Goal: Information Seeking & Learning: Check status

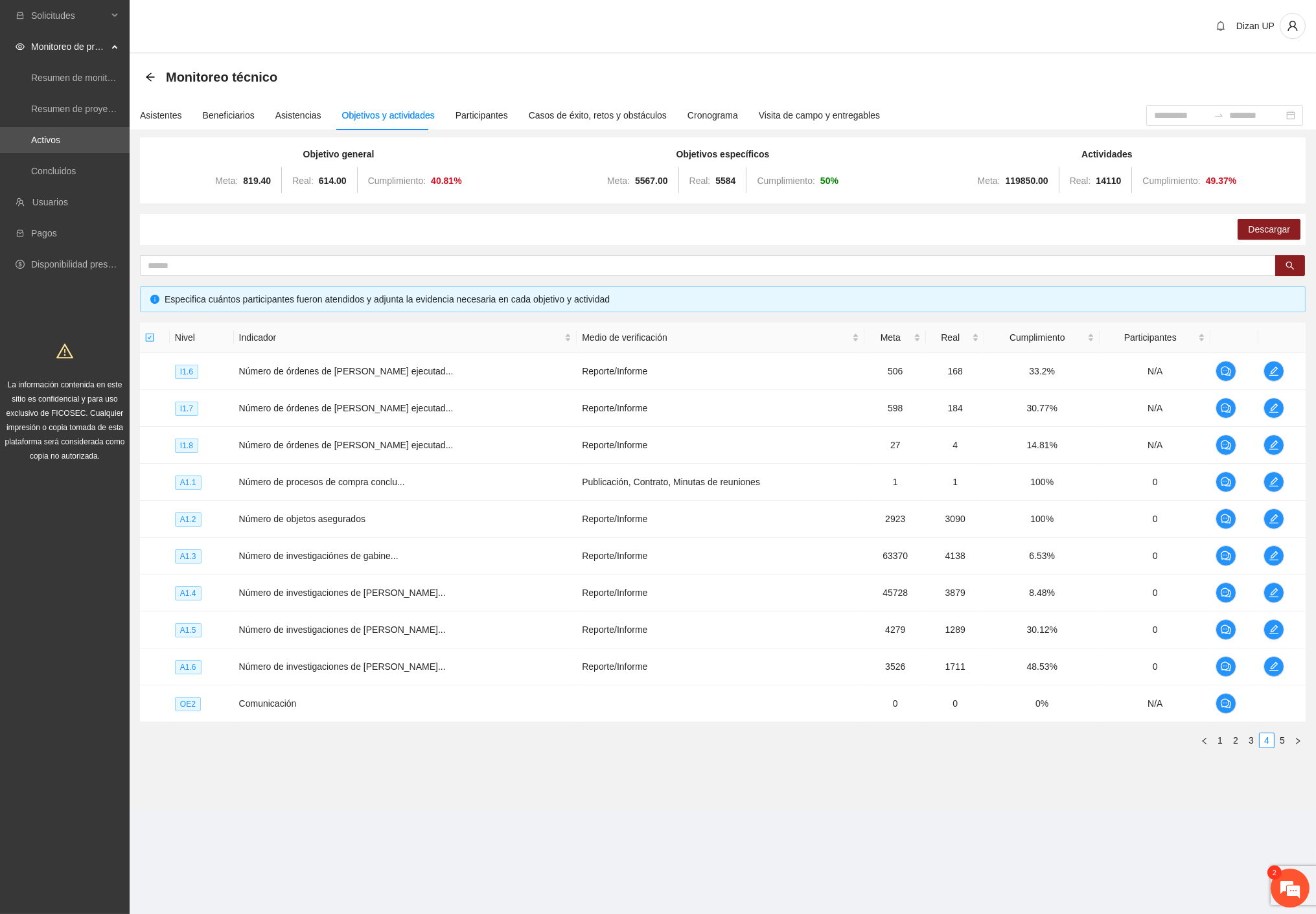
click at [1013, 816] on section "Dizan UP Monitoreo técnico Asistentes Beneficiarios Asistencias Objetivos y act…" at bounding box center [724, 423] width 1187 height 847
click at [1280, 739] on link "5" at bounding box center [1282, 740] width 14 height 14
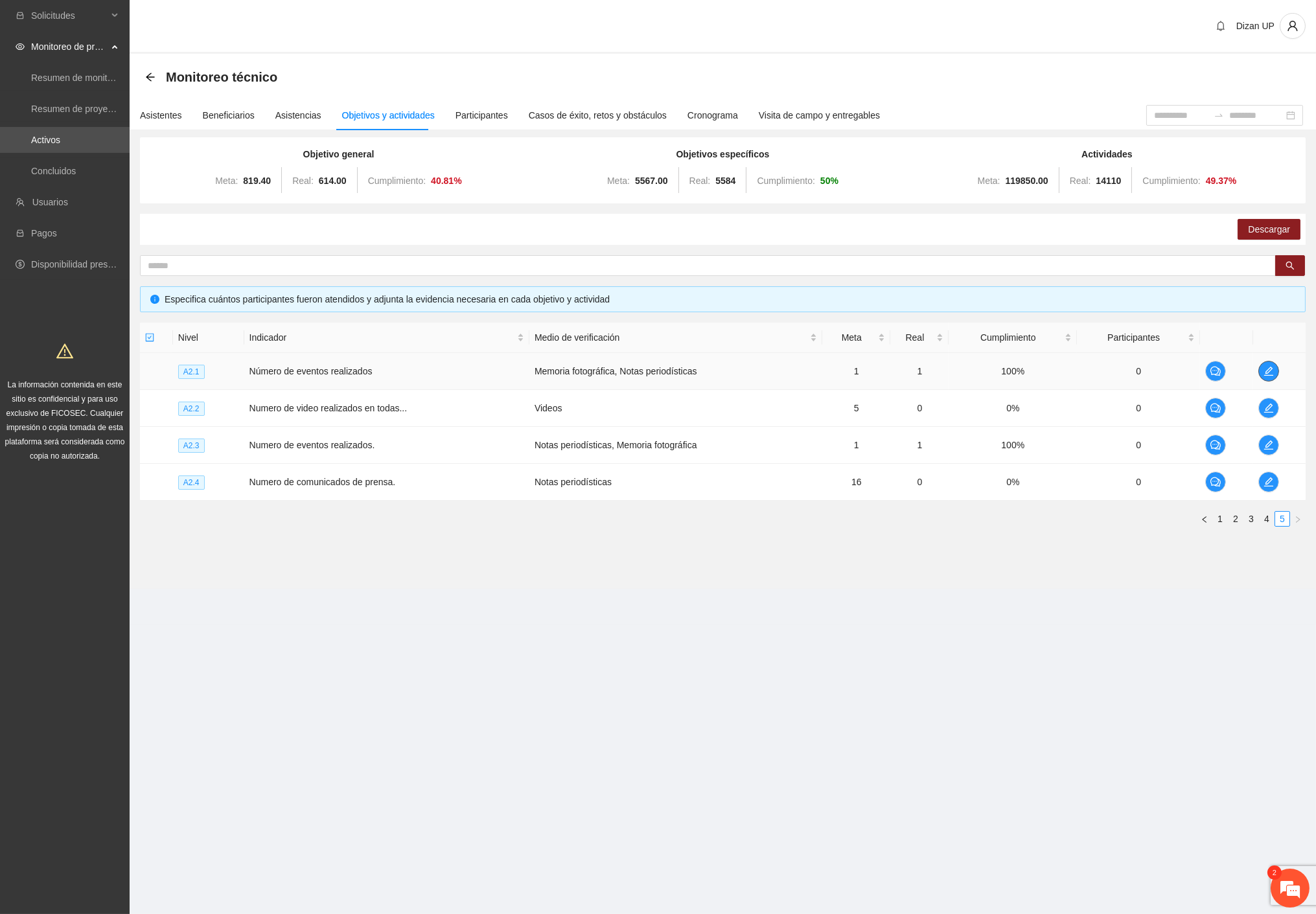
click at [1267, 372] on icon "edit" at bounding box center [1269, 371] width 11 height 11
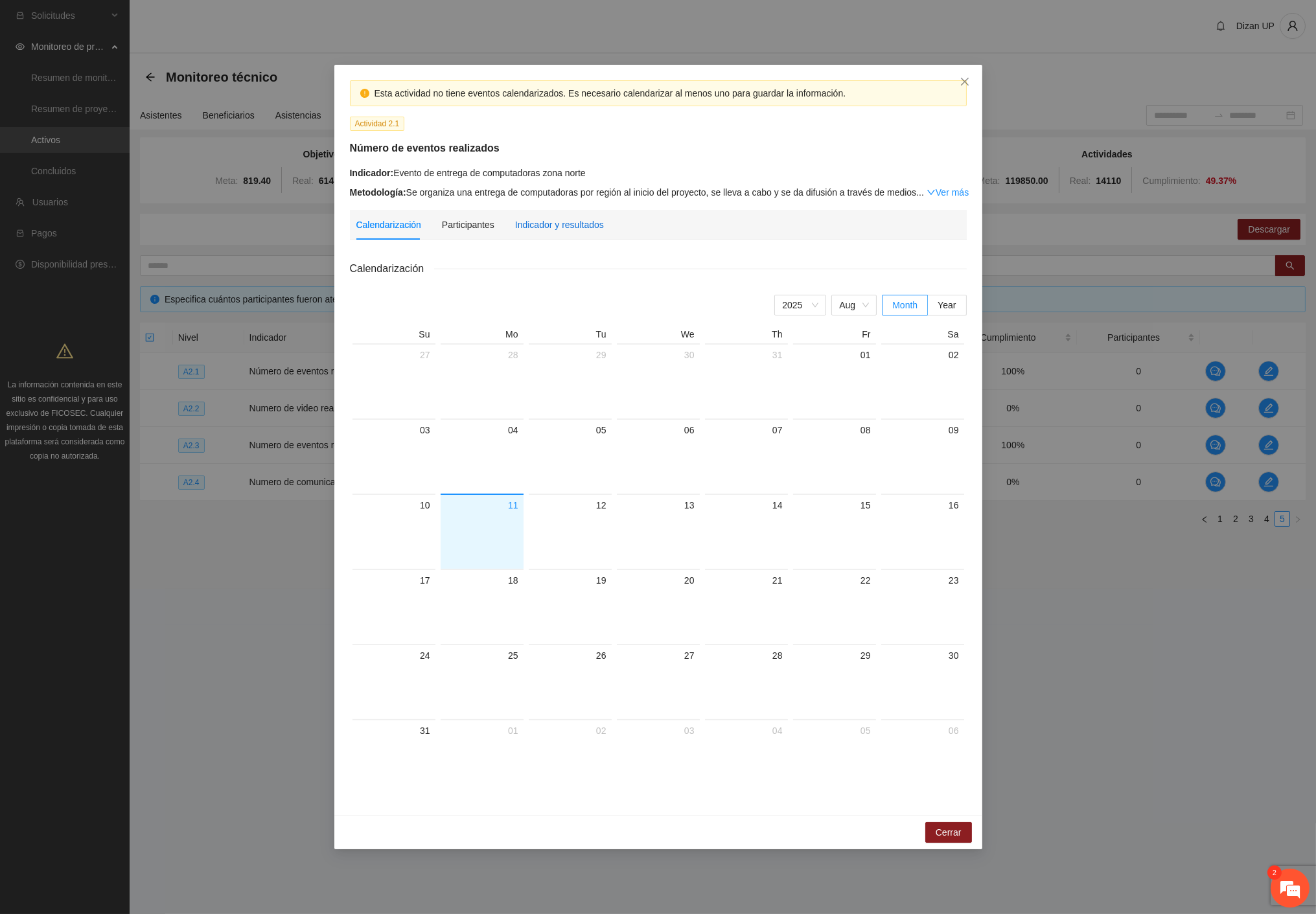
click at [547, 230] on div "Indicador y resultados" at bounding box center [560, 224] width 89 height 14
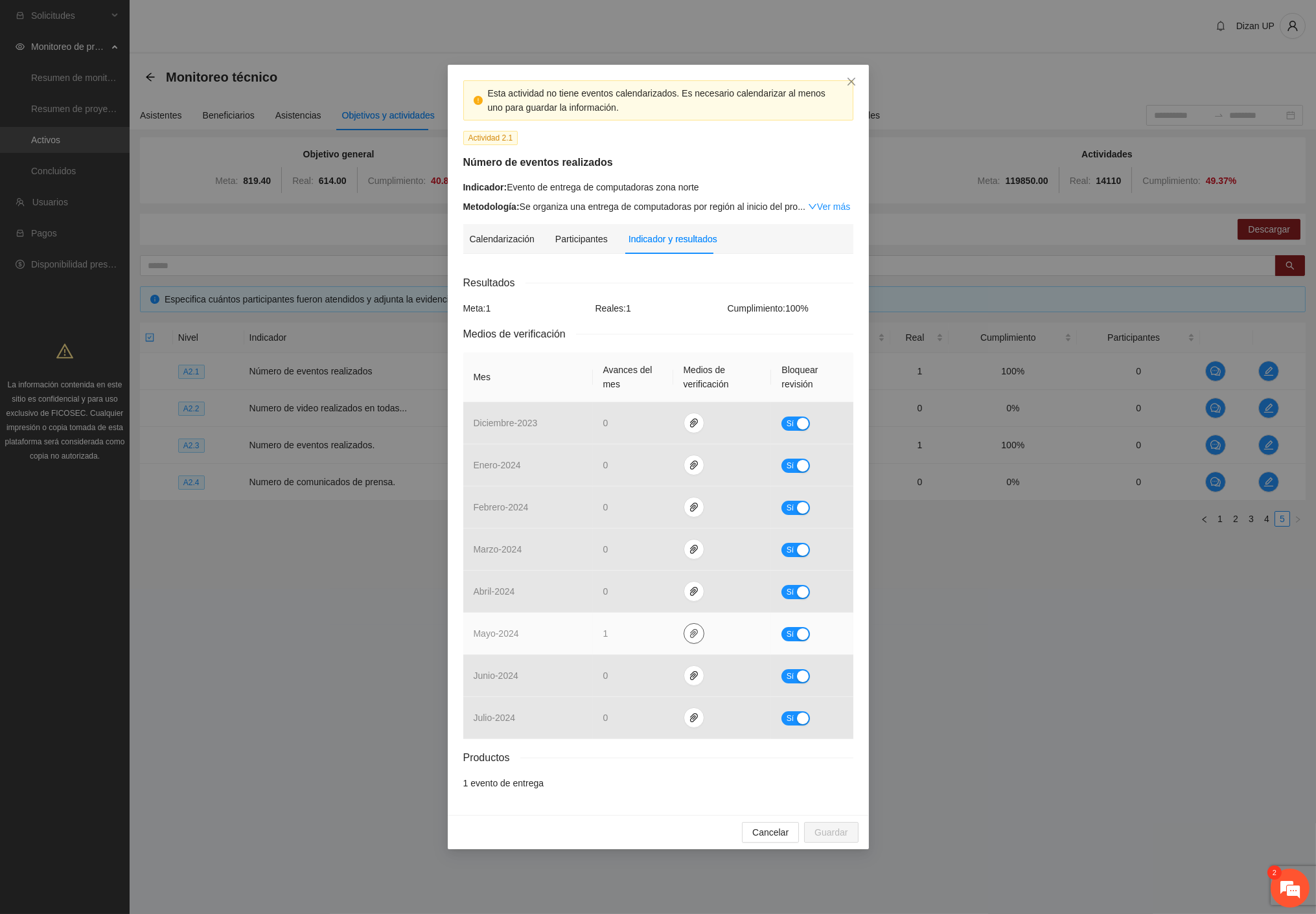
click at [687, 640] on button "button" at bounding box center [695, 634] width 21 height 21
drag, startPoint x: 645, startPoint y: 636, endPoint x: 714, endPoint y: 628, distance: 69.5
click at [645, 636] on td "1" at bounding box center [632, 634] width 80 height 42
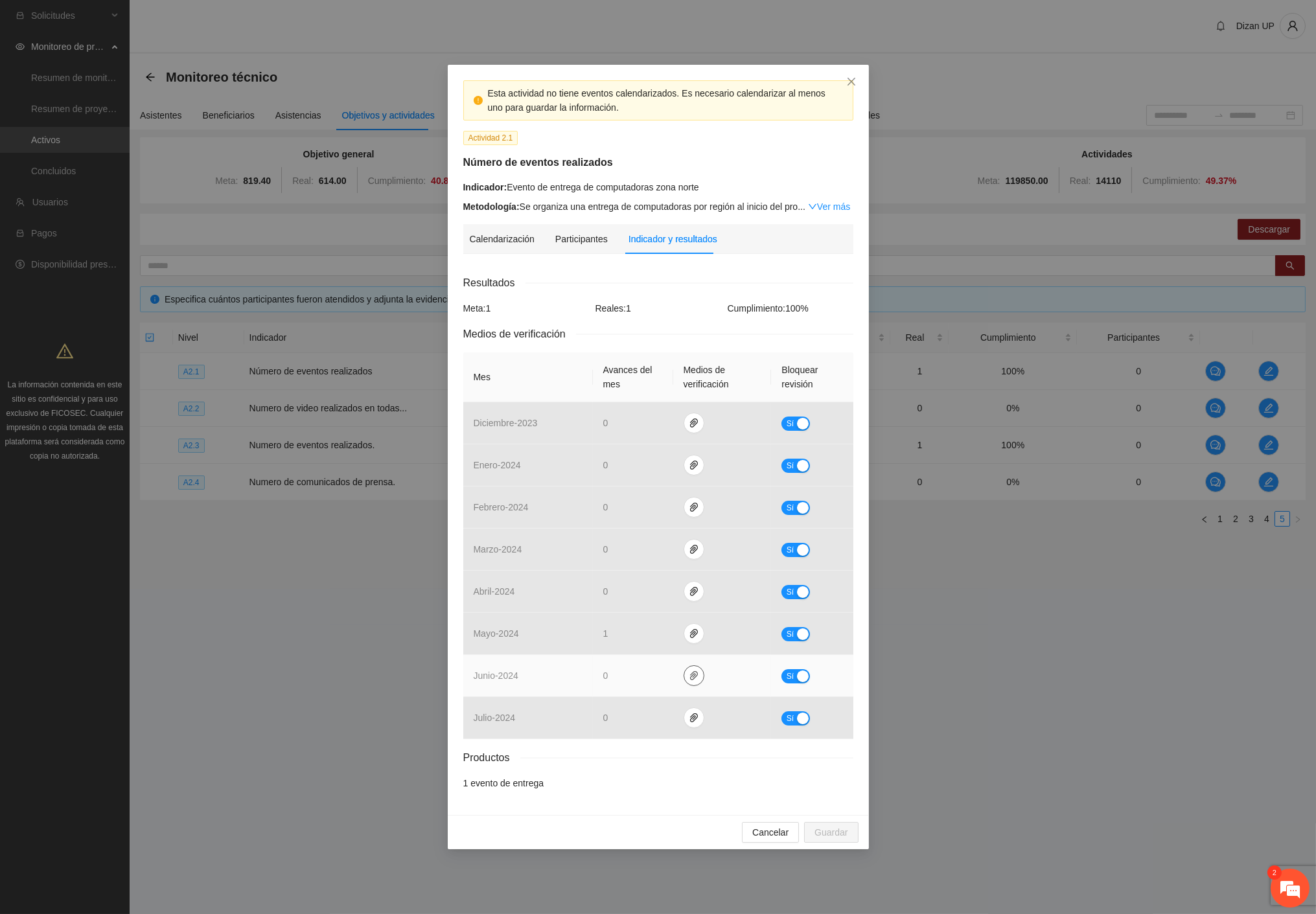
click at [697, 678] on icon "paper-clip" at bounding box center [694, 675] width 11 height 11
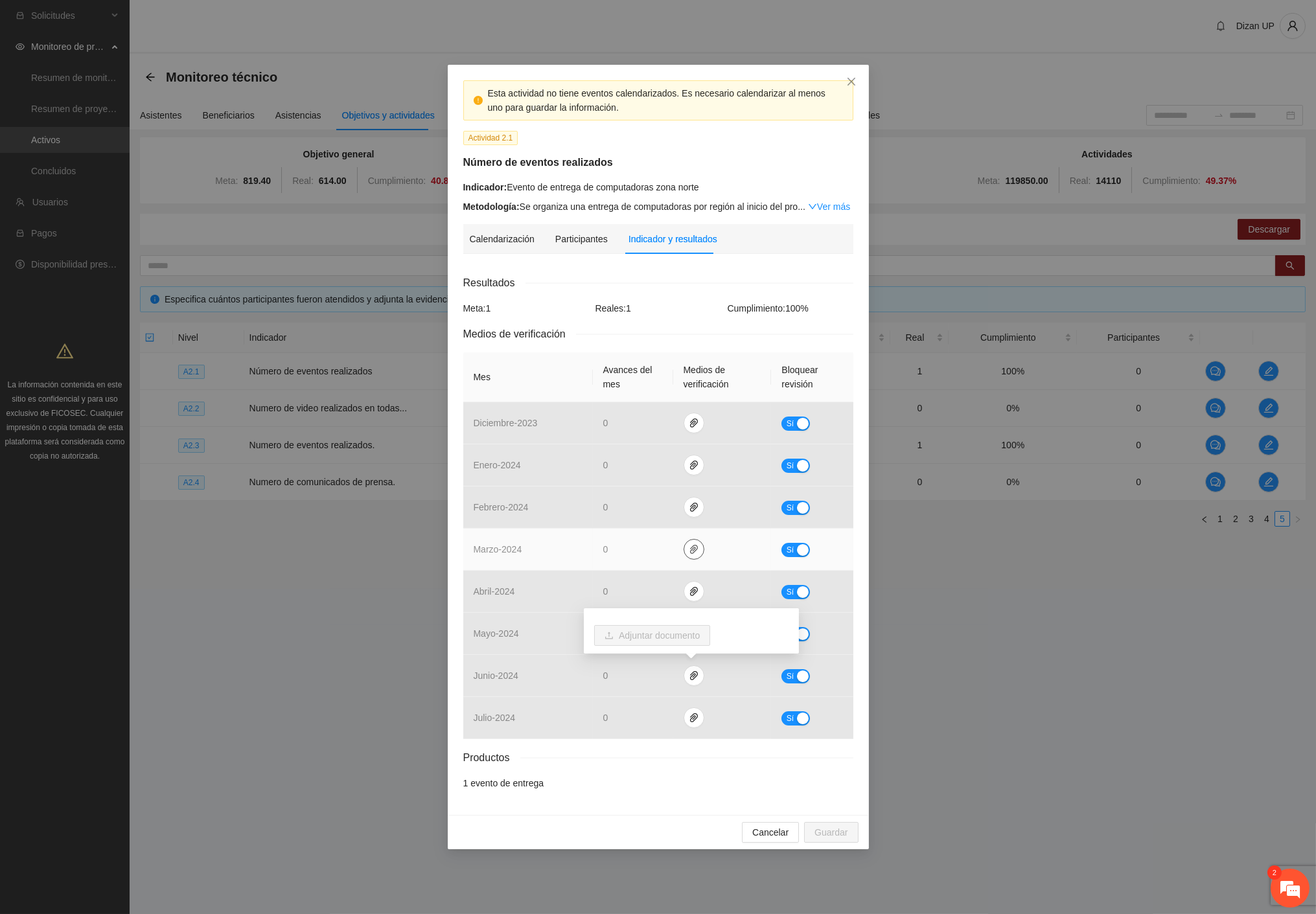
click at [690, 549] on icon "paper-clip" at bounding box center [694, 549] width 8 height 9
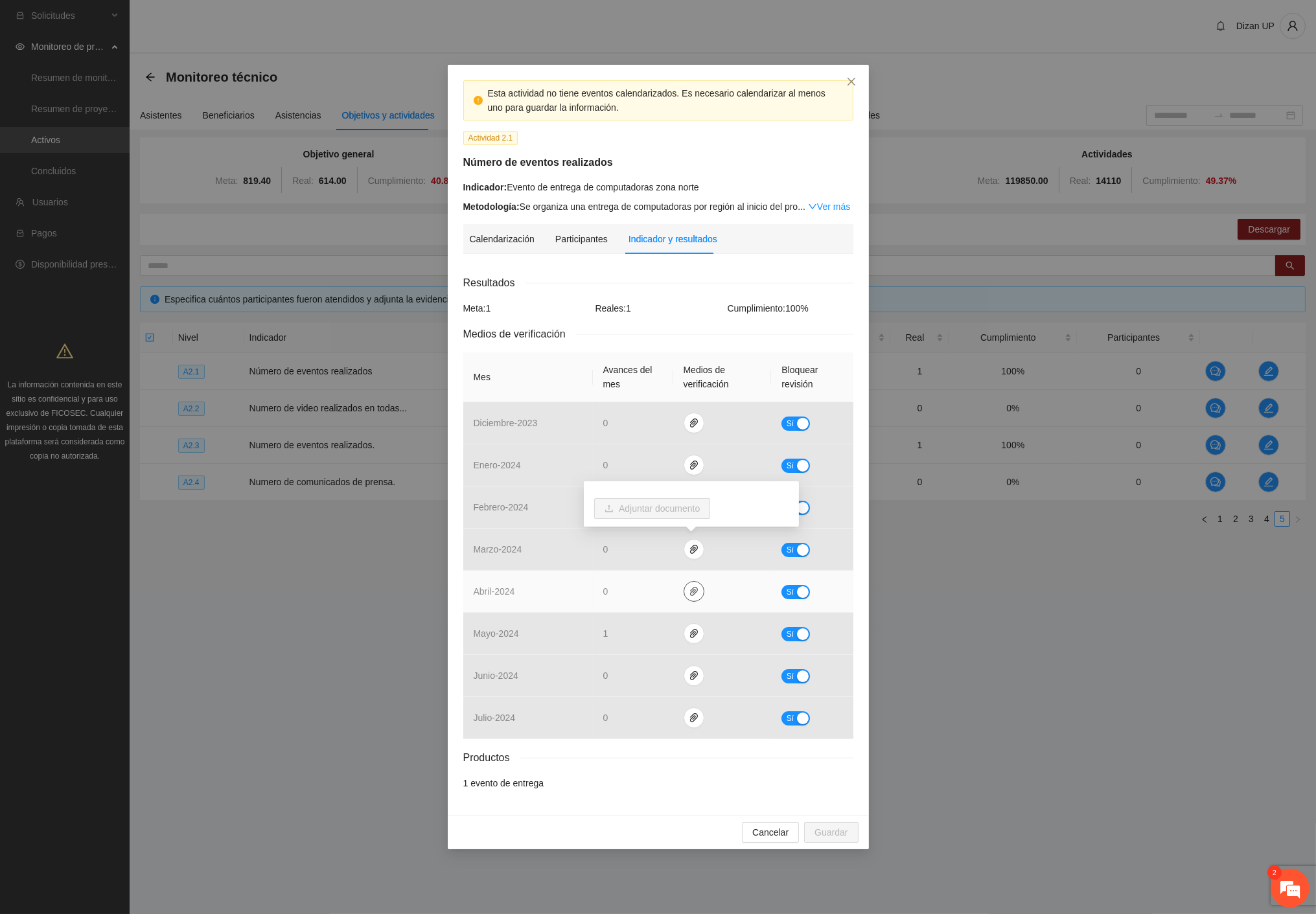
click at [697, 591] on icon "paper-clip" at bounding box center [694, 591] width 11 height 11
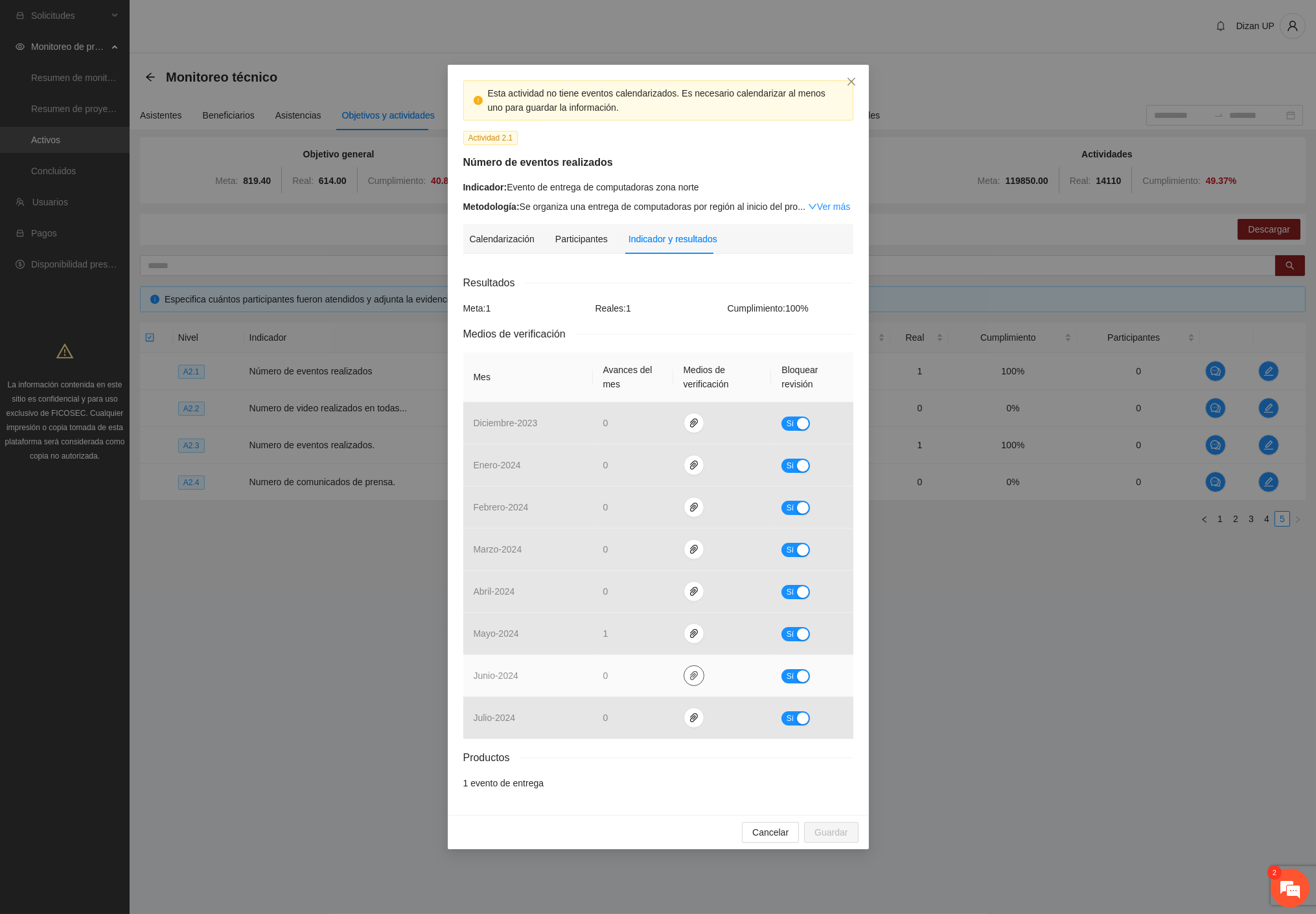
click at [692, 677] on icon "paper-clip" at bounding box center [694, 675] width 11 height 11
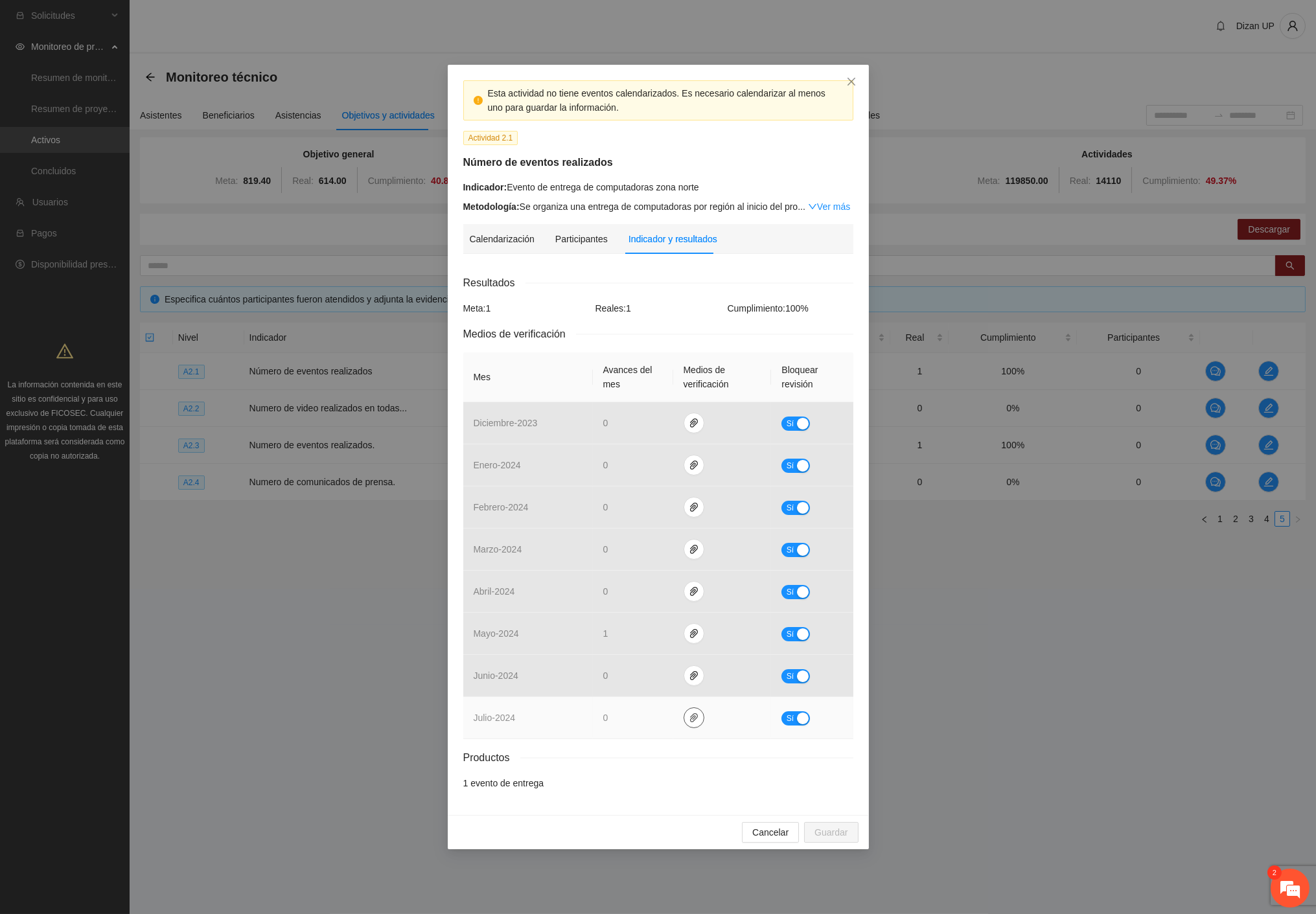
click at [685, 714] on span "paper-clip" at bounding box center [694, 718] width 19 height 11
click at [645, 685] on link "VIDEO_FICOSEC_AEI_2024.mp4" at bounding box center [696, 681] width 185 height 14
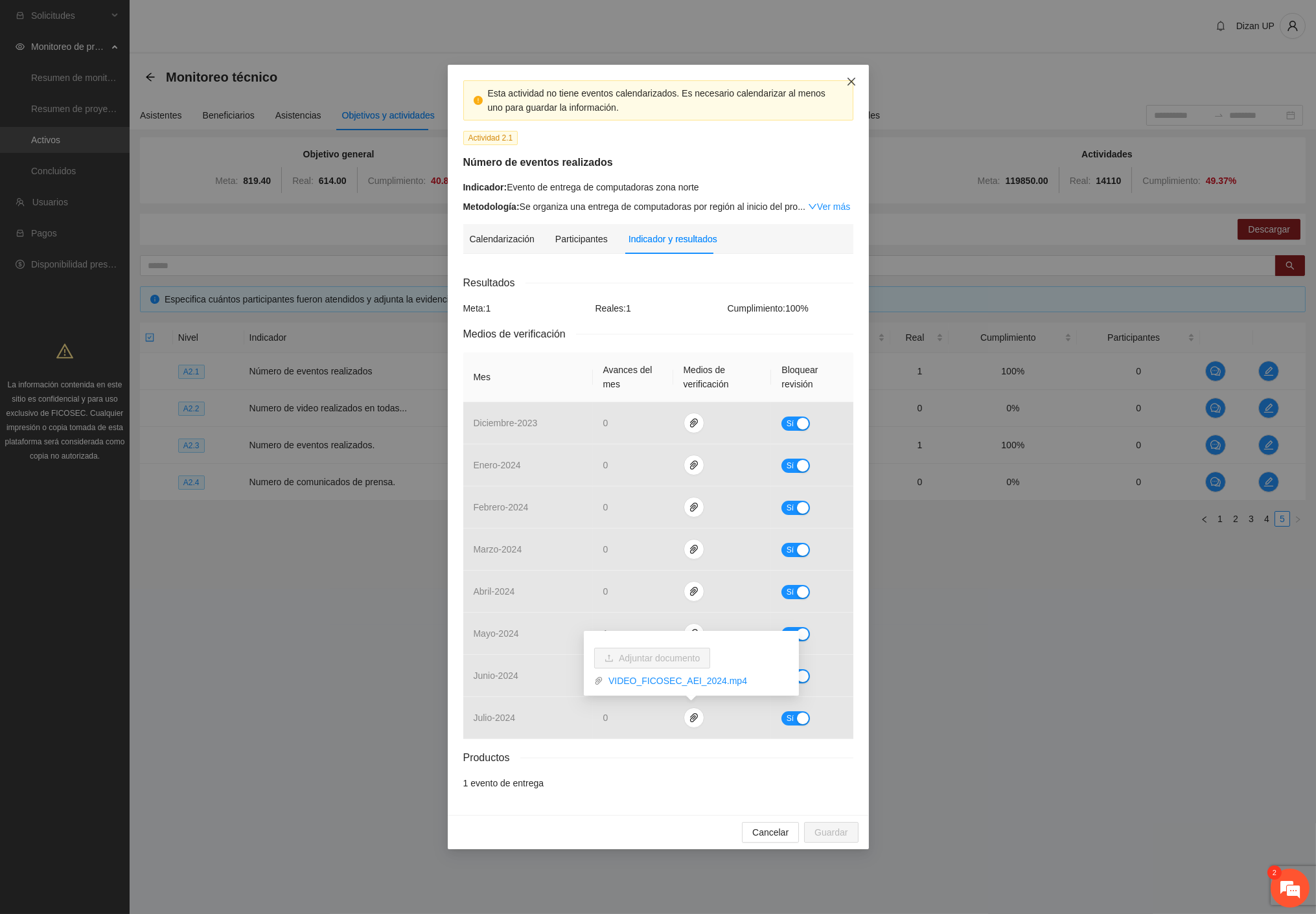
drag, startPoint x: 853, startPoint y: 80, endPoint x: 842, endPoint y: 88, distance: 13.6
click at [850, 83] on icon "close" at bounding box center [851, 82] width 8 height 8
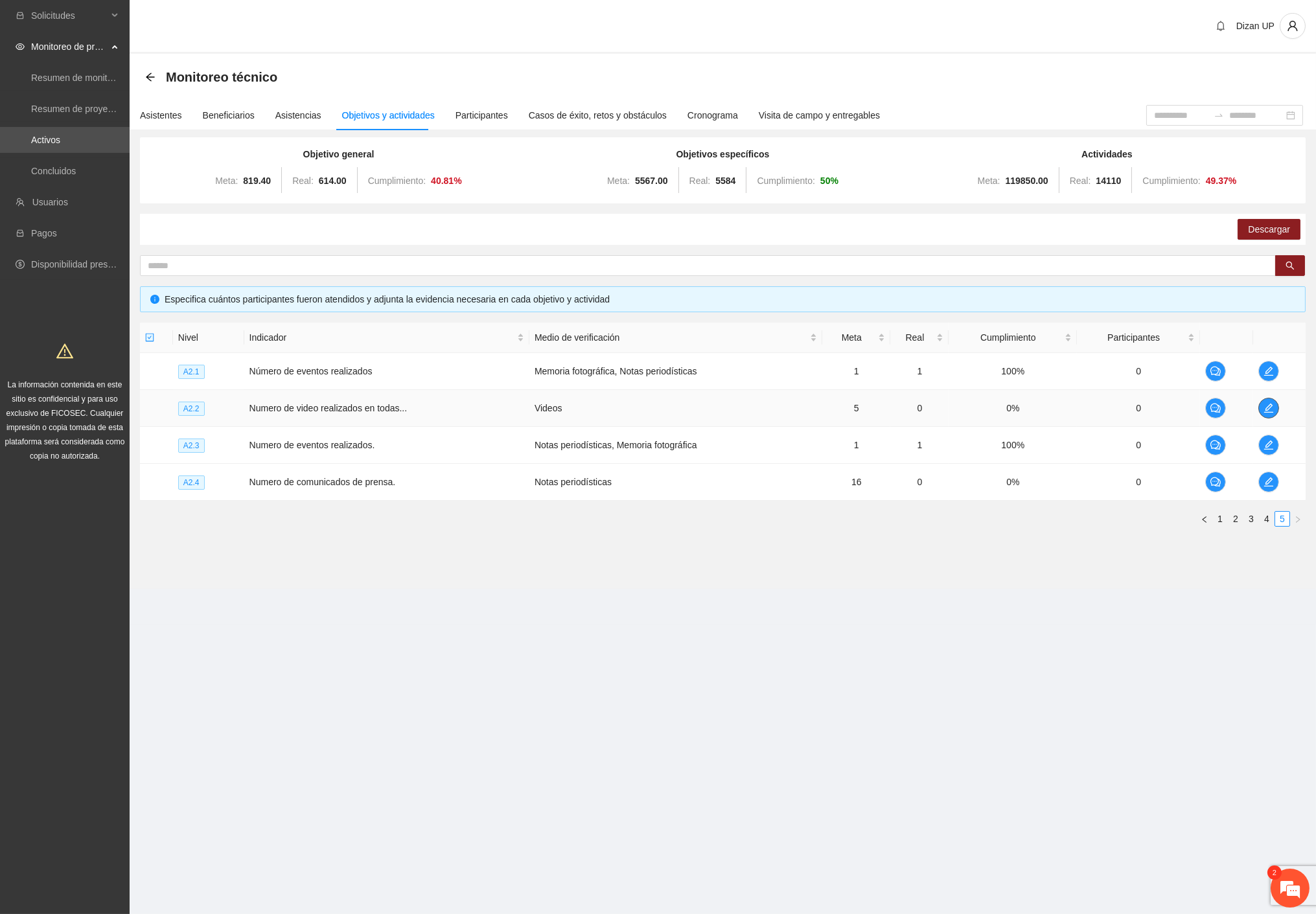
click at [1274, 405] on icon "edit" at bounding box center [1269, 407] width 11 height 11
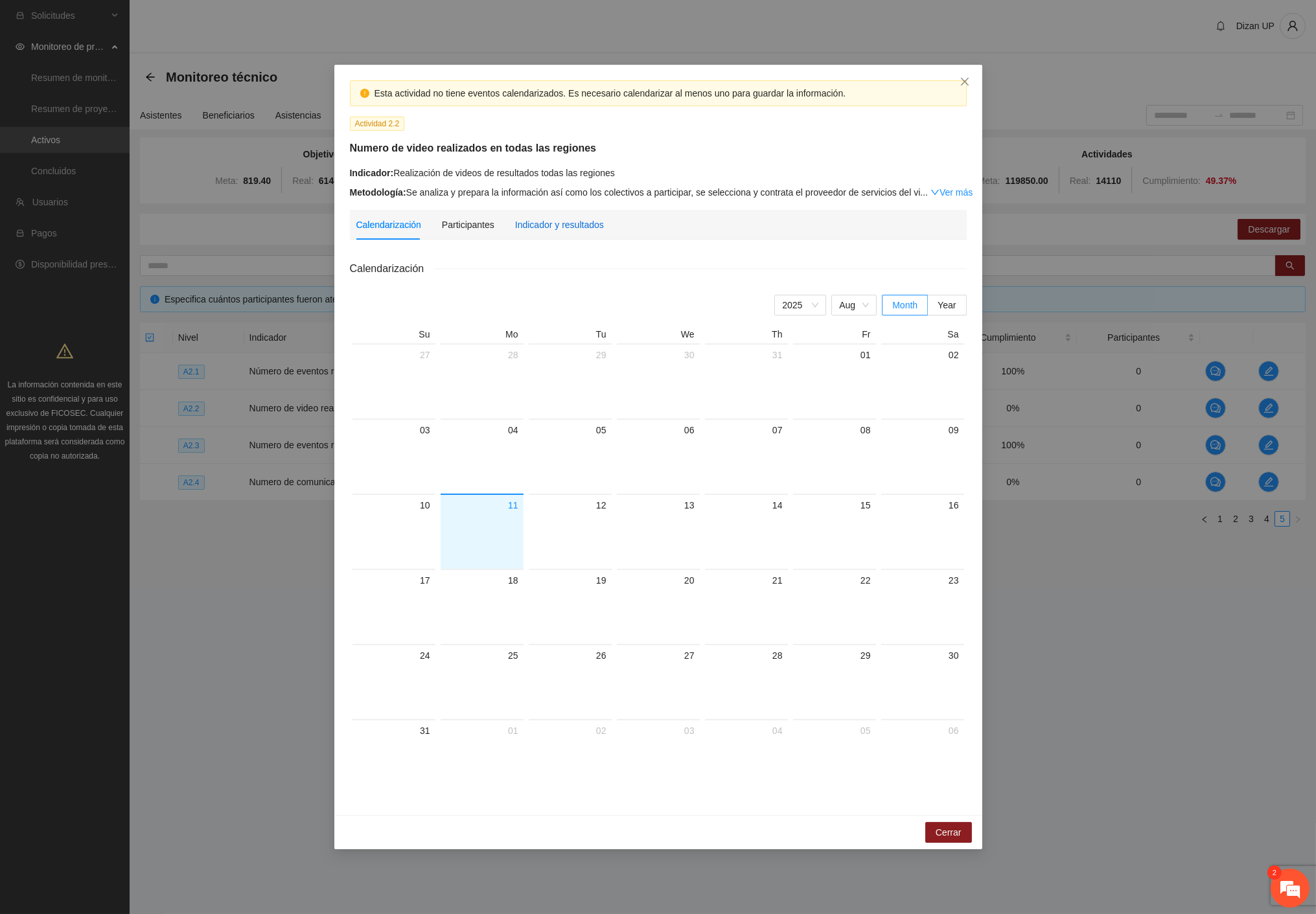
click at [515, 226] on div "Indicador y resultados" at bounding box center [560, 224] width 89 height 14
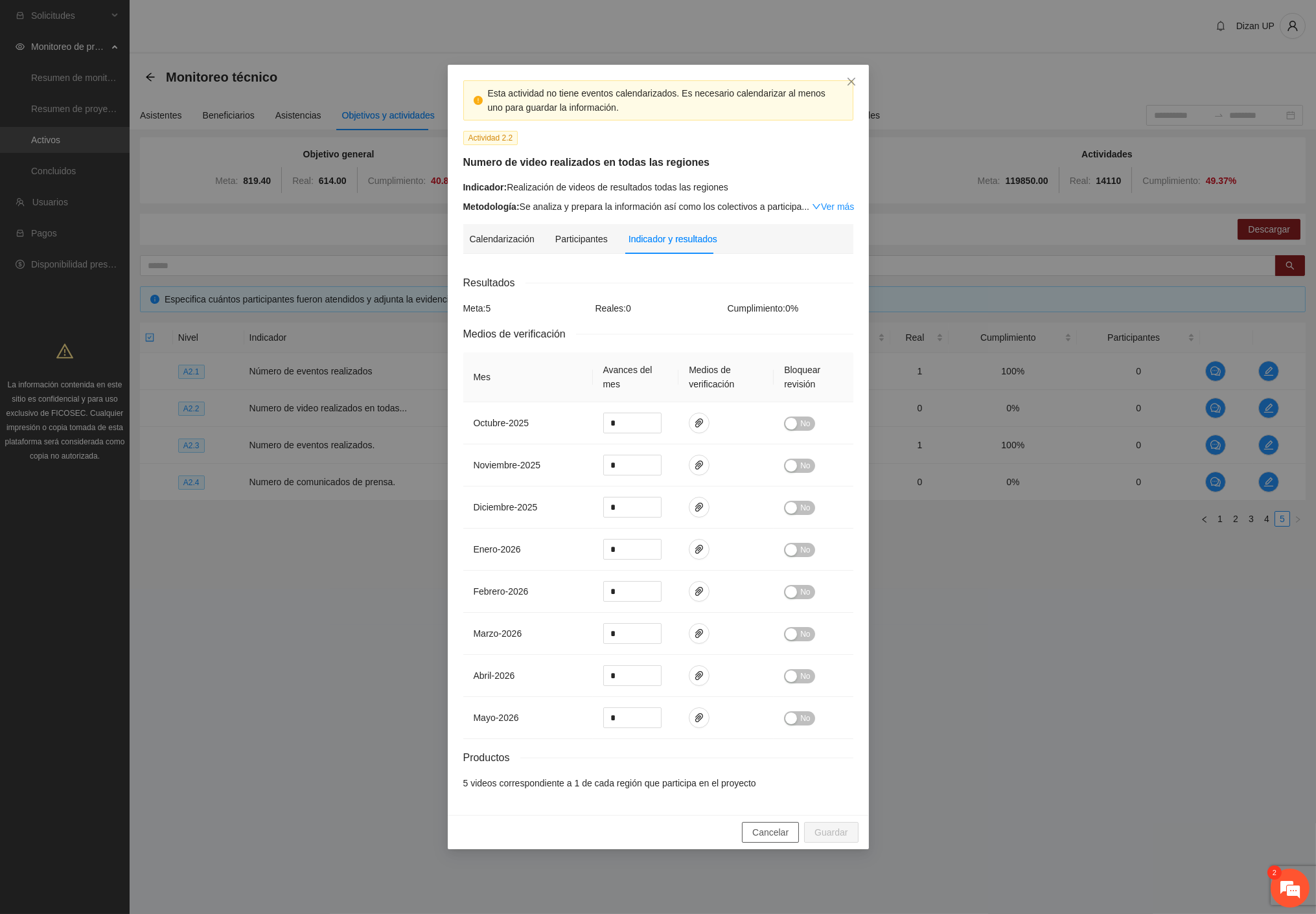
drag, startPoint x: 760, startPoint y: 833, endPoint x: 1264, endPoint y: 552, distance: 577.0
click at [771, 829] on span "Cancelar" at bounding box center [771, 832] width 37 height 14
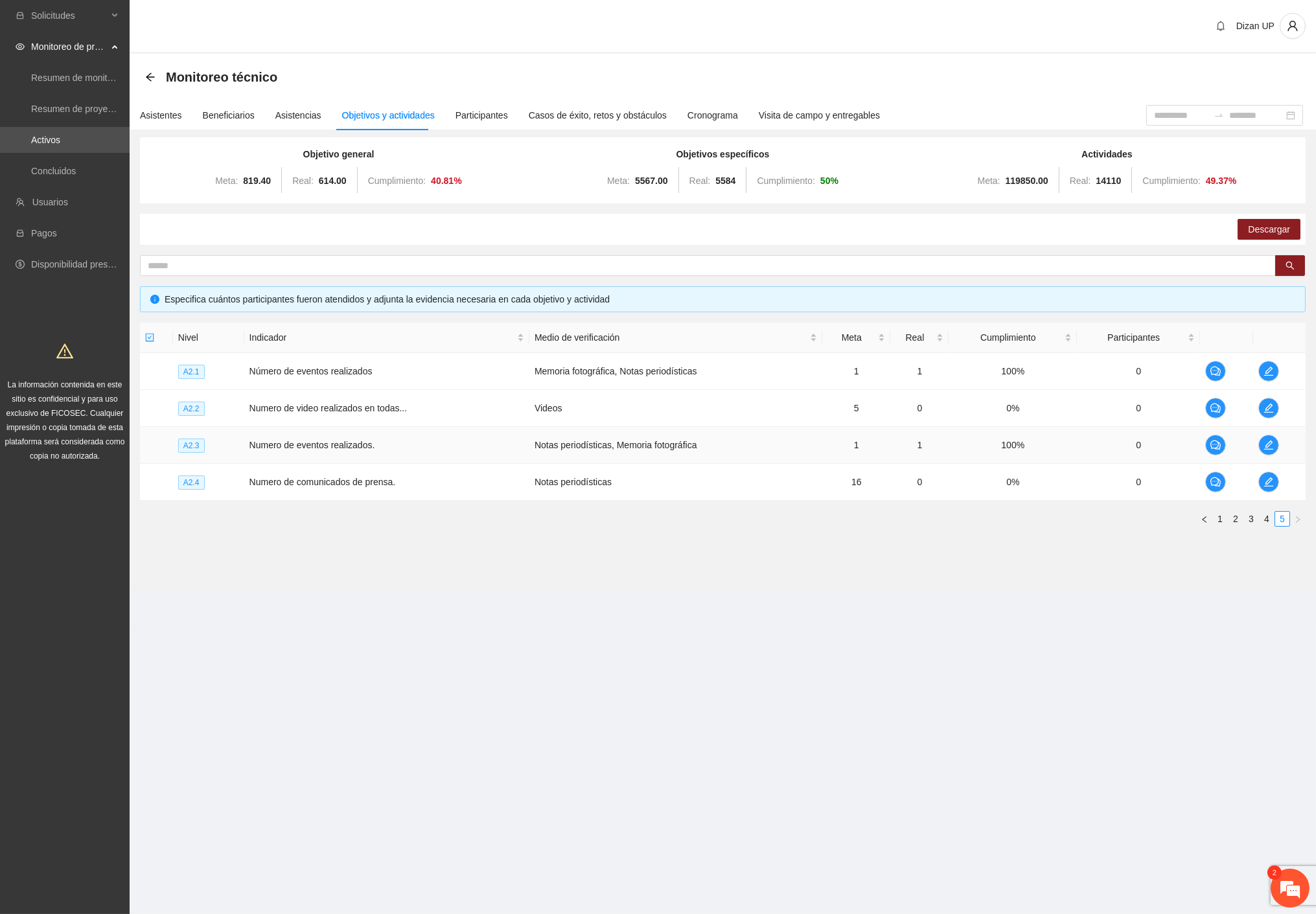
click at [1077, 446] on td "0" at bounding box center [1139, 445] width 123 height 37
click at [1272, 445] on icon "edit" at bounding box center [1269, 445] width 11 height 11
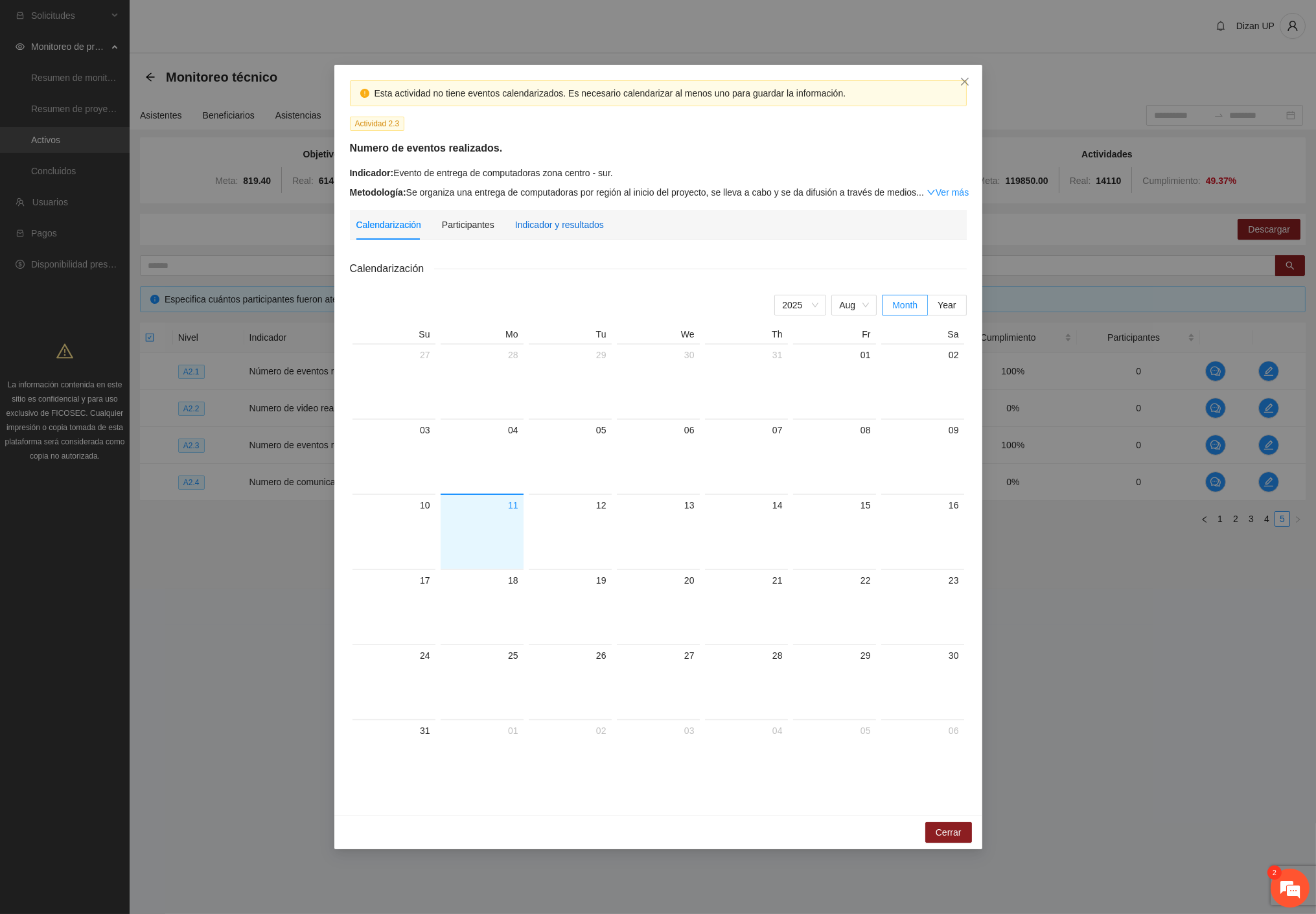
click at [560, 222] on div "Indicador y resultados" at bounding box center [560, 224] width 89 height 14
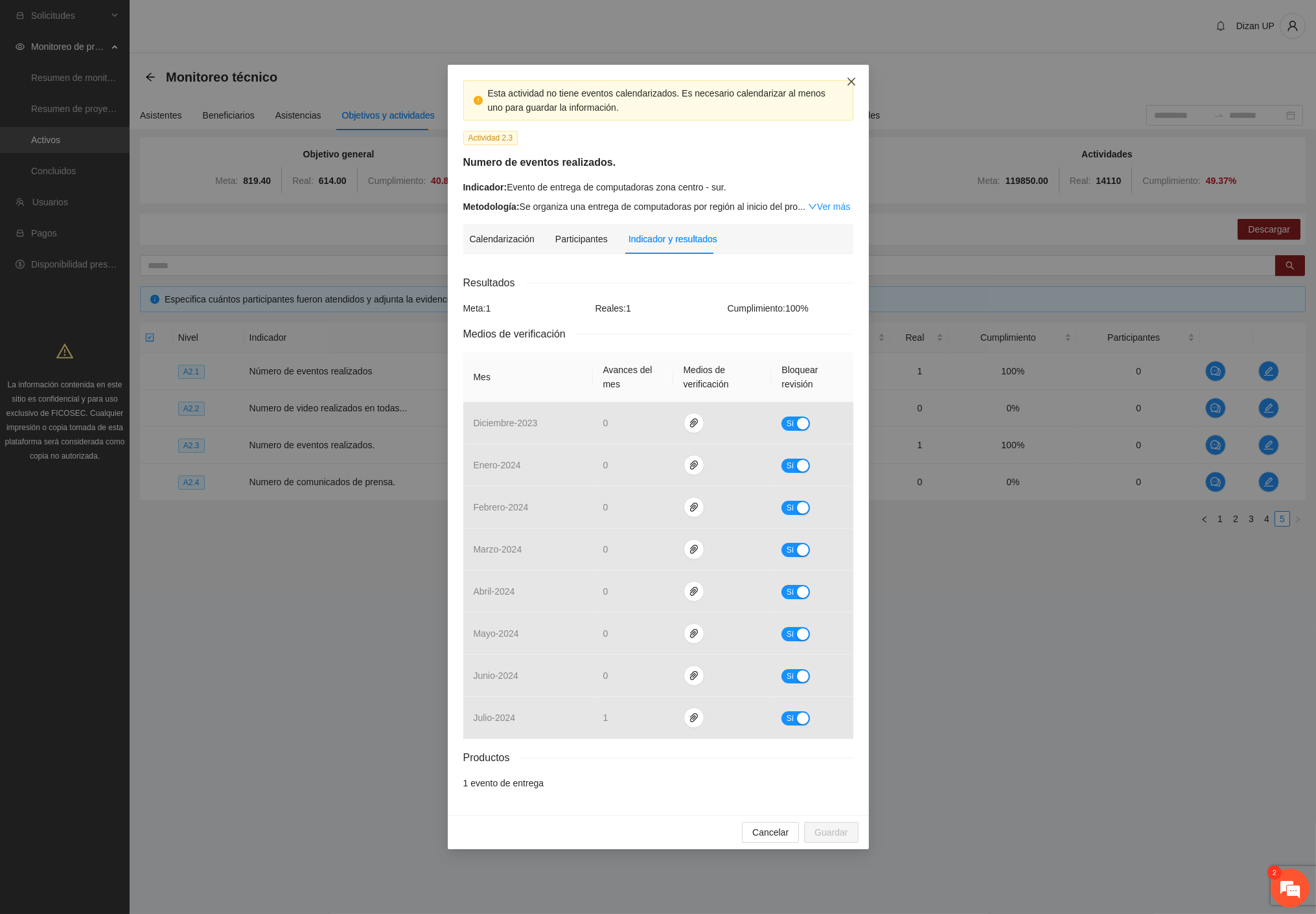
drag, startPoint x: 847, startPoint y: 82, endPoint x: 822, endPoint y: 99, distance: 30.2
click at [847, 82] on icon "close" at bounding box center [851, 81] width 11 height 11
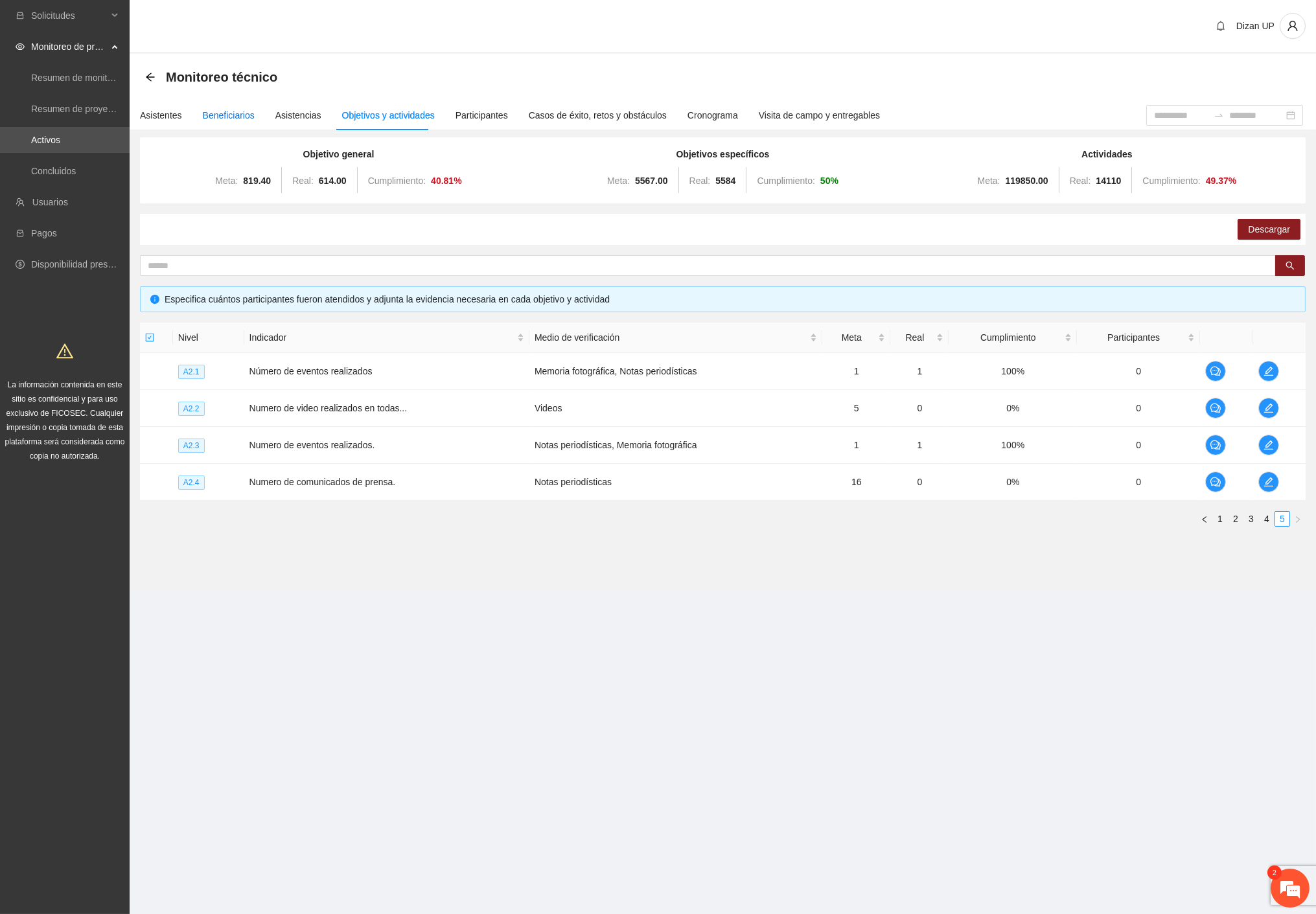
click at [217, 114] on div "Beneficiarios" at bounding box center [229, 115] width 52 height 14
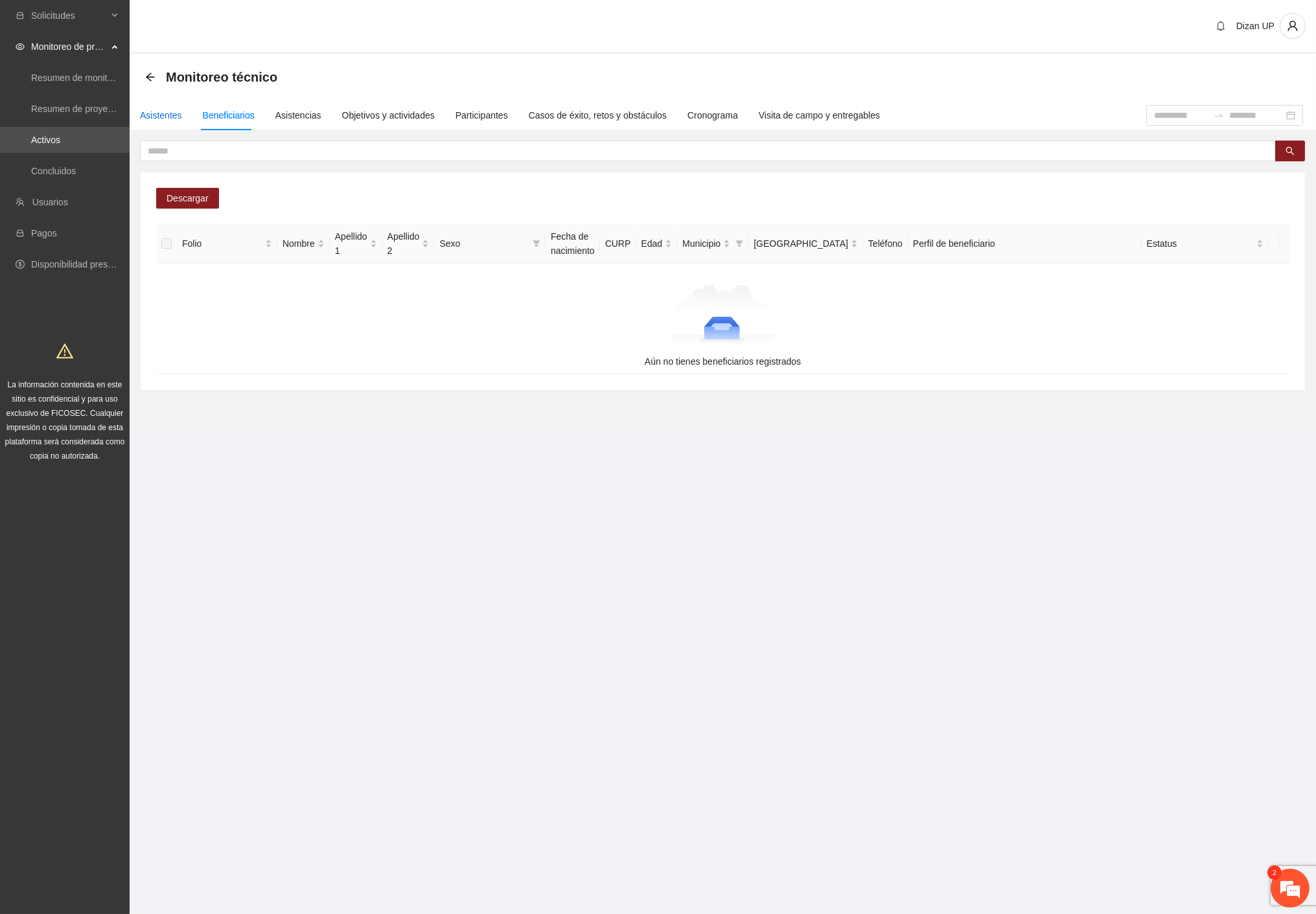
click at [171, 118] on div "Asistentes" at bounding box center [161, 115] width 42 height 14
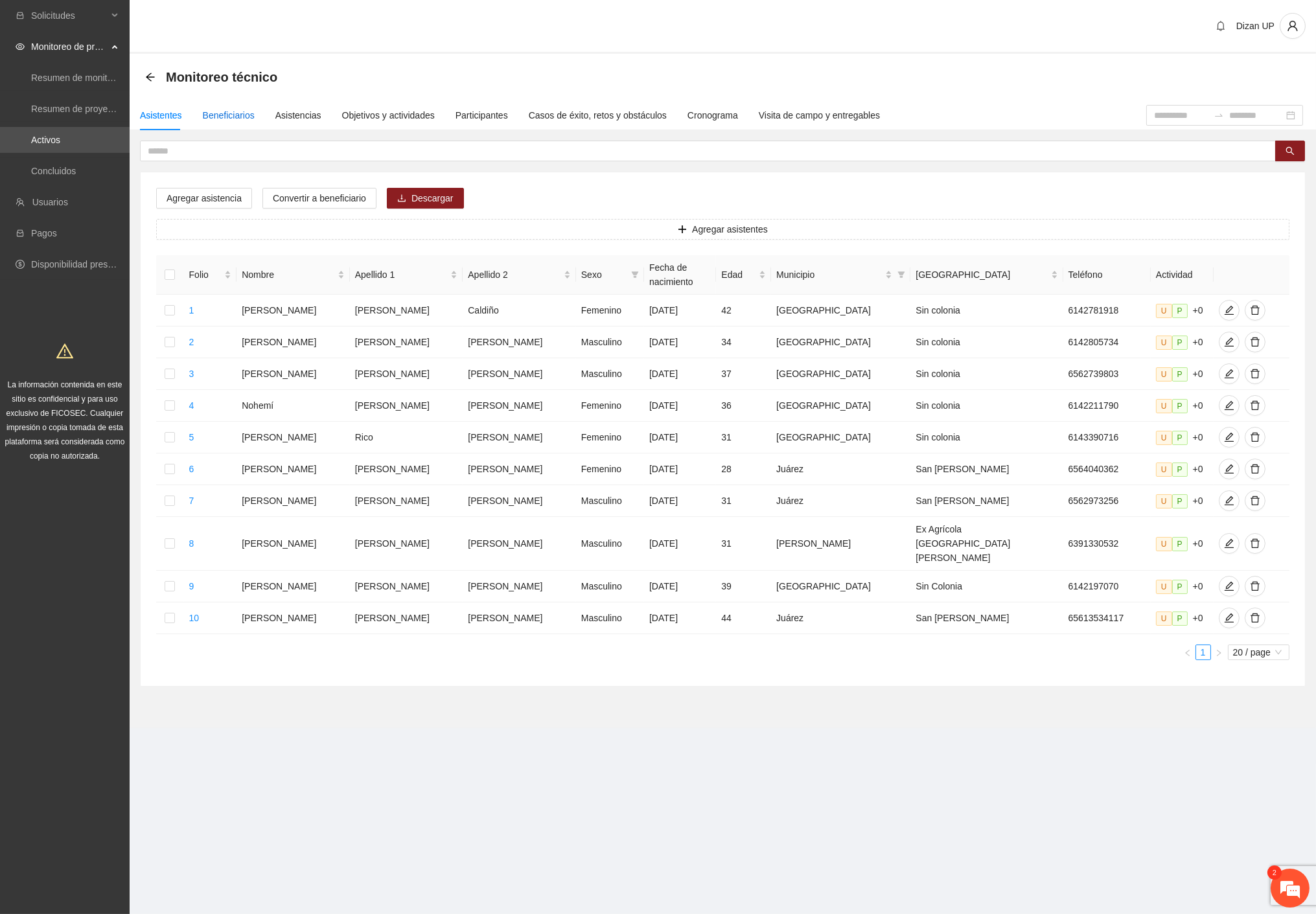
click at [223, 117] on div "Beneficiarios" at bounding box center [229, 115] width 52 height 14
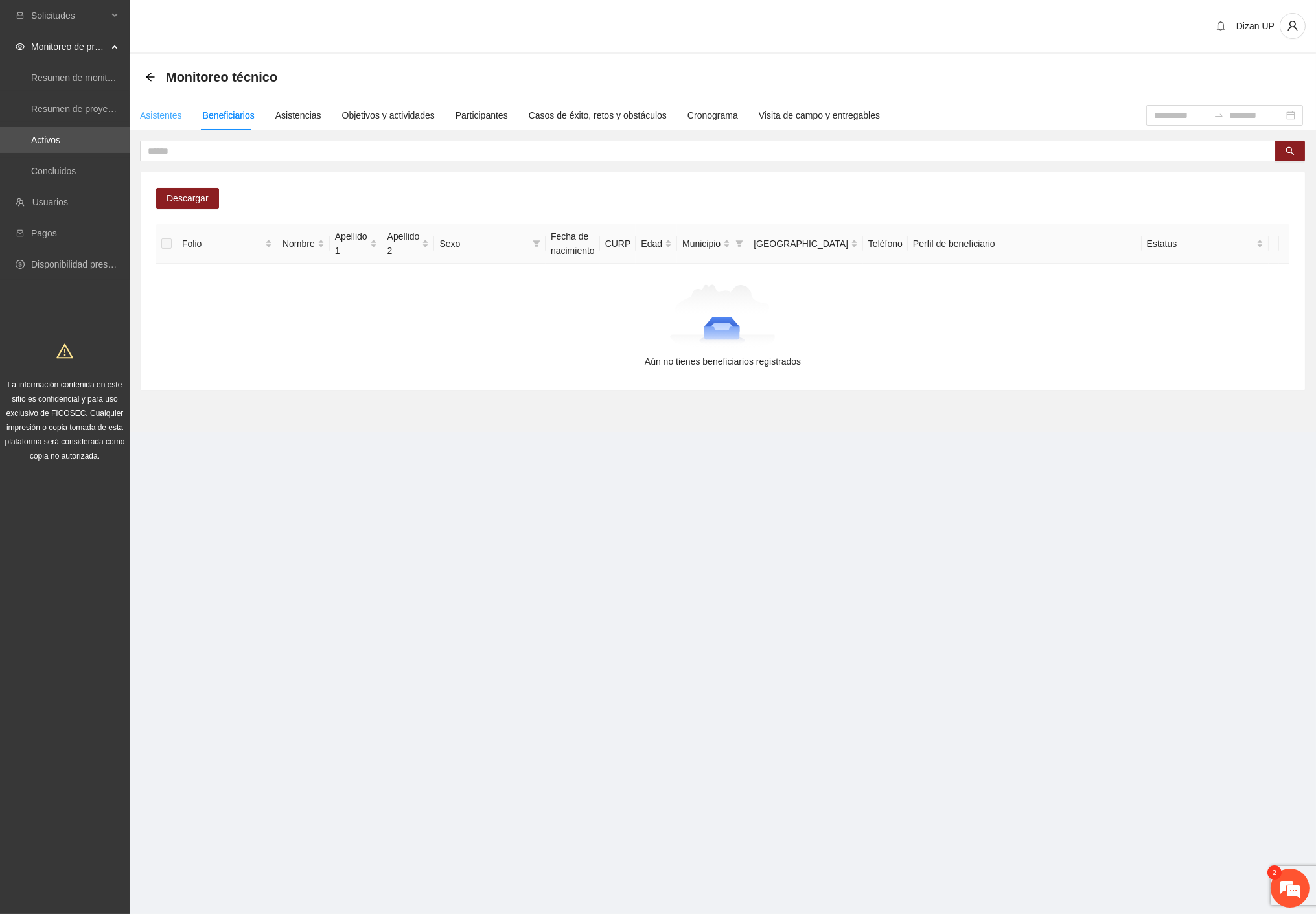
click at [166, 121] on div "Asistentes" at bounding box center [161, 115] width 42 height 30
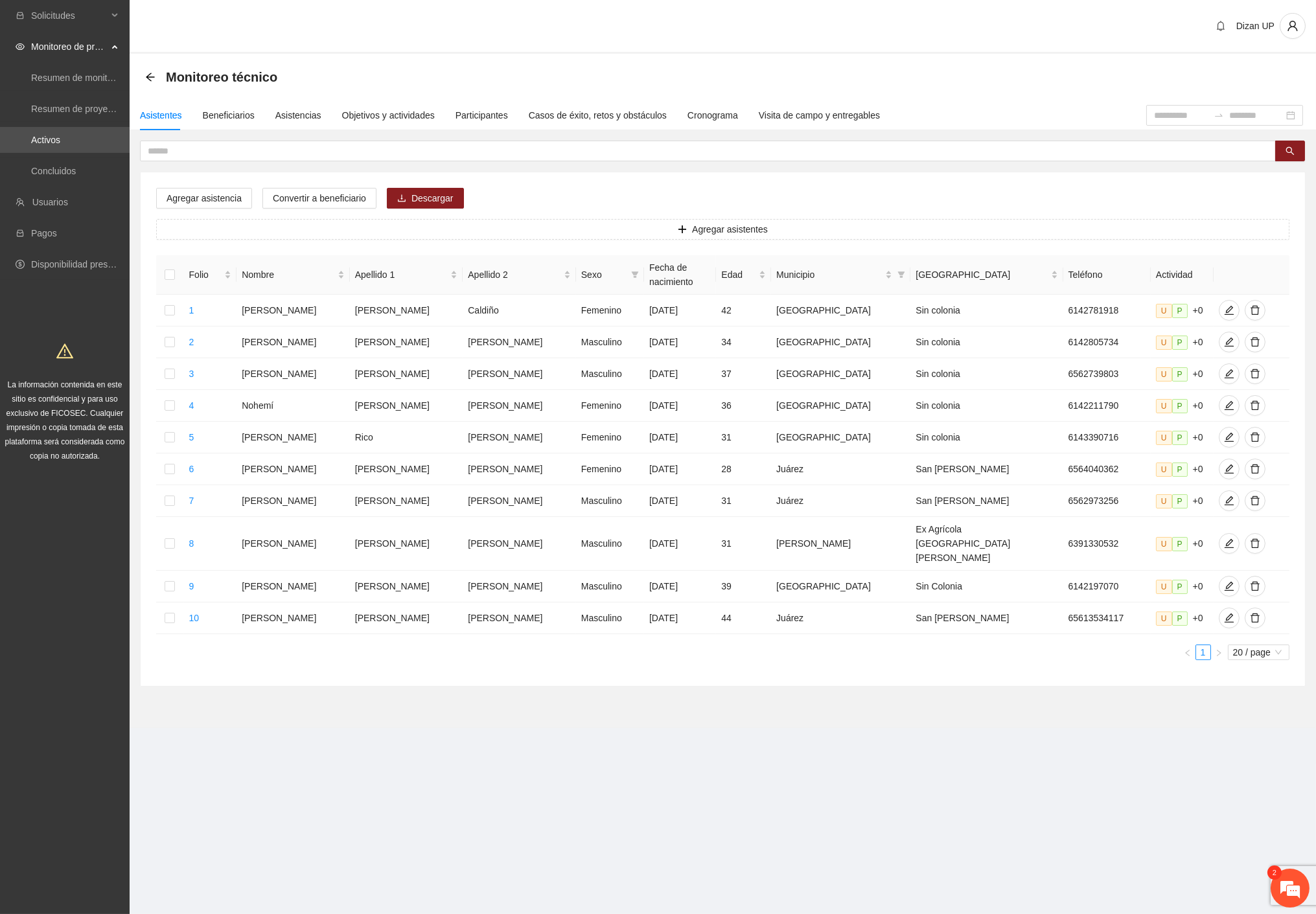
click at [883, 759] on section "Solicitudes Monitoreo de proyectos Resumen de monitoreo Resumen de proyectos ap…" at bounding box center [658, 457] width 1316 height 914
click at [227, 119] on div "Beneficiarios" at bounding box center [229, 115] width 52 height 14
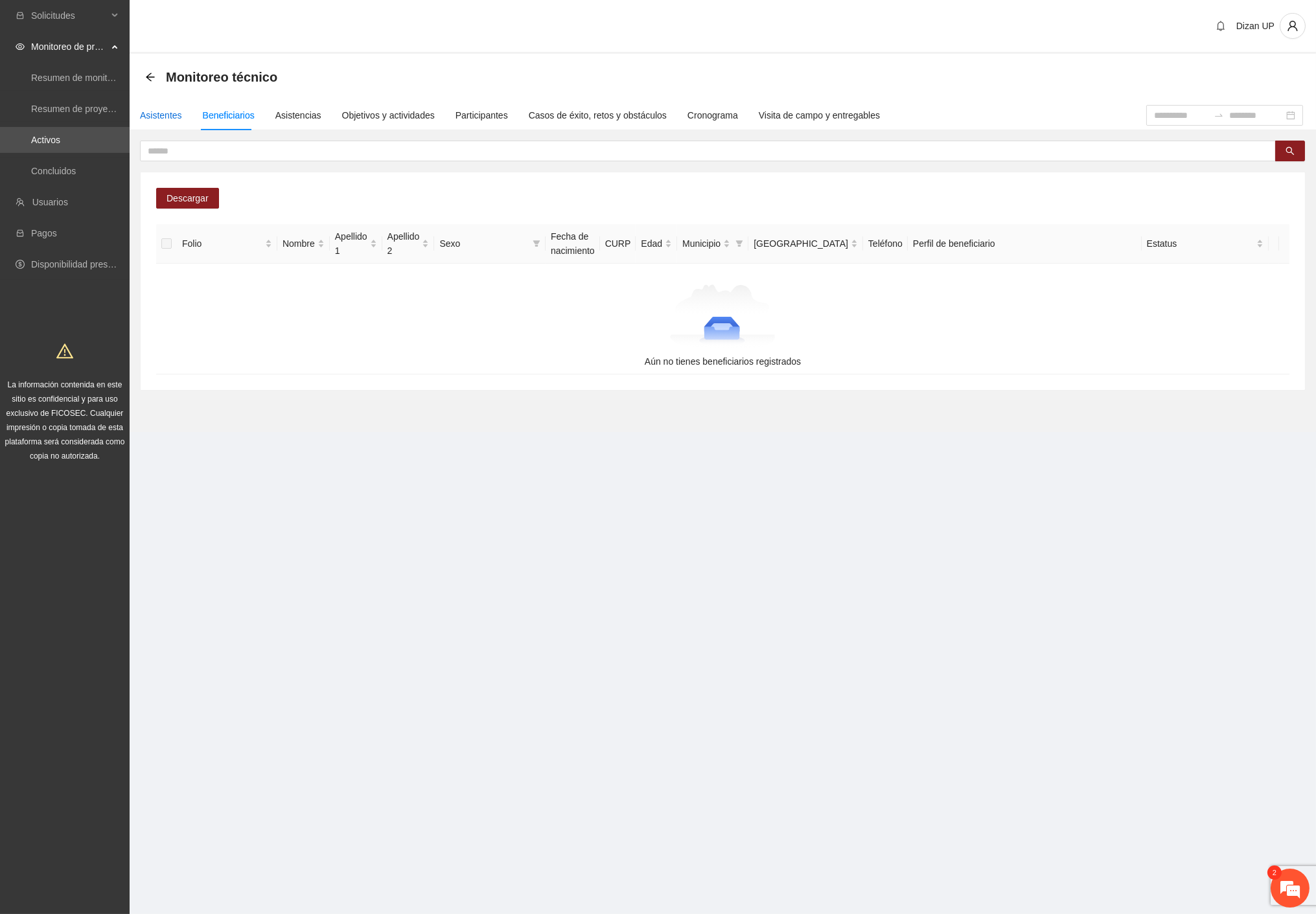
click at [153, 110] on div "Asistentes" at bounding box center [161, 115] width 42 height 14
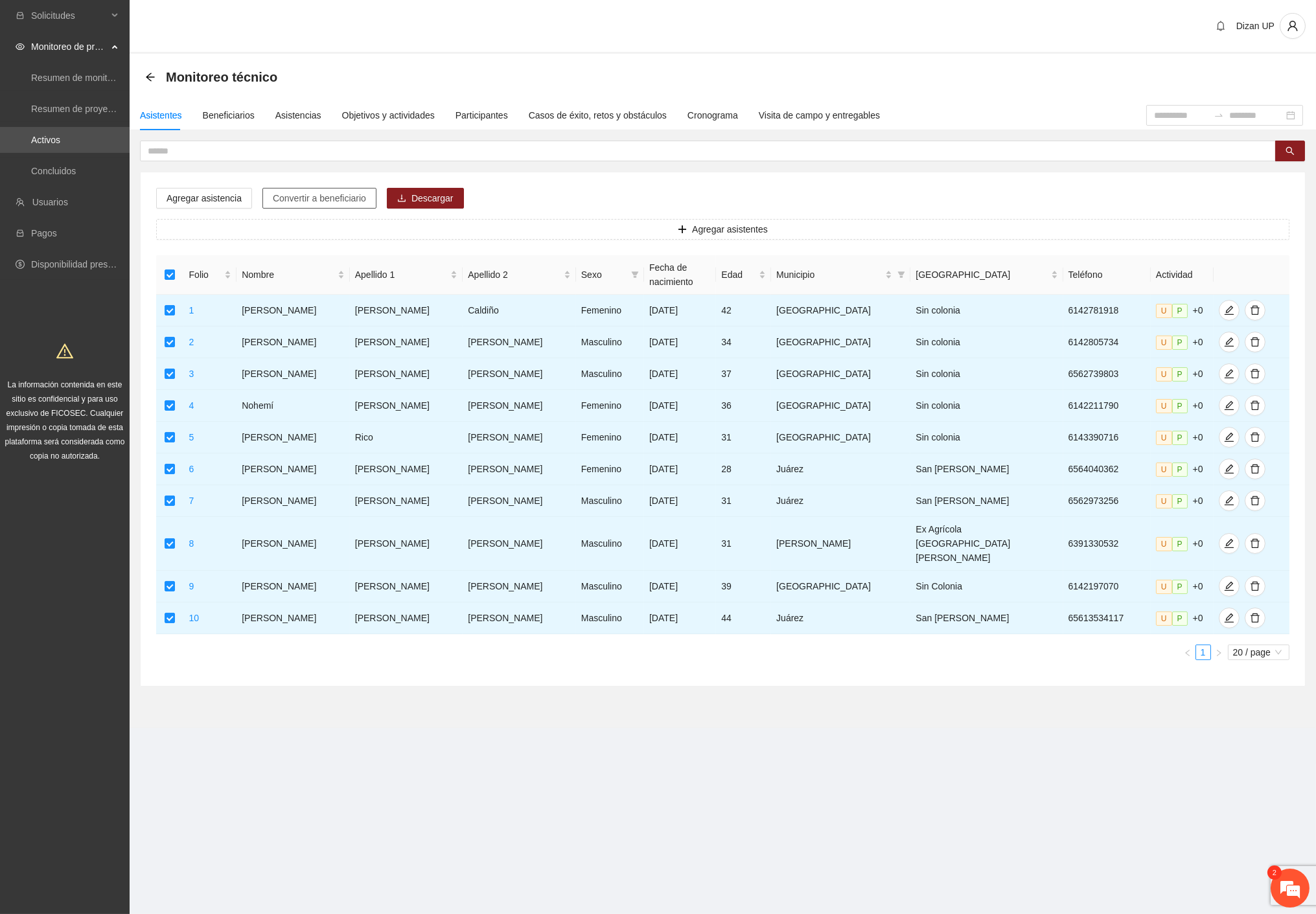
click at [301, 197] on span "Convertir a beneficiario" at bounding box center [319, 197] width 93 height 14
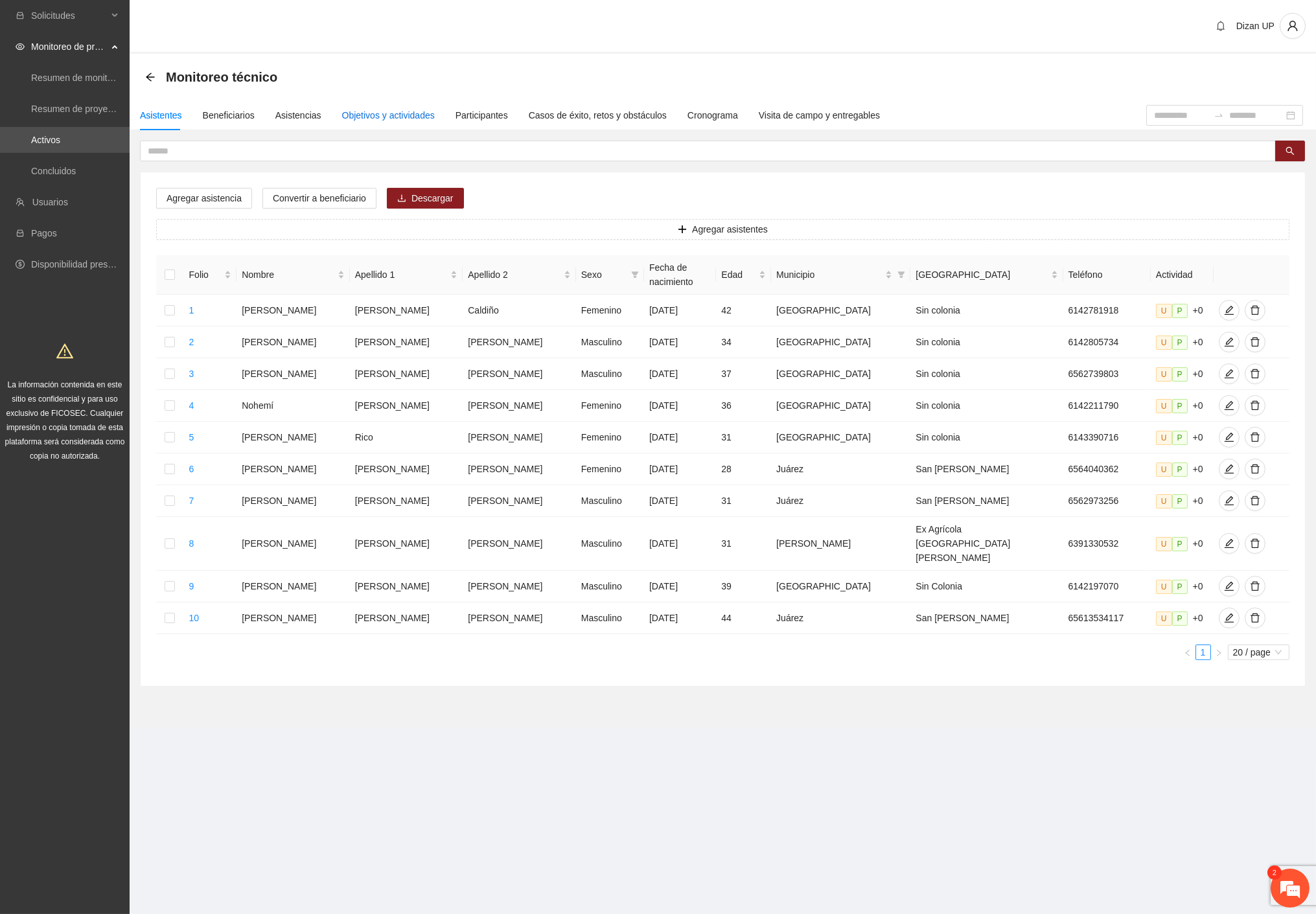
click at [370, 119] on div "Objetivos y actividades" at bounding box center [388, 115] width 92 height 14
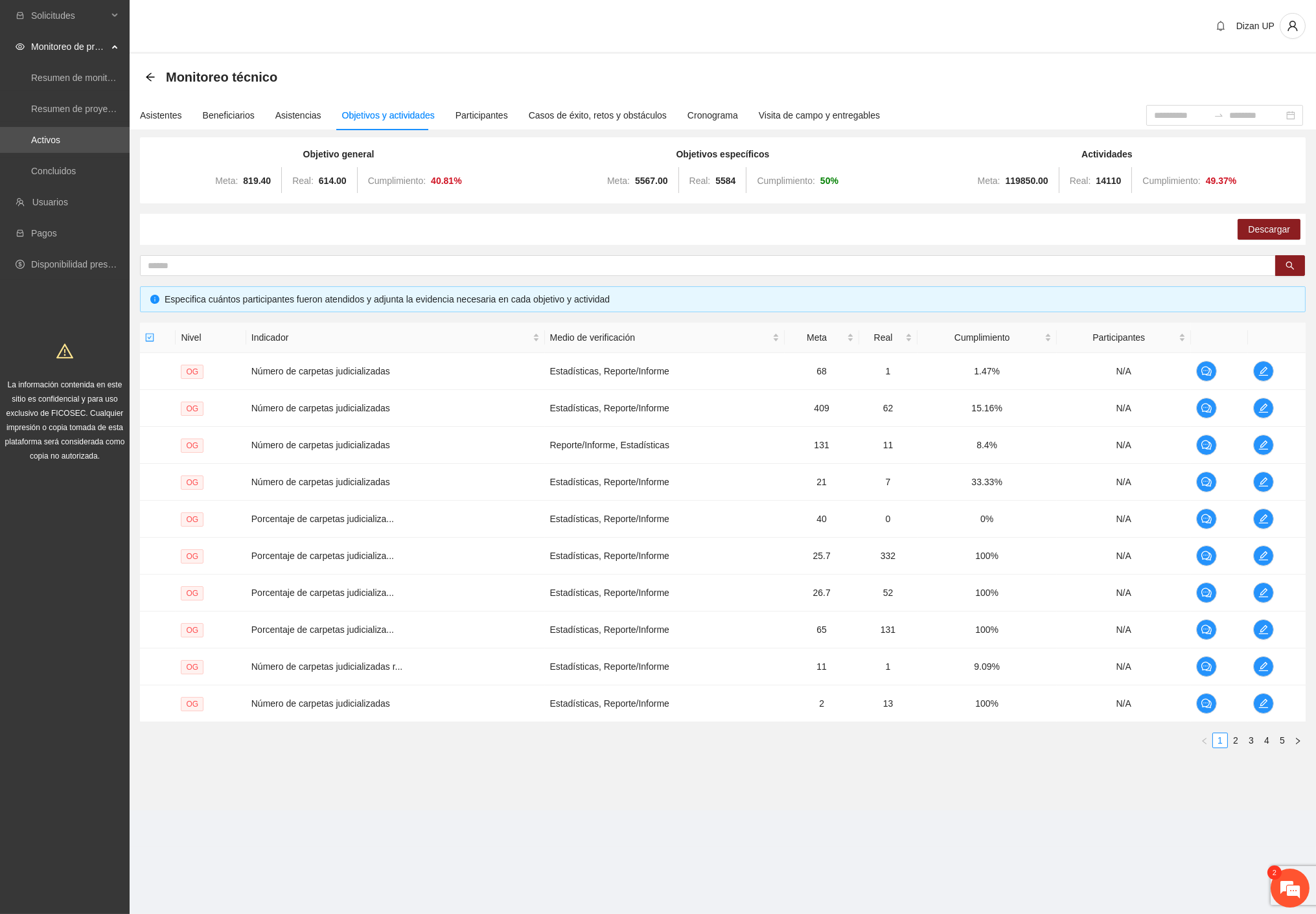
click at [5, 431] on div "La información contenida en este sitio es confidencial y para uso exclusivo de …" at bounding box center [65, 398] width 124 height 128
click at [1235, 739] on link "2" at bounding box center [1235, 740] width 14 height 14
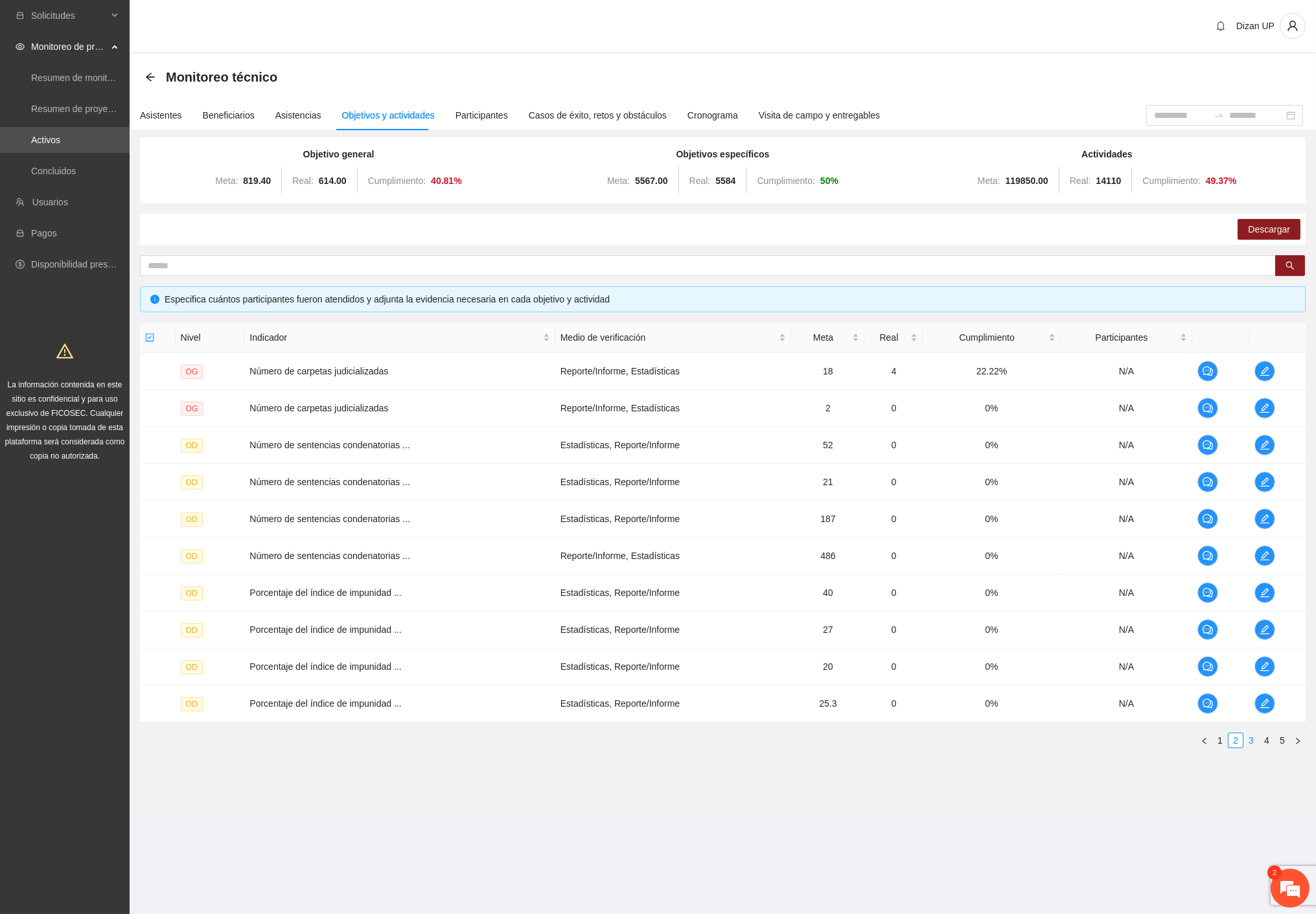
click at [1250, 737] on link "3" at bounding box center [1250, 740] width 14 height 14
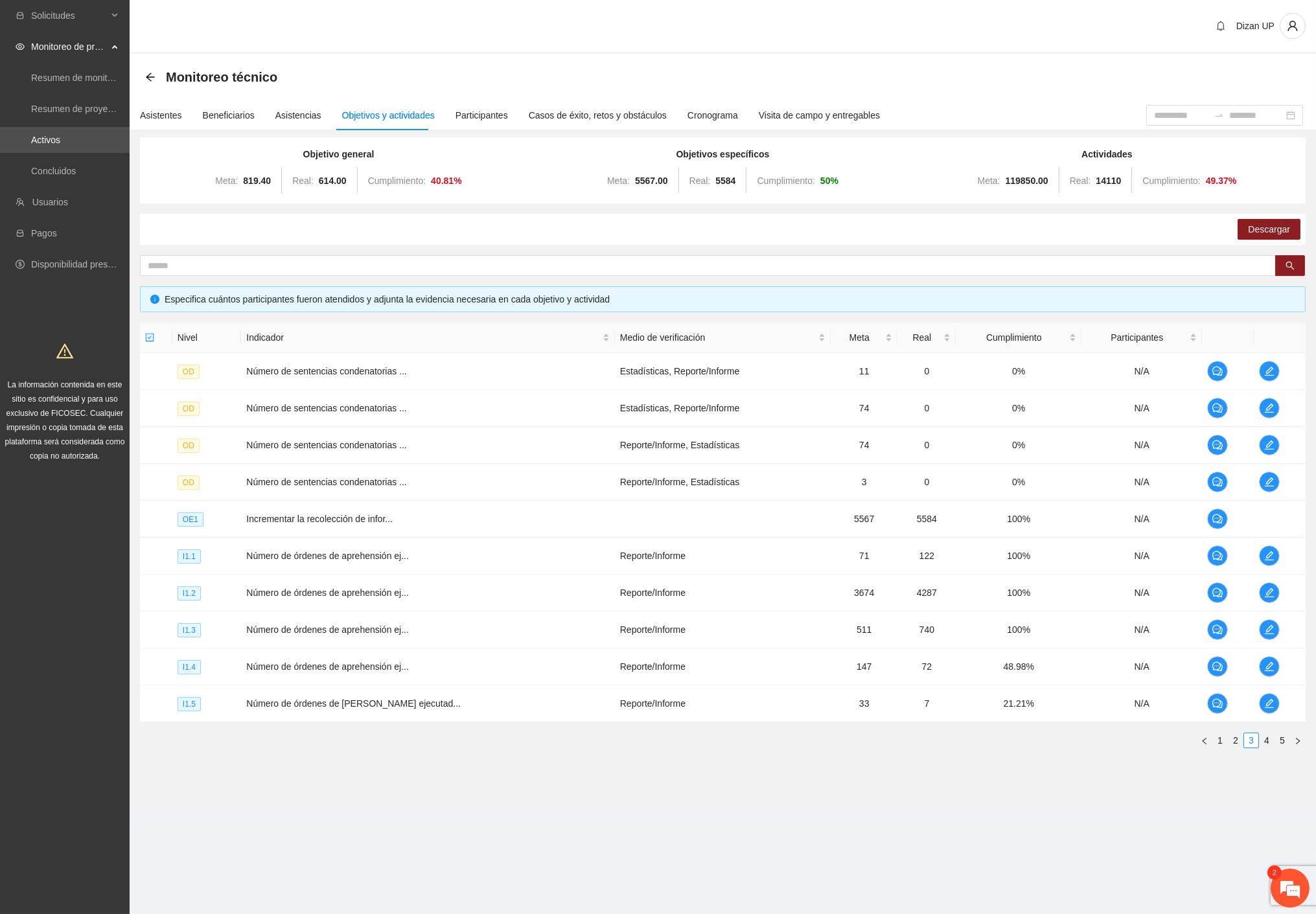
click at [1018, 79] on div "Monitoreo técnico" at bounding box center [723, 77] width 1155 height 26
drag, startPoint x: 1077, startPoint y: 184, endPoint x: 1118, endPoint y: 180, distance: 41.2
click at [1118, 180] on div "Meta: 119850.00 Real: 14110 Cumplimiento: 49.37 %" at bounding box center [1107, 180] width 378 height 26
drag, startPoint x: 701, startPoint y: 179, endPoint x: 842, endPoint y: 185, distance: 141.1
click at [842, 185] on div "Meta: 5567.00 Real: 5584 Cumplimiento: 50 %" at bounding box center [723, 180] width 378 height 26
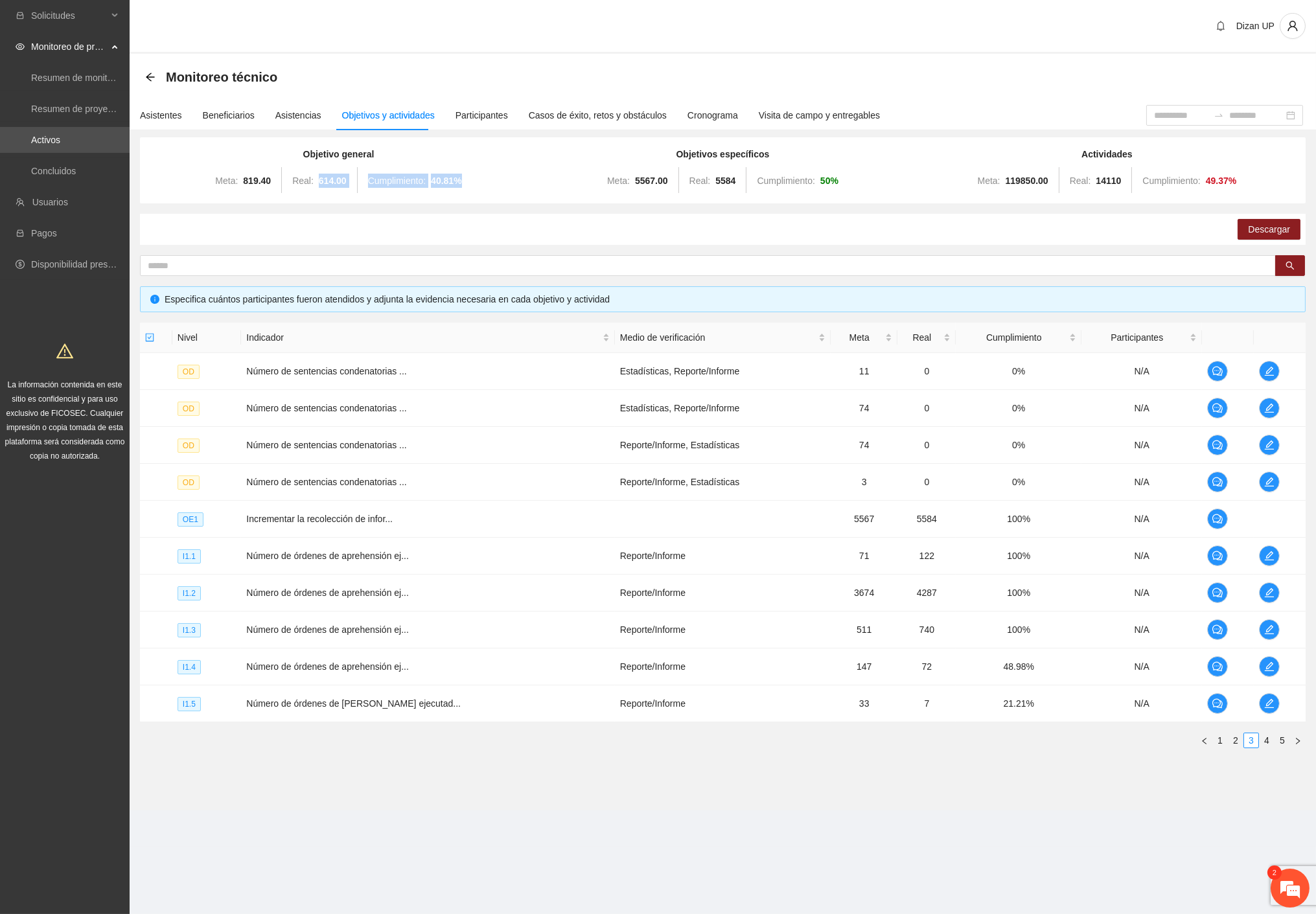
drag, startPoint x: 315, startPoint y: 182, endPoint x: 513, endPoint y: 183, distance: 198.0
click at [513, 183] on div "Meta: 819.40 Real: 614.00 Cumplimiento: 40.81 %" at bounding box center [338, 180] width 378 height 26
drag, startPoint x: 838, startPoint y: 181, endPoint x: 818, endPoint y: 181, distance: 20.0
click at [818, 181] on div "Meta: 5567.00 Real: 5584 Cumplimiento: 50 %" at bounding box center [723, 180] width 378 height 26
drag, startPoint x: 1009, startPoint y: 585, endPoint x: 1153, endPoint y: 581, distance: 144.1
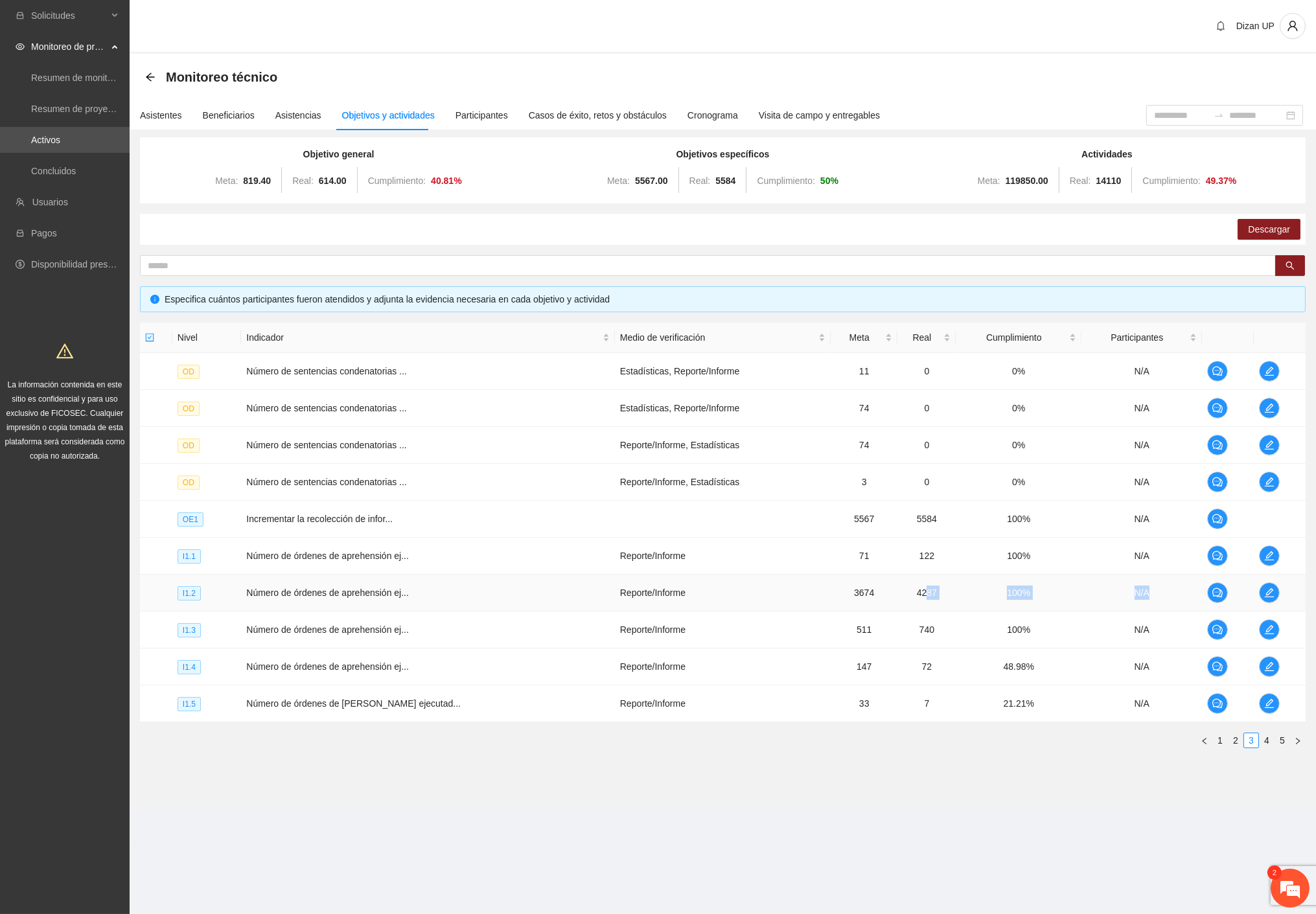
click at [1153, 581] on tr "I1.2 Número de órdenes de aprehensión ej... Reporte/Informe 3674 4287 100% N/A" at bounding box center [723, 593] width 1166 height 37
drag, startPoint x: 815, startPoint y: 170, endPoint x: 848, endPoint y: 171, distance: 33.0
click at [850, 171] on div "Meta: 5567.00 Real: 5584 Cumplimiento: 50 %" at bounding box center [723, 180] width 378 height 26
click at [703, 102] on div "Cronograma" at bounding box center [713, 115] width 50 height 30
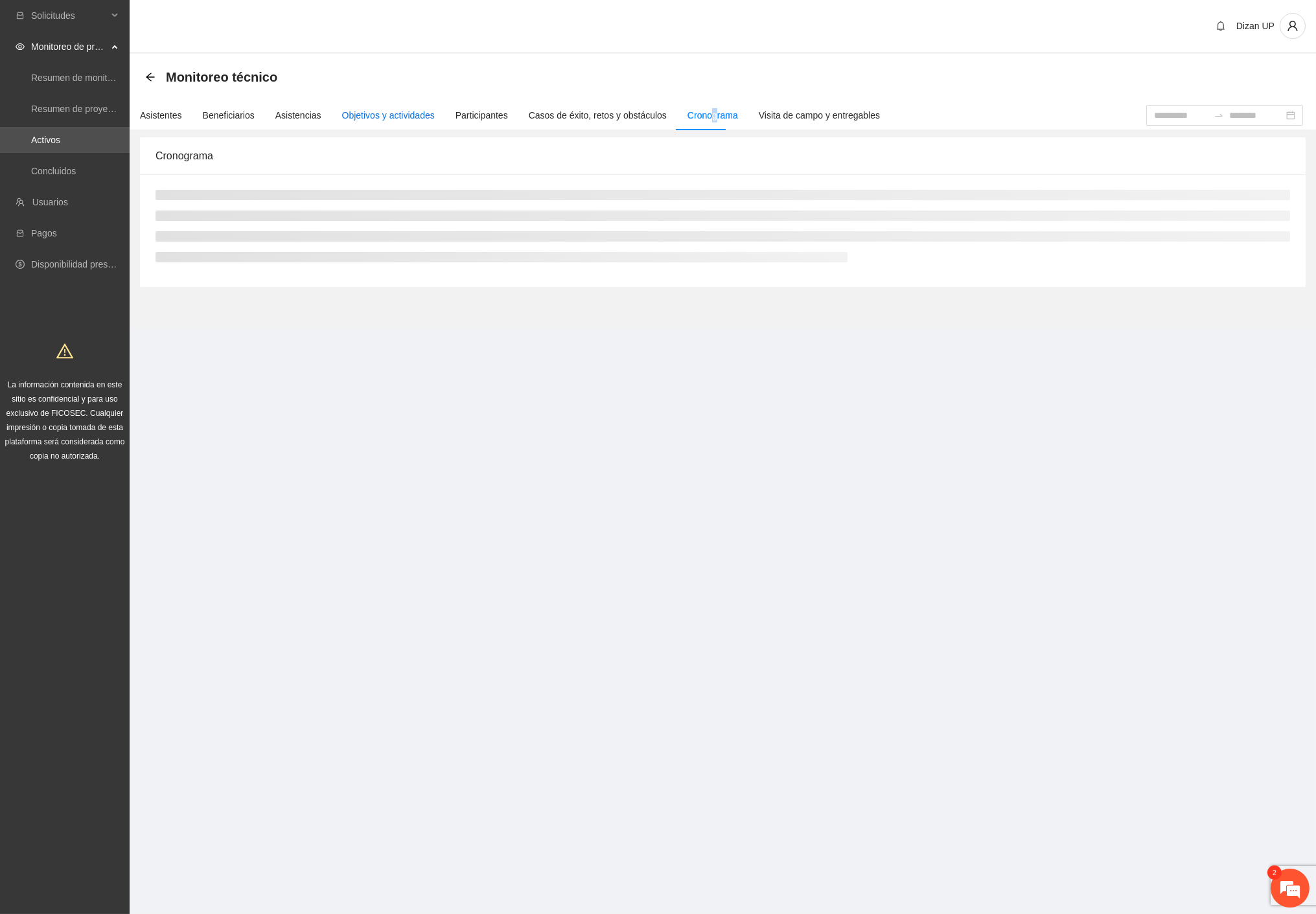
drag, startPoint x: 396, startPoint y: 117, endPoint x: 421, endPoint y: 125, distance: 26.2
click at [397, 118] on div "Objetivos y actividades" at bounding box center [388, 115] width 92 height 14
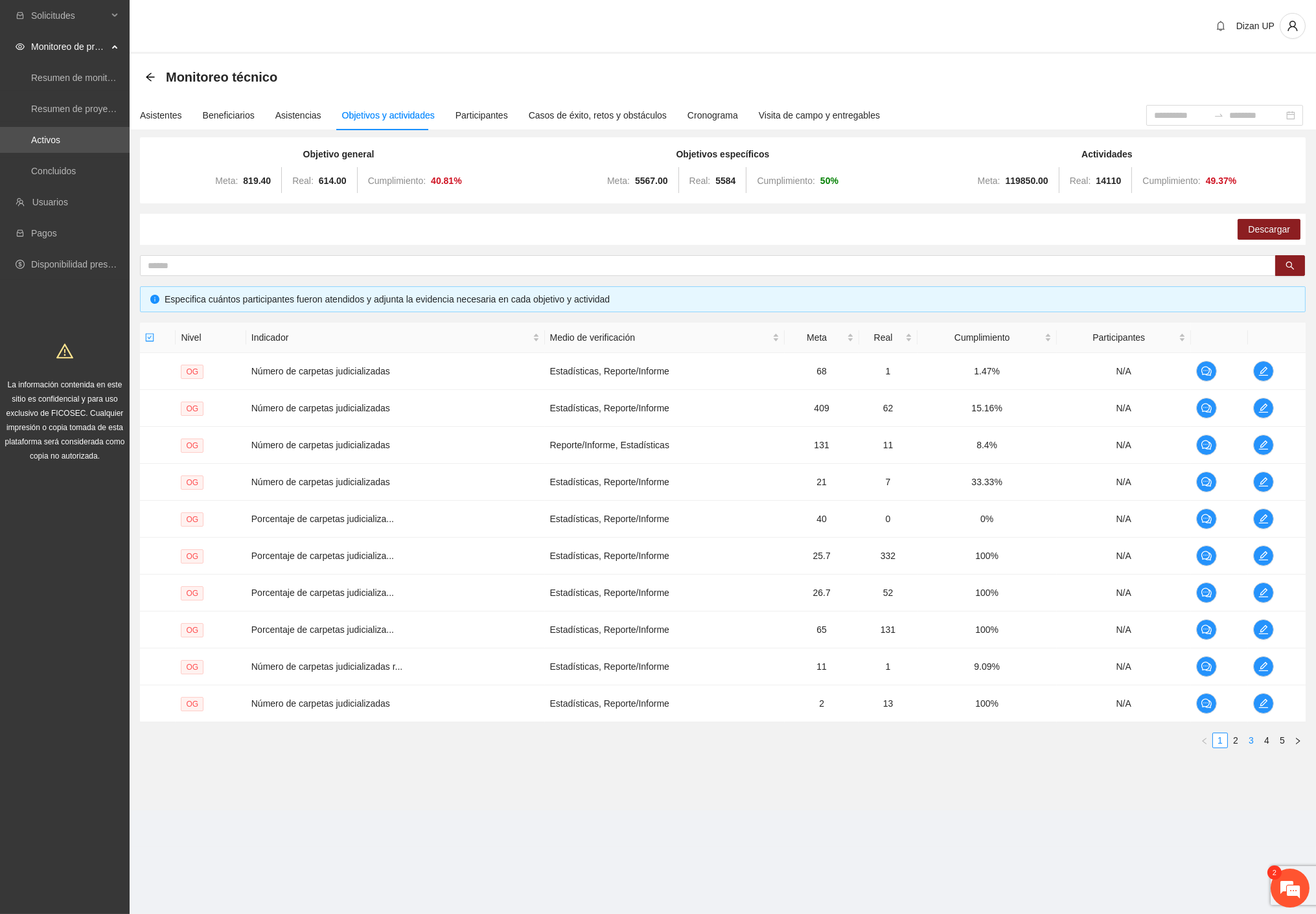
click at [1248, 743] on link "3" at bounding box center [1250, 740] width 14 height 14
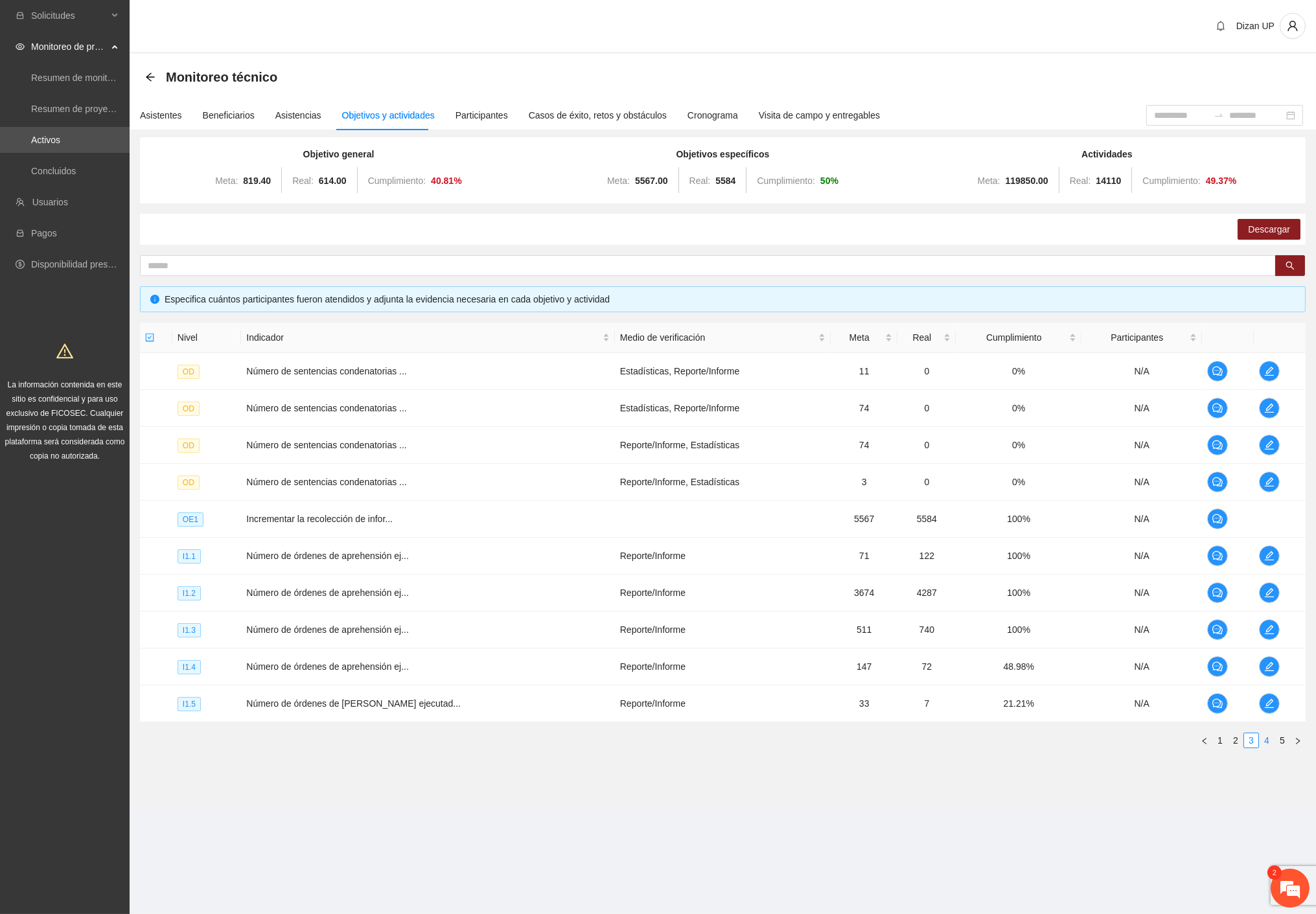
click at [1267, 739] on link "4" at bounding box center [1267, 740] width 14 height 14
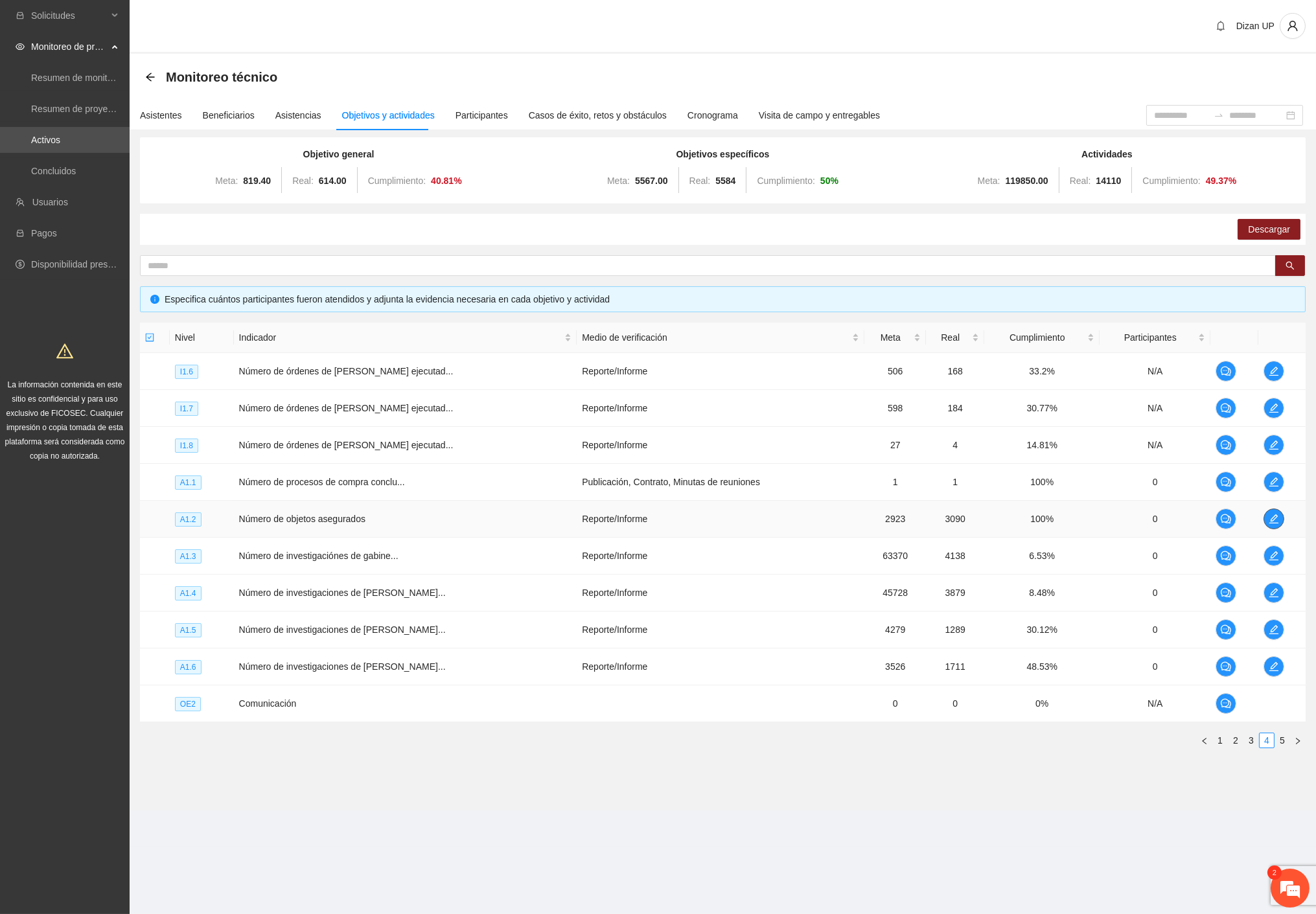
click at [1269, 521] on icon "edit" at bounding box center [1274, 518] width 11 height 11
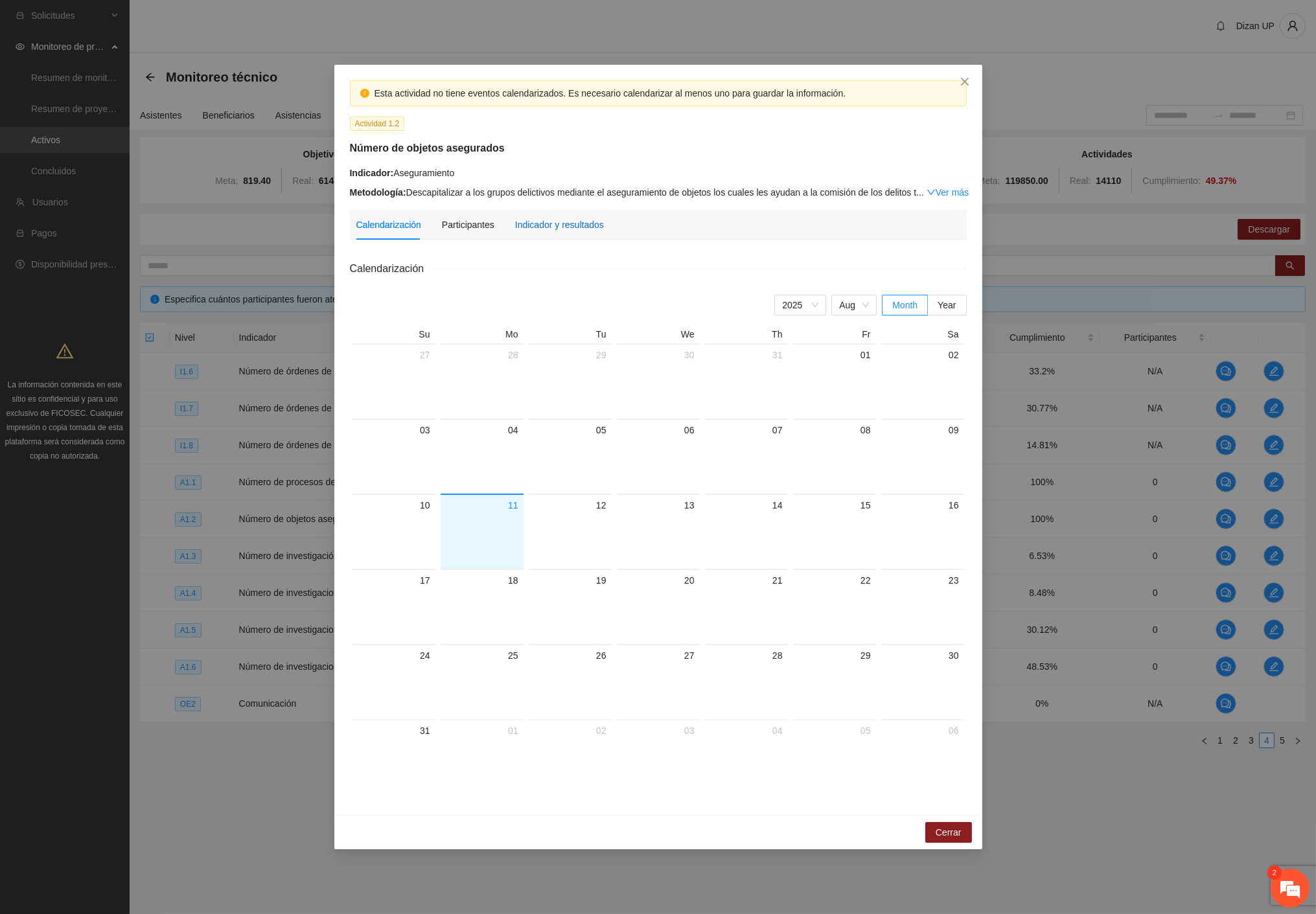
click at [575, 221] on div "Indicador y resultados" at bounding box center [560, 224] width 89 height 14
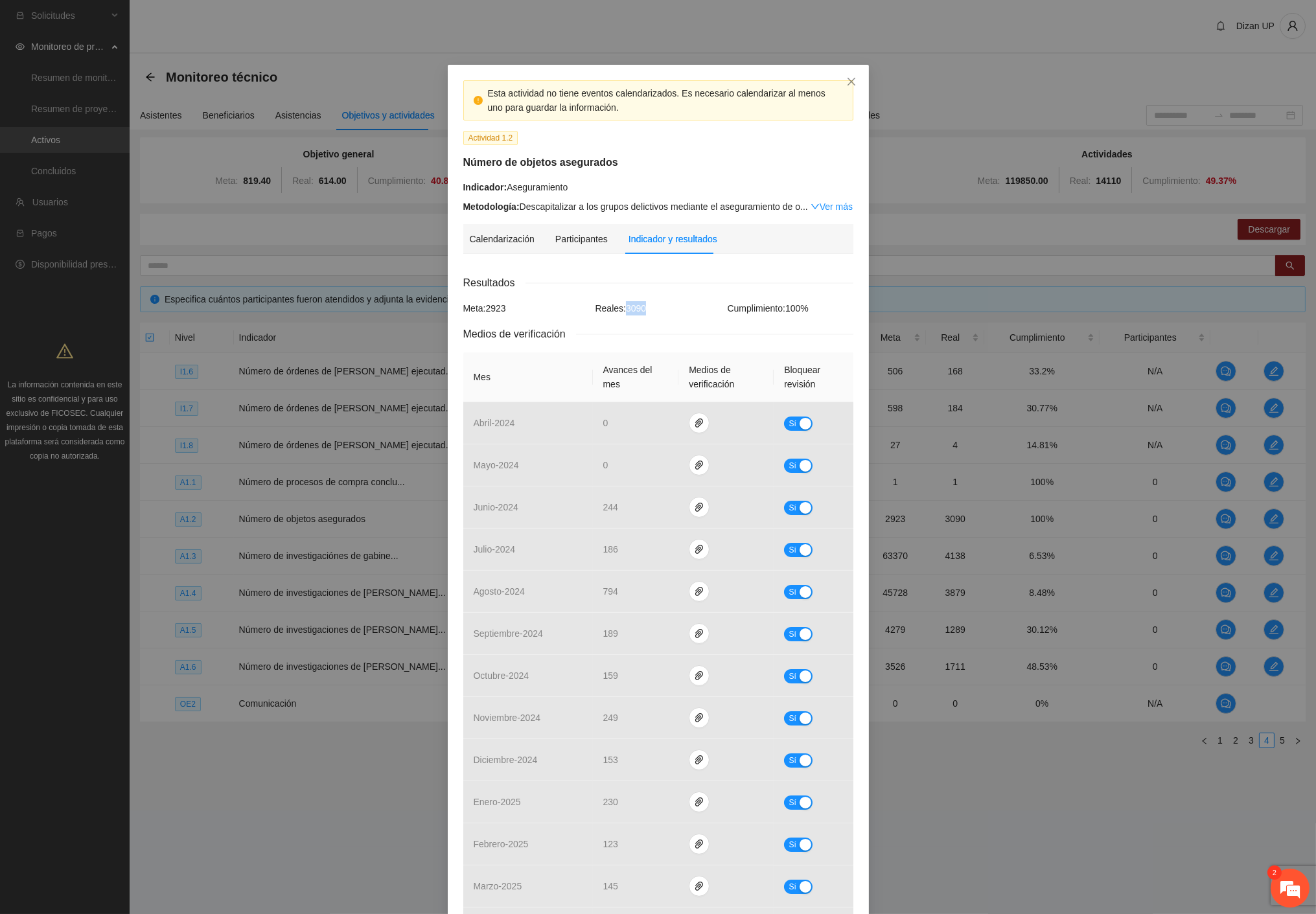
drag, startPoint x: 619, startPoint y: 307, endPoint x: 688, endPoint y: 307, distance: 69.0
click at [688, 307] on div "Reales: 3090" at bounding box center [658, 308] width 132 height 14
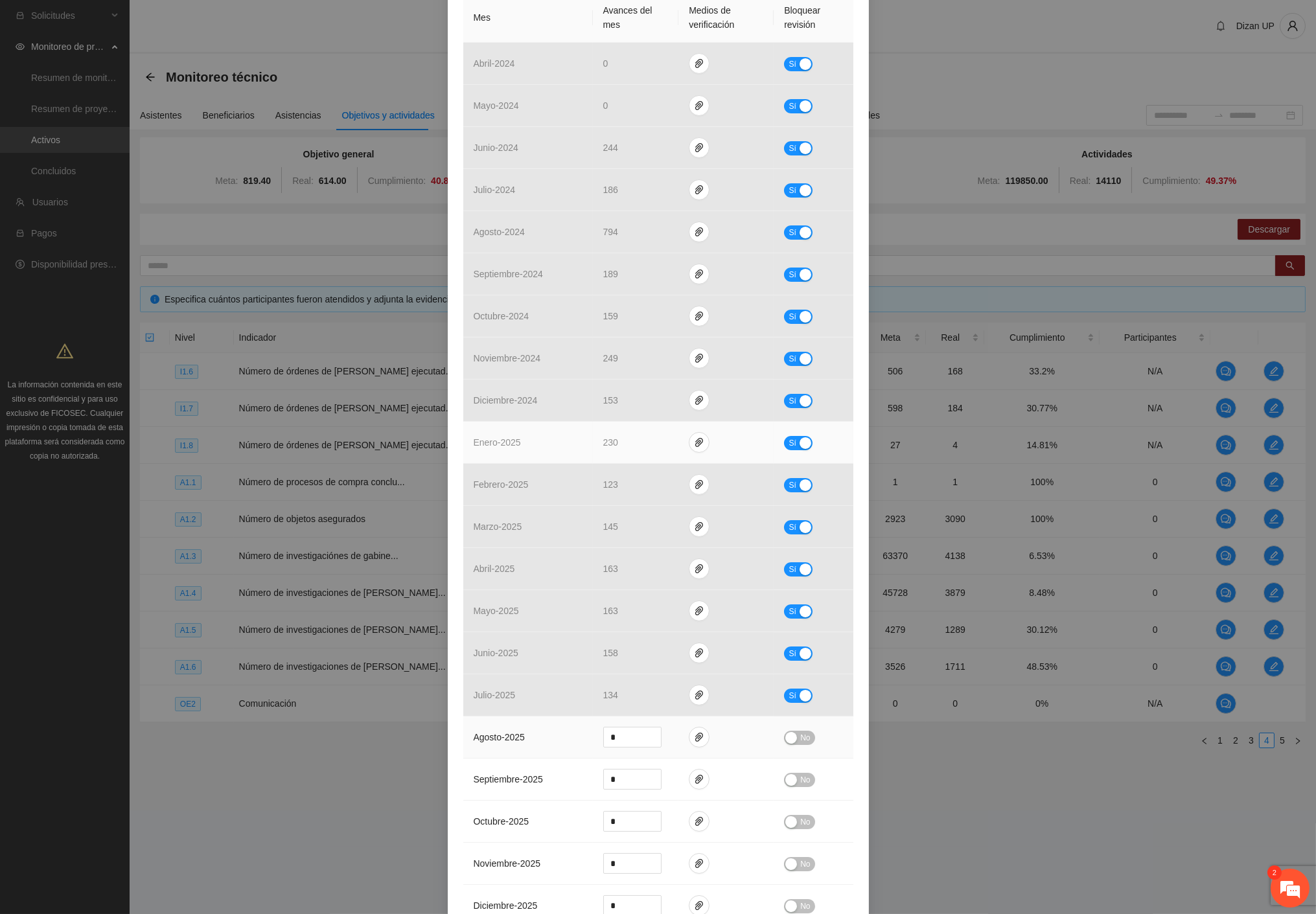
scroll to position [648, 0]
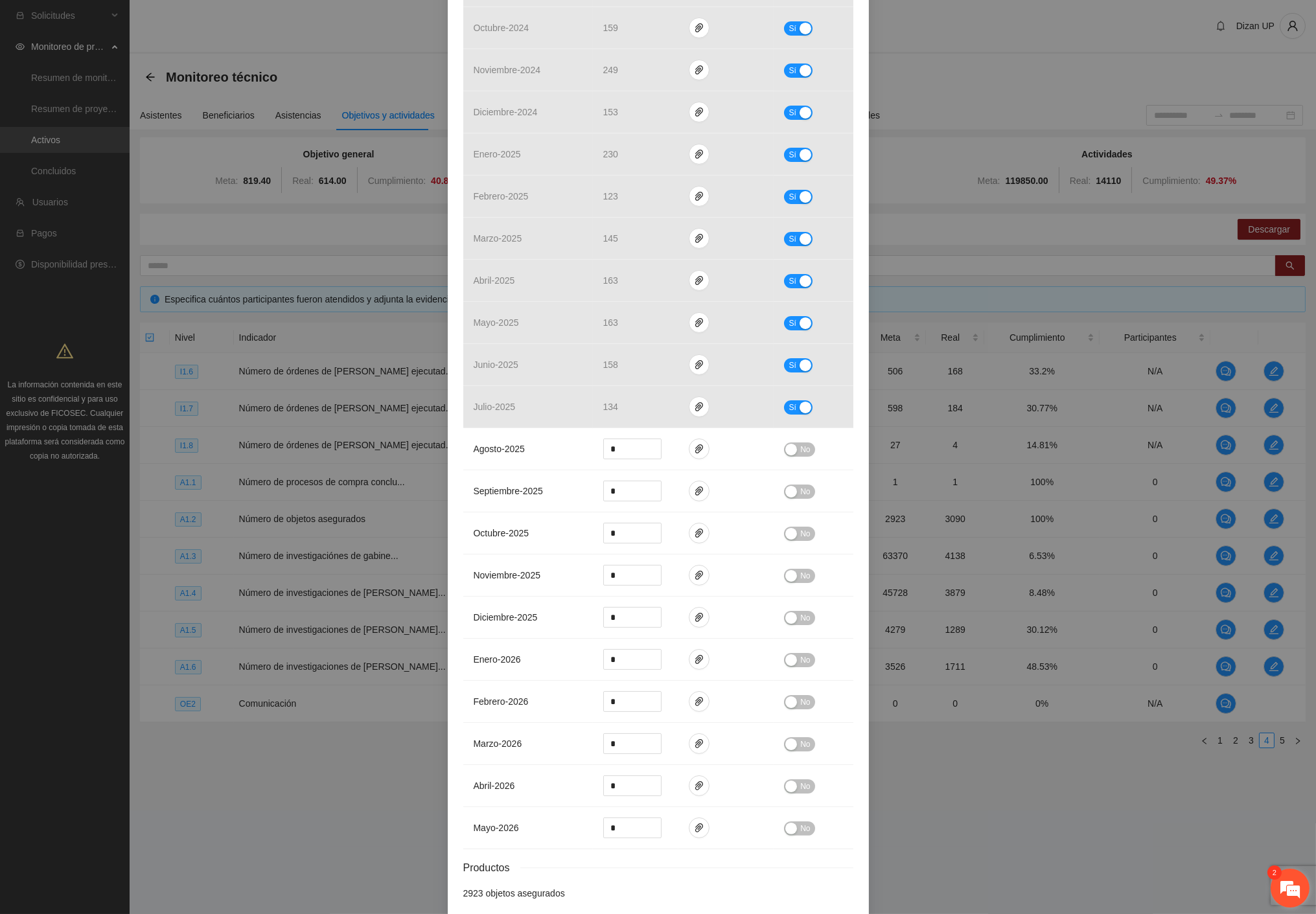
click at [1278, 885] on em at bounding box center [1290, 888] width 35 height 35
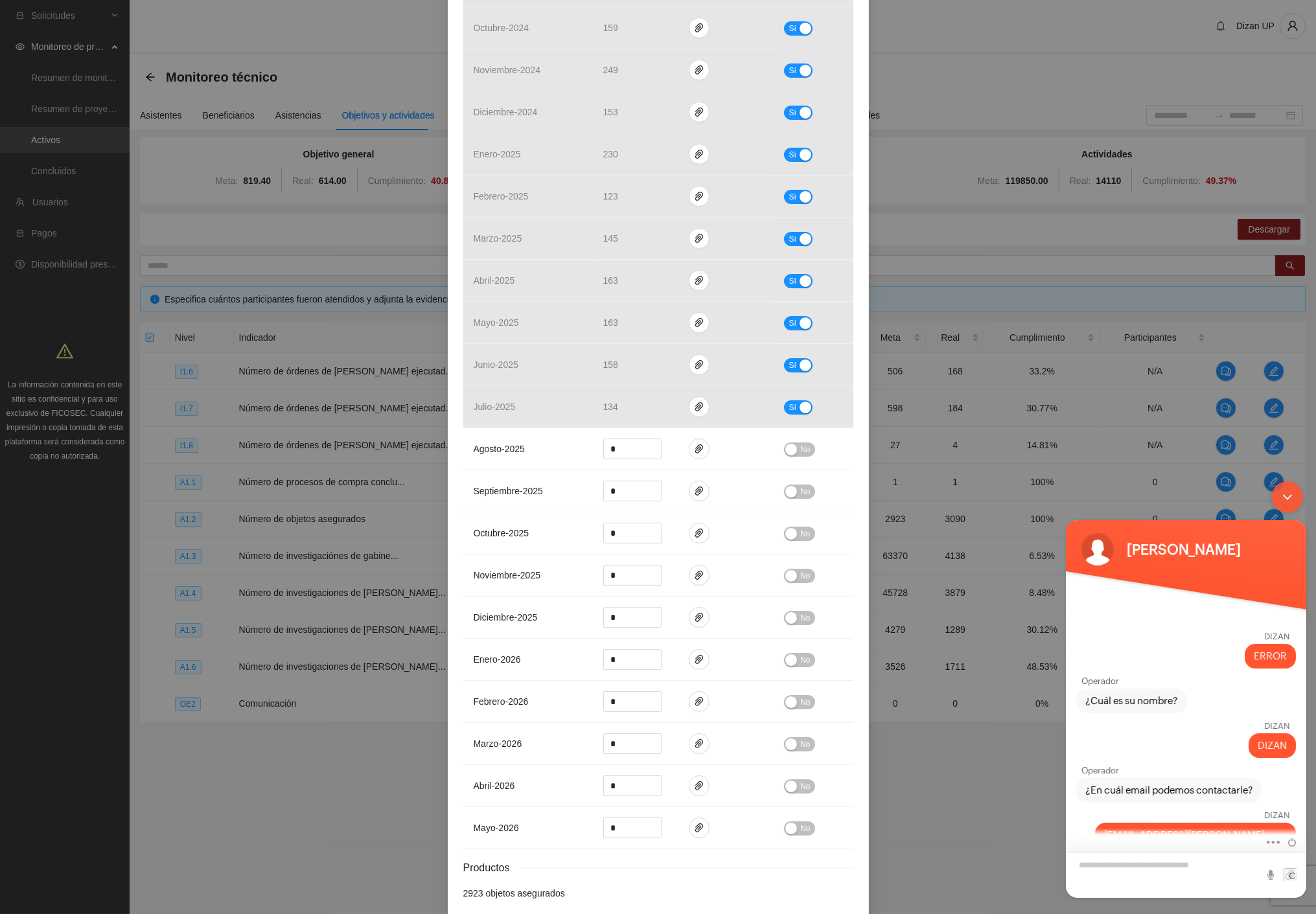
scroll to position [1067, 0]
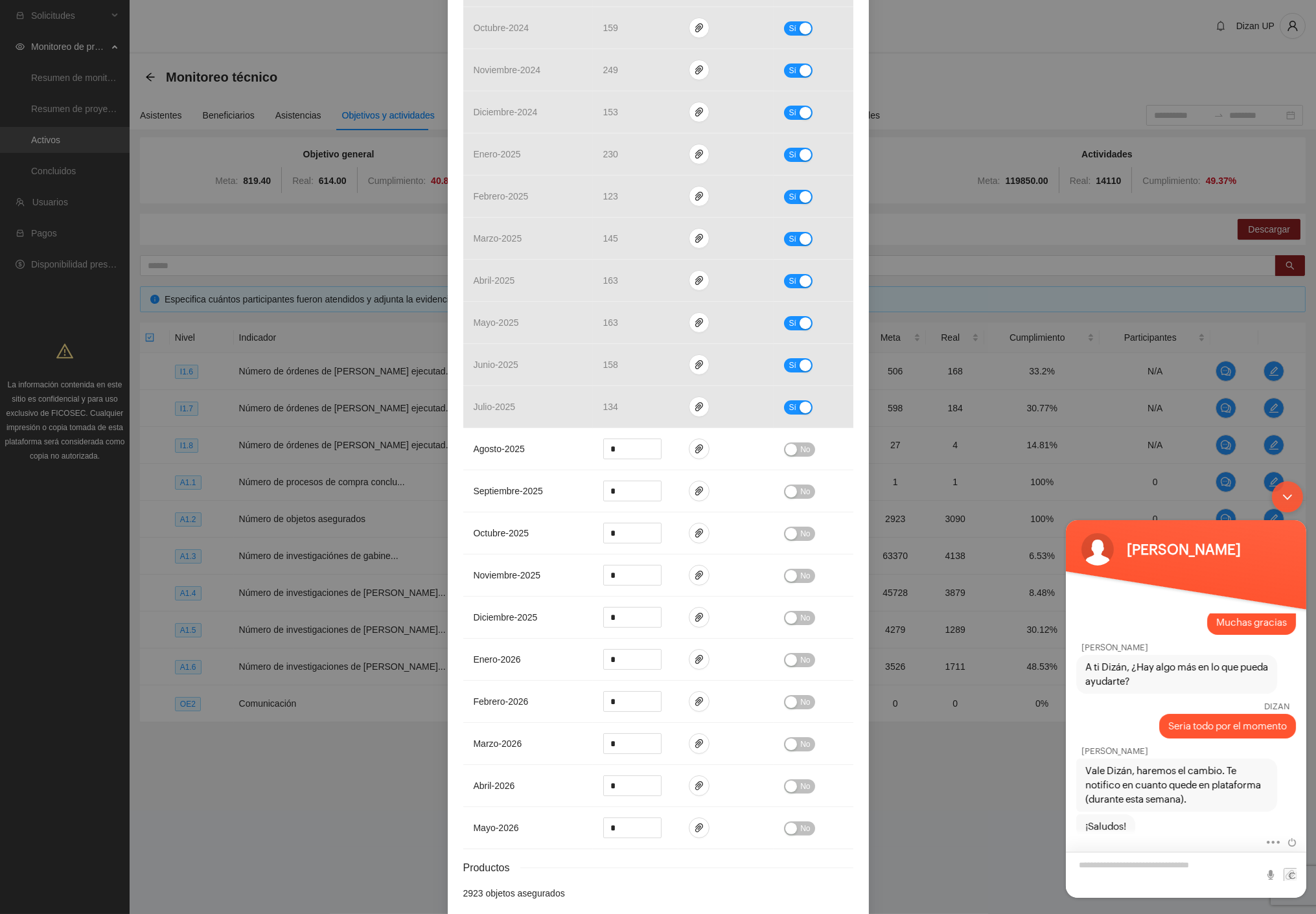
click at [1165, 868] on textarea "Escriba su mensaje y pulse “Intro”" at bounding box center [1186, 875] width 241 height 46
type textarea "*******"
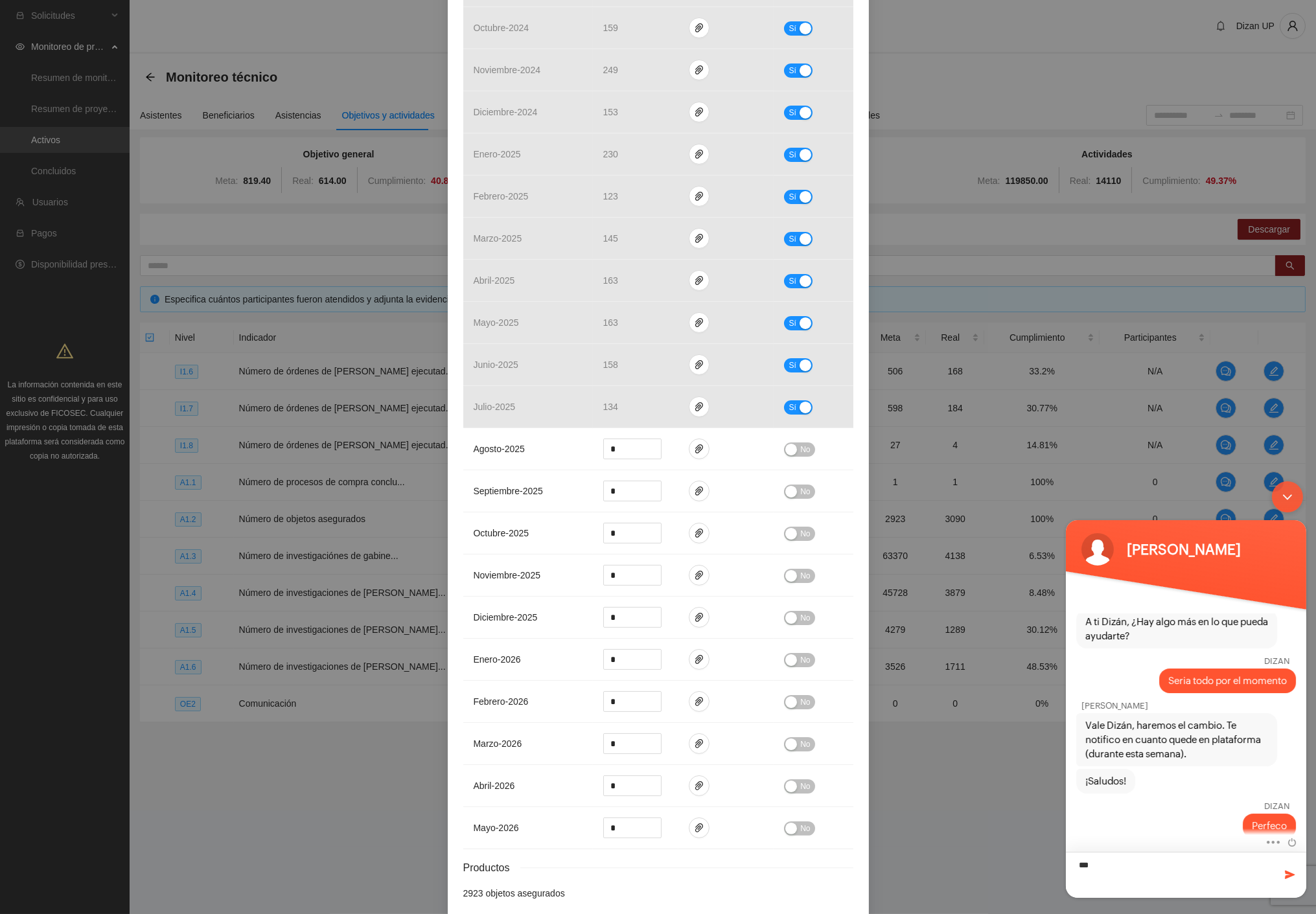
type textarea "****"
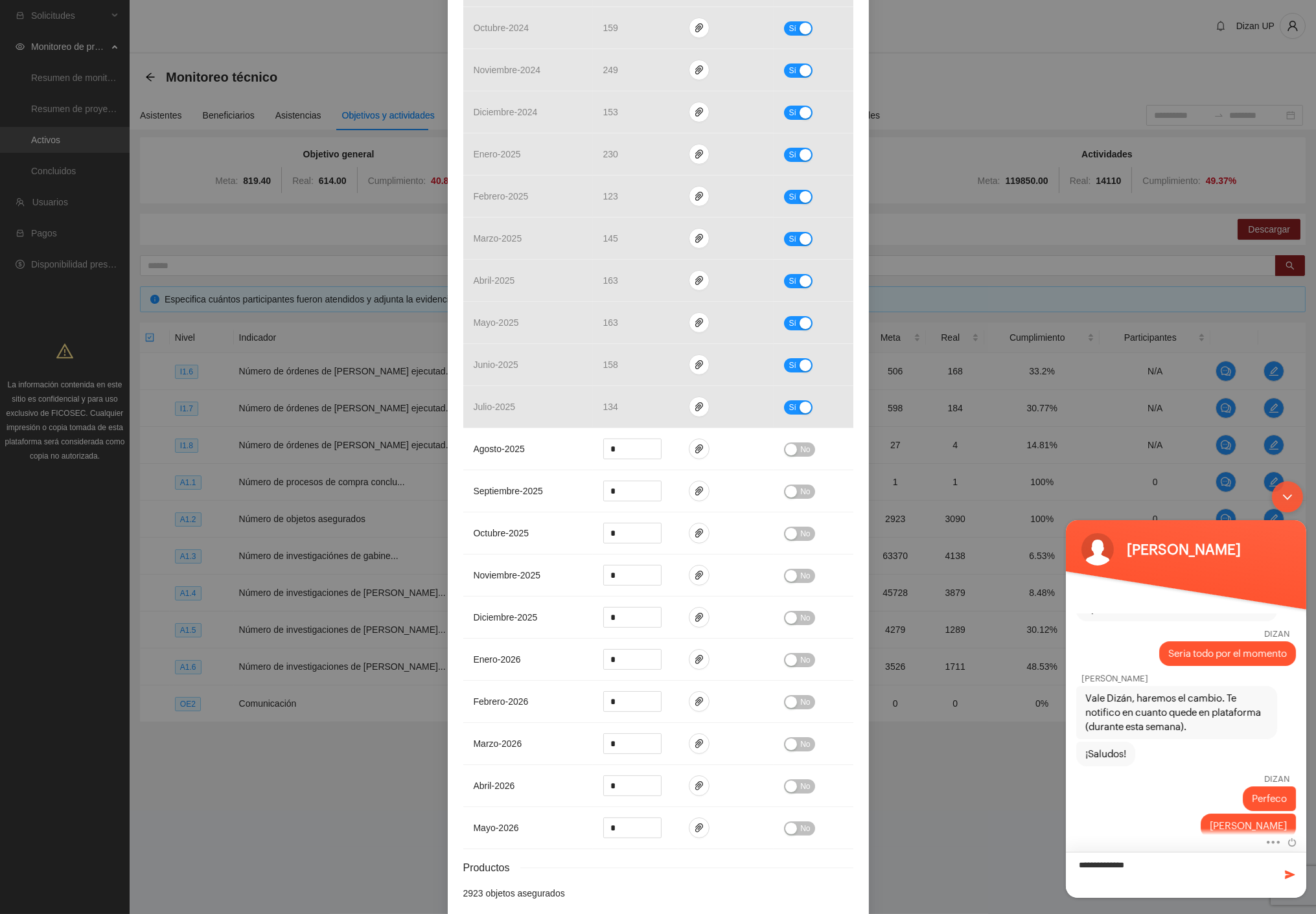
type textarea "**********"
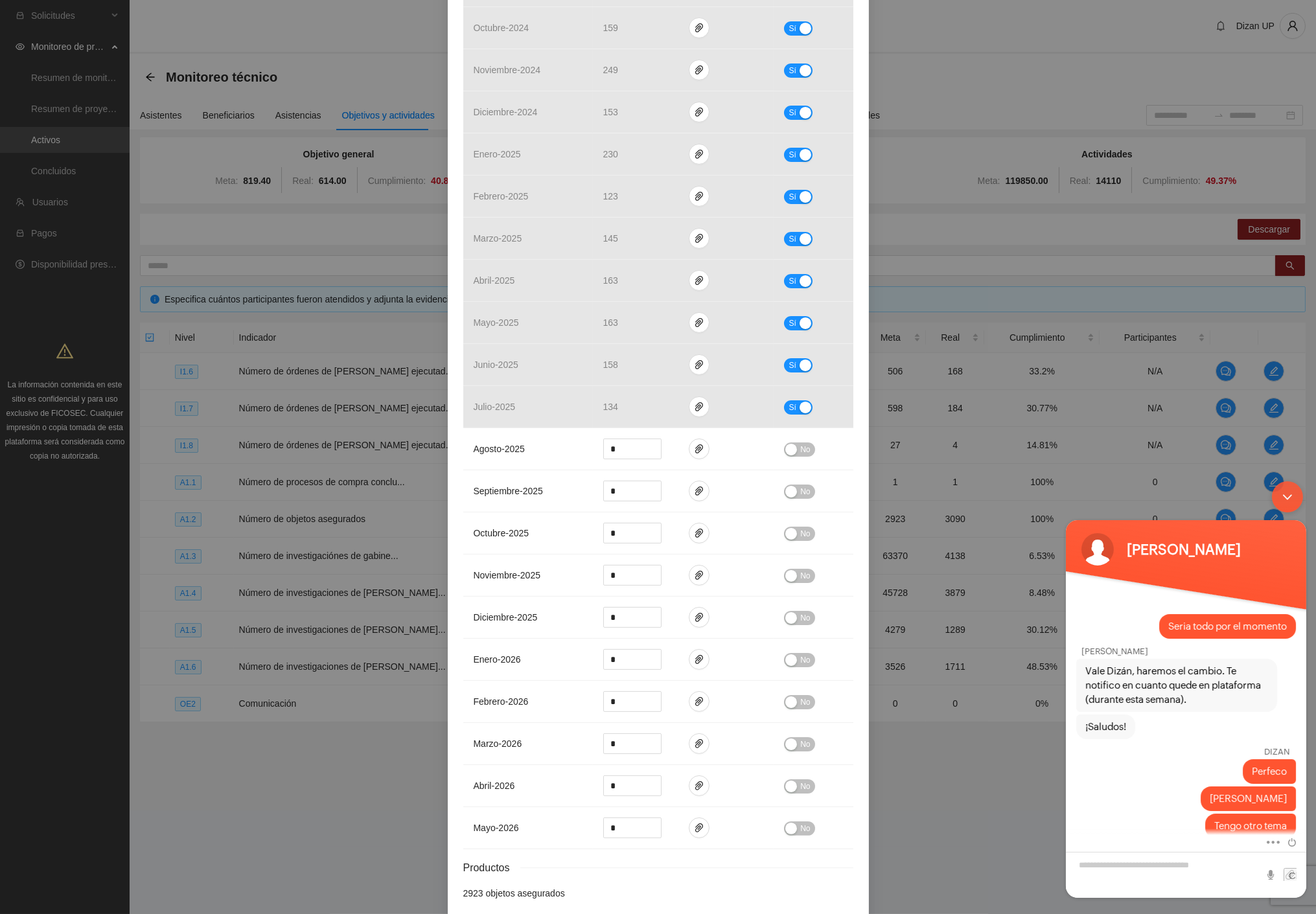
click at [1293, 496] on div "Minimizar ventana de chat en vivo" at bounding box center [1287, 496] width 31 height 31
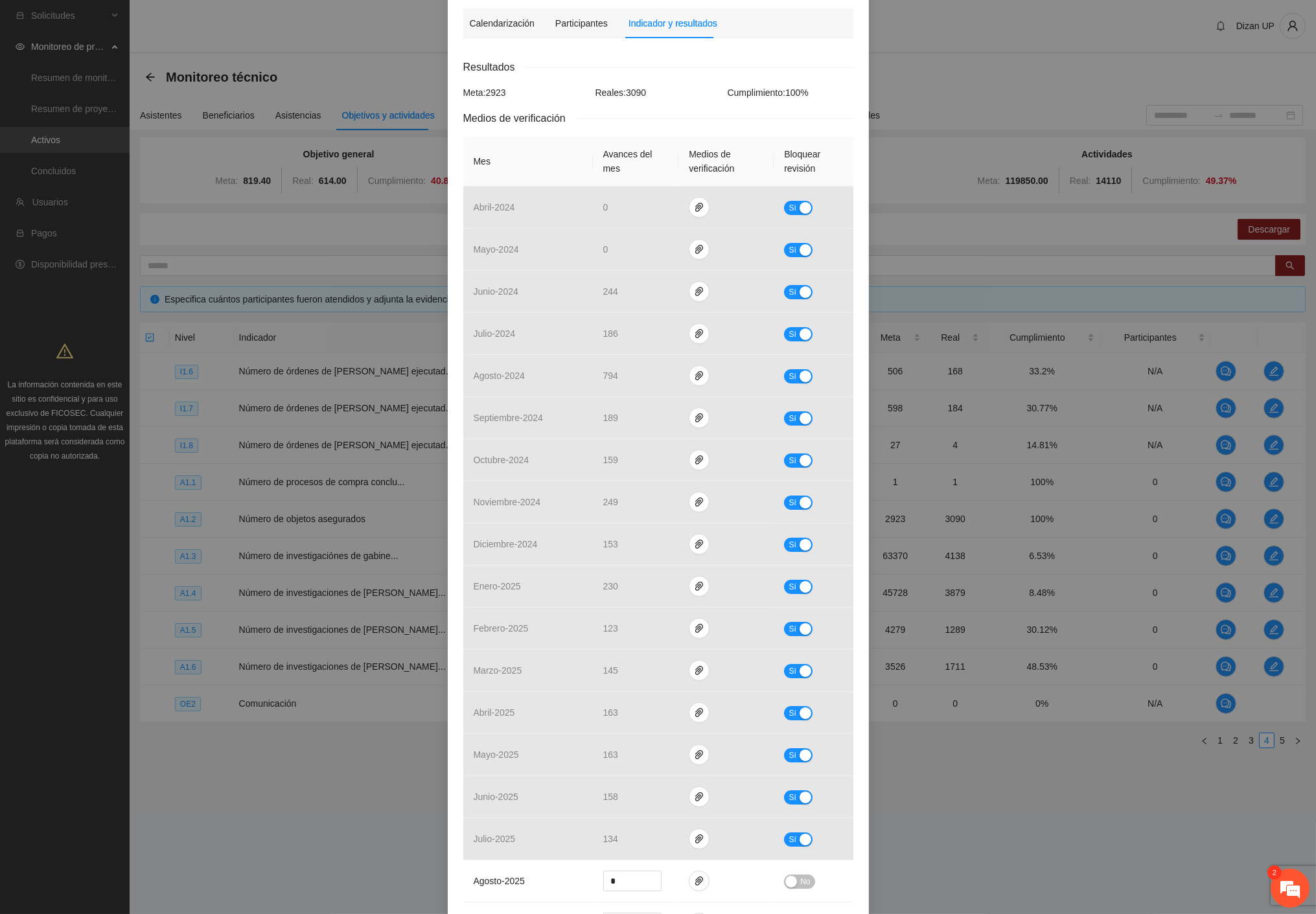
scroll to position [0, 0]
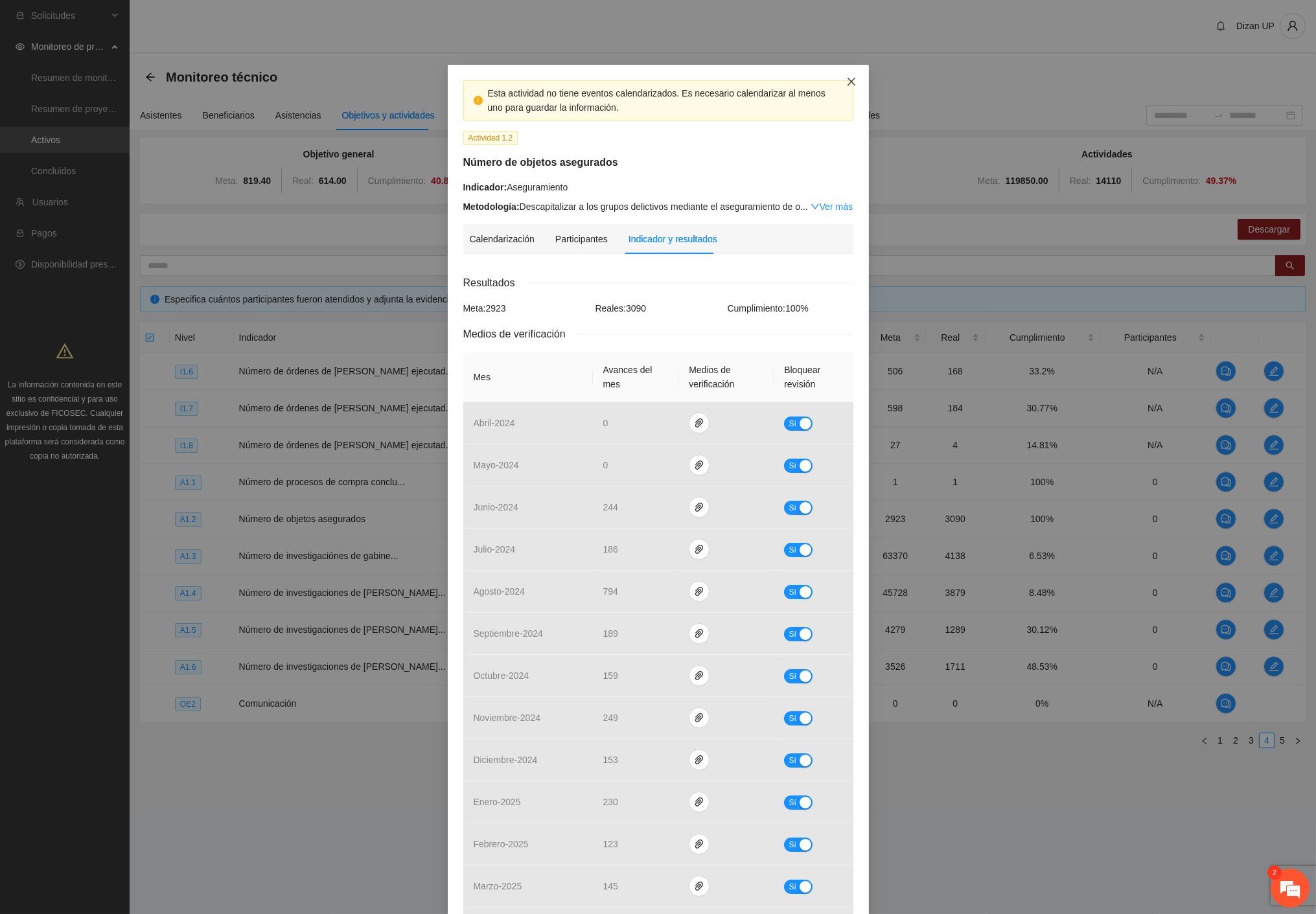
drag, startPoint x: 843, startPoint y: 81, endPoint x: 981, endPoint y: 150, distance: 154.3
click at [846, 81] on icon "close" at bounding box center [851, 81] width 11 height 11
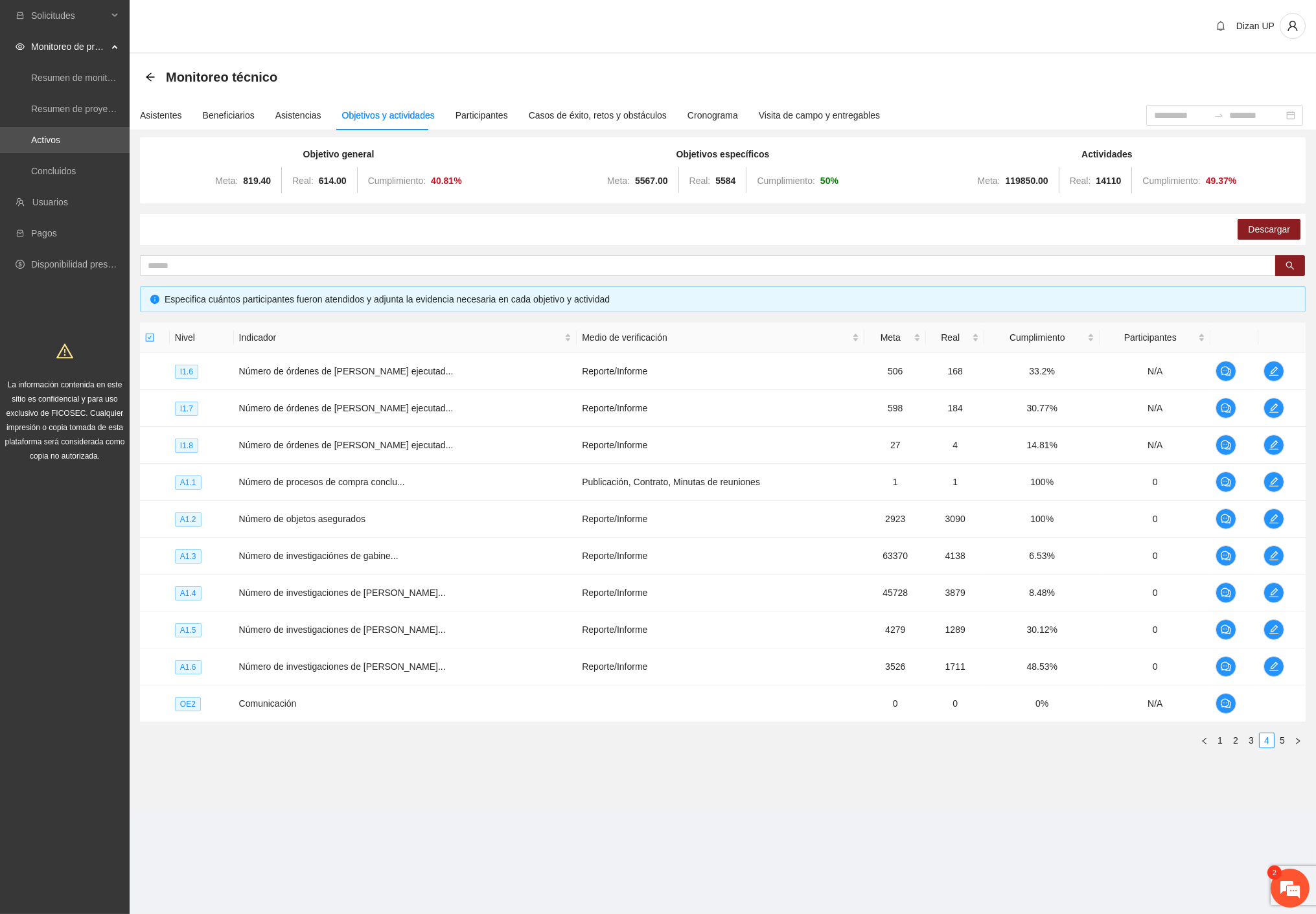
scroll to position [1213, 0]
click at [1286, 884] on em at bounding box center [1290, 888] width 35 height 35
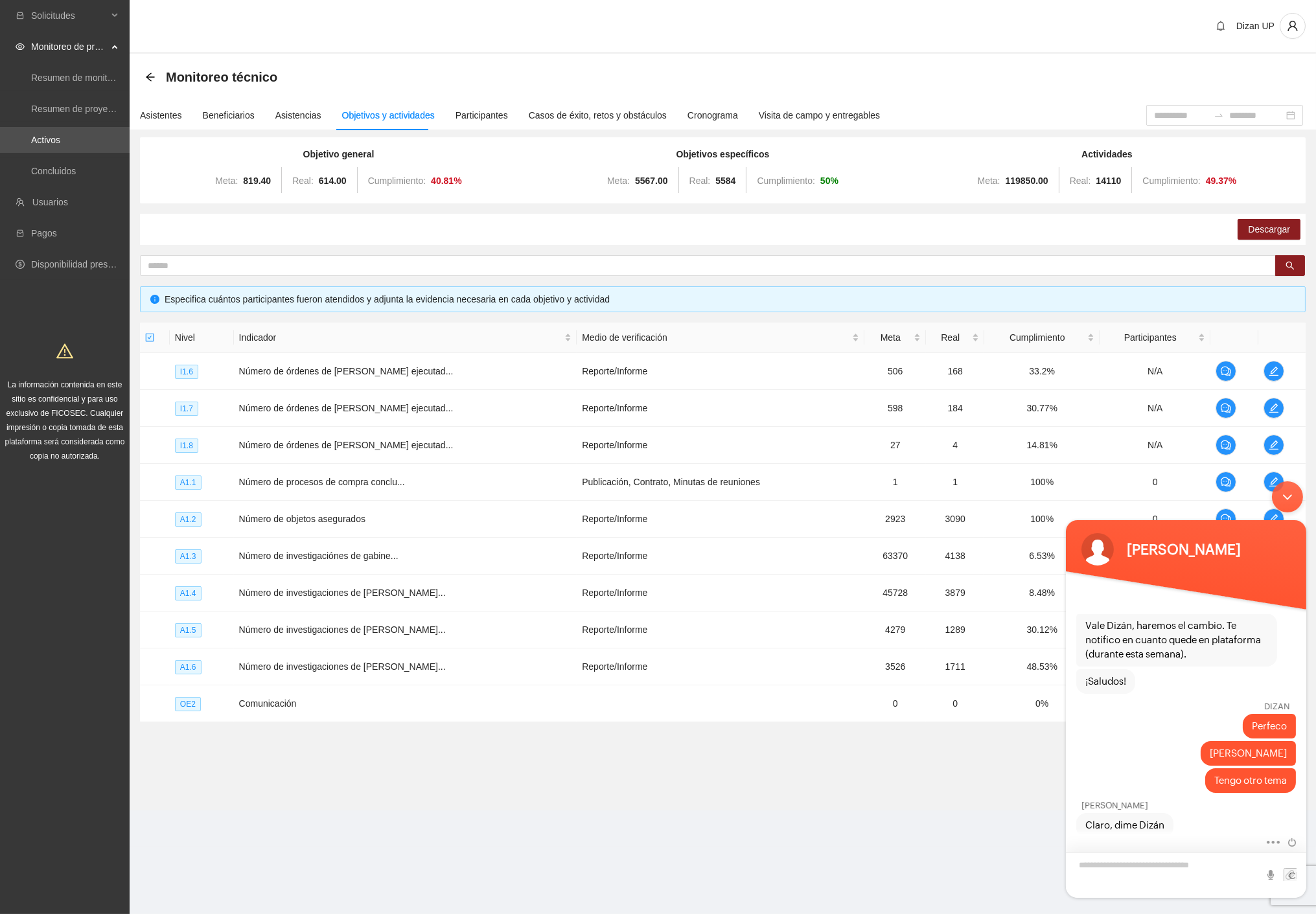
click at [1136, 867] on textarea "Escriba su mensaje y pulse “Intro”" at bounding box center [1186, 875] width 241 height 46
type textarea "**********"
click at [1288, 875] on span at bounding box center [1289, 874] width 13 height 13
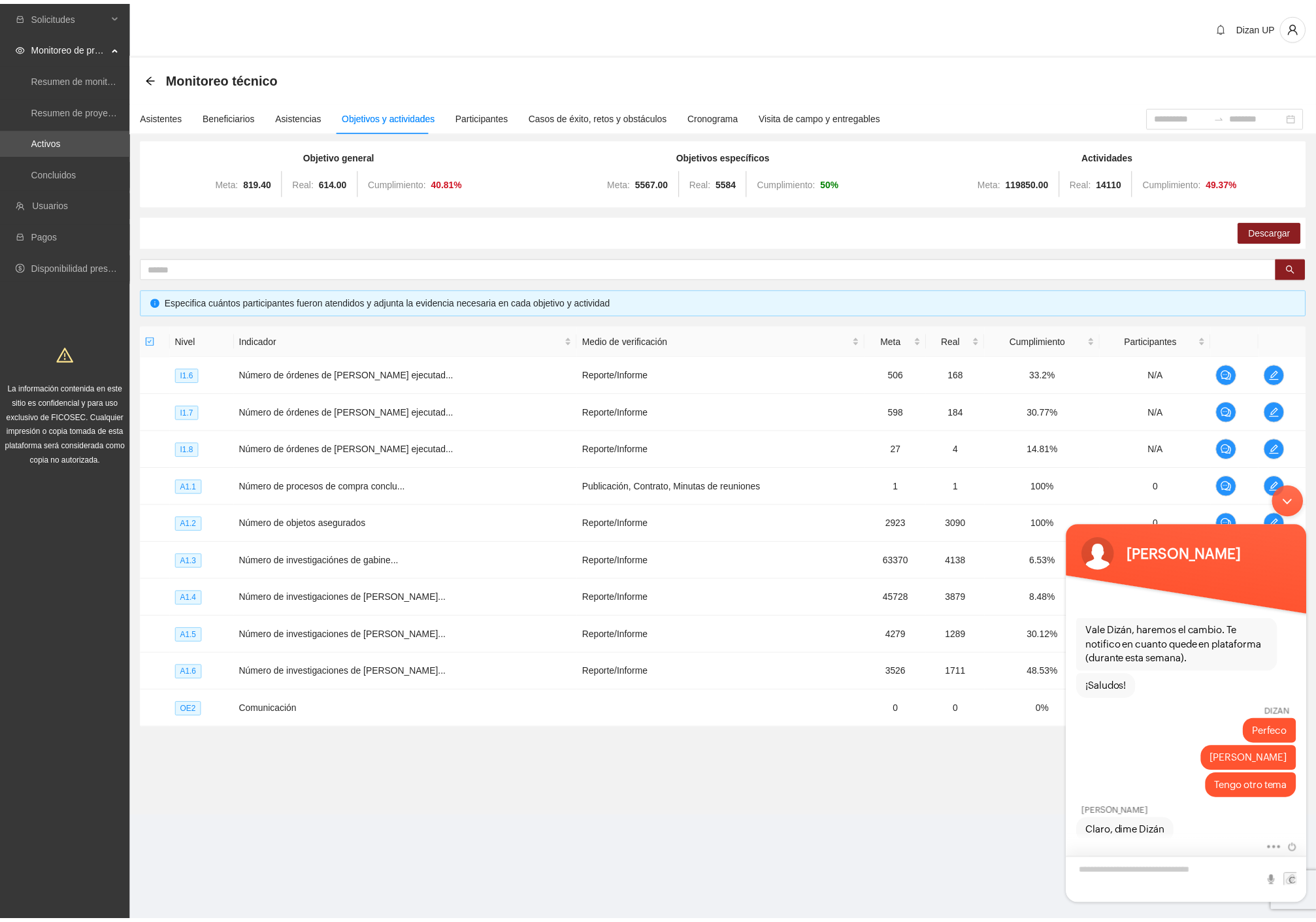
scroll to position [1312, 0]
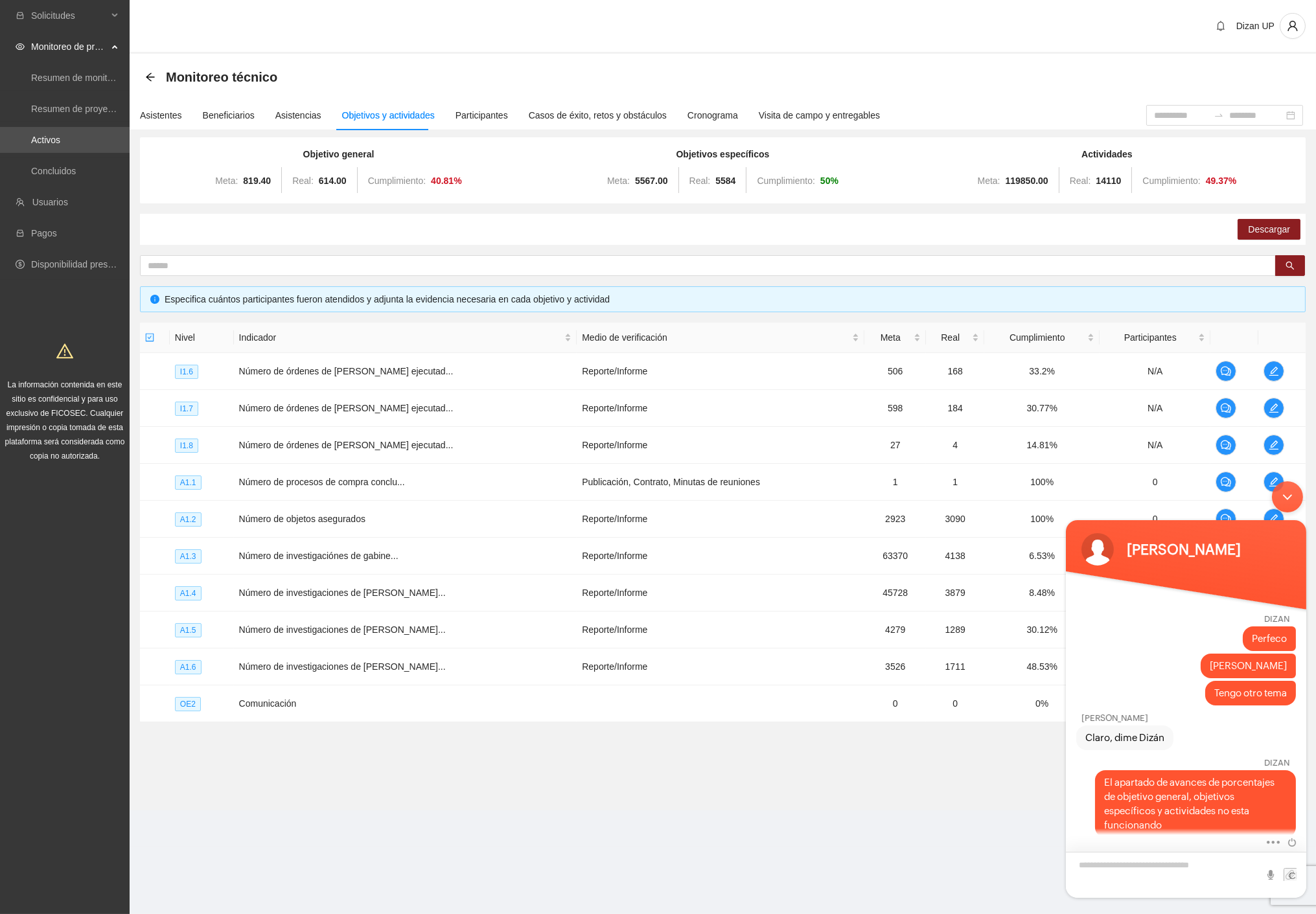
click at [1122, 865] on textarea "Escriba su mensaje y pulse “Intro”" at bounding box center [1186, 875] width 241 height 46
click at [150, 74] on icon "arrow-left" at bounding box center [150, 77] width 11 height 11
click at [151, 74] on icon "arrow-left" at bounding box center [150, 77] width 11 height 11
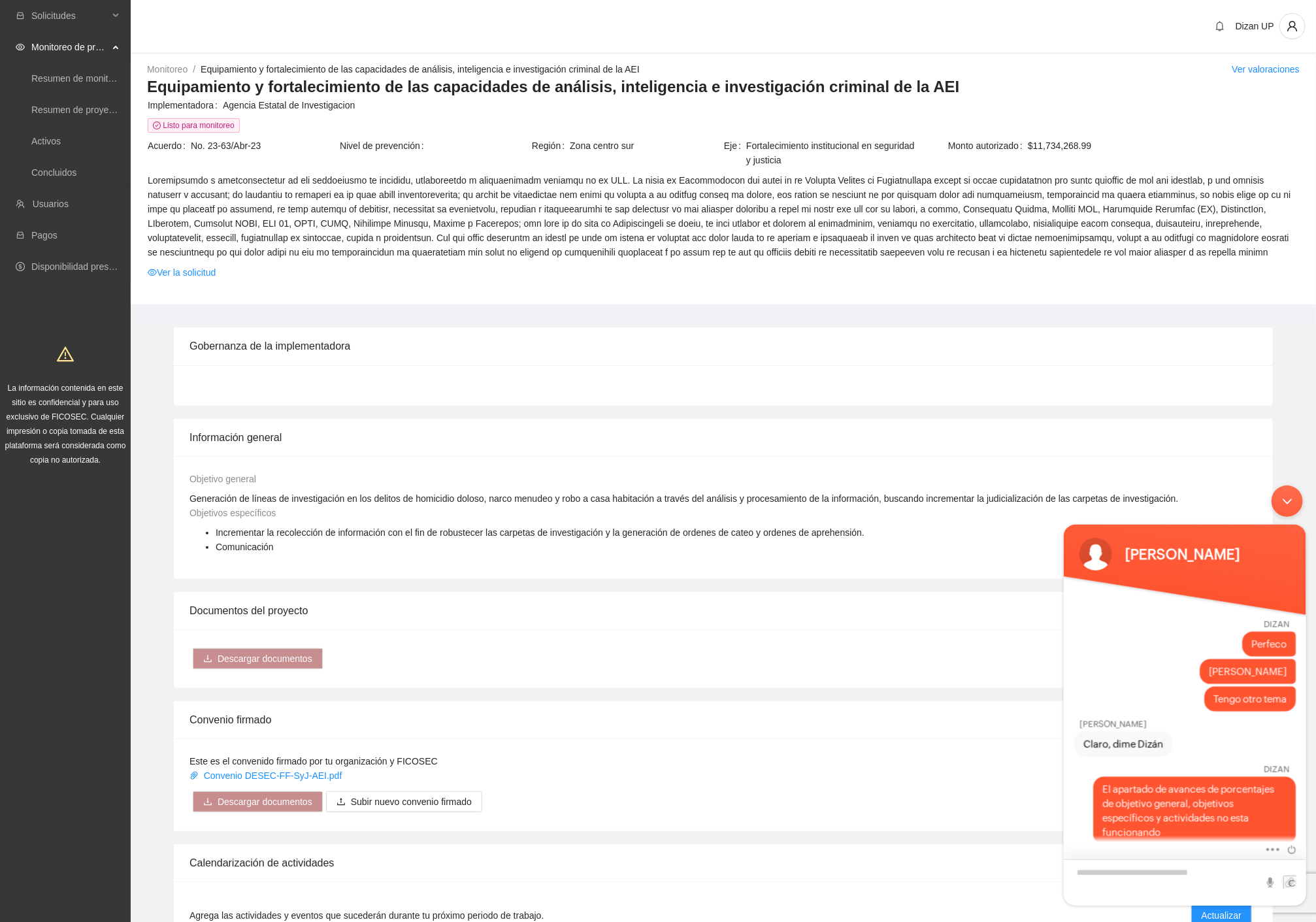
click at [1138, 870] on textarea "Escriba su mensaje y pulse “Intro”" at bounding box center [1184, 882] width 243 height 47
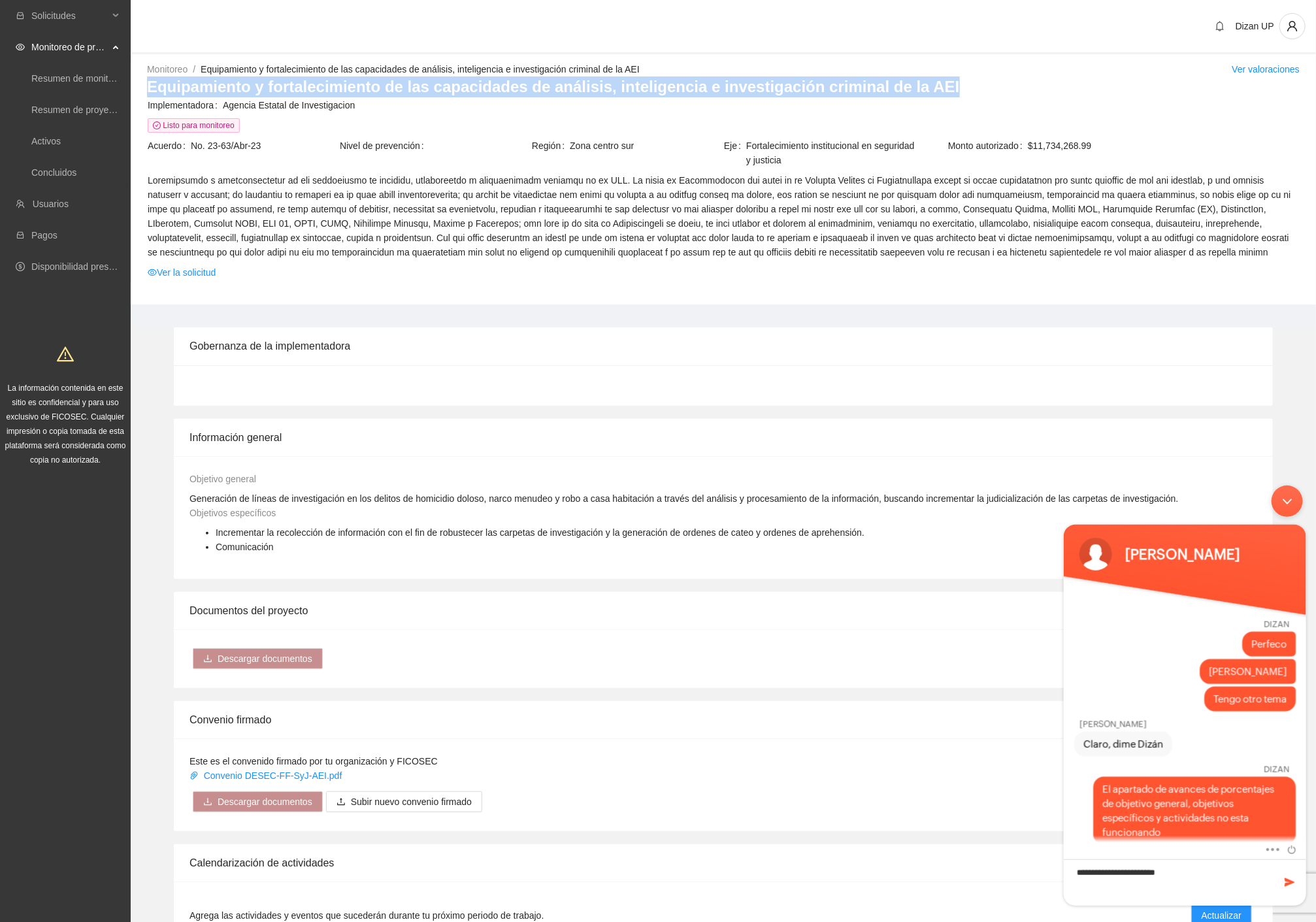
drag, startPoint x: 145, startPoint y: 82, endPoint x: 919, endPoint y: 86, distance: 774.0
click at [919, 86] on div "Monitoreo / Equipamiento y fortalecimiento de las capacidades de análisis, inte…" at bounding box center [724, 184] width 1185 height 243
copy h3 "Equipamiento y fortalecimiento de las capacidades de análisis, inteligencia e i…"
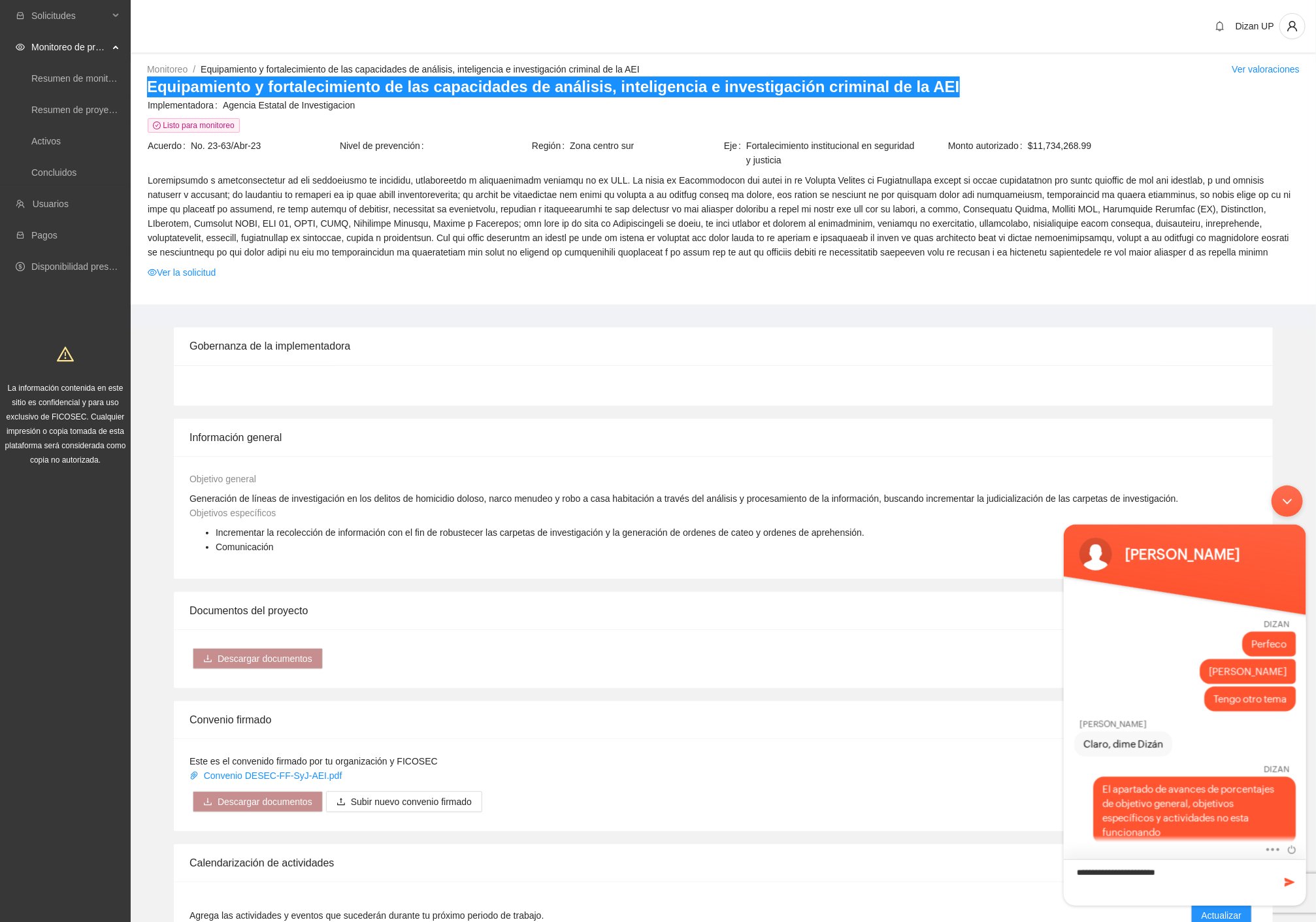
click at [1182, 873] on textarea "**********" at bounding box center [1184, 882] width 243 height 47
type textarea "**********"
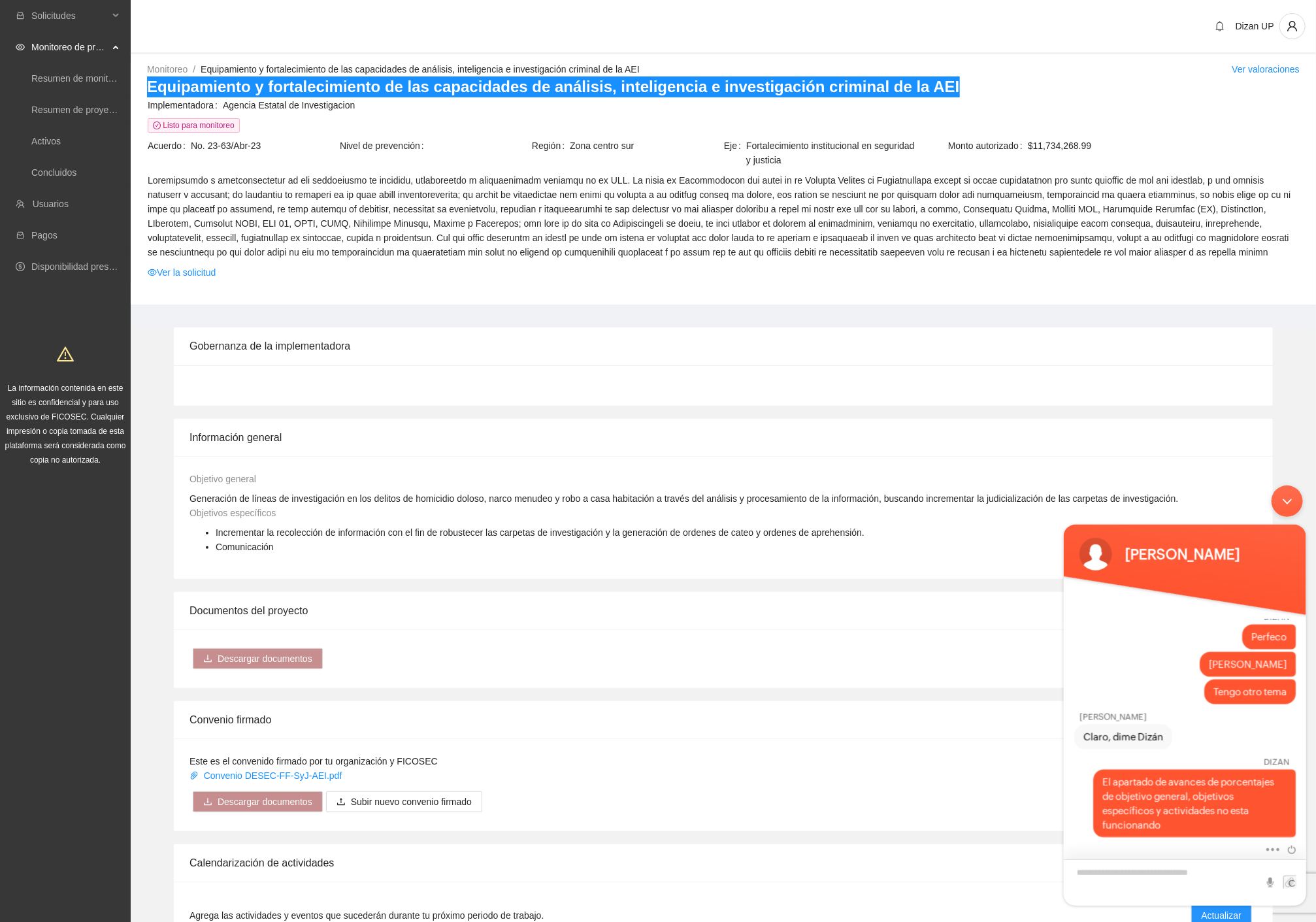
scroll to position [1383, 0]
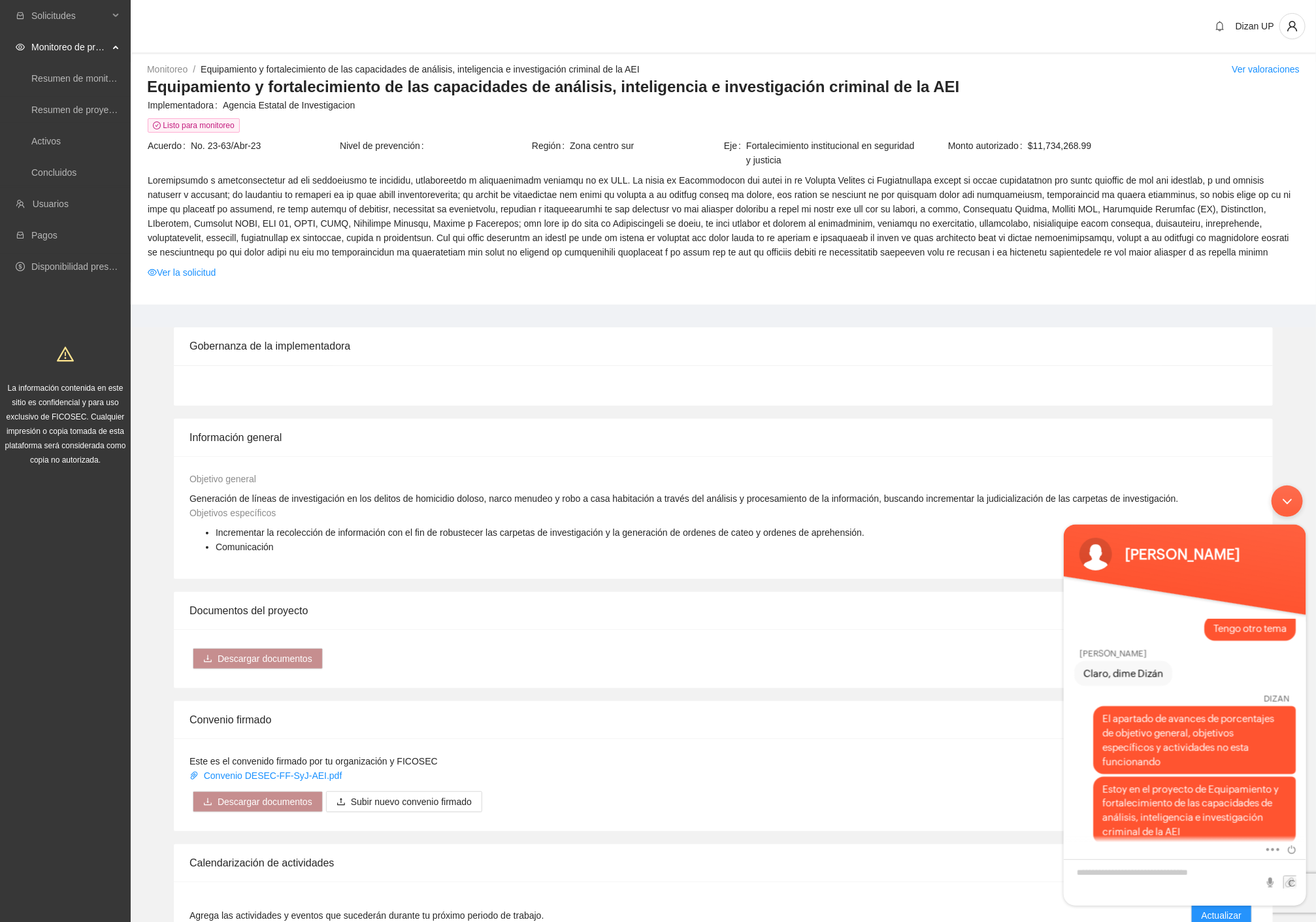
click at [889, 584] on div "Gobernanza de la implementadora Información general Objetivo general Generación…" at bounding box center [724, 889] width 1185 height 1124
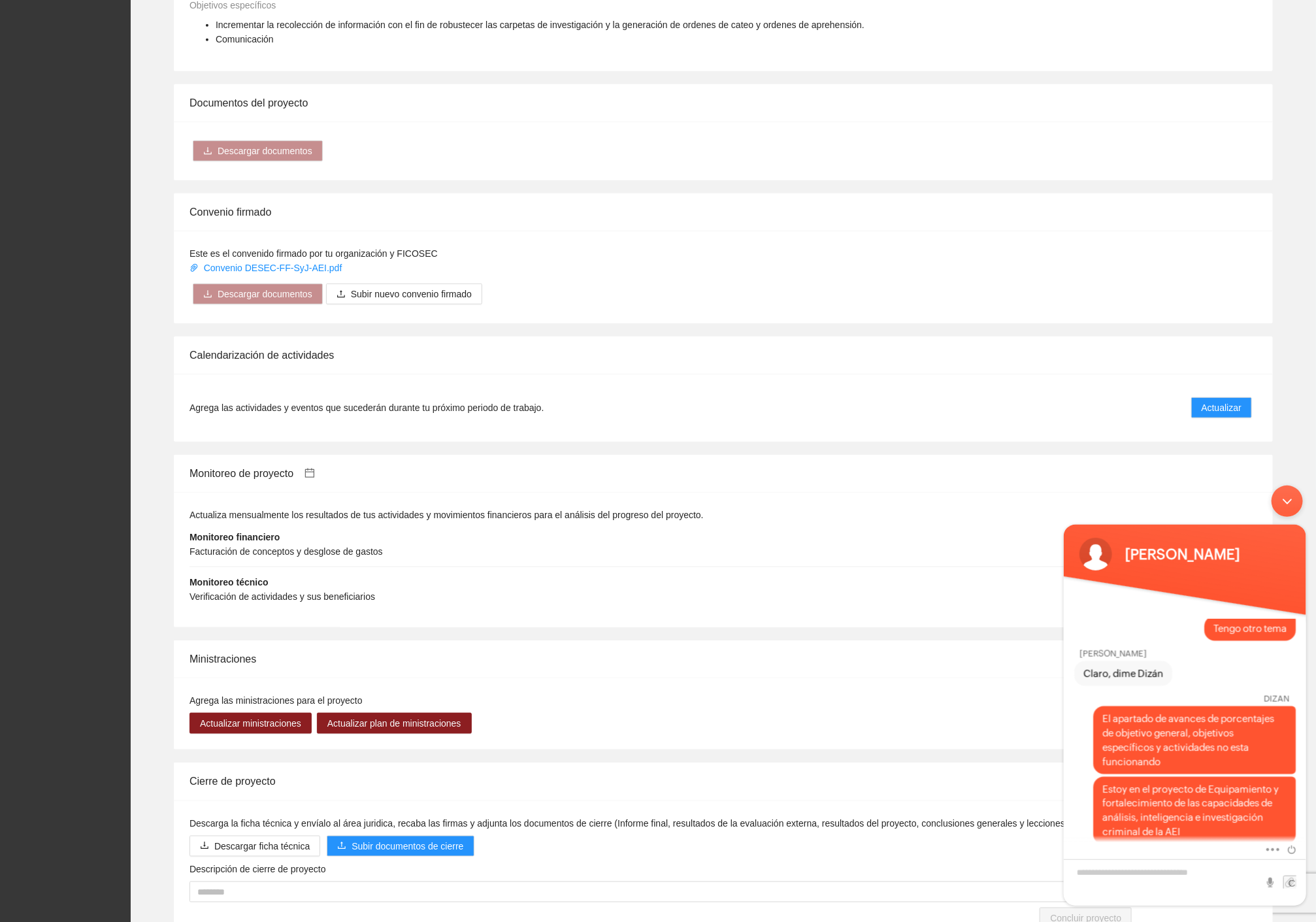
scroll to position [578, 0]
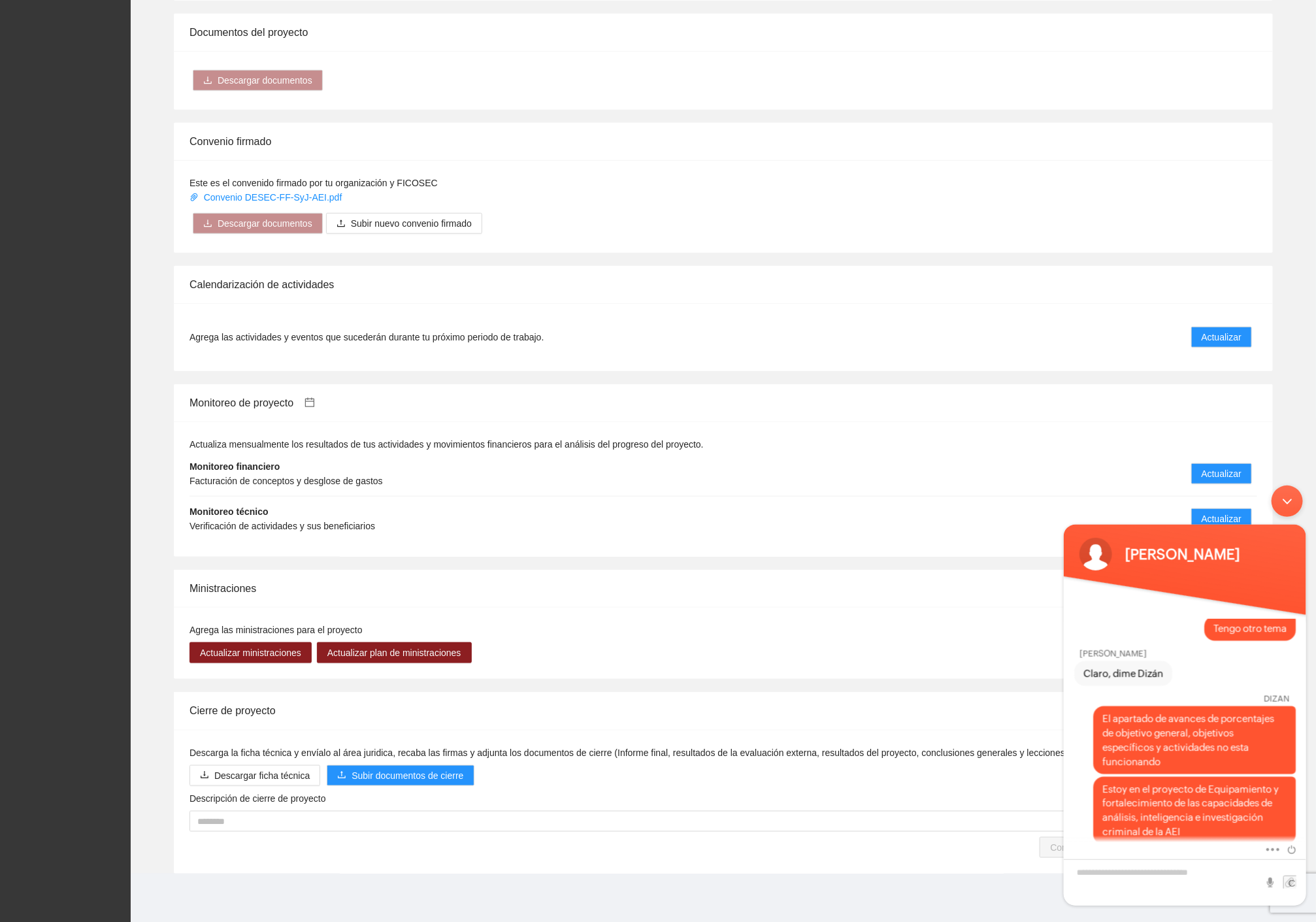
click at [1224, 517] on body "[PERSON_NAME] ERROR Operador ¿Cuál es su nombre? [PERSON_NAME] Operador ¿En cuá…" at bounding box center [1184, 695] width 255 height 433
click at [1223, 512] on body "[PERSON_NAME] ERROR Operador ¿Cuál es su nombre? [PERSON_NAME] Operador ¿En cuá…" at bounding box center [1184, 695] width 255 height 433
click at [879, 528] on li "Monitoreo técnico Verificación de actividades y sus beneficiarios Actualizar" at bounding box center [723, 519] width 1067 height 45
click at [1292, 498] on div "Minimizar ventana de chat en vivo" at bounding box center [1286, 500] width 31 height 31
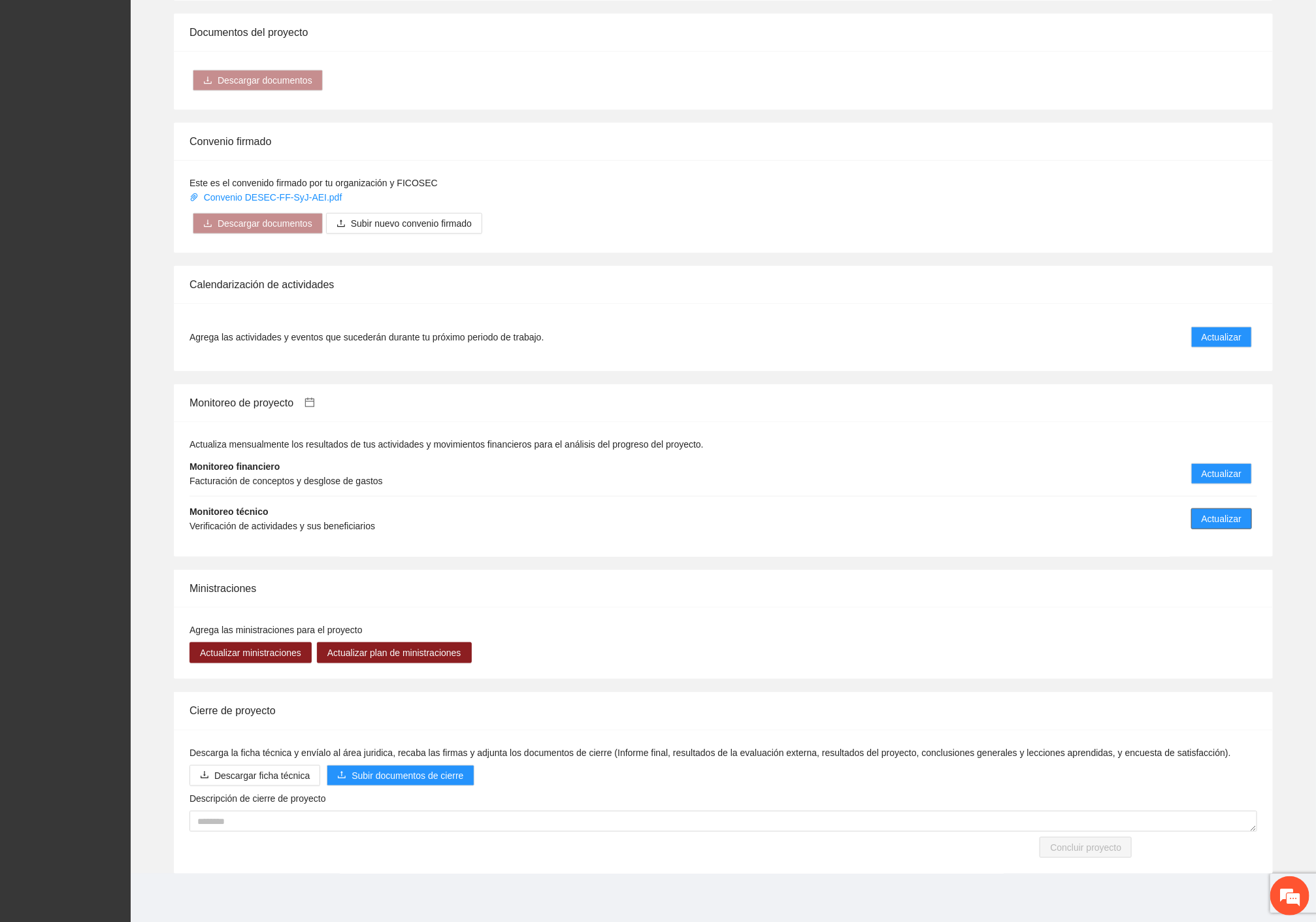
click at [1222, 518] on span "Actualizar" at bounding box center [1221, 519] width 40 height 15
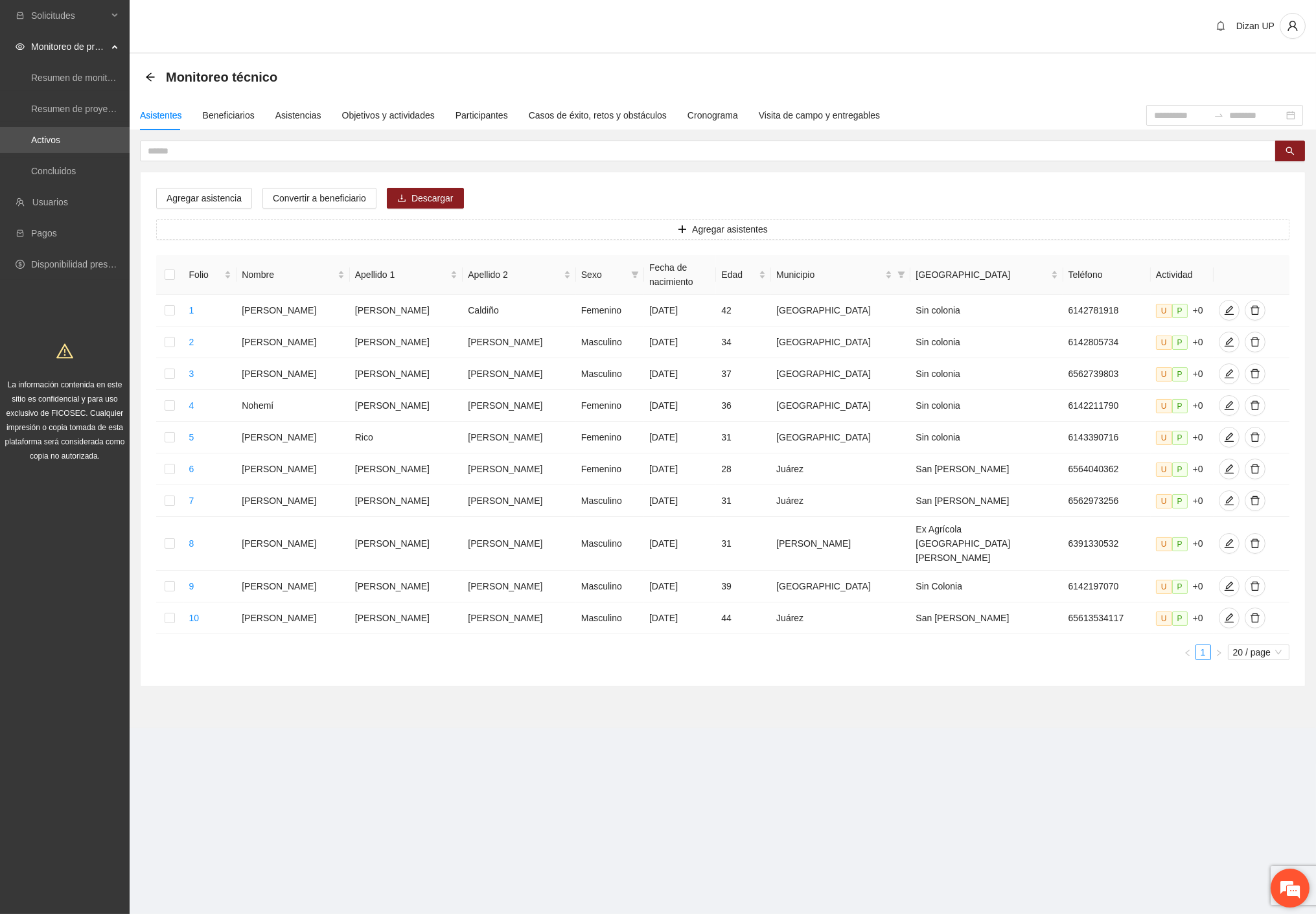
click at [1296, 882] on em at bounding box center [1290, 888] width 35 height 35
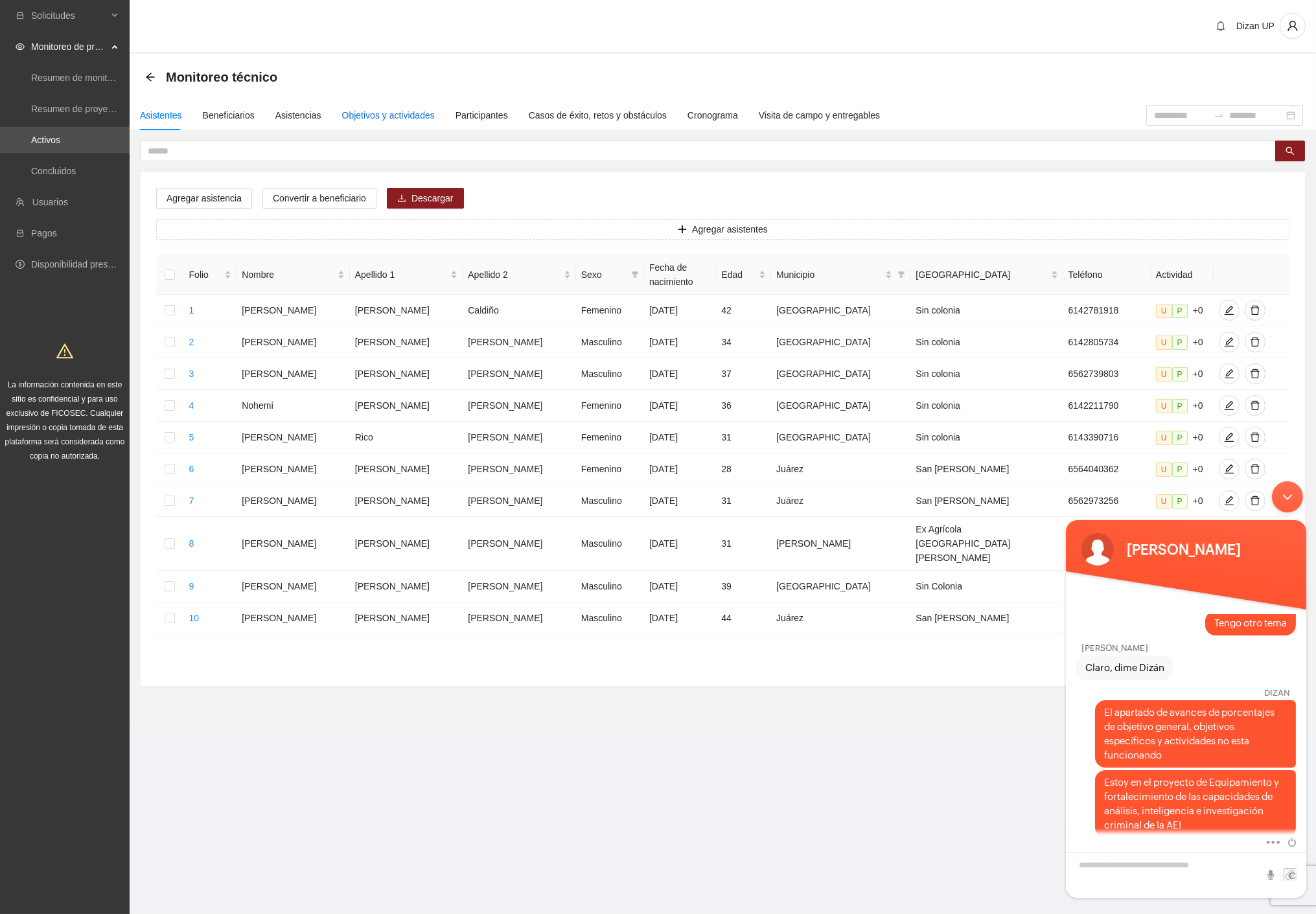
click at [406, 119] on div "Objetivos y actividades" at bounding box center [388, 115] width 92 height 14
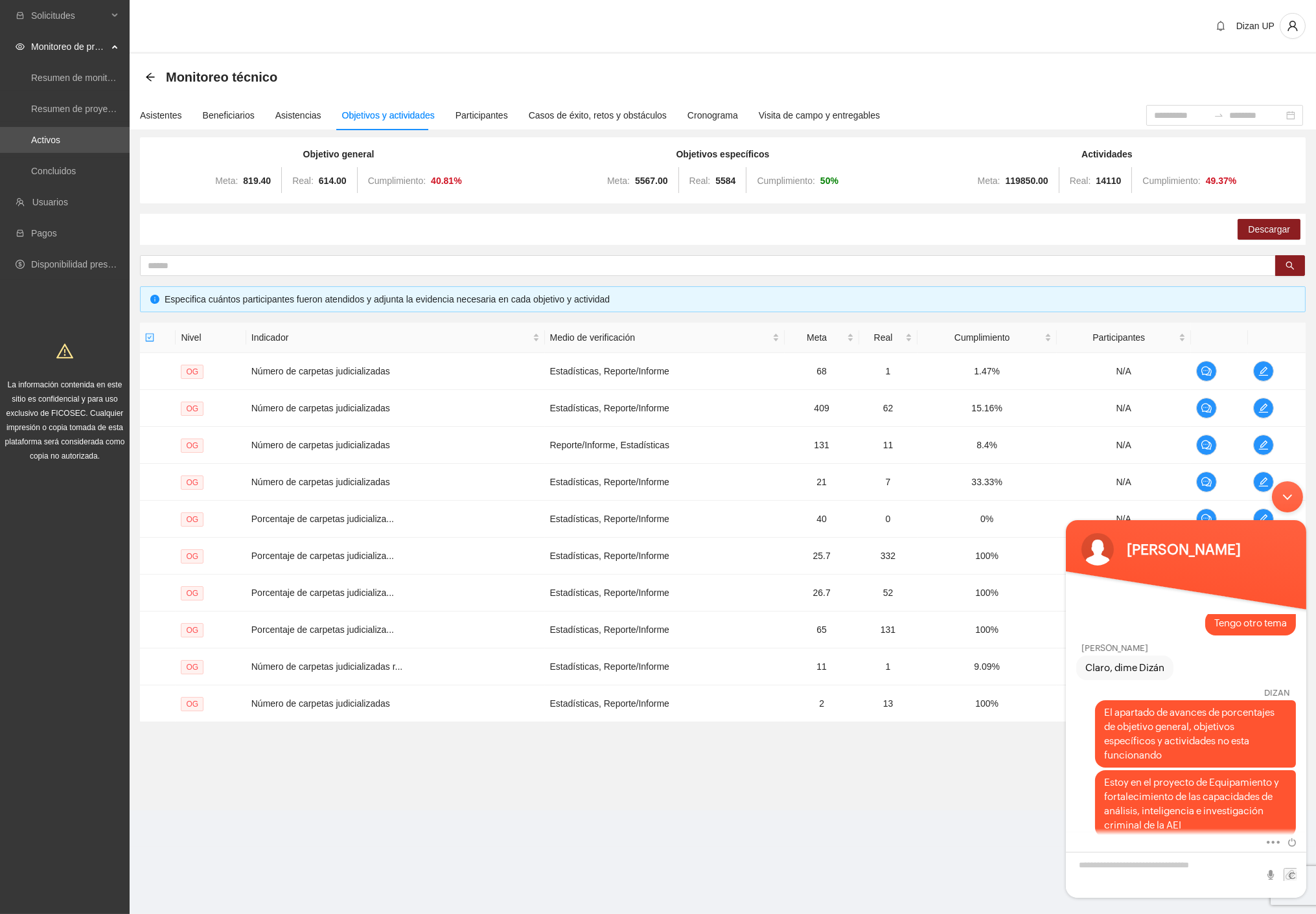
click at [97, 744] on div "Solicitudes Monitoreo de proyectos Resumen de monitoreo Resumen de proyectos ap…" at bounding box center [65, 457] width 130 height 914
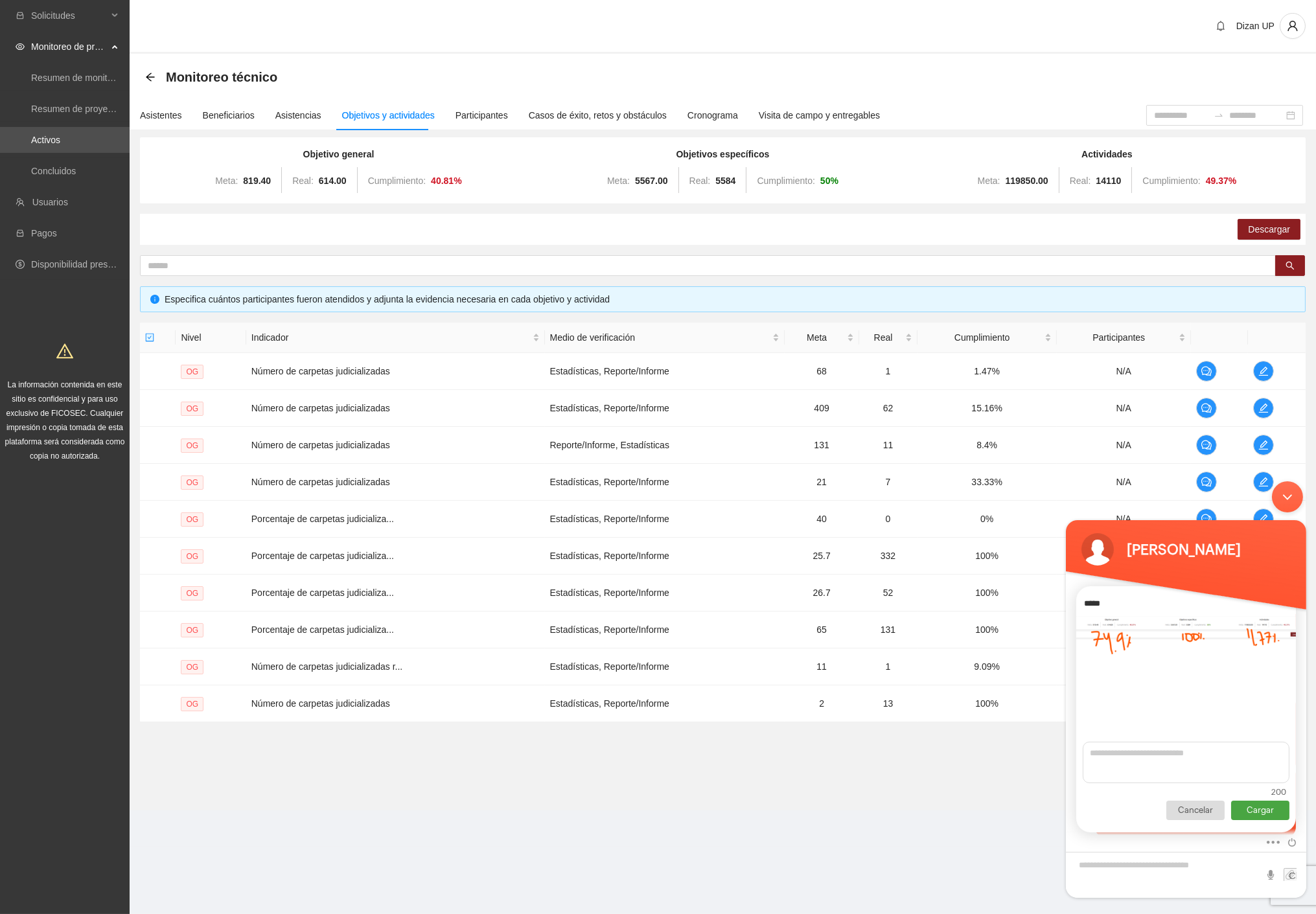
click at [1260, 808] on p "Cargar" at bounding box center [1259, 810] width 59 height 19
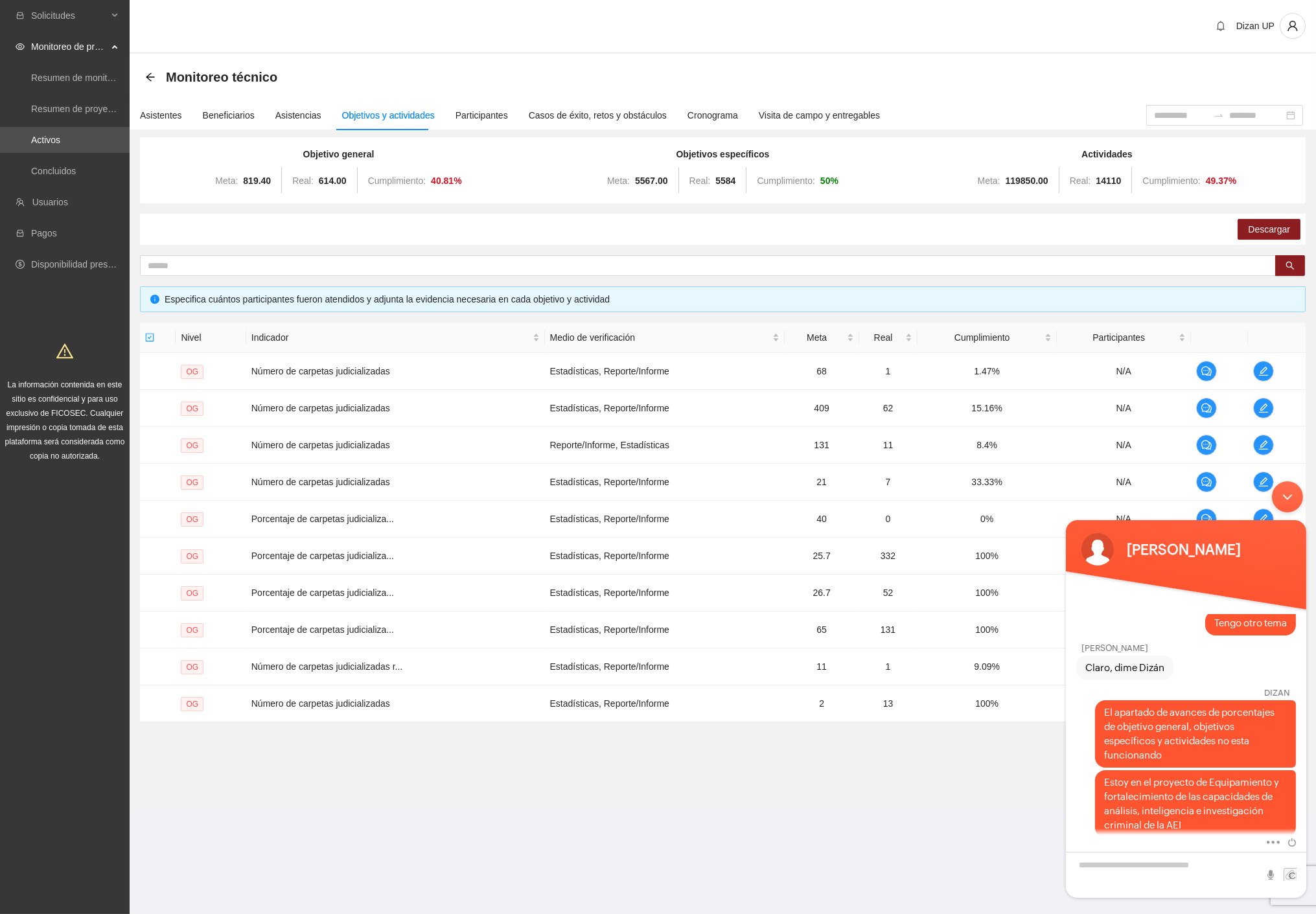
scroll to position [1403, 0]
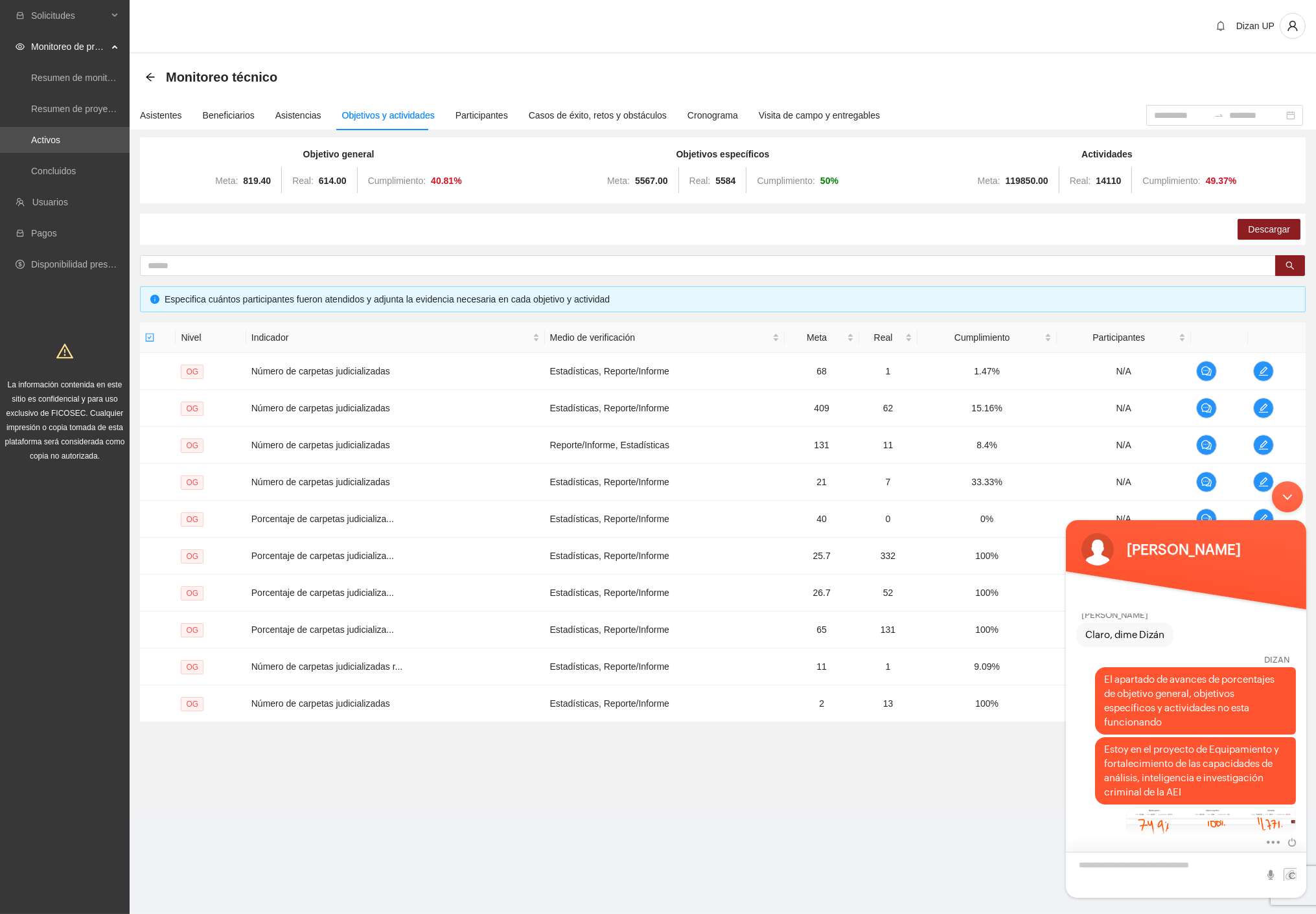
click at [1127, 866] on textarea "Escriba su mensaje y pulse “Intro”" at bounding box center [1186, 875] width 241 height 46
click at [854, 781] on section "Monitoreo técnico Asistentes Beneficiarios Asistencias Objetivos y actividades …" at bounding box center [724, 432] width 1187 height 757
drag, startPoint x: 2009, startPoint y: 806, endPoint x: 1250, endPoint y: 484, distance: 824.5
click at [1274, 494] on div "Minimizar ventana de chat en vivo" at bounding box center [1287, 496] width 31 height 31
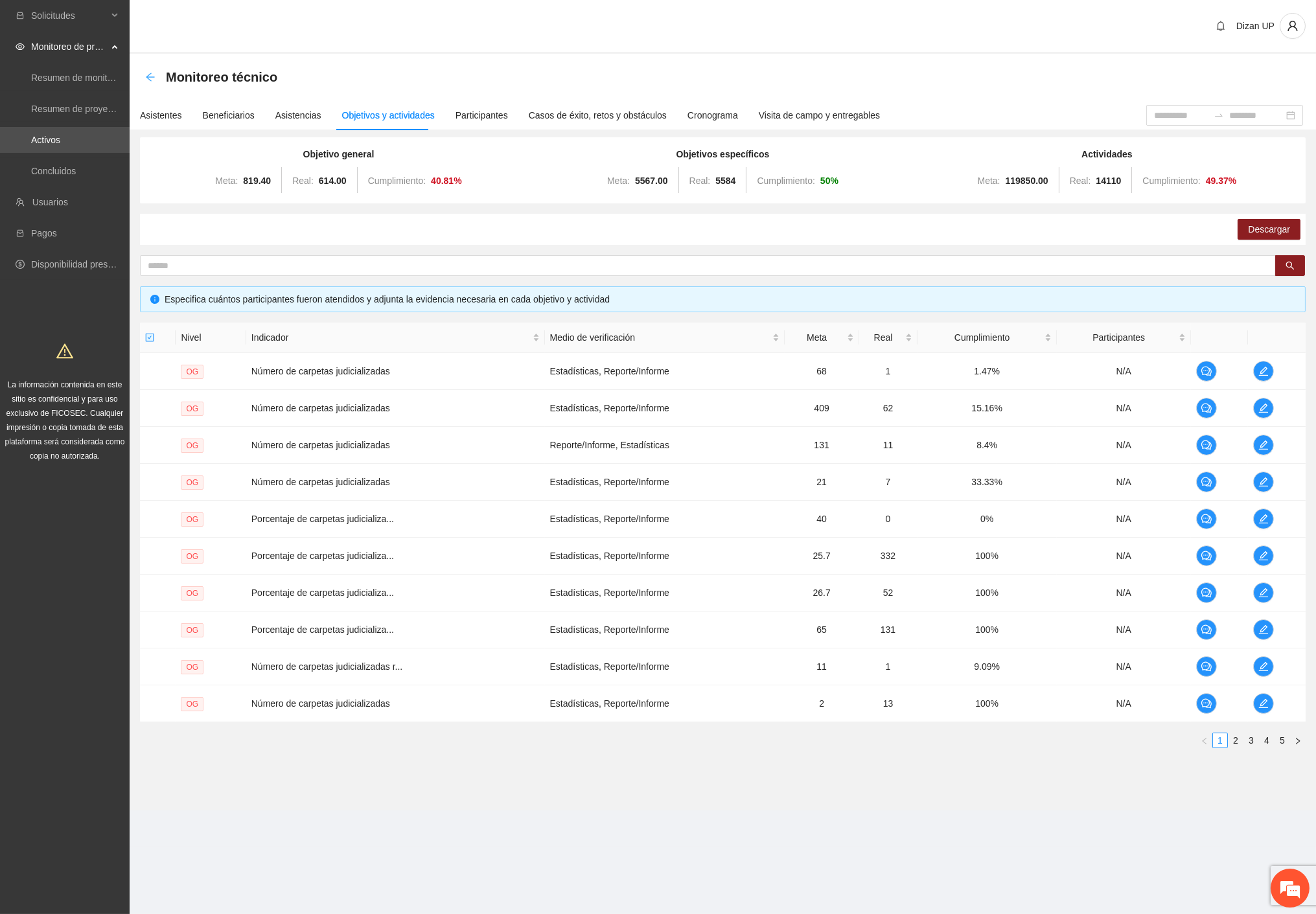
click at [149, 74] on icon "arrow-left" at bounding box center [149, 76] width 9 height 9
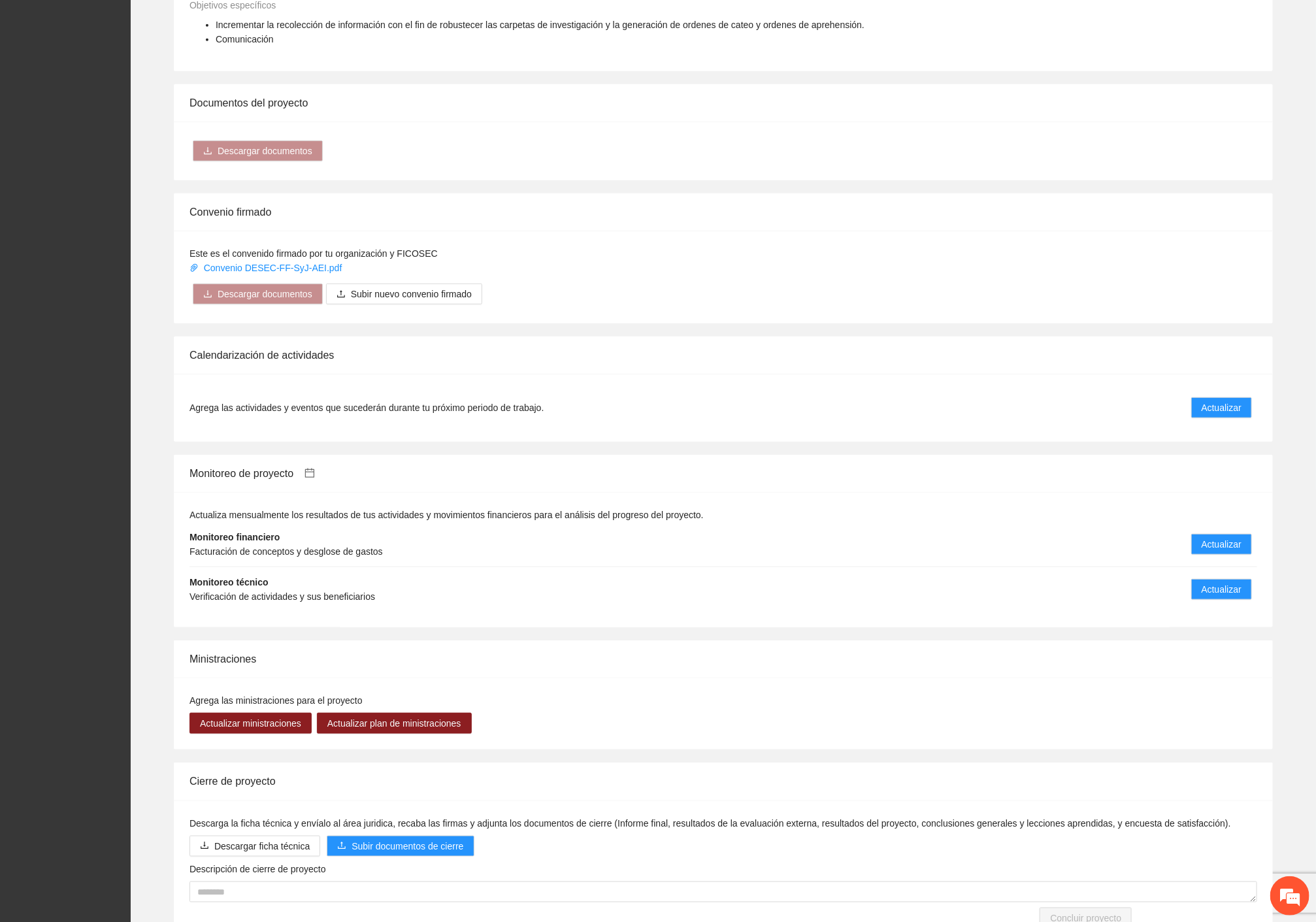
scroll to position [578, 0]
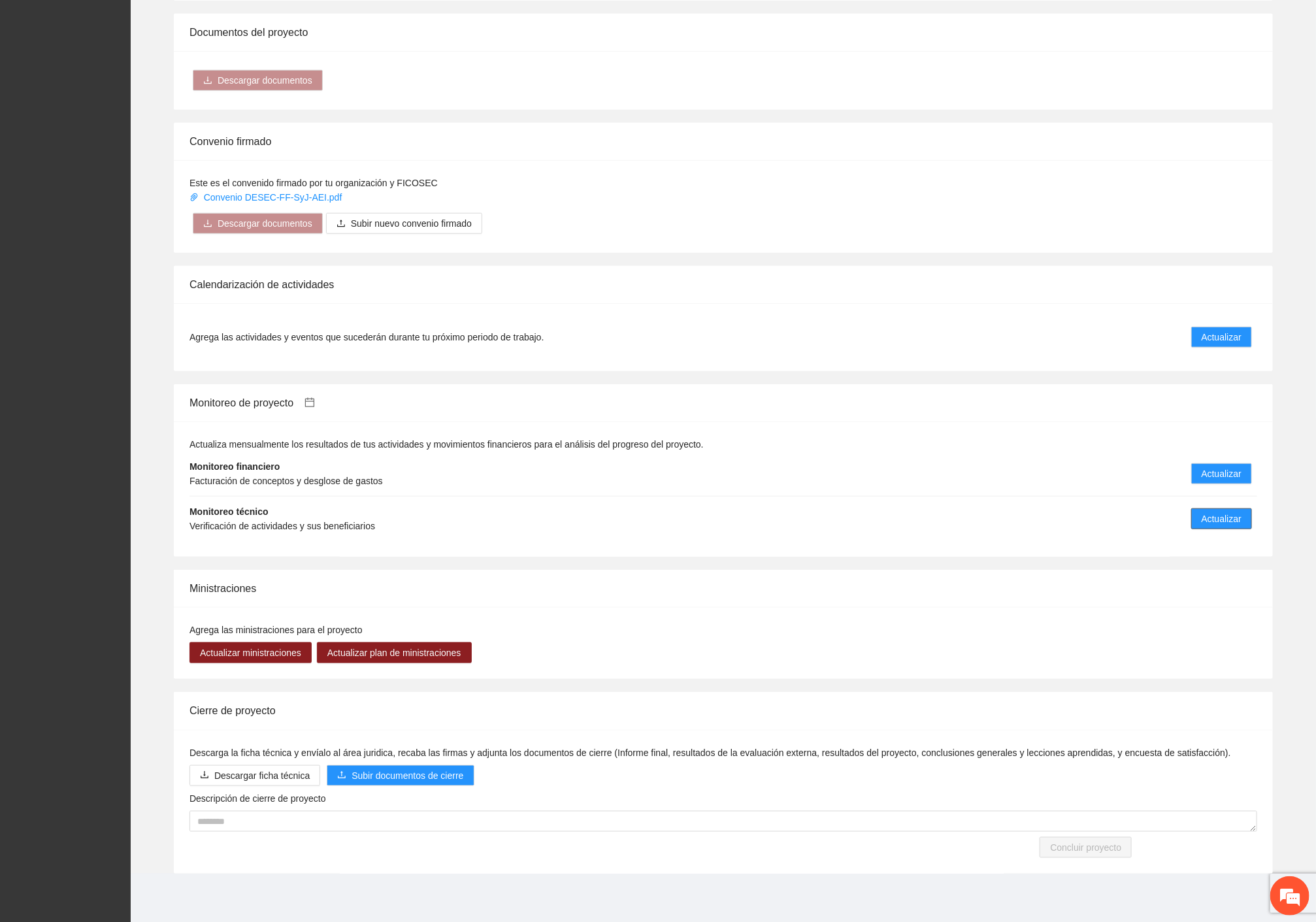
click at [1204, 519] on span "Actualizar" at bounding box center [1221, 519] width 40 height 15
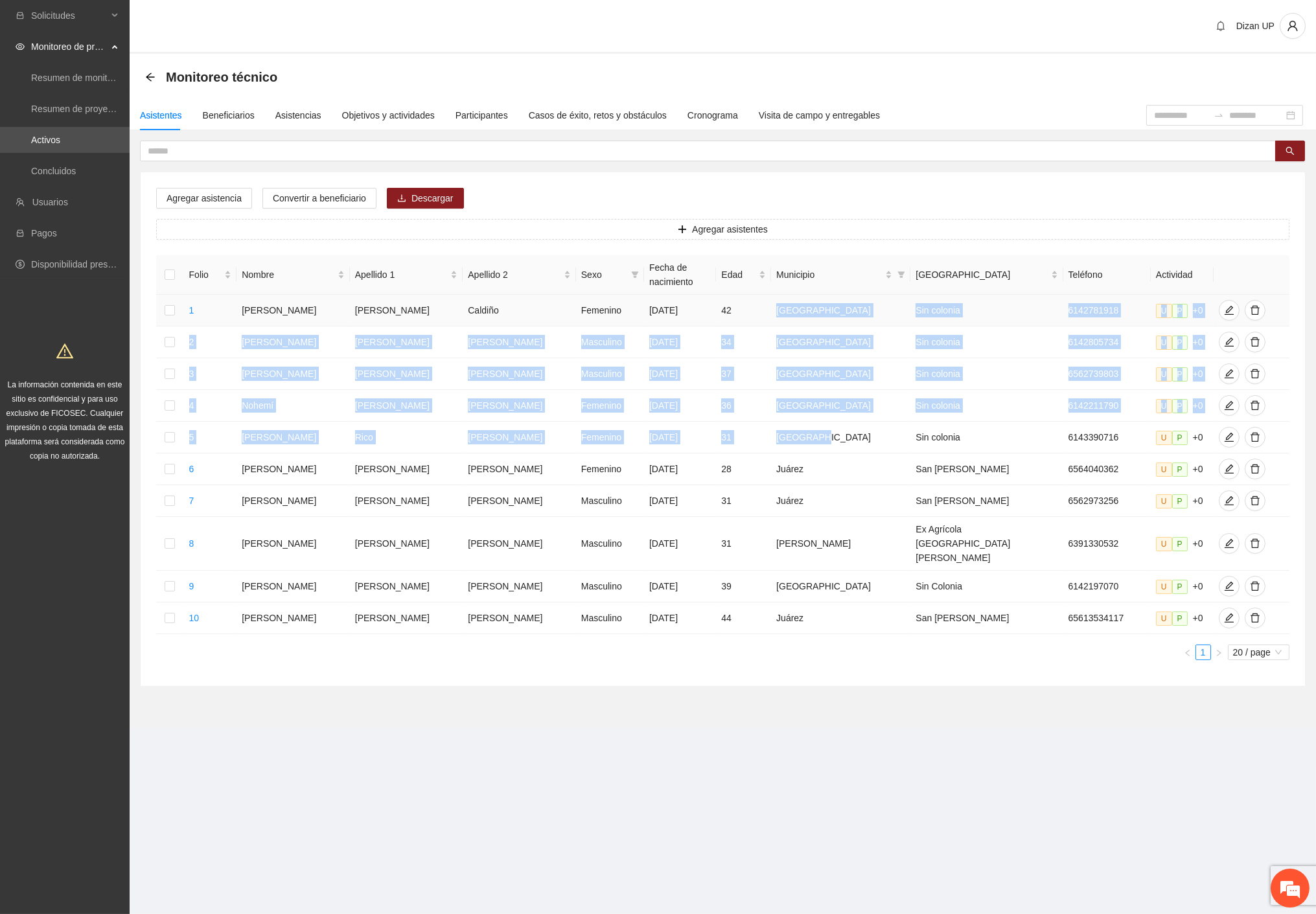
drag, startPoint x: 865, startPoint y: 423, endPoint x: 773, endPoint y: 288, distance: 163.4
click at [773, 295] on tbody "1 [PERSON_NAME] [DATE] 42 [GEOGRAPHIC_DATA] Sin colonia 6142781918 U P +0 2 [PE…" at bounding box center [723, 464] width 1133 height 339
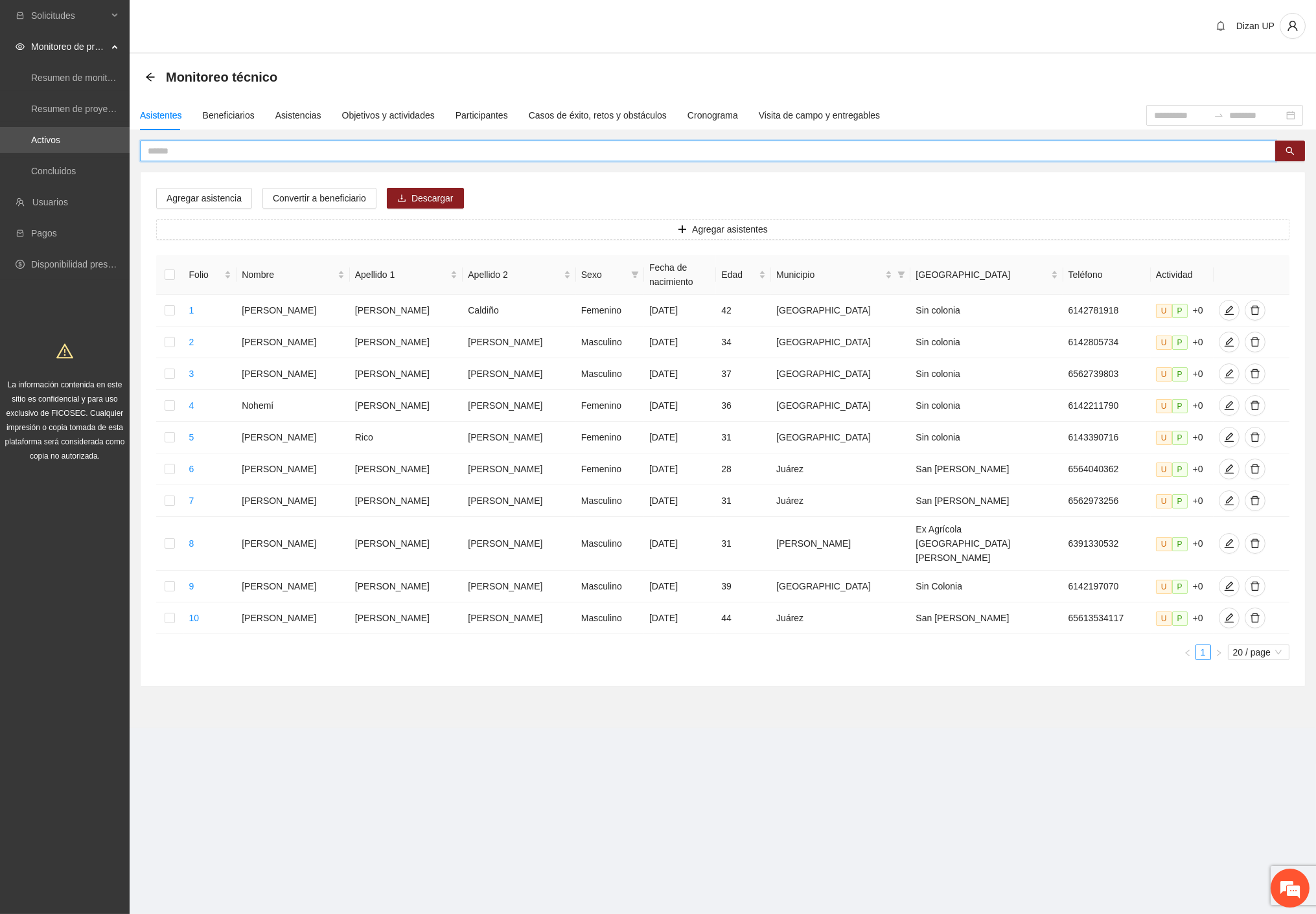
click at [241, 153] on input "text" at bounding box center [702, 150] width 1110 height 14
type input "*****"
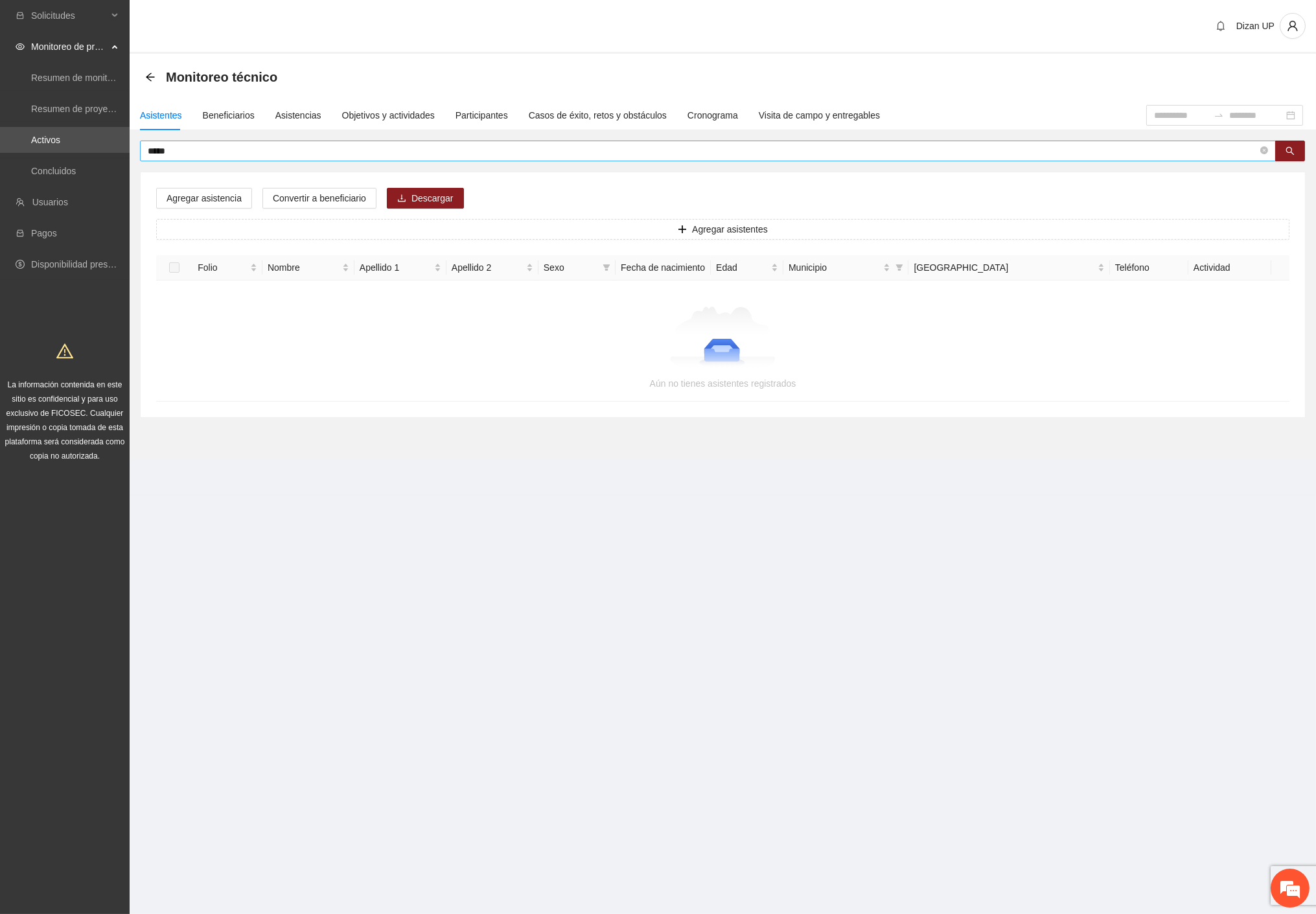
drag, startPoint x: 50, startPoint y: 133, endPoint x: 423, endPoint y: 144, distance: 373.2
click at [52, 135] on link "Activos" at bounding box center [45, 140] width 29 height 11
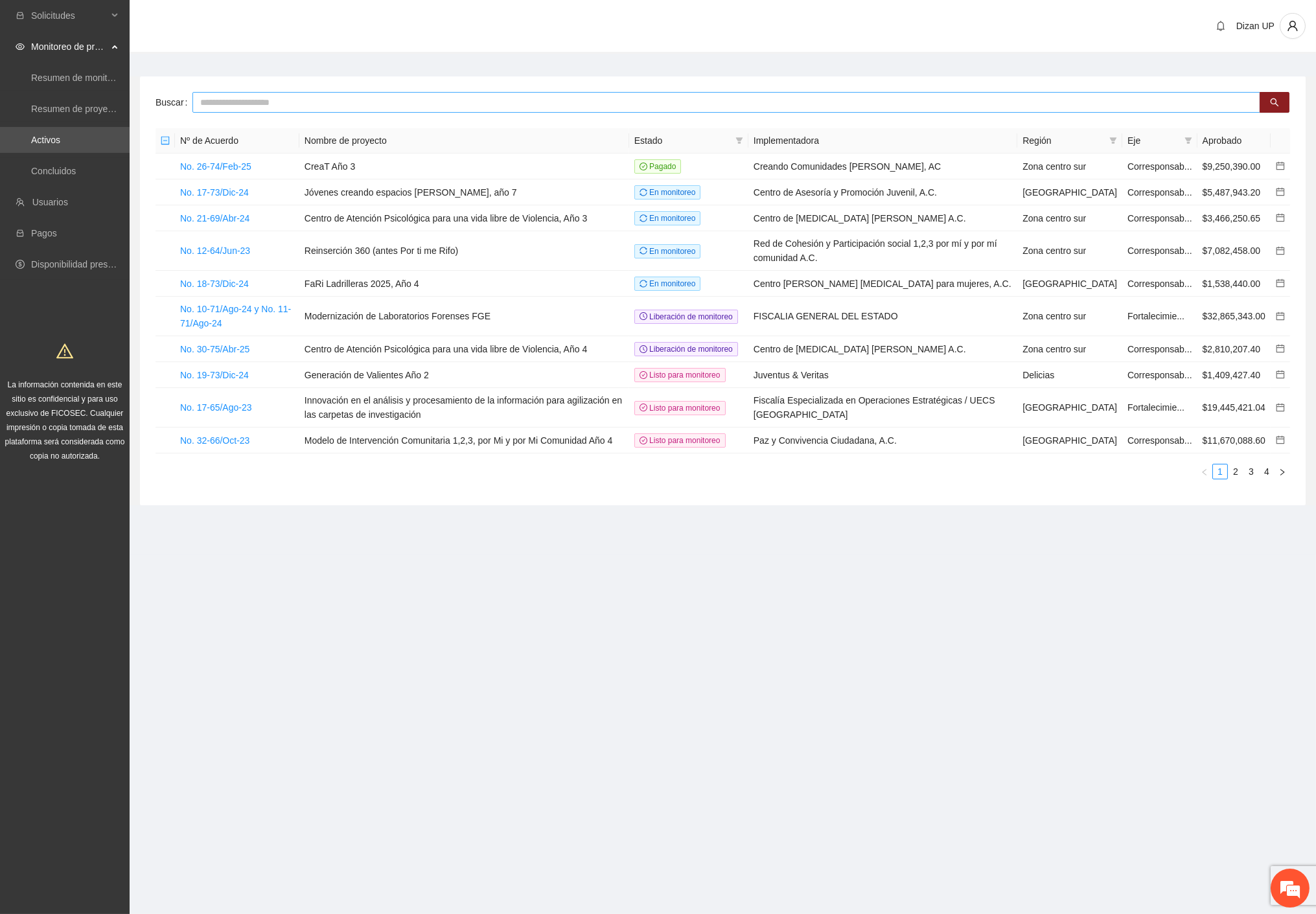
click at [272, 104] on input "text" at bounding box center [726, 103] width 1067 height 21
type input "****"
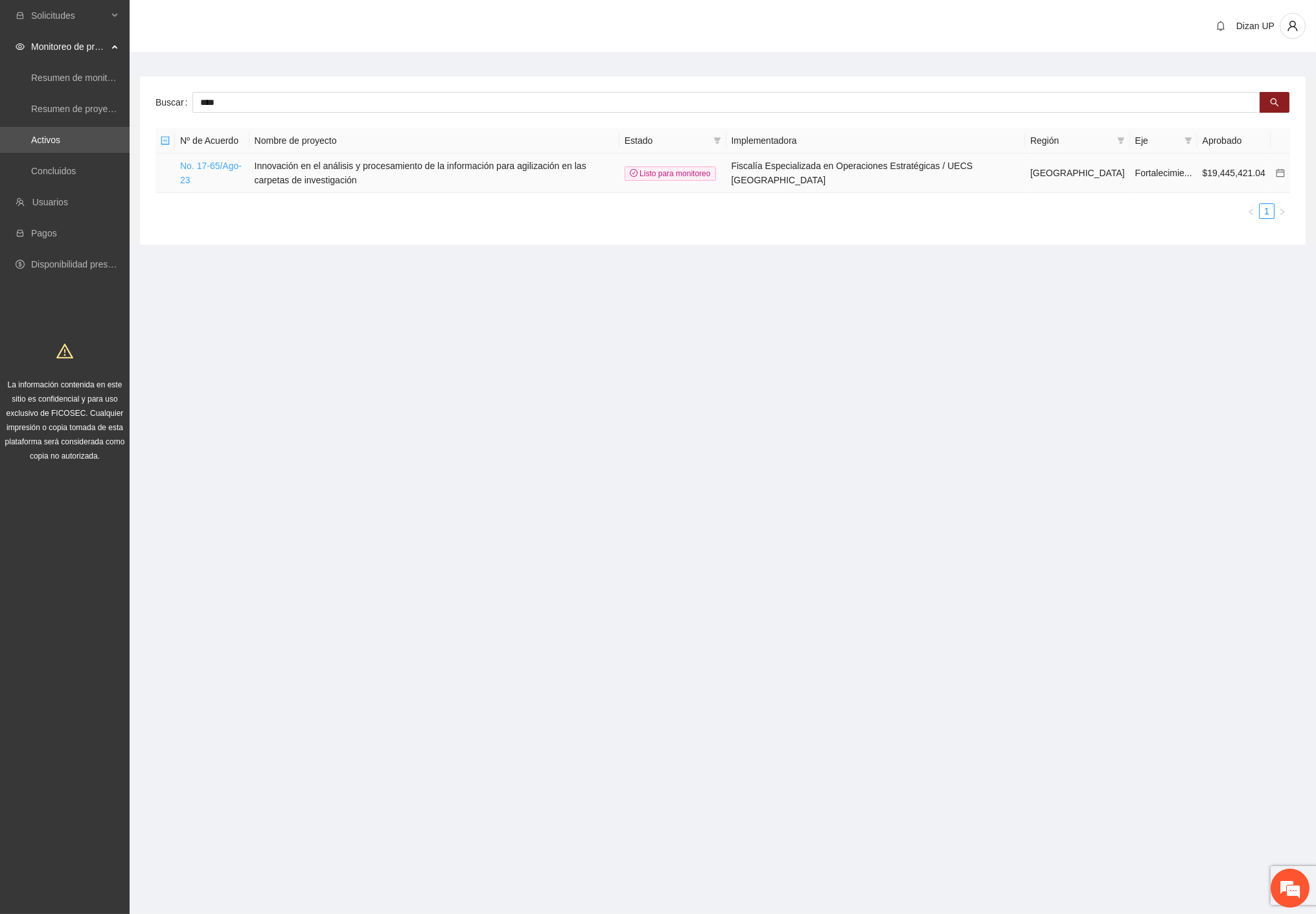
click at [218, 166] on link "No. 17-65/Ago-23" at bounding box center [211, 173] width 62 height 25
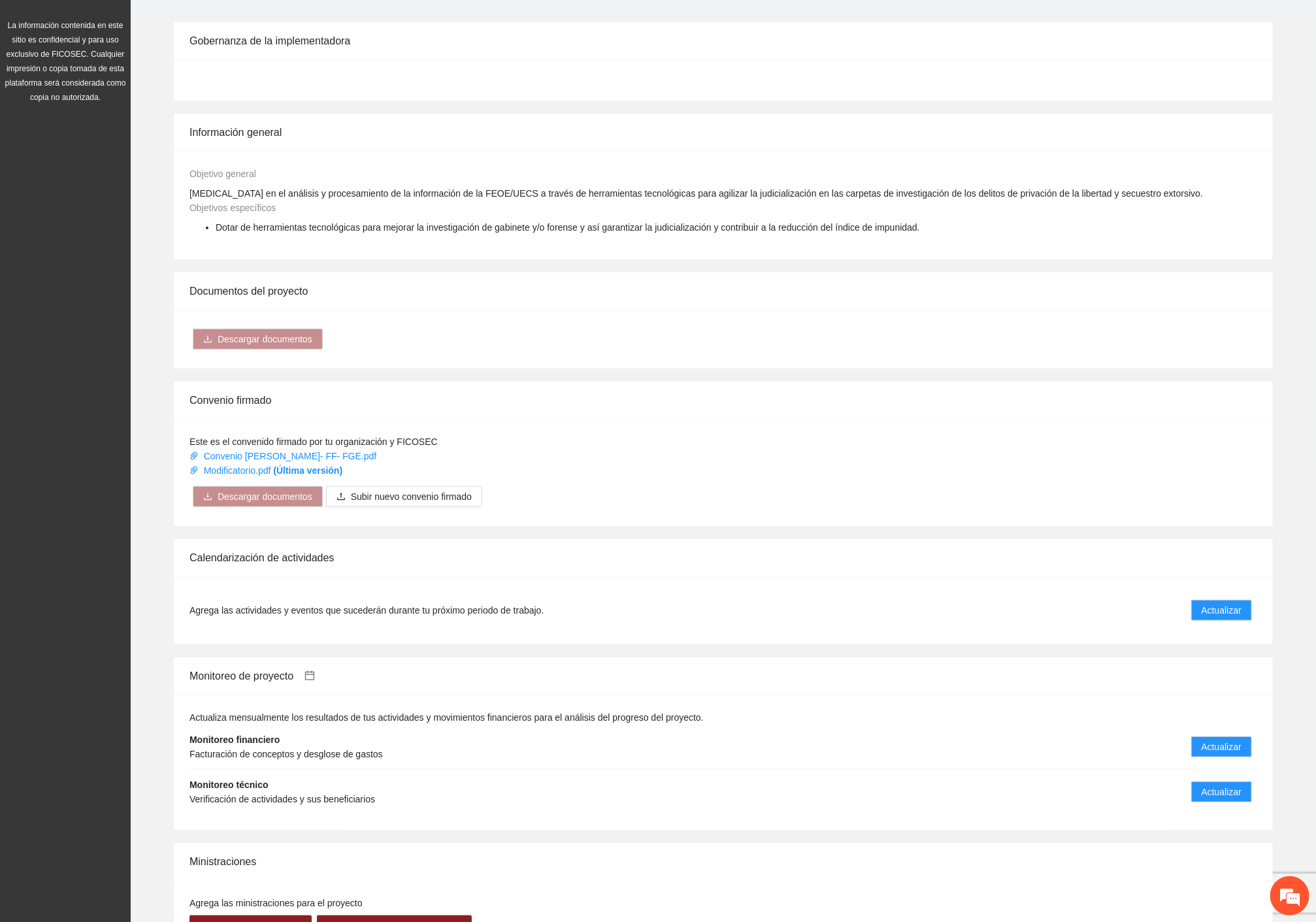
scroll to position [622, 0]
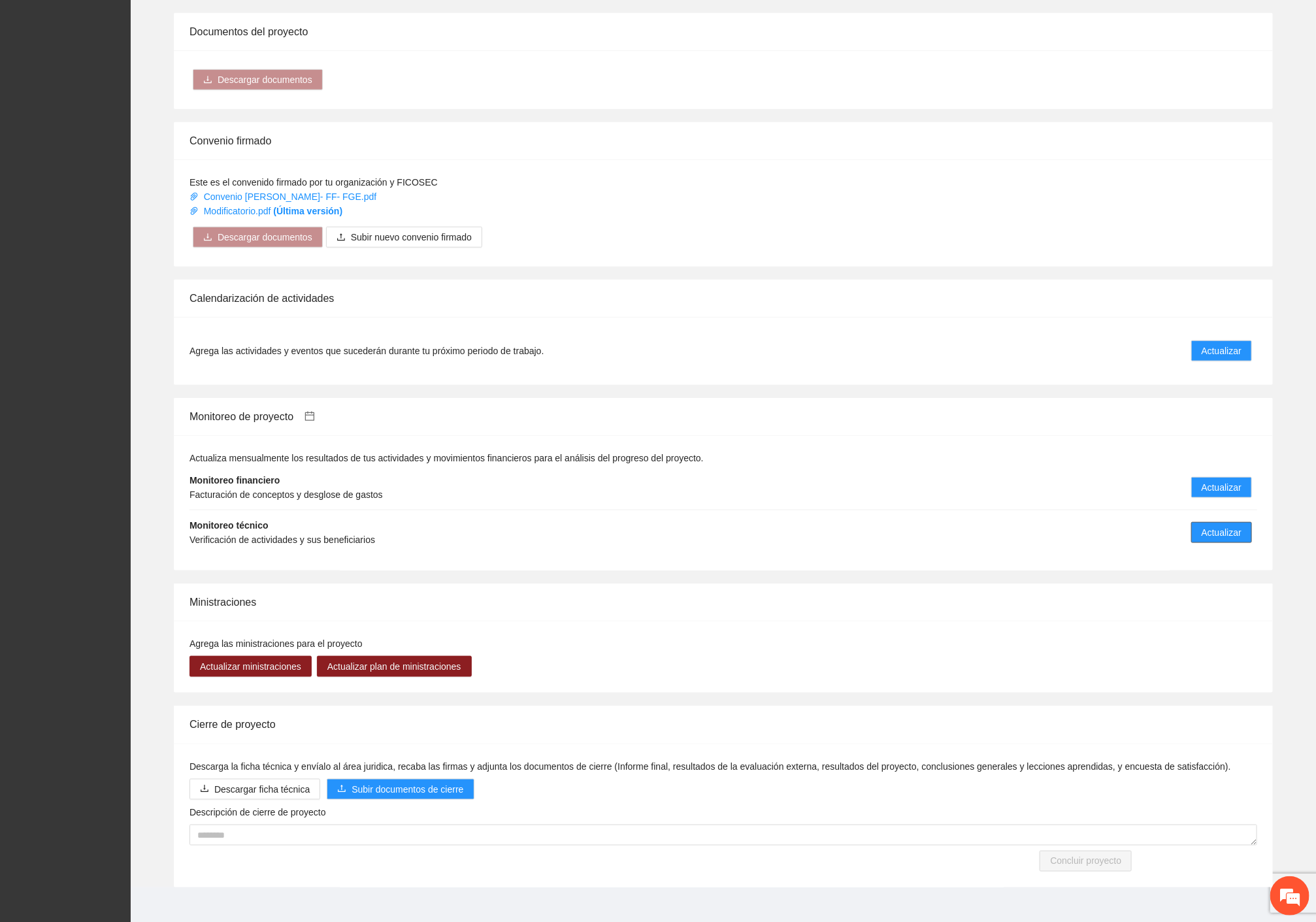
click at [1198, 522] on button "Actualizar" at bounding box center [1221, 532] width 61 height 21
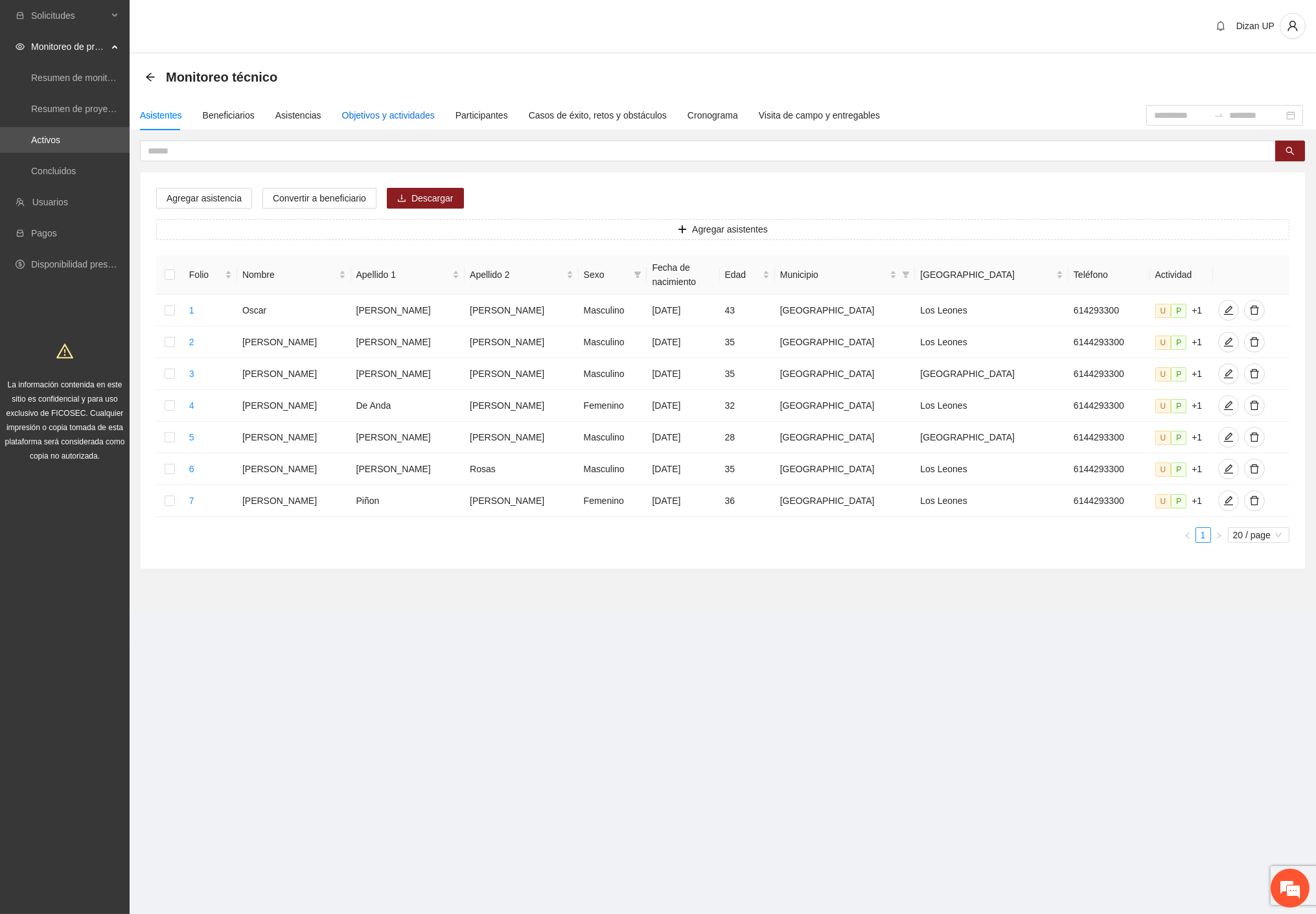
click at [399, 114] on div "Objetivos y actividades" at bounding box center [388, 115] width 92 height 14
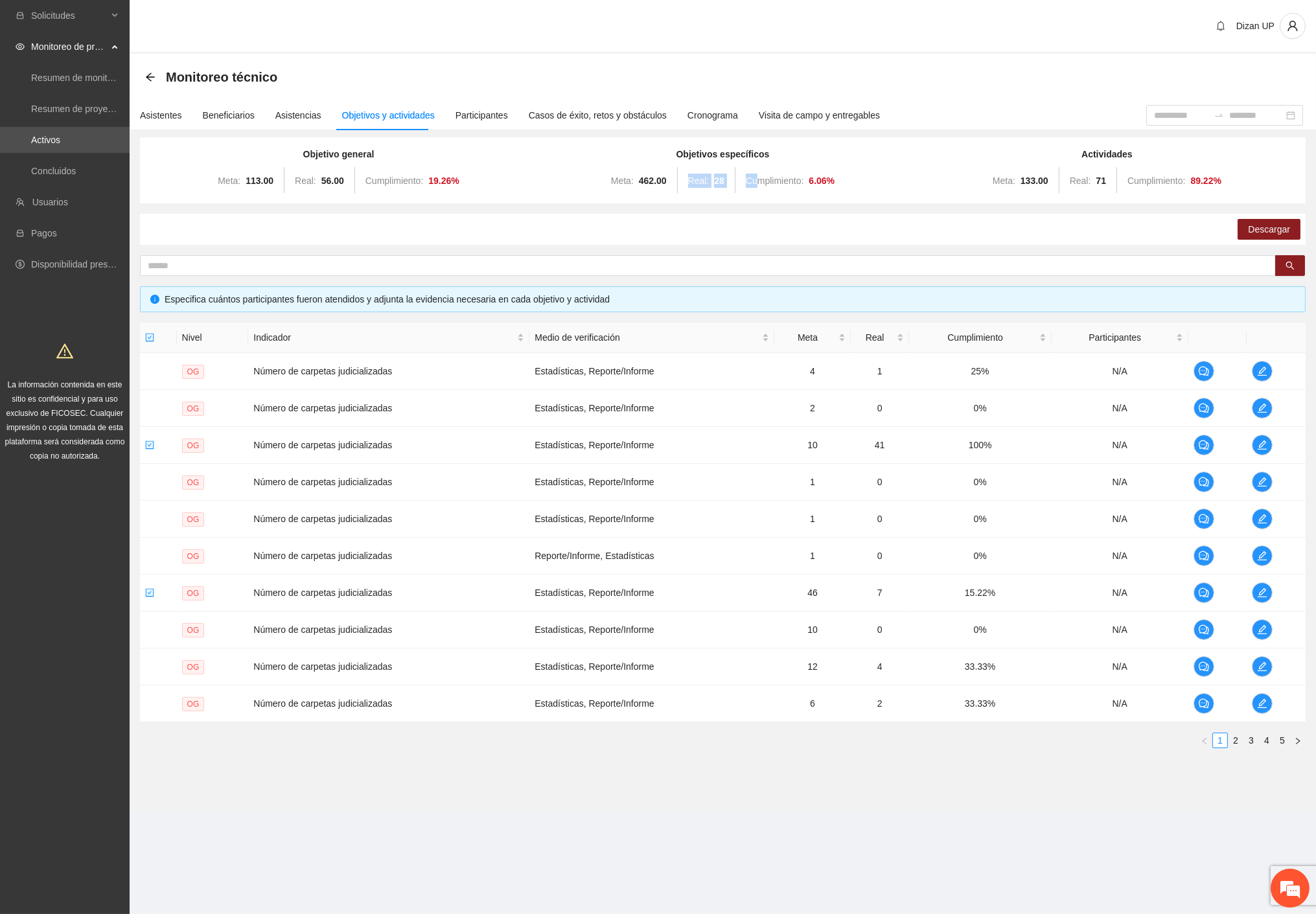
drag, startPoint x: 757, startPoint y: 173, endPoint x: 793, endPoint y: 171, distance: 36.1
click at [788, 171] on div "Meta: 462.00 Real: 28 Cumplimiento: 6.06 %" at bounding box center [723, 180] width 378 height 26
click at [379, 499] on td "Número de carpetas judicializadas" at bounding box center [389, 483] width 281 height 37
drag, startPoint x: 392, startPoint y: 553, endPoint x: 262, endPoint y: 599, distance: 137.9
click at [384, 561] on td "Número de carpetas judicializadas" at bounding box center [389, 556] width 281 height 37
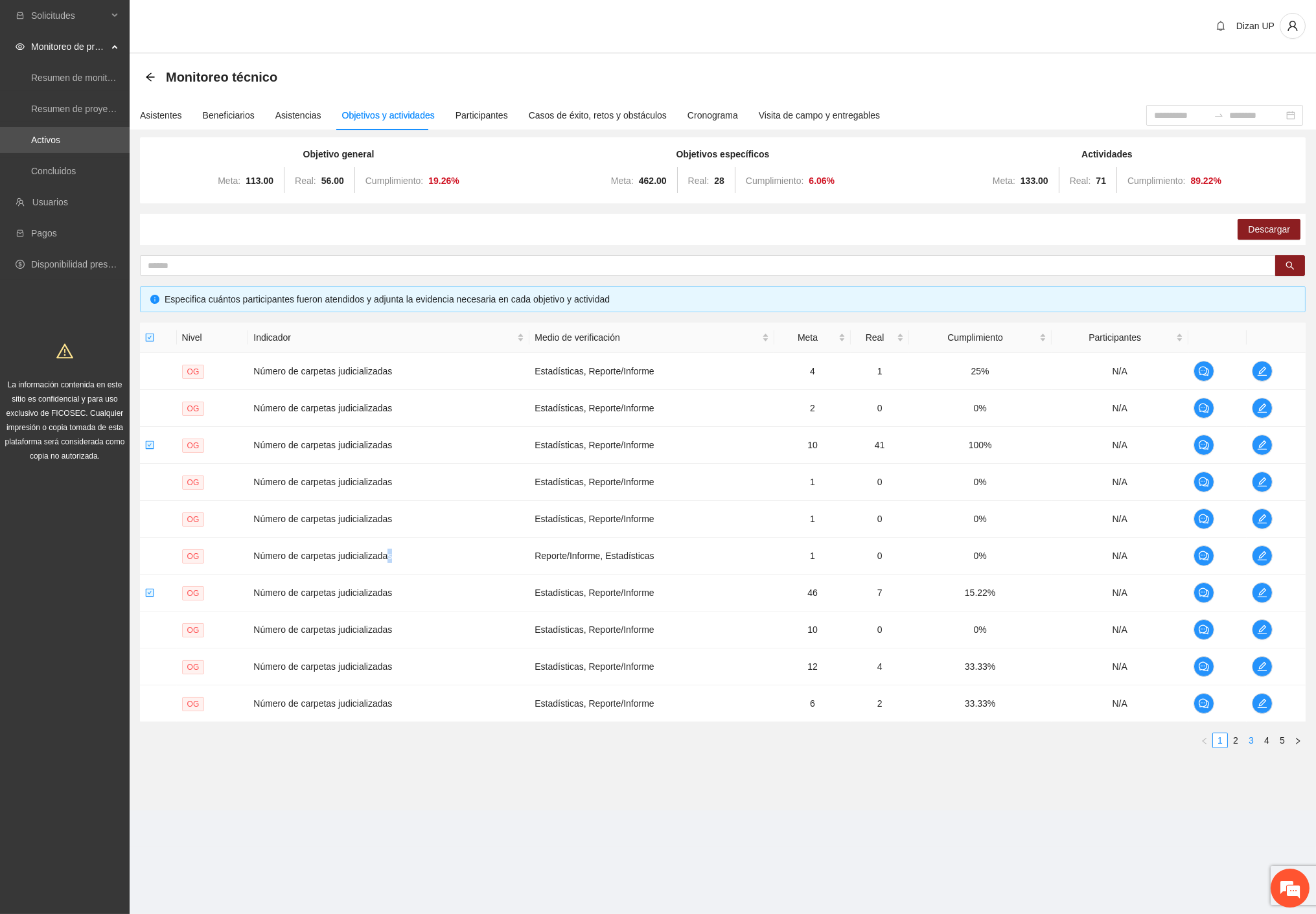
click at [1258, 740] on link "3" at bounding box center [1250, 740] width 14 height 14
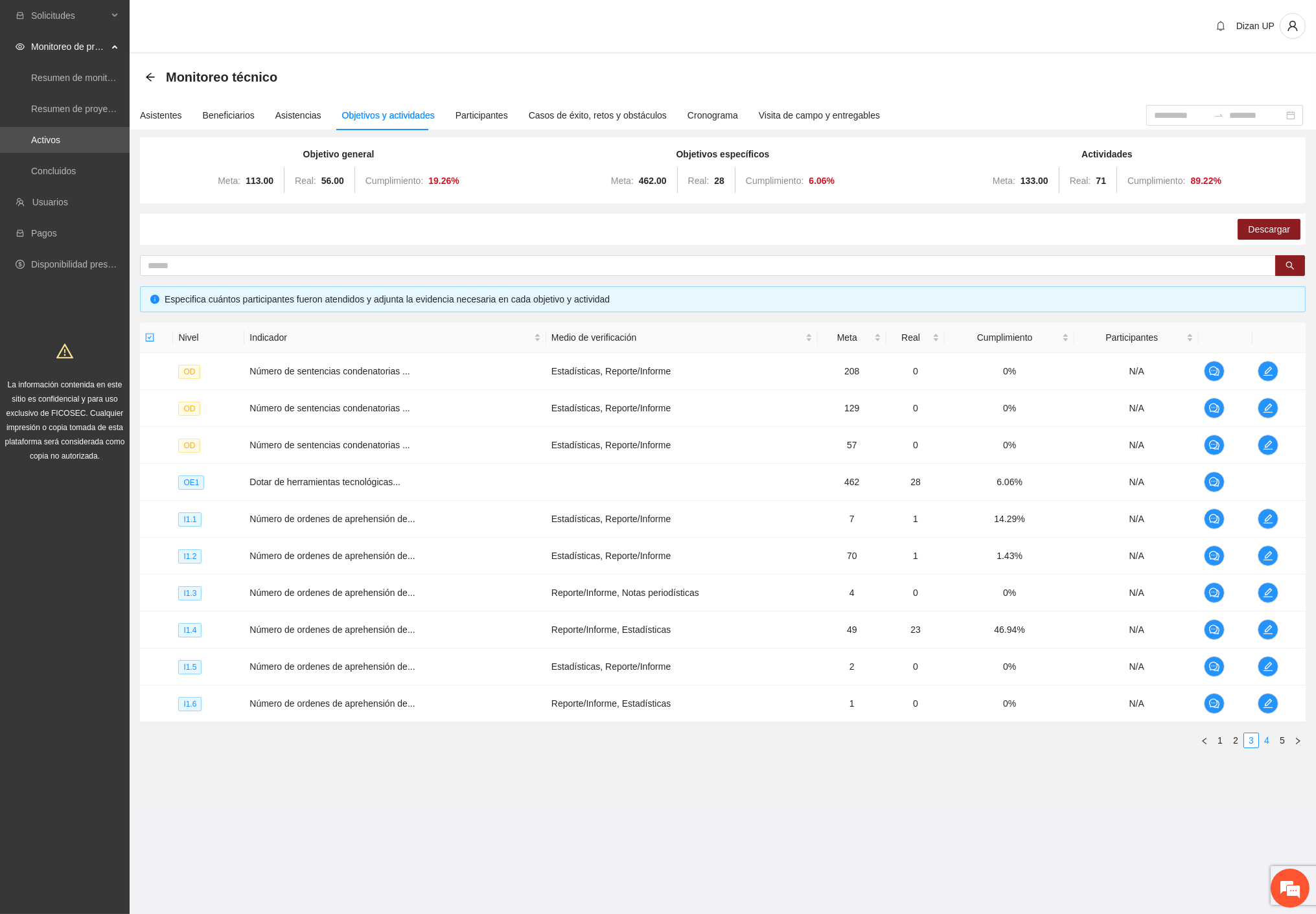
click at [1262, 743] on link "4" at bounding box center [1267, 740] width 14 height 14
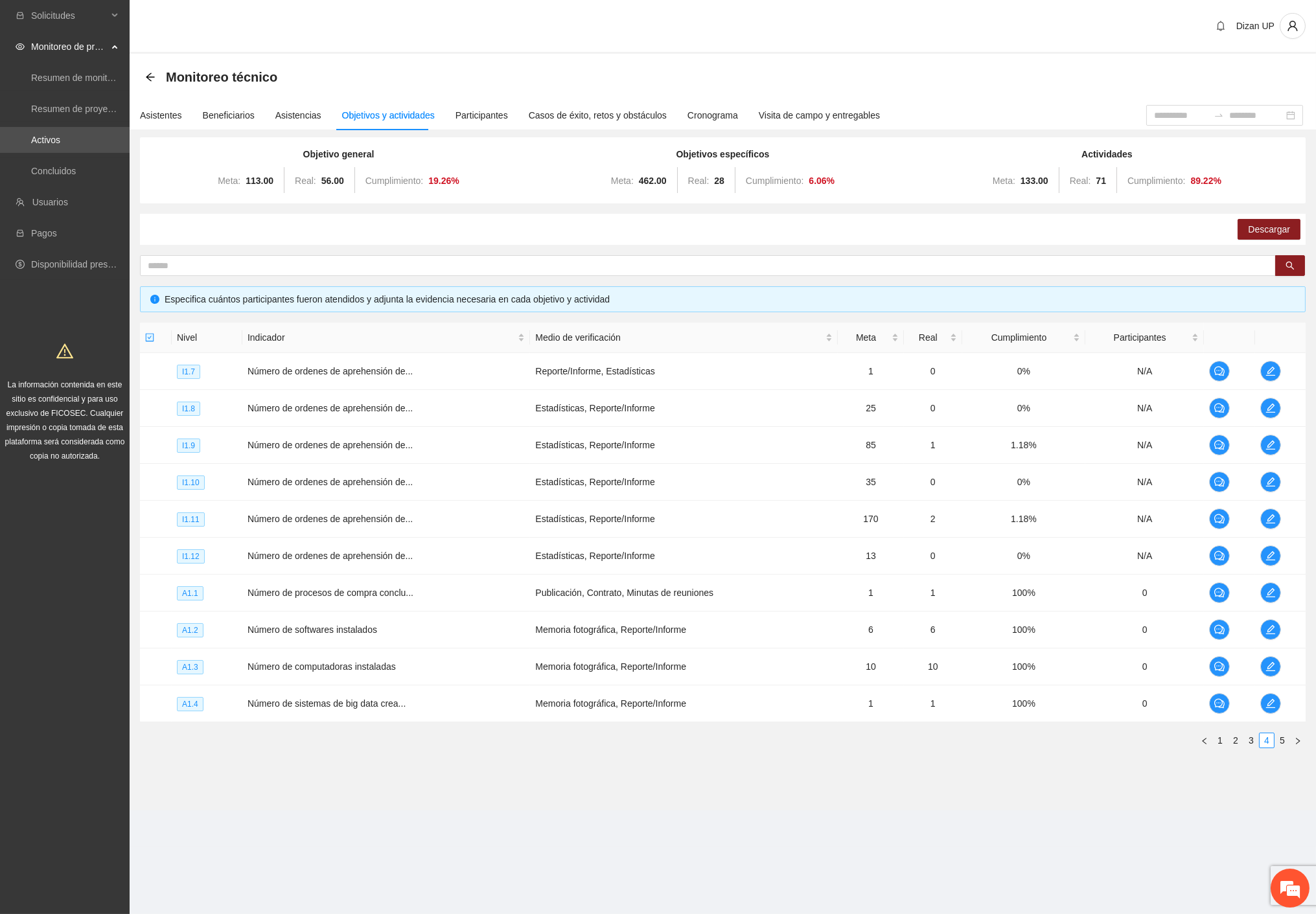
drag, startPoint x: 1281, startPoint y: 739, endPoint x: 1239, endPoint y: 682, distance: 70.8
click at [1279, 739] on link "5" at bounding box center [1282, 740] width 14 height 14
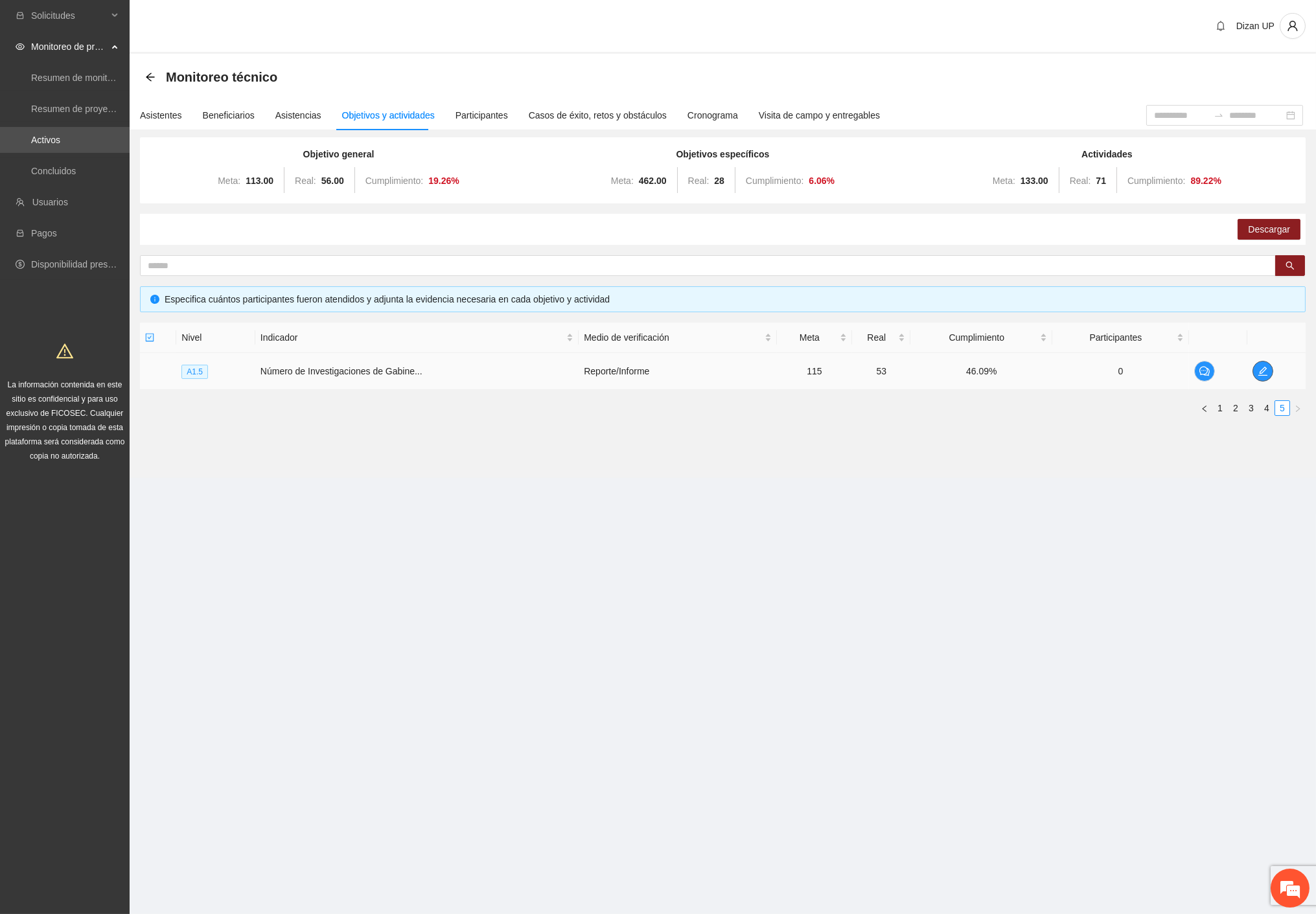
click at [1266, 369] on icon "edit" at bounding box center [1262, 371] width 9 height 9
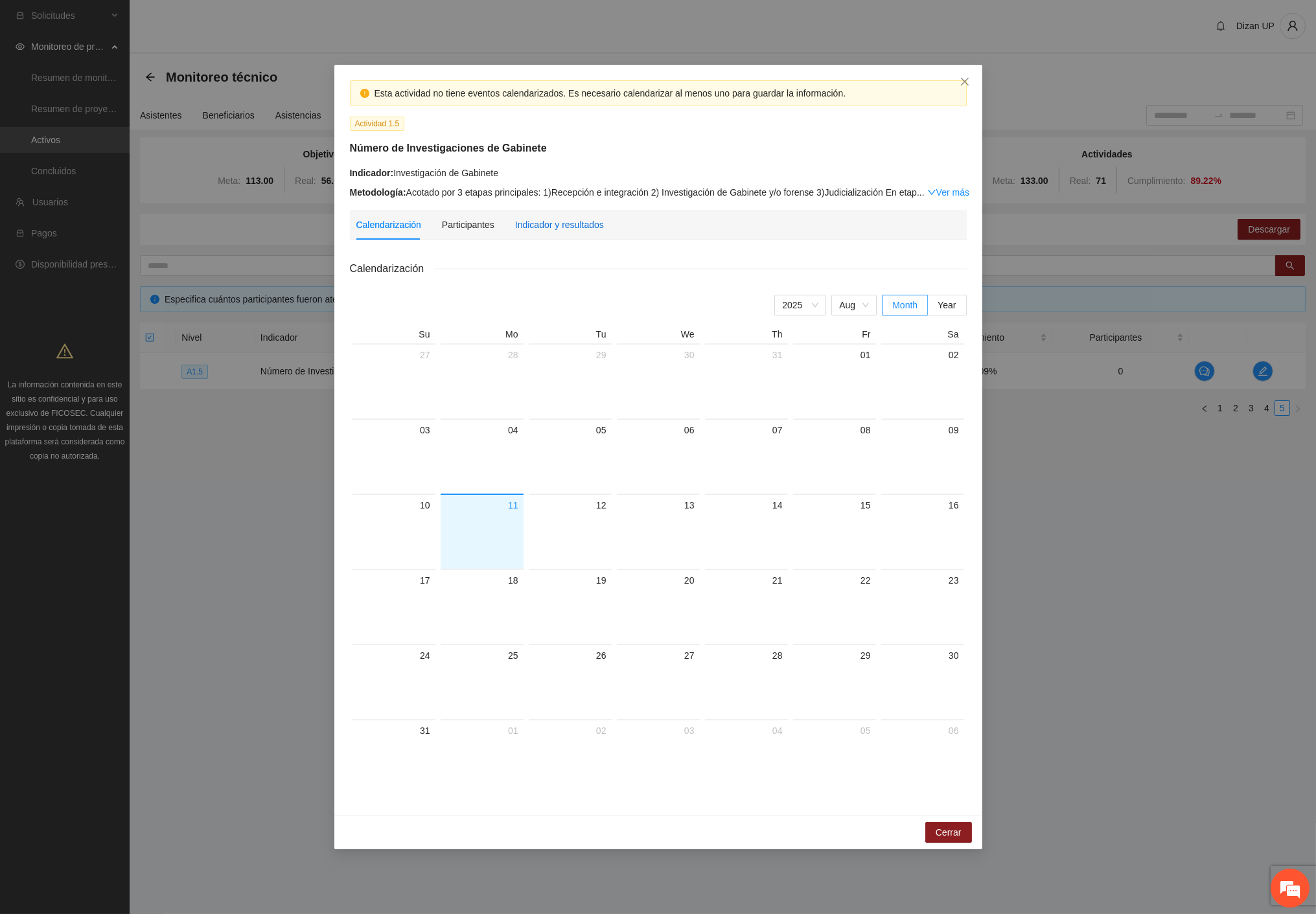
click at [570, 223] on div "Indicador y resultados" at bounding box center [560, 224] width 89 height 14
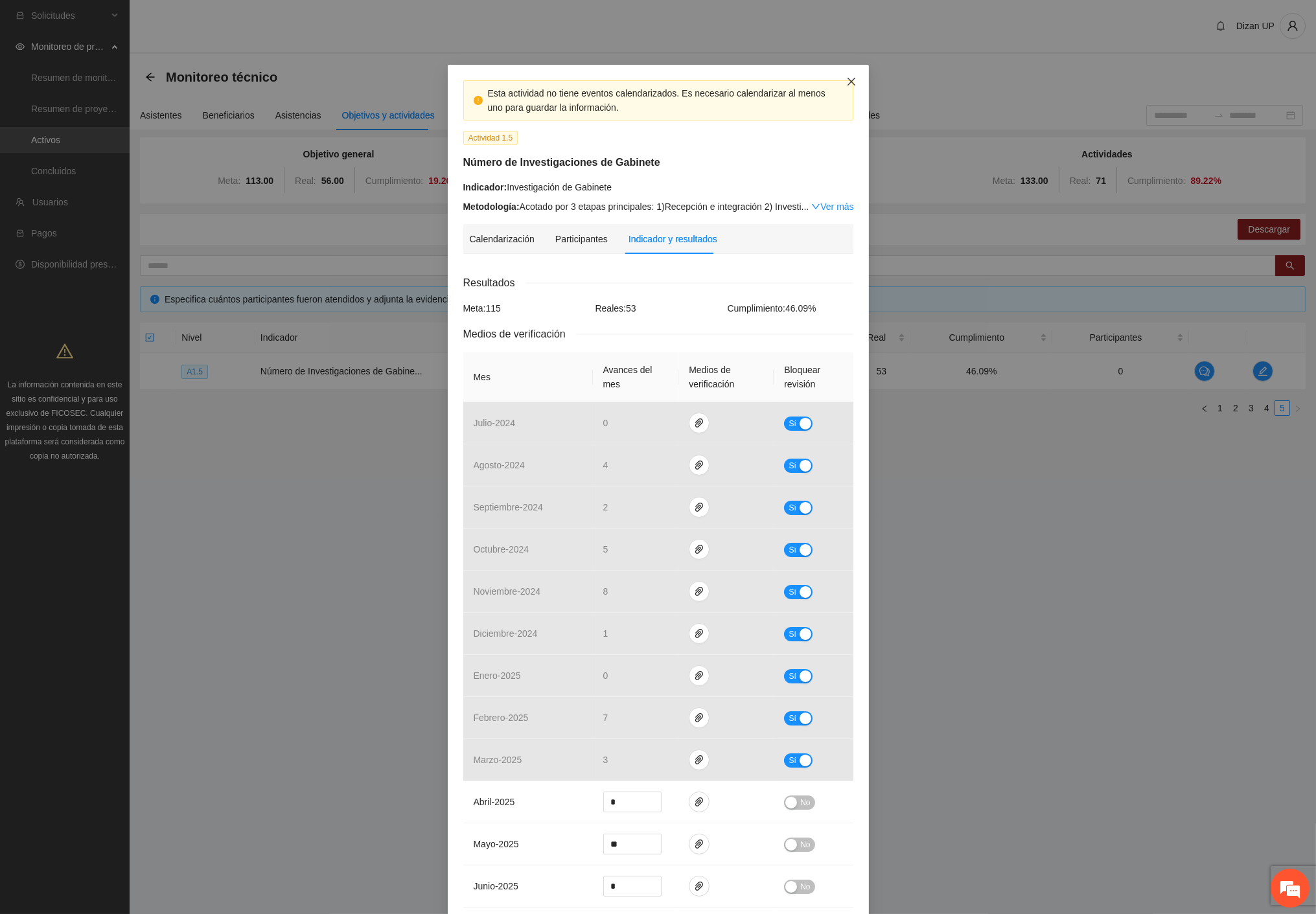
click at [851, 79] on span "Close" at bounding box center [852, 82] width 35 height 35
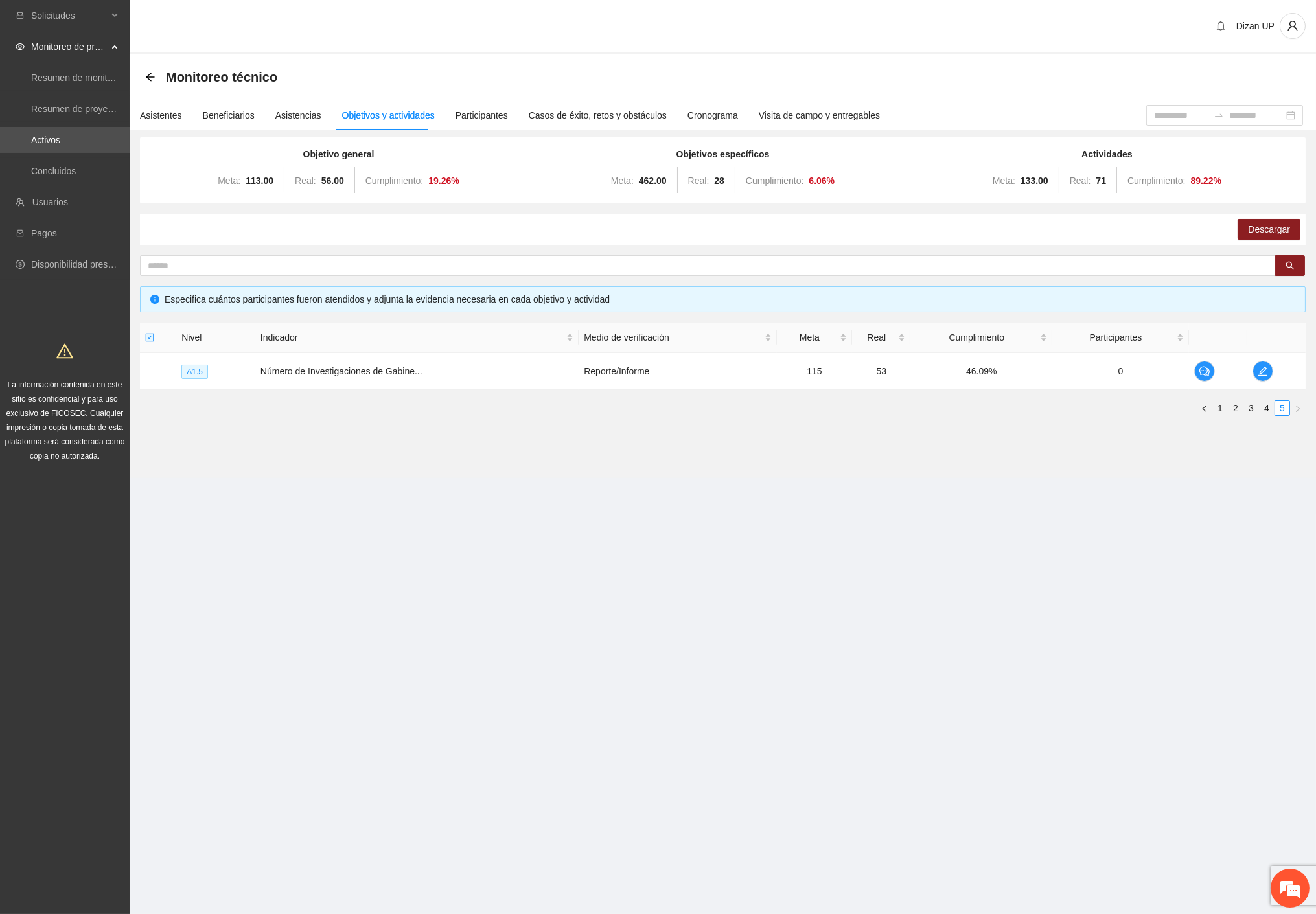
scroll to position [1577, 0]
click at [1262, 371] on icon "edit" at bounding box center [1263, 371] width 11 height 11
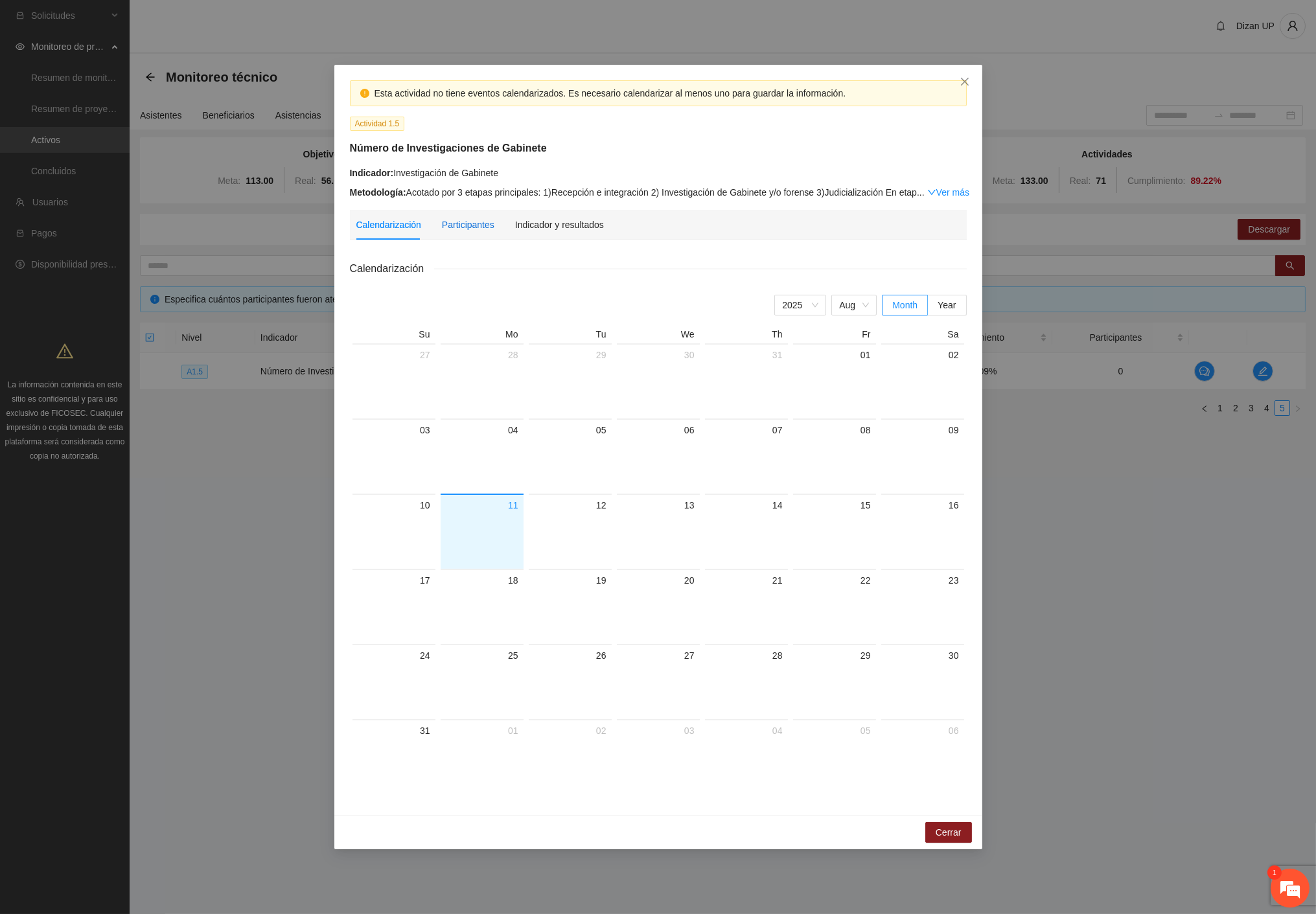
drag, startPoint x: 461, startPoint y: 222, endPoint x: 545, endPoint y: 229, distance: 84.3
click at [462, 222] on div "Participantes" at bounding box center [468, 224] width 52 height 14
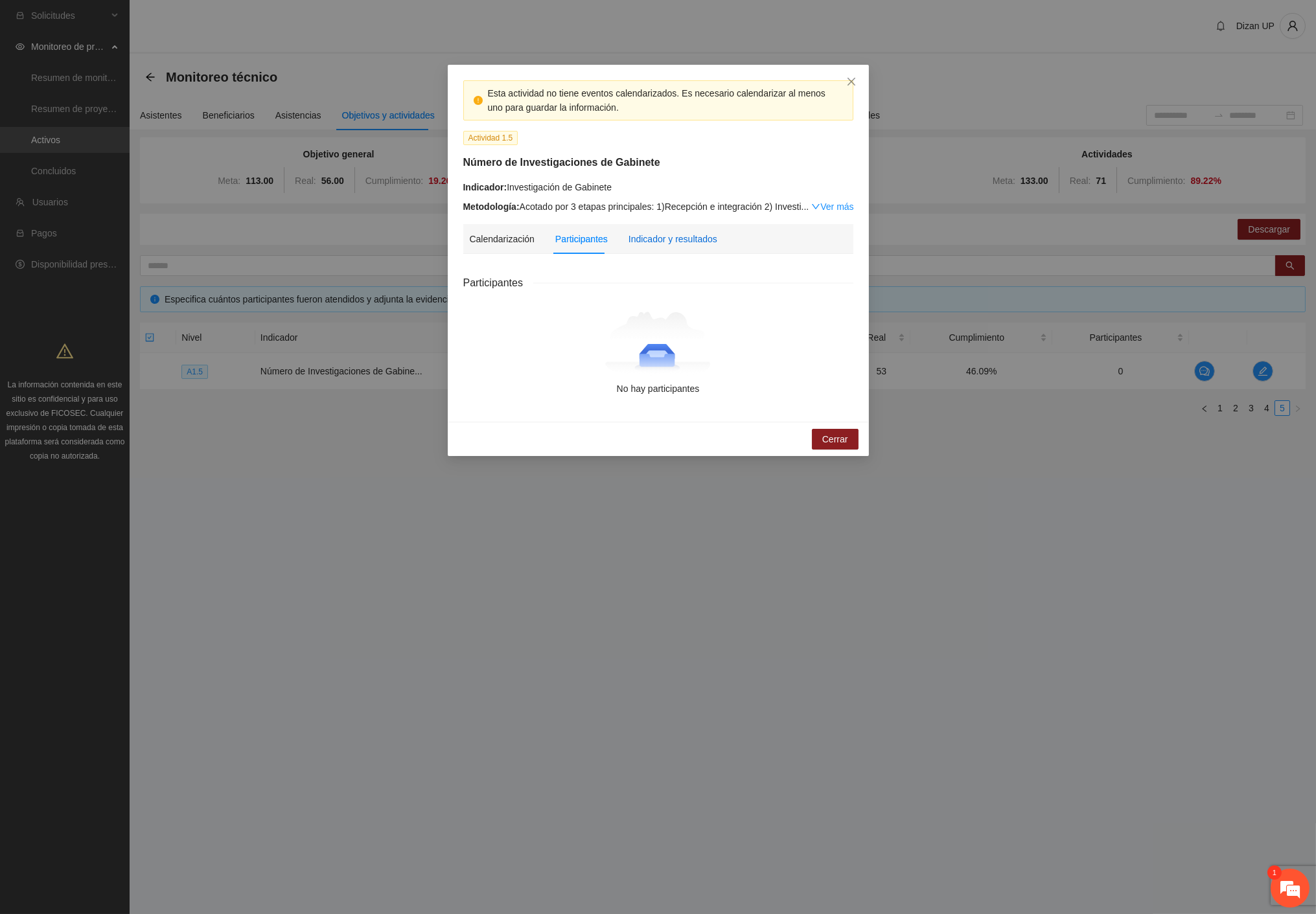
drag, startPoint x: 668, startPoint y: 239, endPoint x: 725, endPoint y: 256, distance: 59.5
click at [669, 239] on div "Indicador y resultados" at bounding box center [672, 239] width 89 height 14
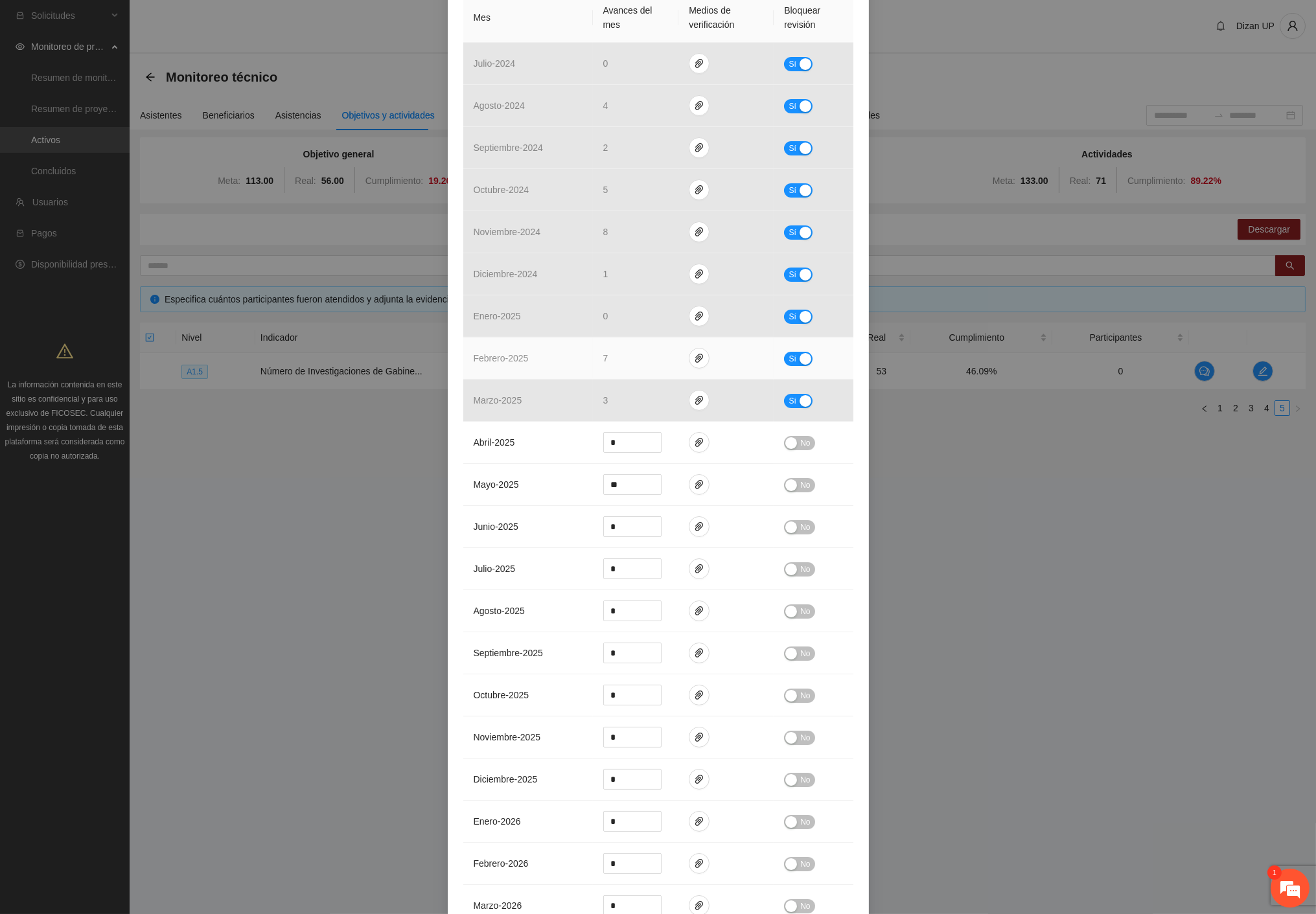
scroll to position [0, 0]
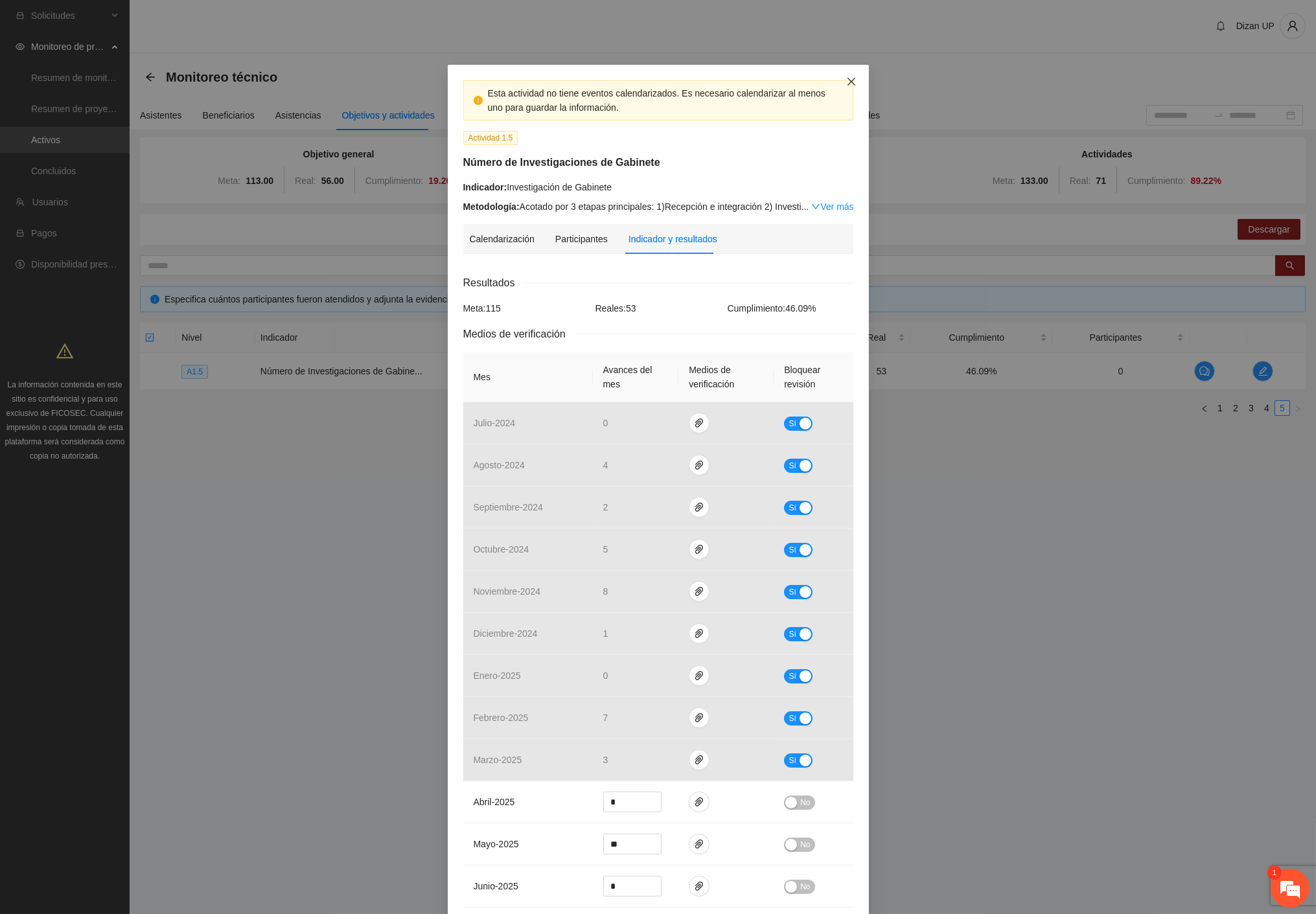
click at [845, 74] on span "Close" at bounding box center [852, 82] width 35 height 35
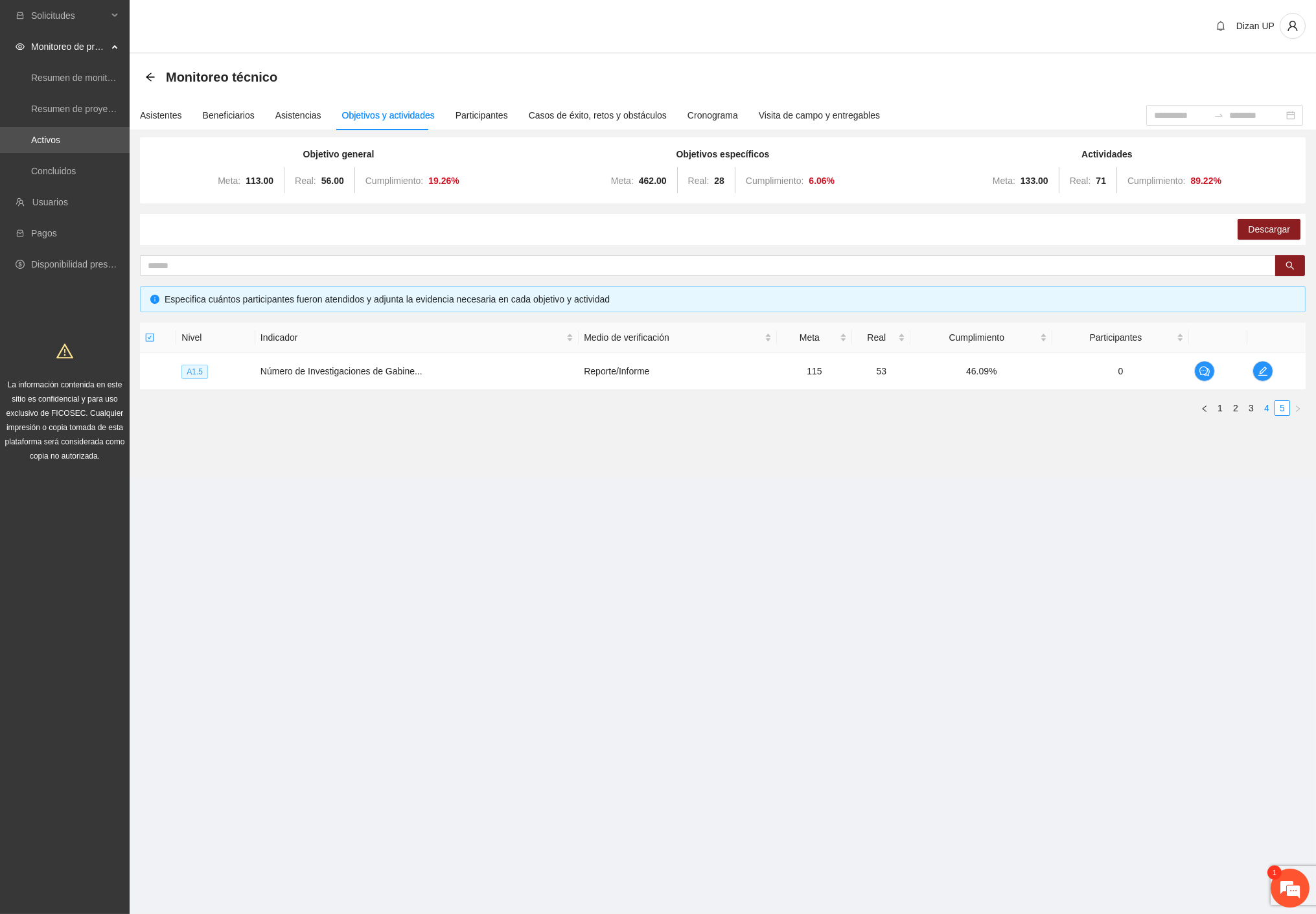
click at [1266, 403] on link "4" at bounding box center [1267, 407] width 14 height 14
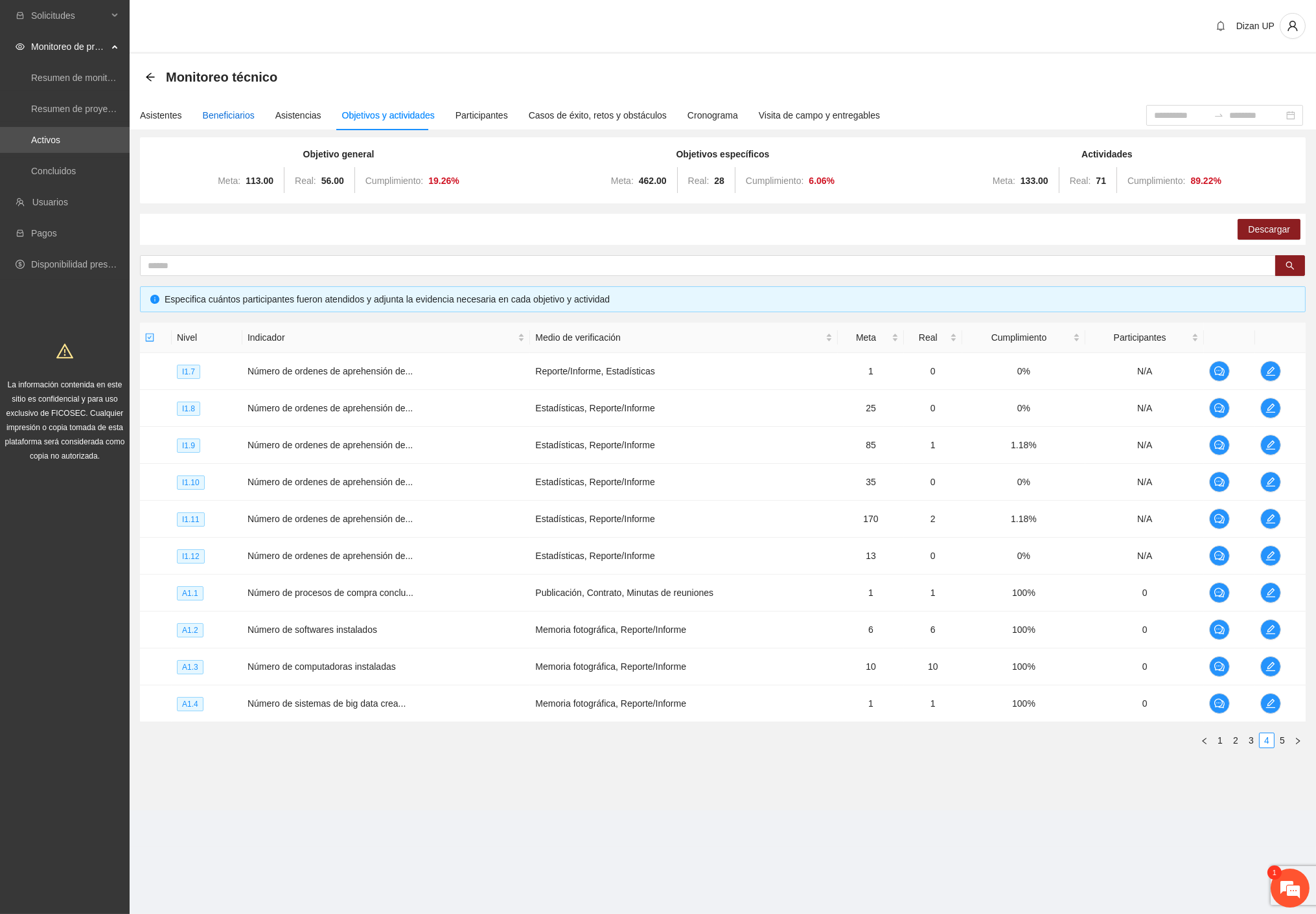
click at [229, 118] on div "Beneficiarios" at bounding box center [229, 115] width 52 height 14
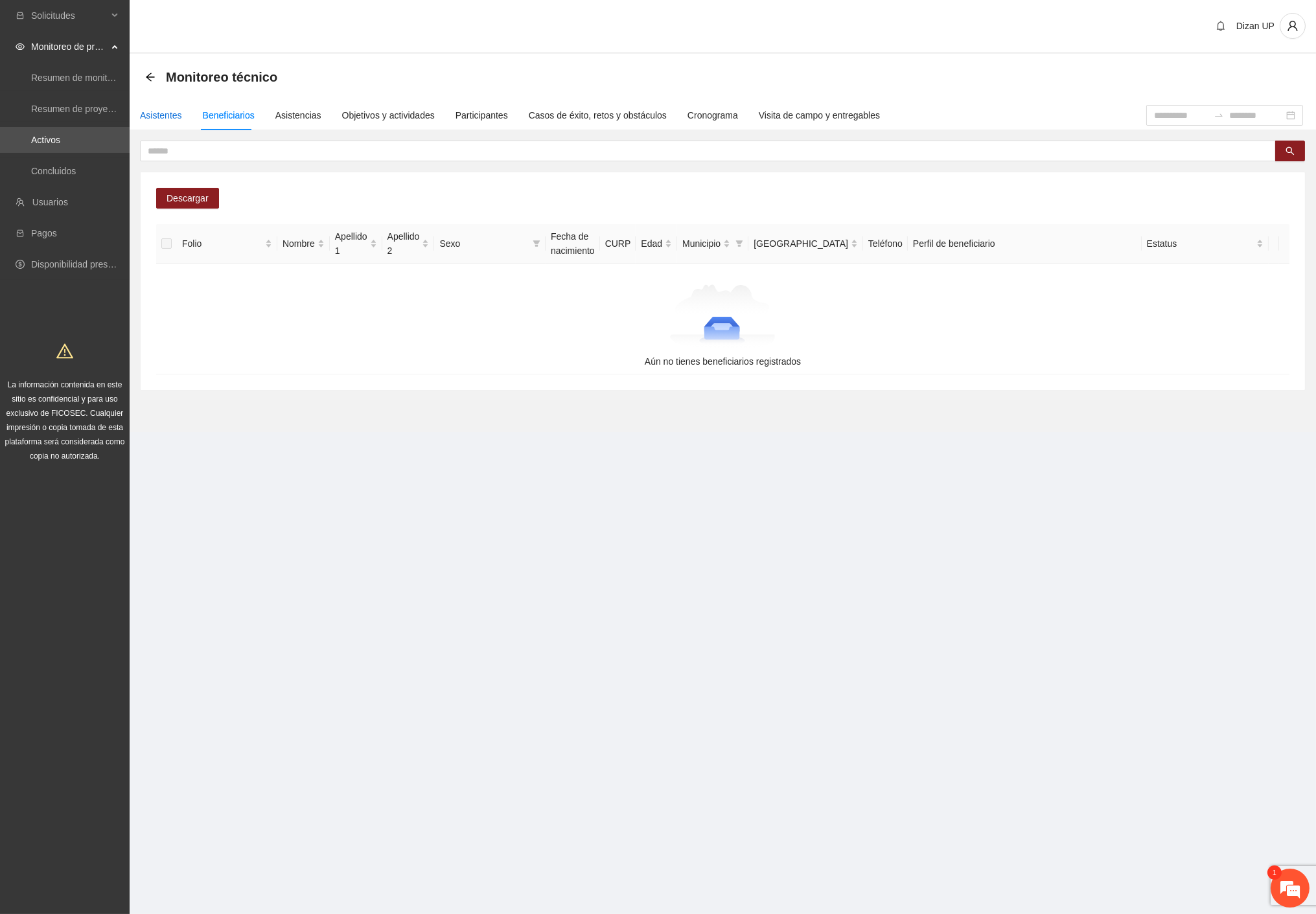
click at [155, 113] on div "Asistentes" at bounding box center [161, 115] width 42 height 14
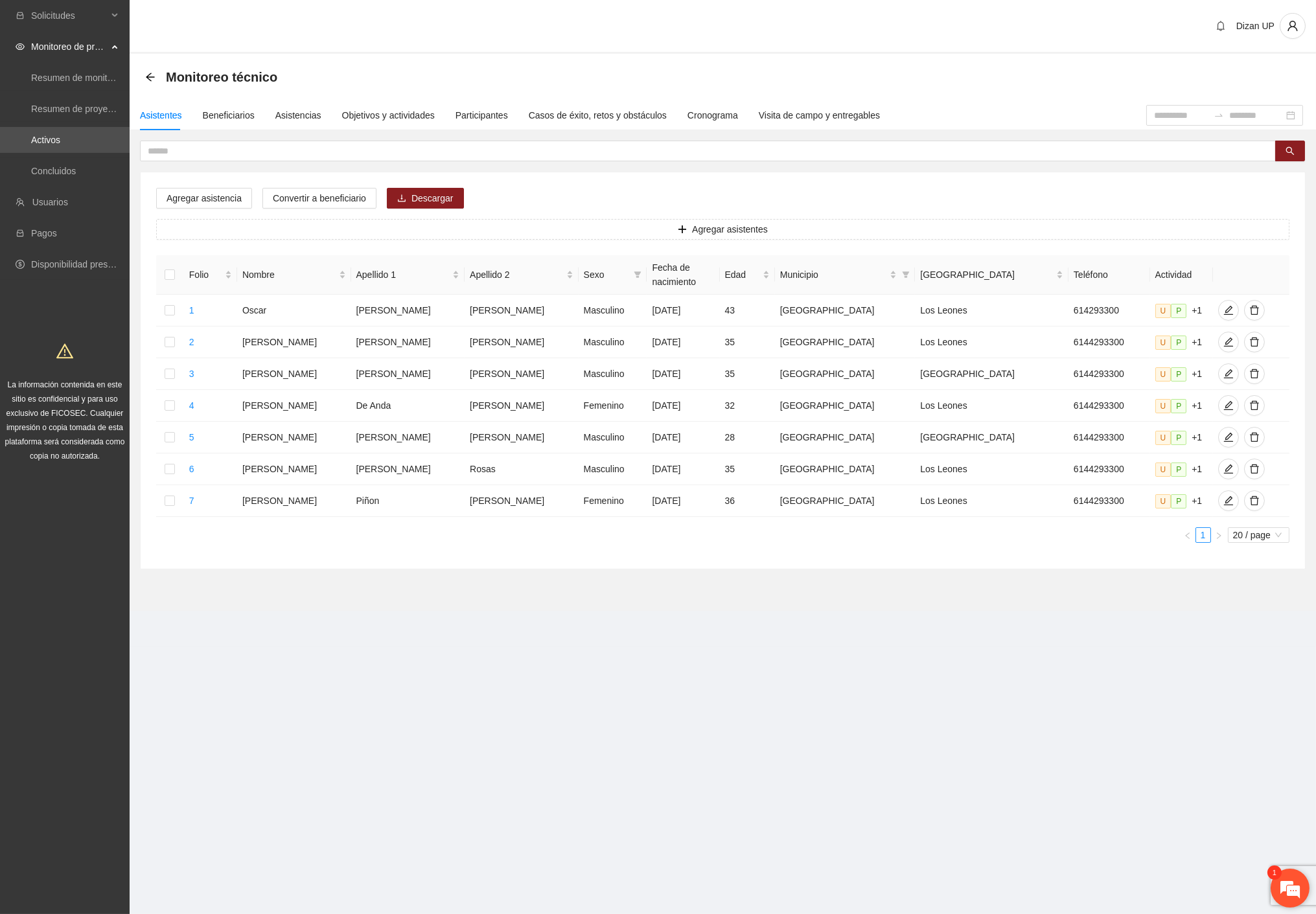
click at [1296, 885] on em at bounding box center [1290, 888] width 35 height 35
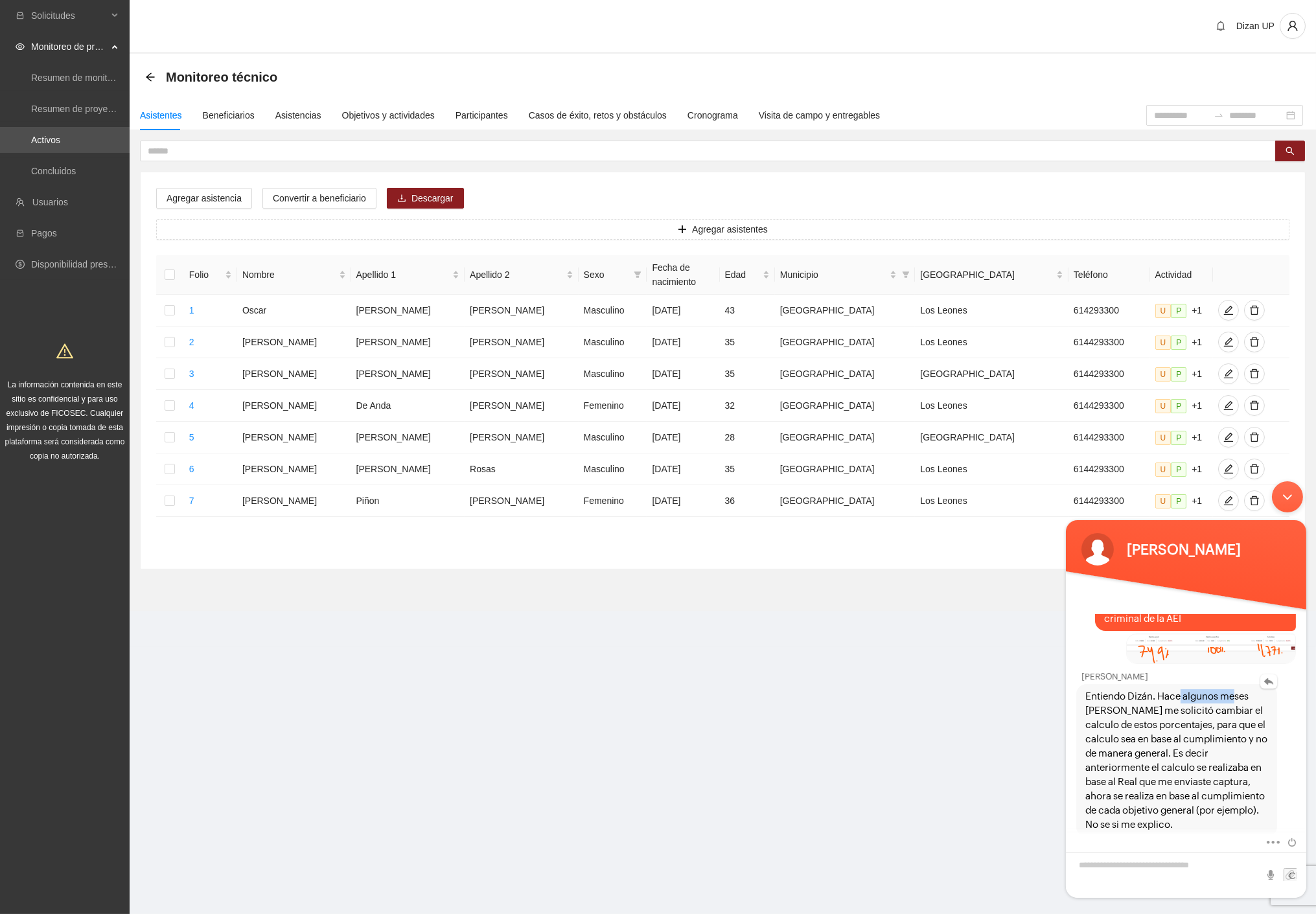
drag, startPoint x: 1173, startPoint y: 692, endPoint x: 1228, endPoint y: 690, distance: 55.0
click at [1228, 690] on span "Entiendo Dizán. Hace algunos meses [PERSON_NAME] me solicitó cambiar el calculo…" at bounding box center [1176, 760] width 183 height 143
drag, startPoint x: 1168, startPoint y: 703, endPoint x: 1202, endPoint y: 703, distance: 34.0
click at [1202, 703] on span "Entiendo Dizán. Hace algunos meses [PERSON_NAME] me solicitó cambiar el calculo…" at bounding box center [1176, 760] width 183 height 143
drag, startPoint x: 1119, startPoint y: 714, endPoint x: 1171, endPoint y: 714, distance: 52.0
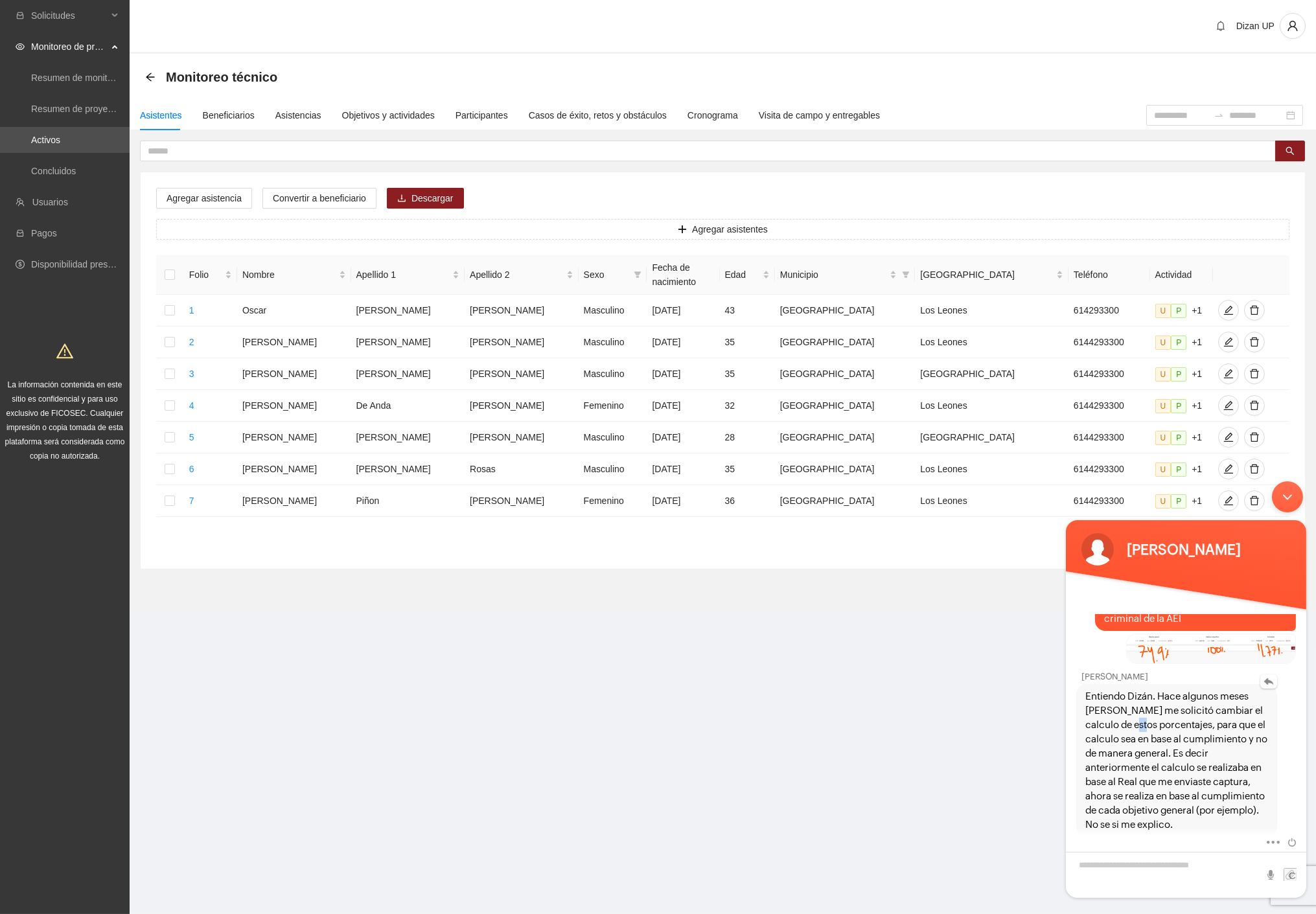
click at [1130, 714] on span "Entiendo Dizán. Hace algunos meses [PERSON_NAME] me solicitó cambiar el calculo…" at bounding box center [1176, 760] width 183 height 143
click at [1199, 707] on span "Entiendo Dizán. Hace algunos meses [PERSON_NAME] me solicitó cambiar el calculo…" at bounding box center [1176, 760] width 183 height 143
drag, startPoint x: 1151, startPoint y: 717, endPoint x: 1175, endPoint y: 718, distance: 24.0
click at [1175, 718] on span "Entiendo Dizán. Hace algunos meses [PERSON_NAME] me solicitó cambiar el calculo…" at bounding box center [1176, 760] width 183 height 143
drag, startPoint x: 1171, startPoint y: 730, endPoint x: 1226, endPoint y: 730, distance: 55.0
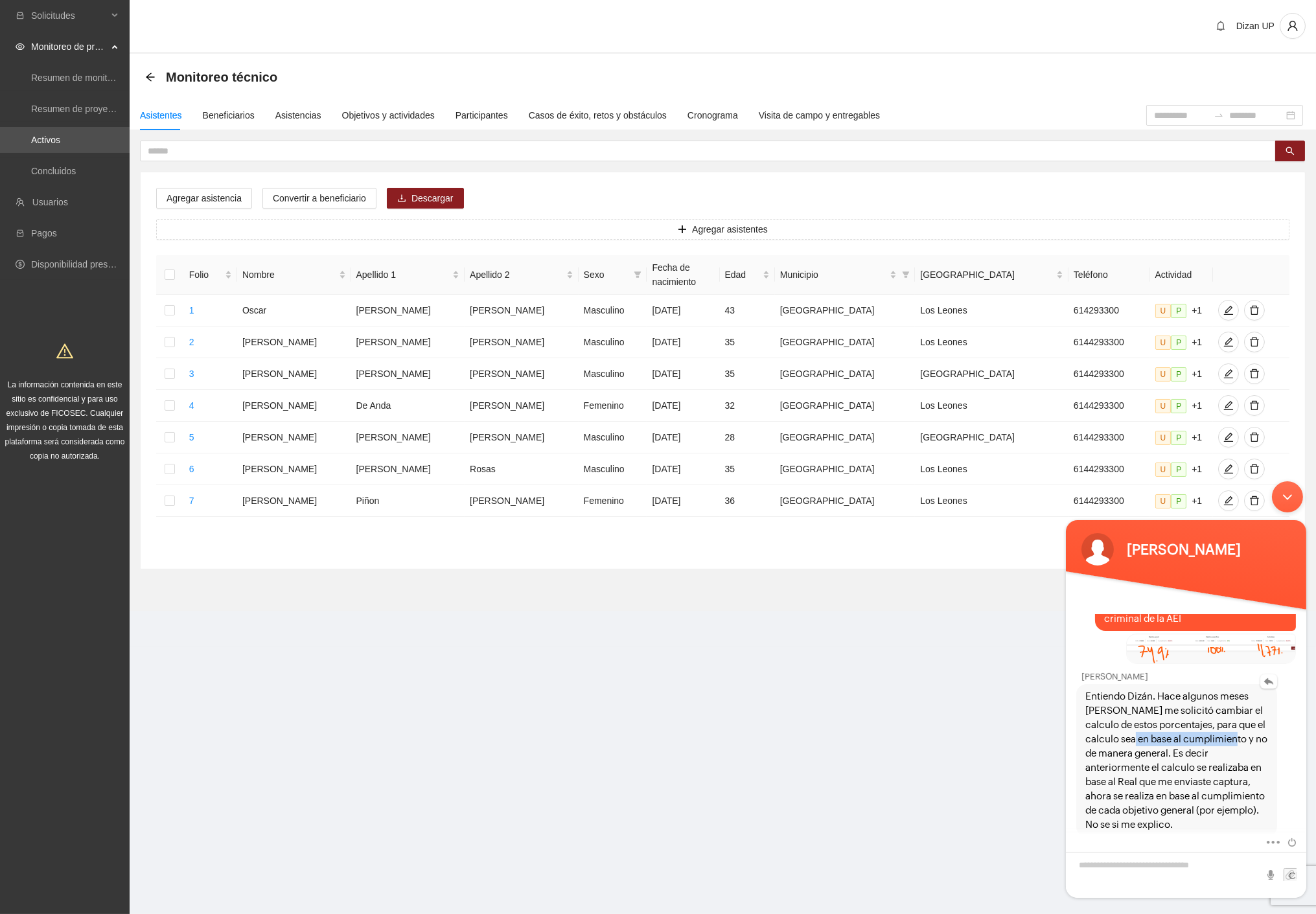
click at [1226, 730] on span "Entiendo Dizán. Hace algunos meses [PERSON_NAME] me solicitó cambiar el calculo…" at bounding box center [1176, 760] width 183 height 143
drag, startPoint x: 1136, startPoint y: 743, endPoint x: 1146, endPoint y: 743, distance: 10.0
click at [1146, 743] on span "Entiendo Dizán. Hace algunos meses [PERSON_NAME] me solicitó cambiar el calculo…" at bounding box center [1176, 760] width 183 height 143
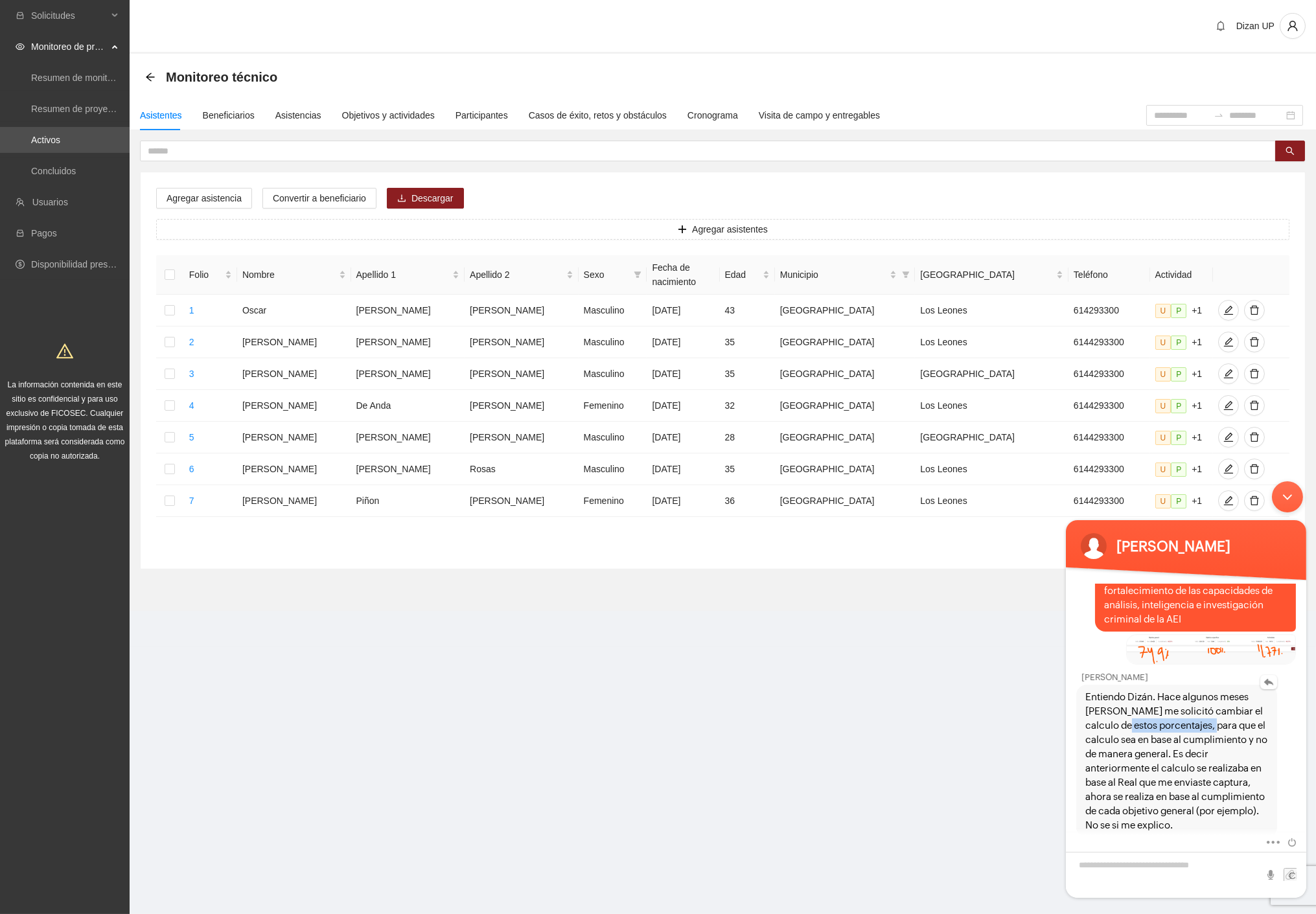
drag, startPoint x: 1139, startPoint y: 718, endPoint x: 1198, endPoint y: 718, distance: 59.0
click at [1198, 718] on span "Entiendo Dizán. Hace algunos meses [PERSON_NAME] me solicitó cambiar el calculo…" at bounding box center [1176, 761] width 183 height 143
click at [1161, 723] on span "Entiendo Dizán. Hace algunos meses [PERSON_NAME] me solicitó cambiar el calculo…" at bounding box center [1176, 761] width 183 height 143
click at [1216, 717] on span "Entiendo Dizán. Hace algunos meses [PERSON_NAME] me solicitó cambiar el calculo…" at bounding box center [1176, 761] width 183 height 143
drag, startPoint x: 1095, startPoint y: 730, endPoint x: 1221, endPoint y: 727, distance: 126.0
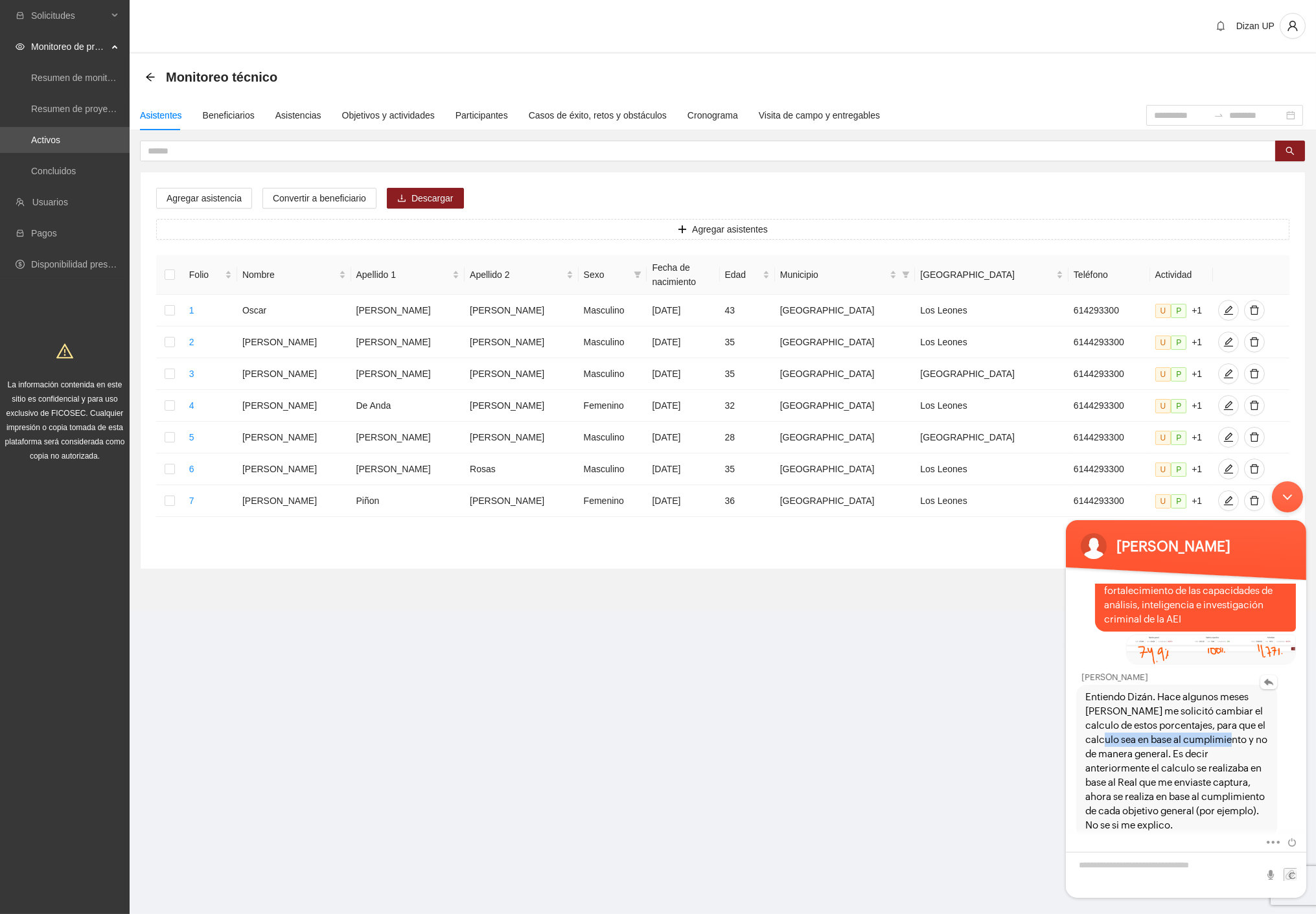
click at [1221, 727] on span "Entiendo Dizán. Hace algunos meses [PERSON_NAME] me solicitó cambiar el calculo…" at bounding box center [1176, 761] width 183 height 143
drag, startPoint x: 1163, startPoint y: 744, endPoint x: 1188, endPoint y: 752, distance: 26.2
click at [1268, 749] on div "Entiendo Dizán. Hace algunos meses [PERSON_NAME] me solicitó cambiar el calculo…" at bounding box center [1176, 760] width 201 height 153
drag, startPoint x: 1084, startPoint y: 760, endPoint x: 1274, endPoint y: 767, distance: 190.1
click at [1274, 767] on div "Entiendo Dizán. Hace algunos meses [PERSON_NAME] me solicitó cambiar el calculo…" at bounding box center [1176, 760] width 201 height 153
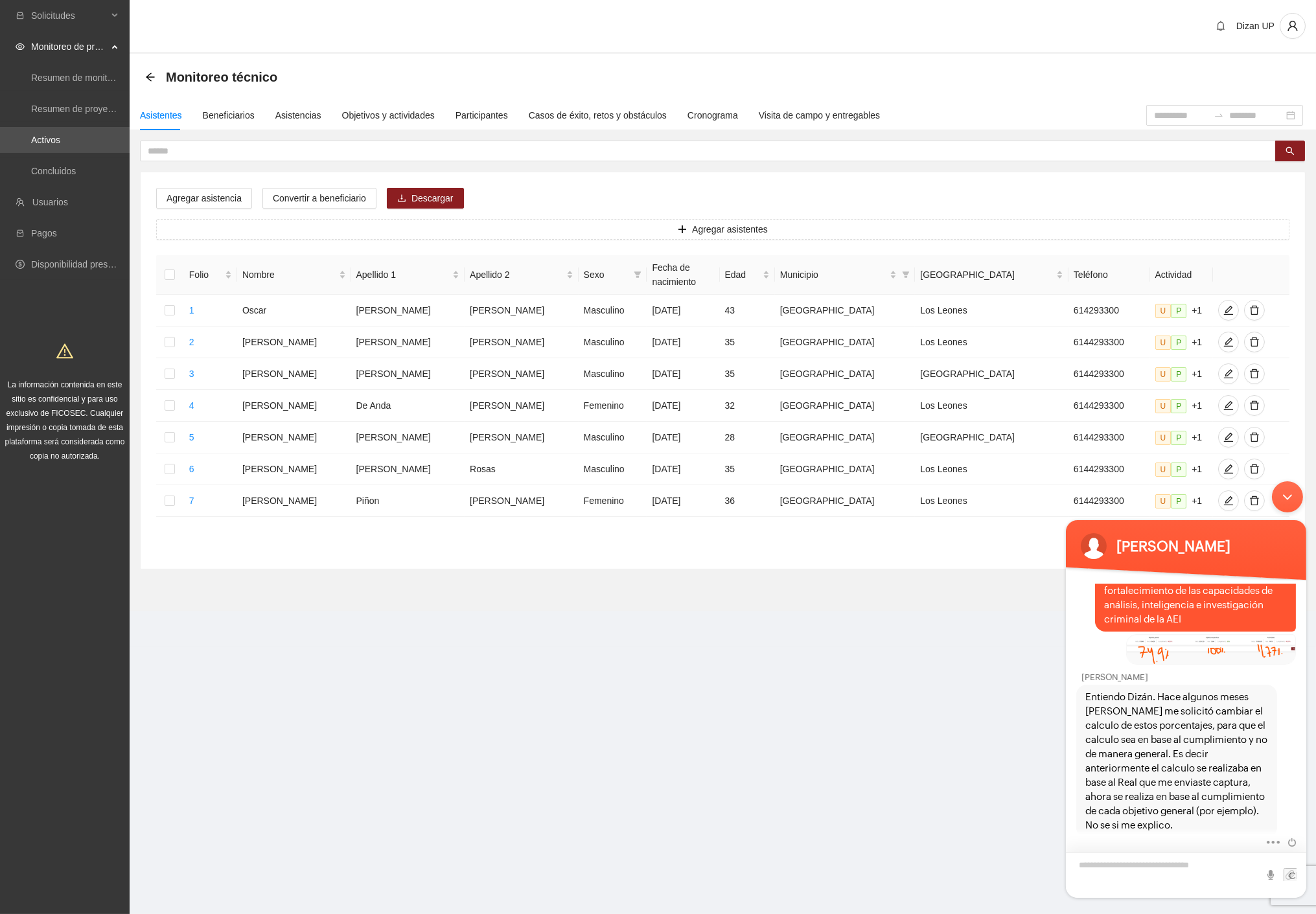
click at [1114, 864] on textarea "Escriba su mensaje y pulse “Intro”" at bounding box center [1186, 875] width 241 height 46
type textarea "******"
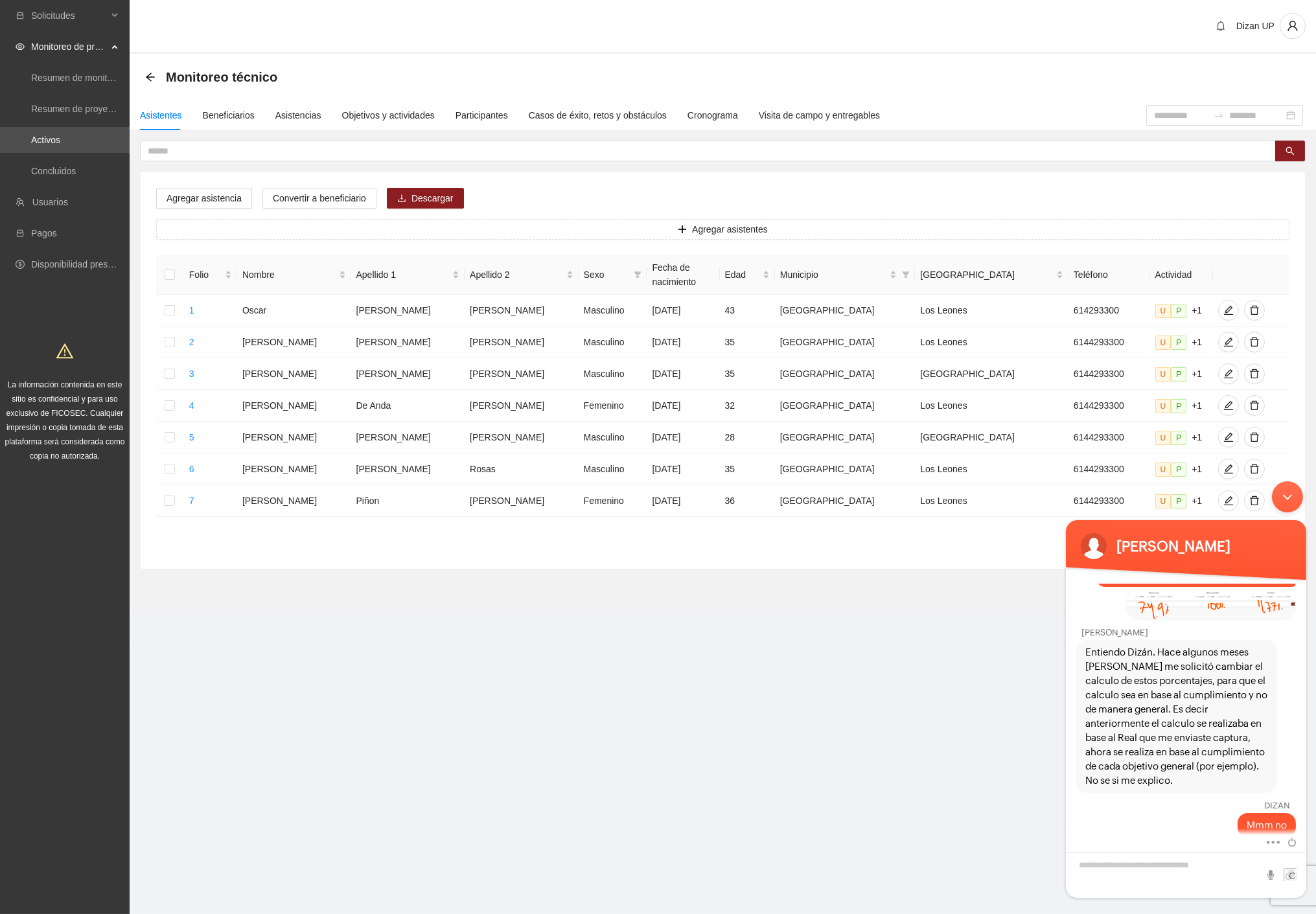
drag, startPoint x: 1111, startPoint y: 660, endPoint x: 1332, endPoint y: 650, distance: 221.2
click html "[PERSON_NAME] ERROR Operador ¿Cuál es su nombre? [PERSON_NAME] Operador ¿En cuá…"
click at [1165, 668] on span "Entiendo Dizán. Hace algunos meses [PERSON_NAME] me solicitó cambiar el calculo…" at bounding box center [1176, 716] width 183 height 143
click at [1145, 662] on span "Entiendo Dizán. Hace algunos meses [PERSON_NAME] me solicitó cambiar el calculo…" at bounding box center [1176, 716] width 183 height 143
click at [1141, 707] on span "Entiendo Dizán. Hace algunos meses [PERSON_NAME] me solicitó cambiar el calculo…" at bounding box center [1176, 716] width 183 height 143
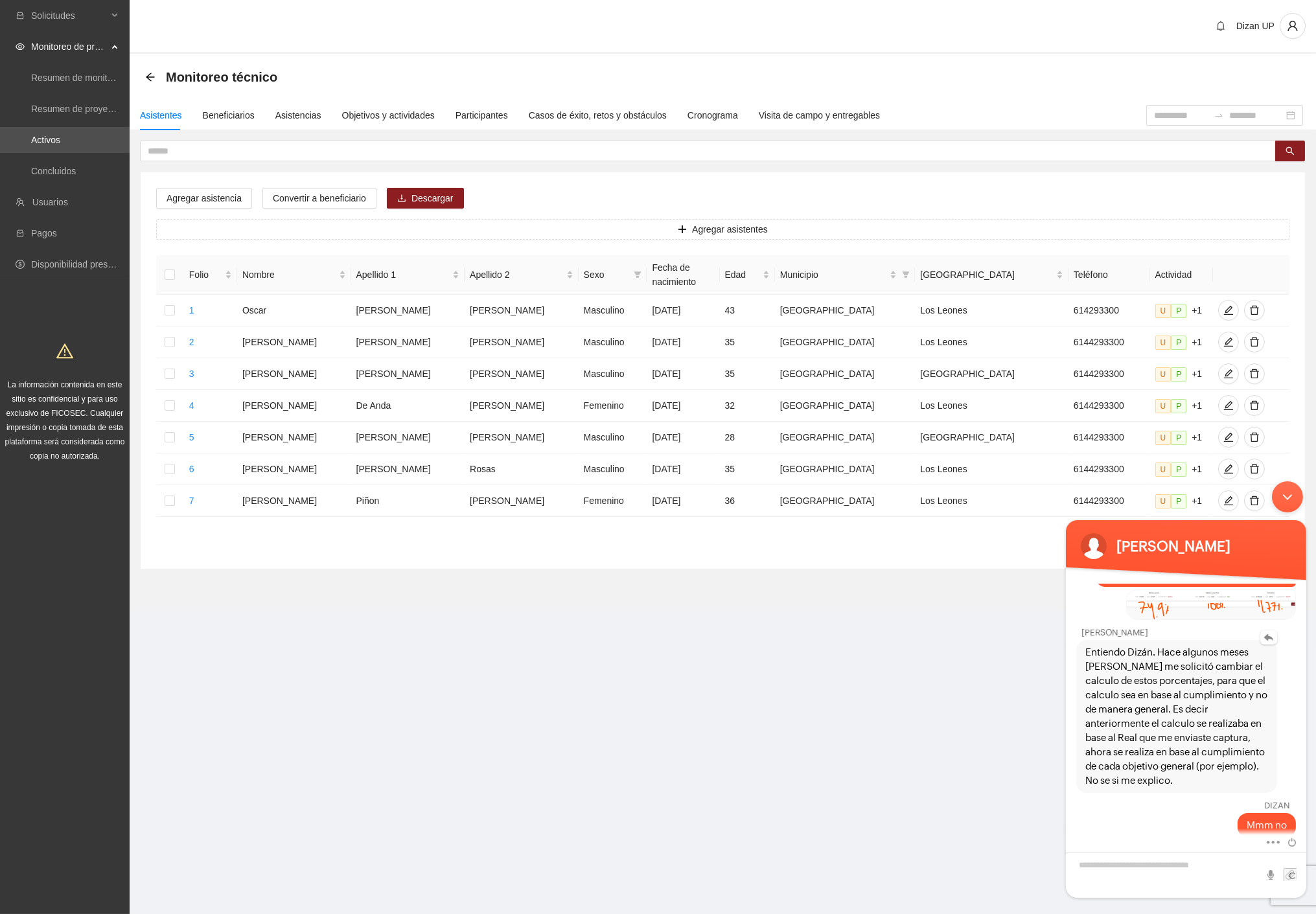
click at [1149, 662] on span "Entiendo Dizán. Hace algunos meses [PERSON_NAME] me solicitó cambiar el calculo…" at bounding box center [1176, 716] width 183 height 143
drag, startPoint x: 1119, startPoint y: 695, endPoint x: 1109, endPoint y: 693, distance: 10.2
click at [1119, 695] on span "Entiendo Dizán. Hace algunos meses [PERSON_NAME] me solicitó cambiar el calculo…" at bounding box center [1176, 716] width 183 height 143
click at [1092, 672] on span "Entiendo Dizán. Hace algunos meses [PERSON_NAME] me solicitó cambiar el calculo…" at bounding box center [1176, 716] width 183 height 143
click at [1121, 743] on span "Entiendo Dizán. Hace algunos meses [PERSON_NAME] me solicitó cambiar el calculo…" at bounding box center [1176, 716] width 183 height 143
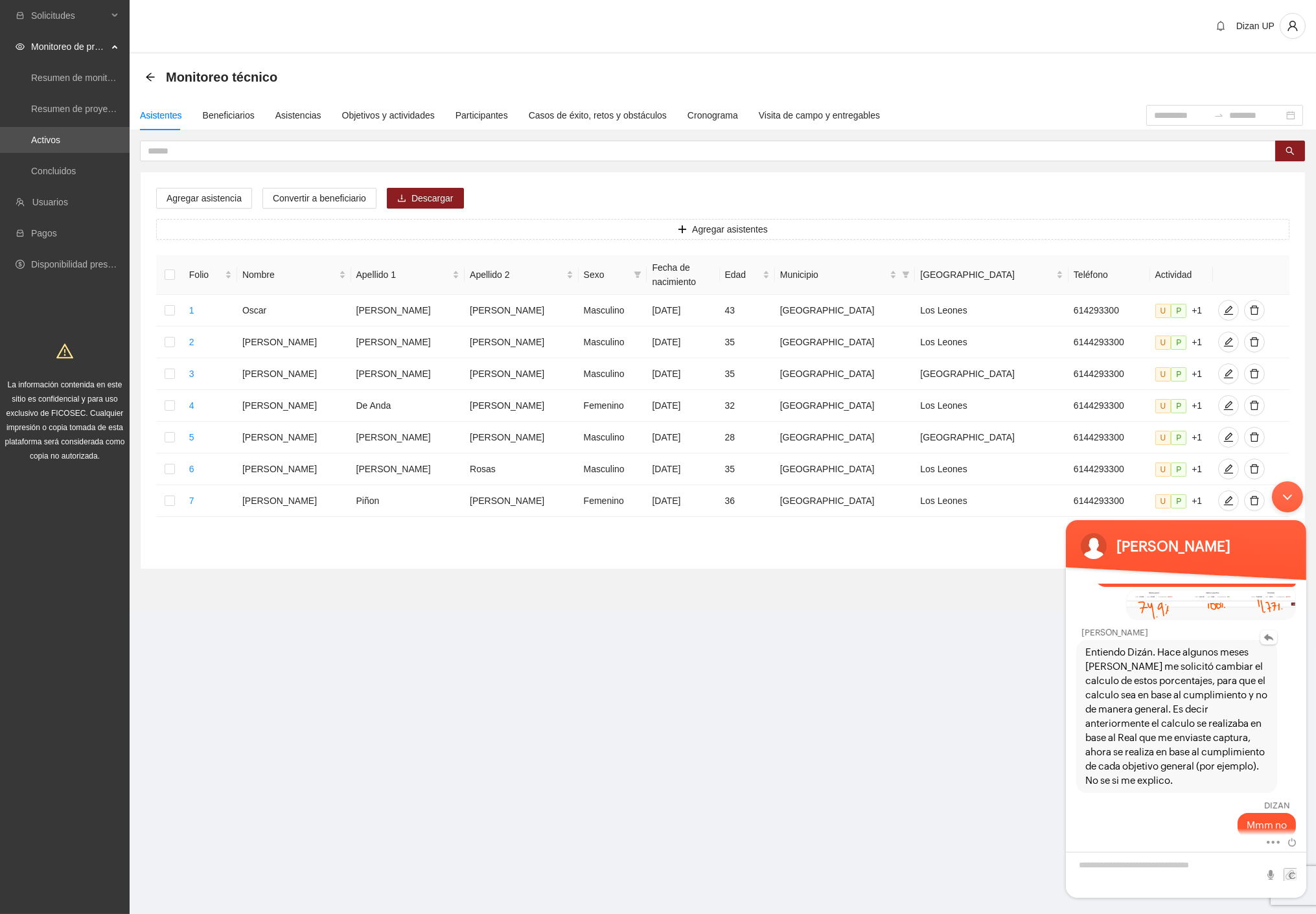
drag, startPoint x: 1162, startPoint y: 790, endPoint x: 1136, endPoint y: 752, distance: 46.0
click at [1161, 793] on div "DIZAN Mmm no" at bounding box center [1186, 815] width 241 height 44
click at [1119, 800] on div "DIZAN" at bounding box center [1185, 805] width 208 height 10
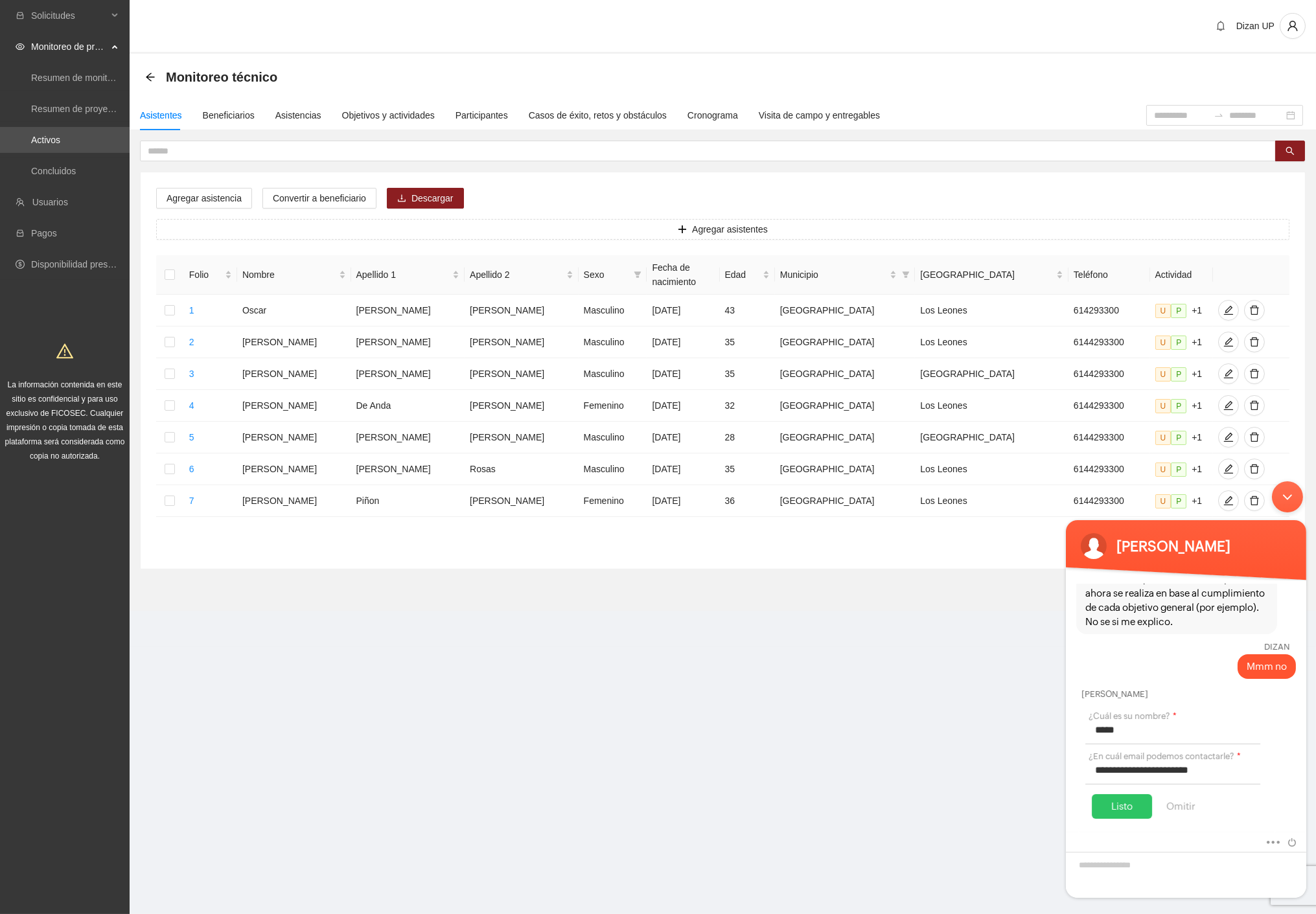
click at [1202, 684] on div "[PERSON_NAME]" at bounding box center [1186, 691] width 241 height 20
click at [1291, 497] on div "Minimizar ventana de chat en vivo" at bounding box center [1287, 496] width 31 height 31
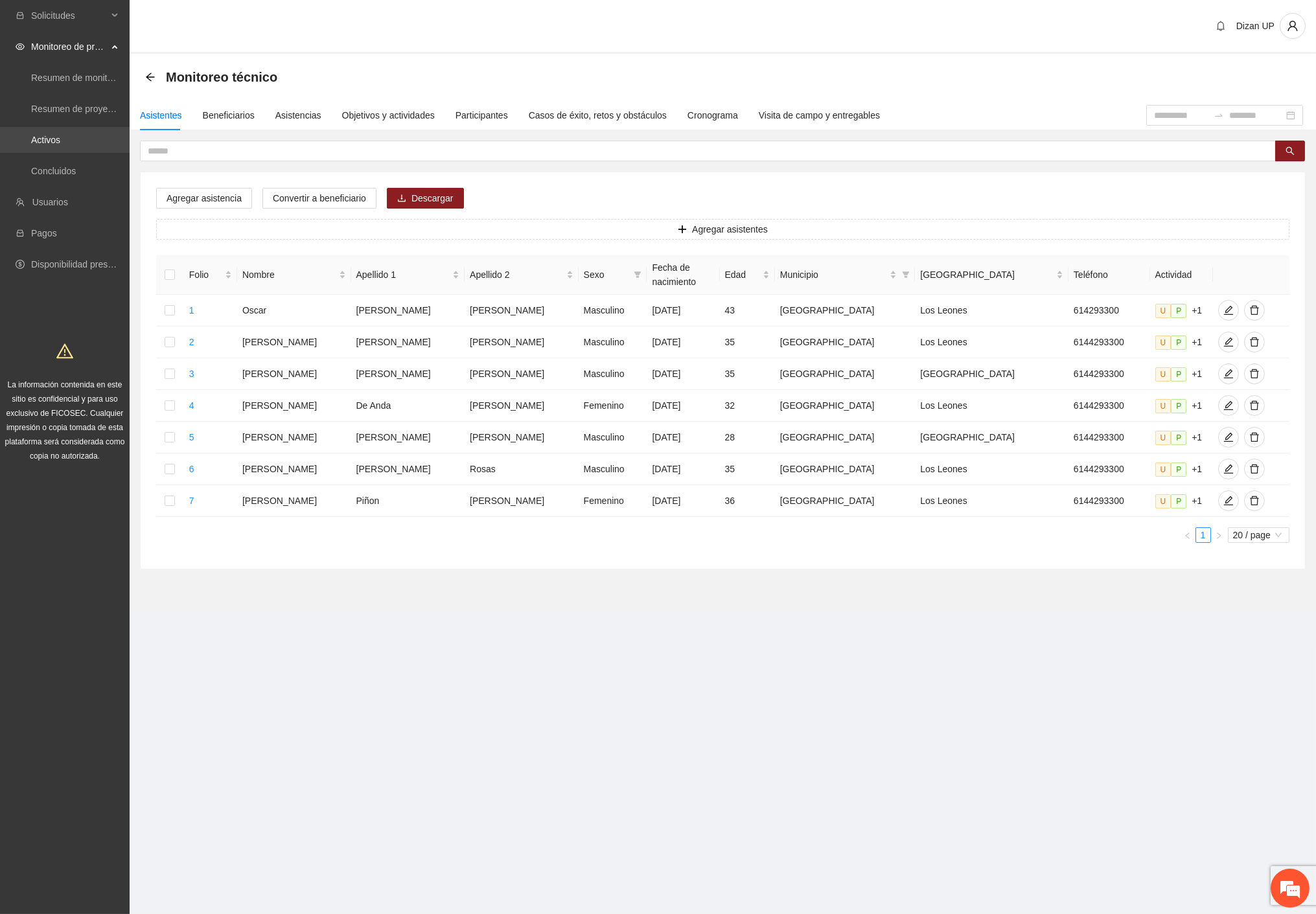
click at [43, 136] on link "Activos" at bounding box center [45, 140] width 29 height 11
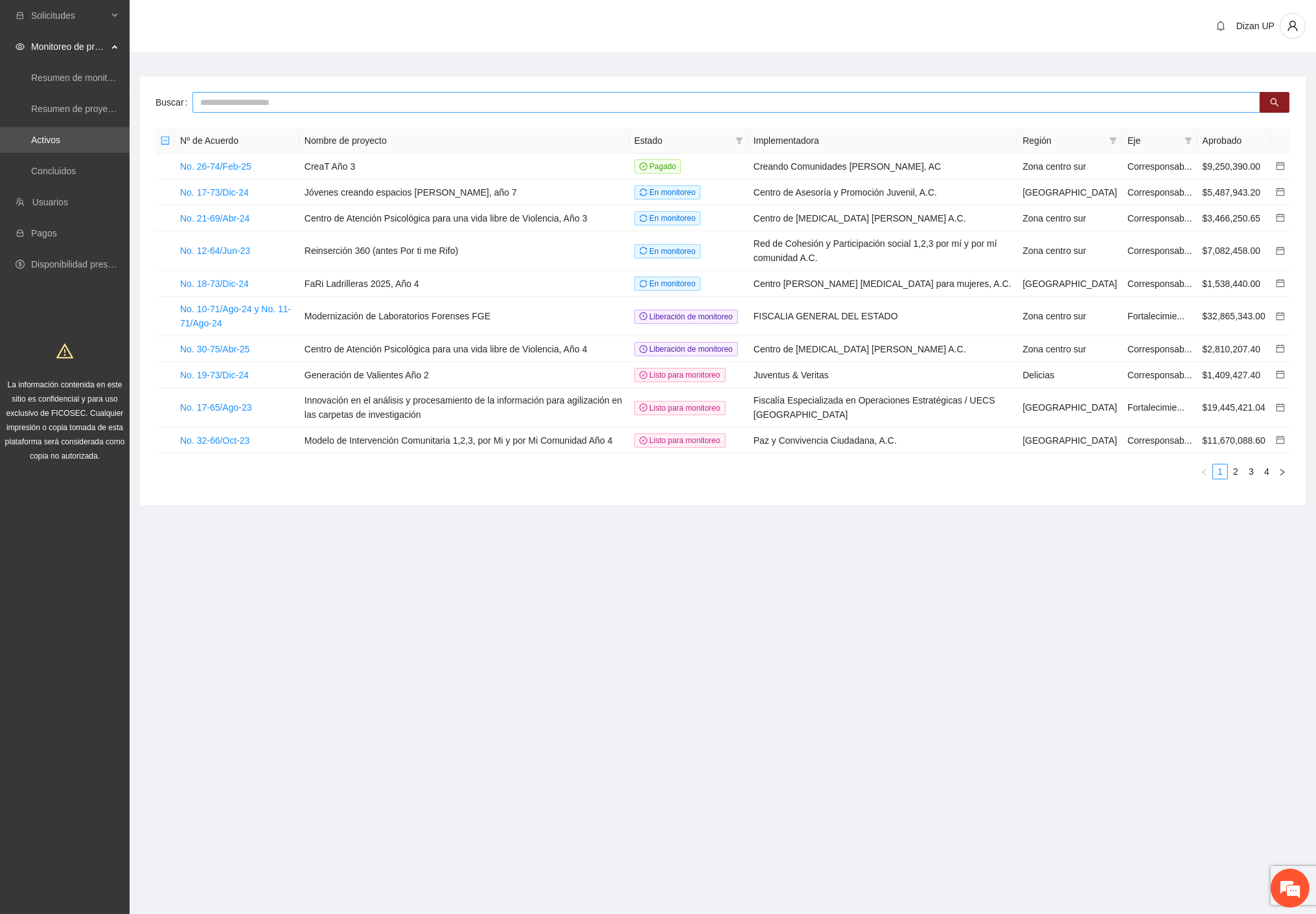
click at [207, 107] on input "text" at bounding box center [726, 103] width 1067 height 21
type input "******"
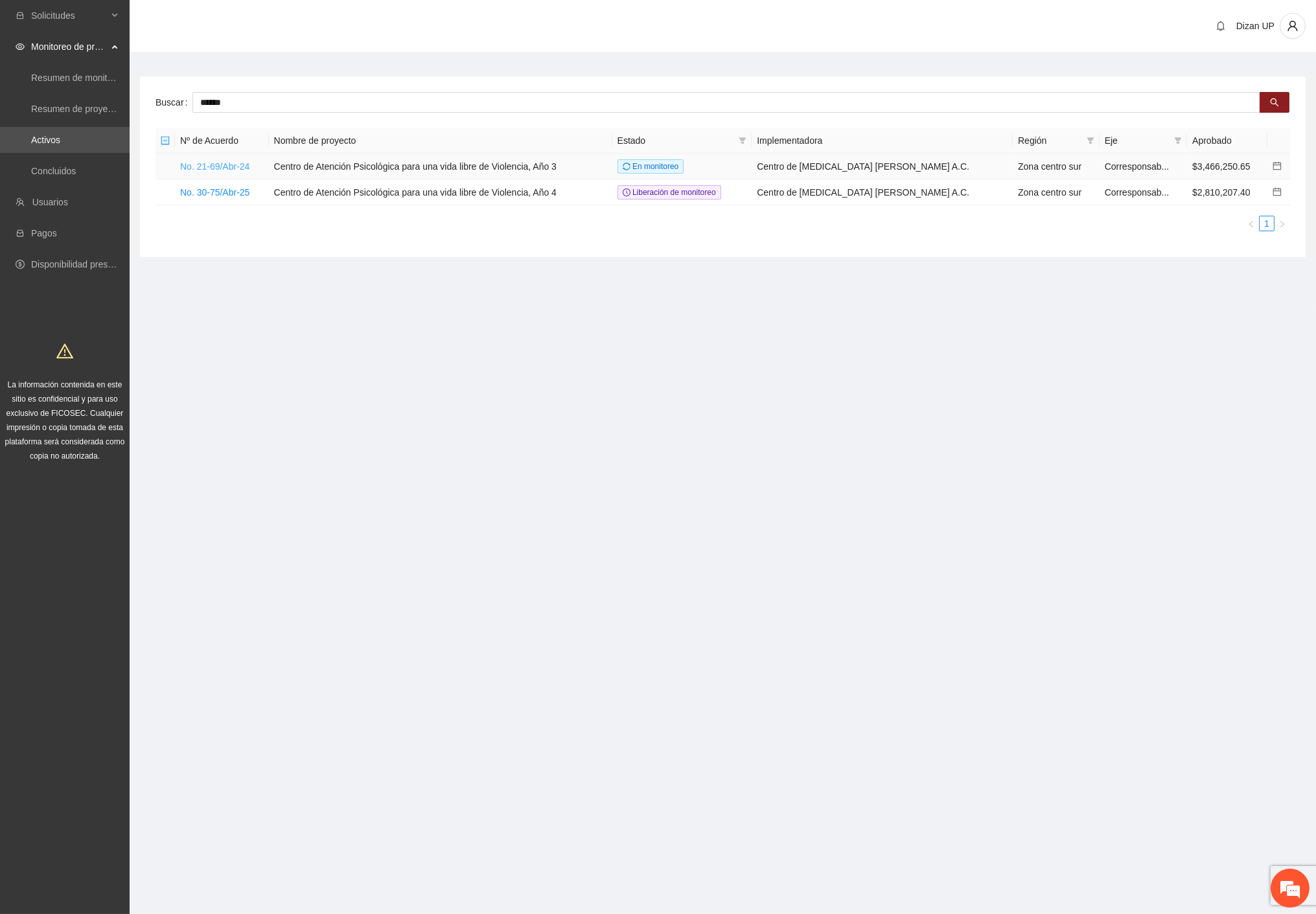
click at [230, 164] on link "No. 21-69/Abr-24" at bounding box center [215, 166] width 69 height 11
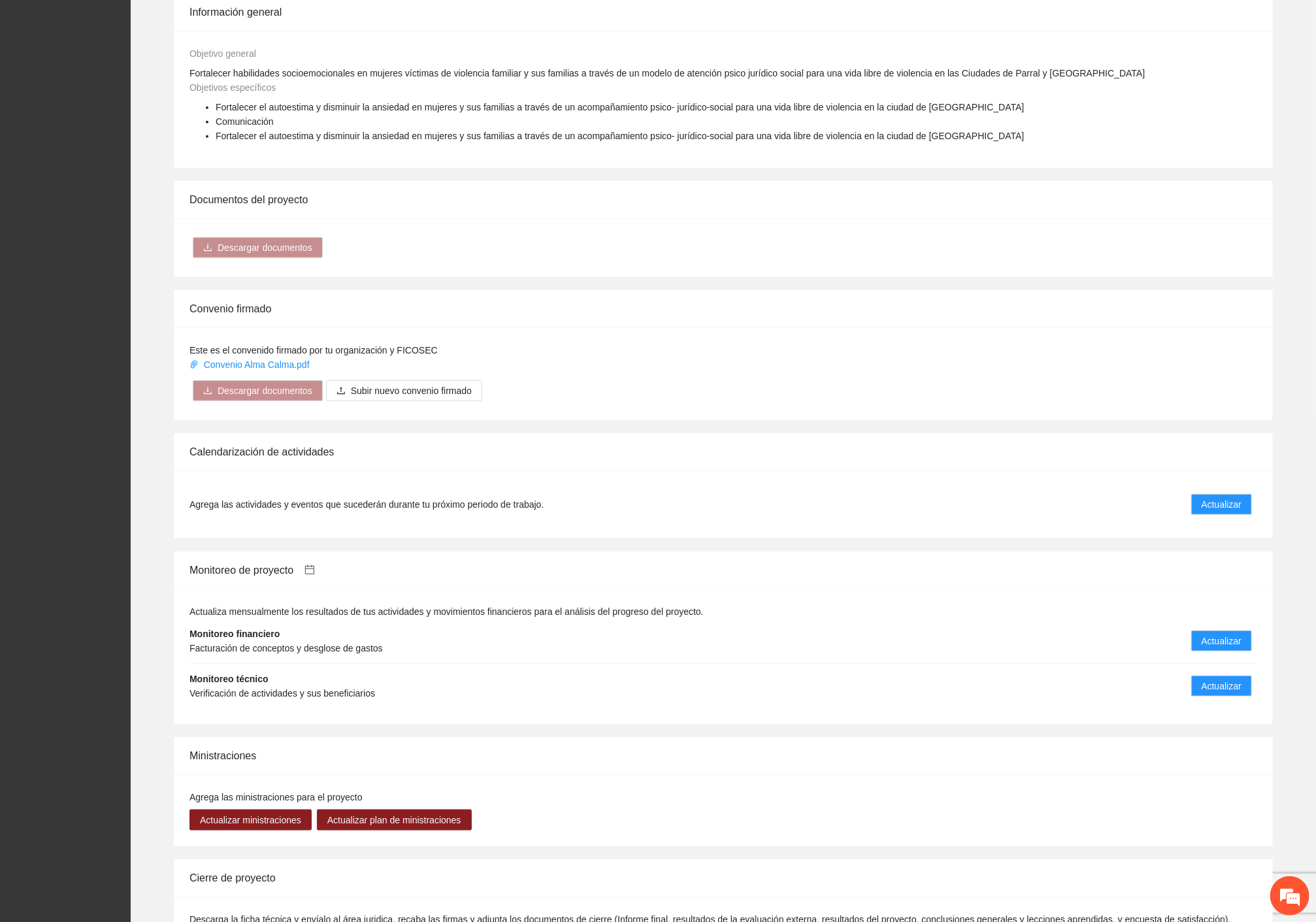
scroll to position [799, 0]
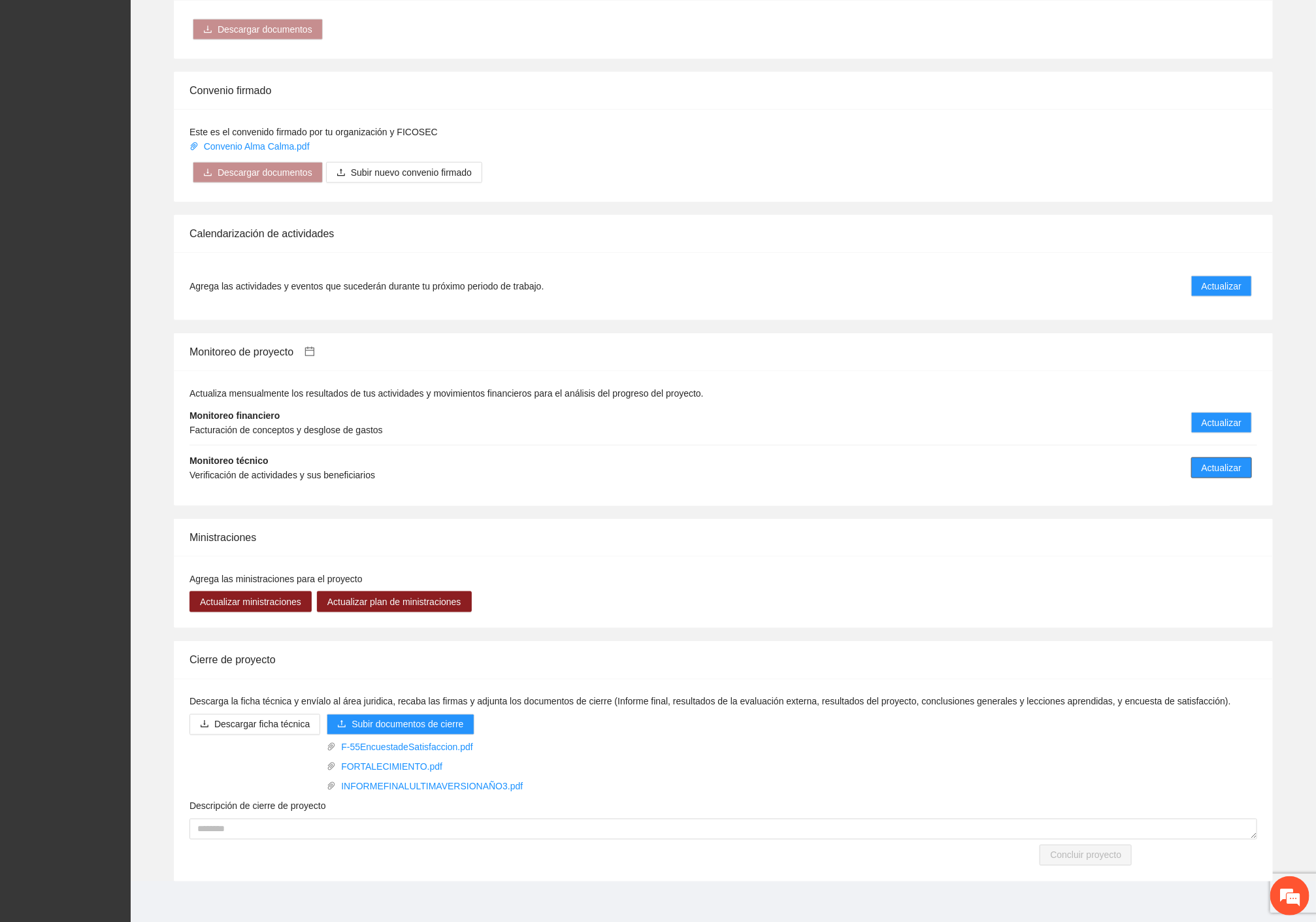
drag, startPoint x: 1208, startPoint y: 466, endPoint x: 1226, endPoint y: 468, distance: 18.1
click at [1210, 466] on span "Actualizar" at bounding box center [1221, 467] width 40 height 15
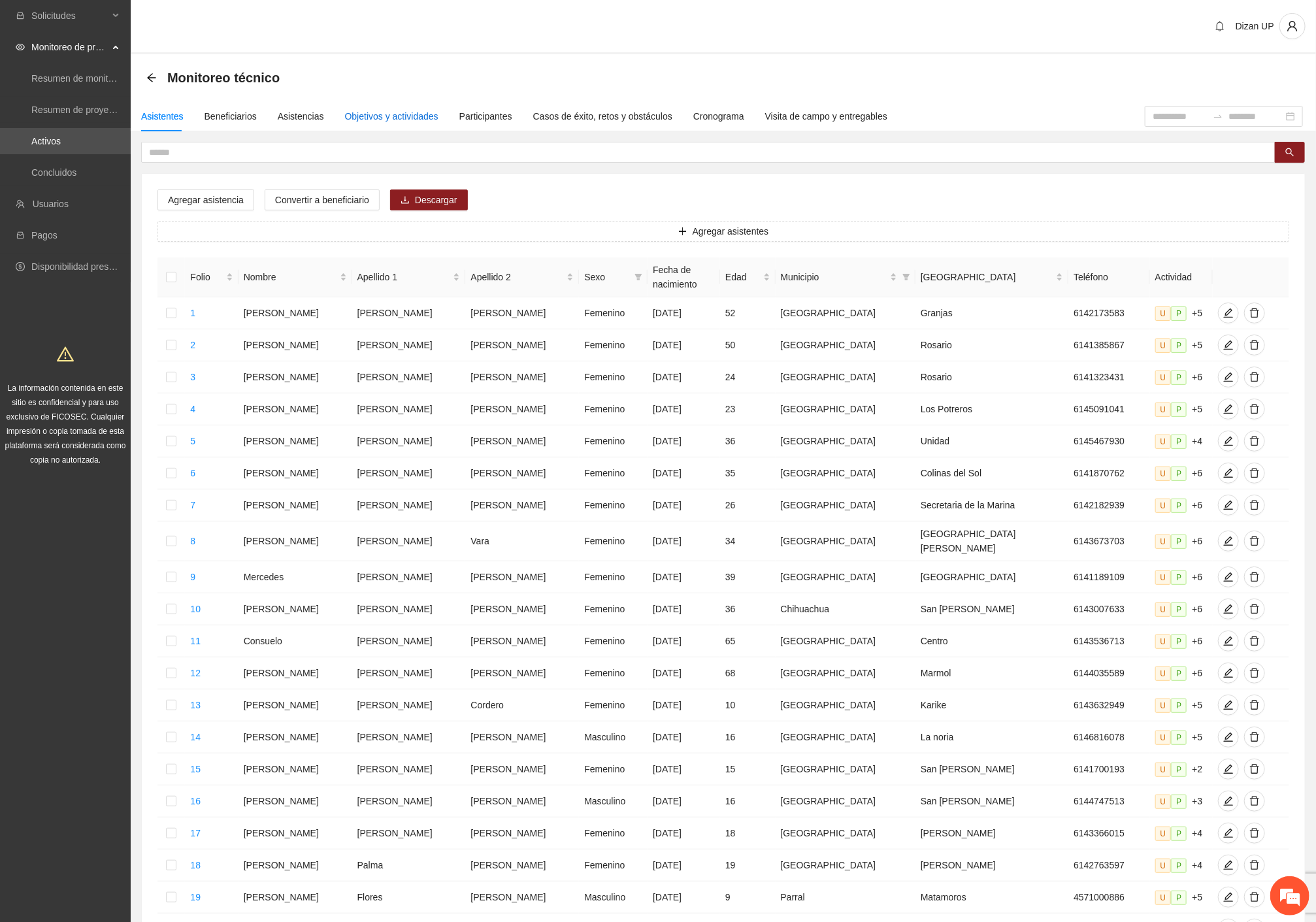
click at [366, 111] on div "Objetivos y actividades" at bounding box center [391, 116] width 93 height 15
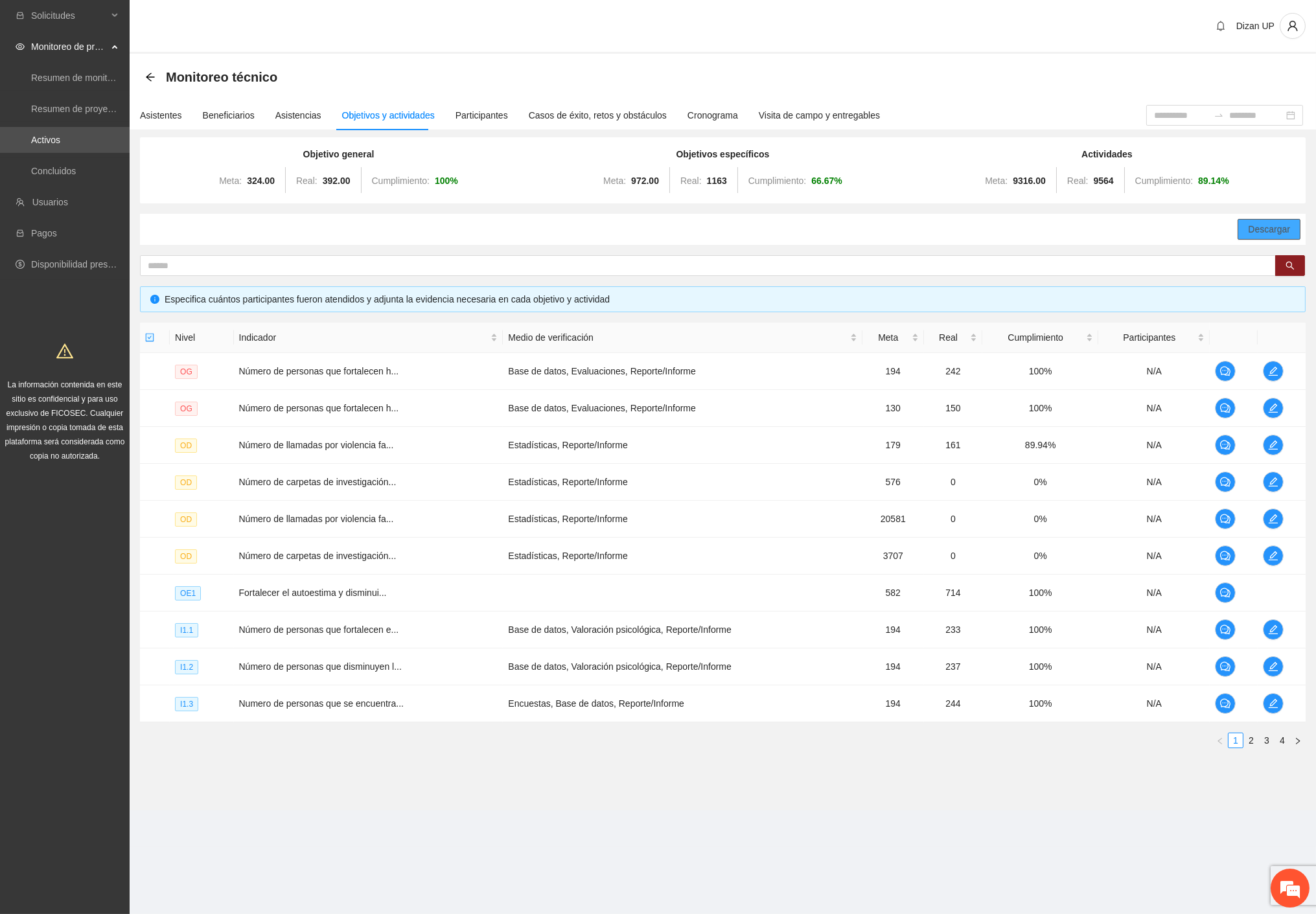
click at [1277, 231] on span "Descargar" at bounding box center [1269, 229] width 42 height 14
click at [1287, 889] on em at bounding box center [1290, 888] width 35 height 35
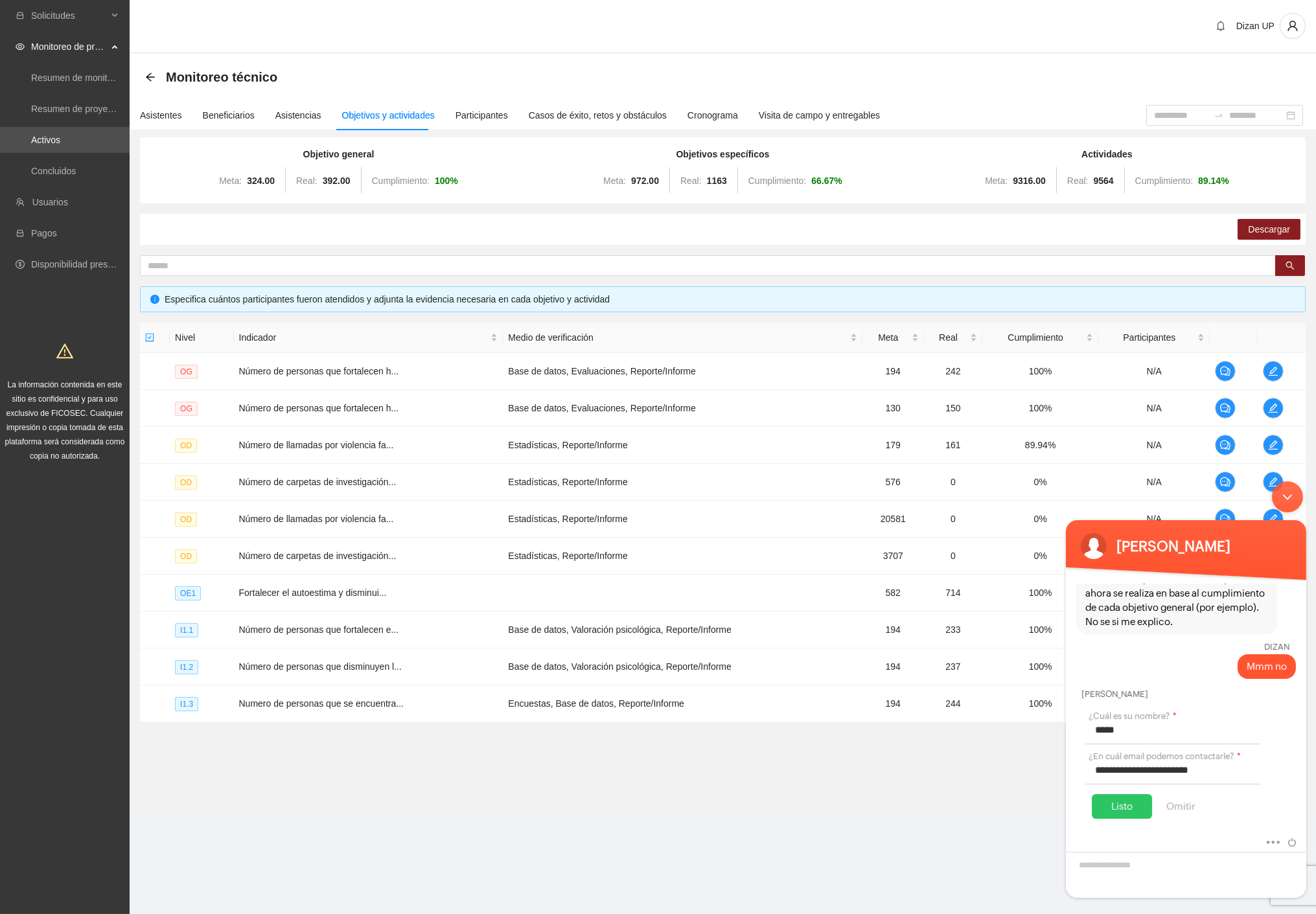
click at [1109, 807] on div "Listo" at bounding box center [1121, 806] width 61 height 25
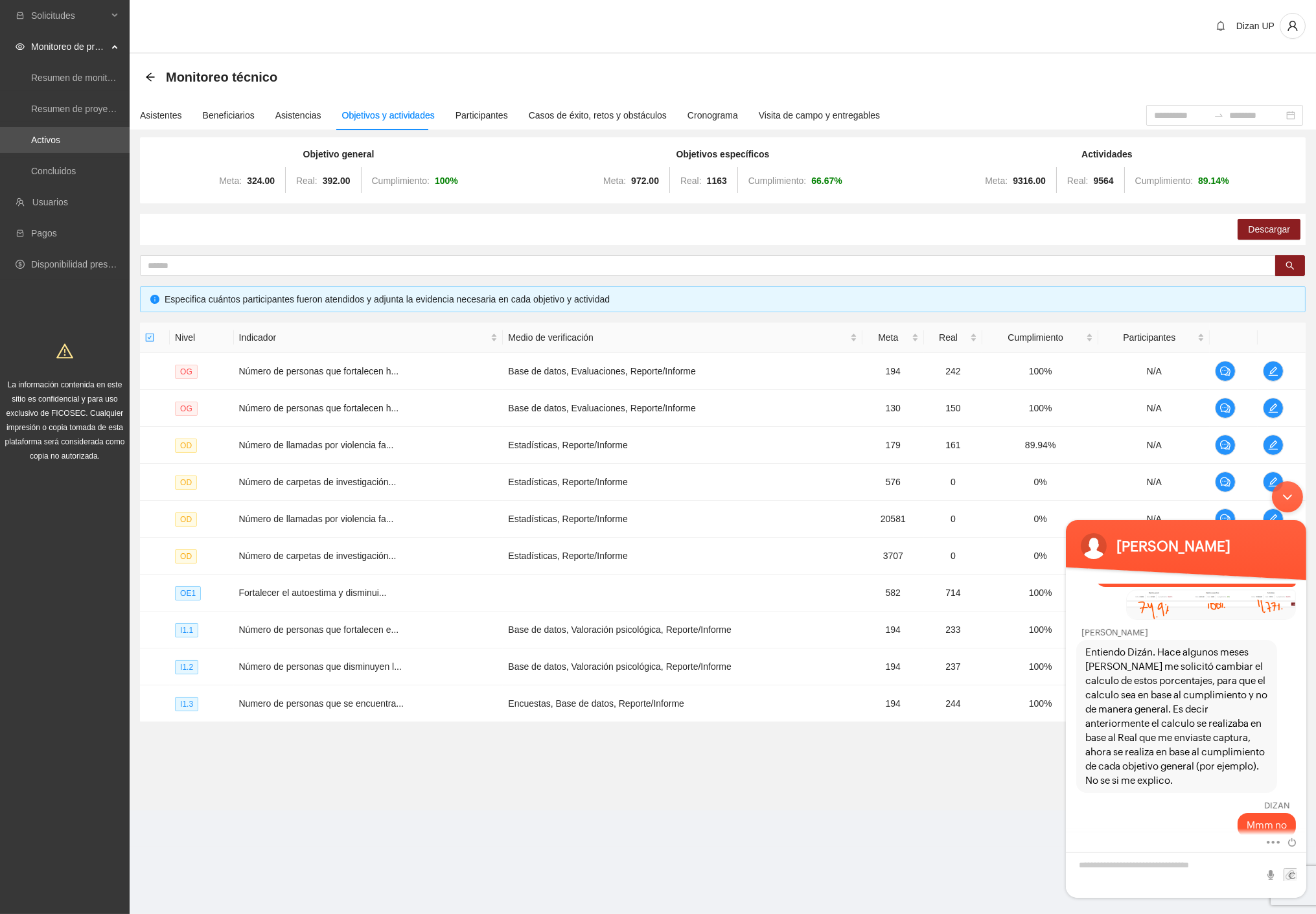
click at [1284, 488] on div "Minimizar ventana de chat en vivo" at bounding box center [1287, 496] width 31 height 31
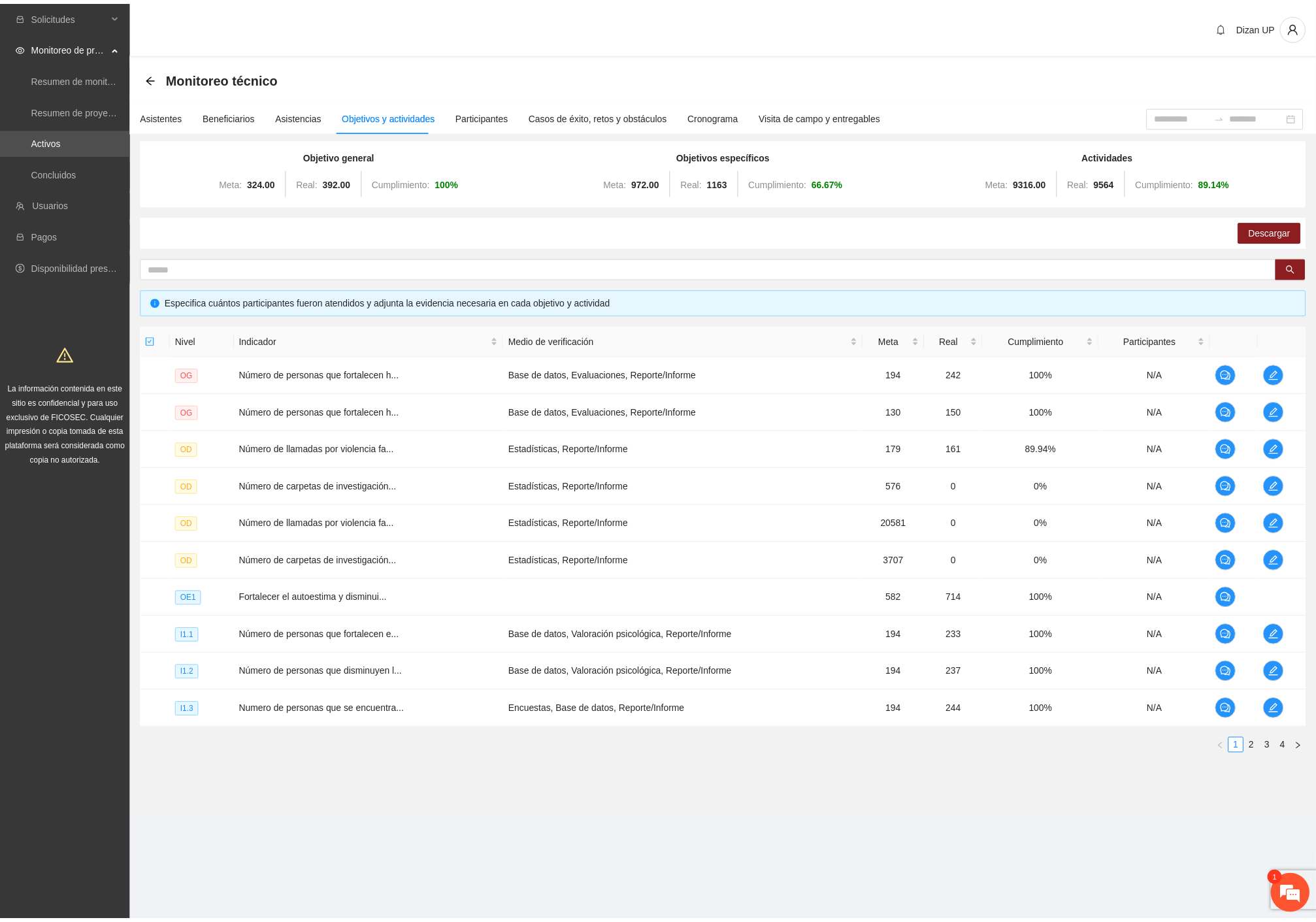
scroll to position [1650, 0]
click at [1290, 891] on em at bounding box center [1300, 896] width 35 height 35
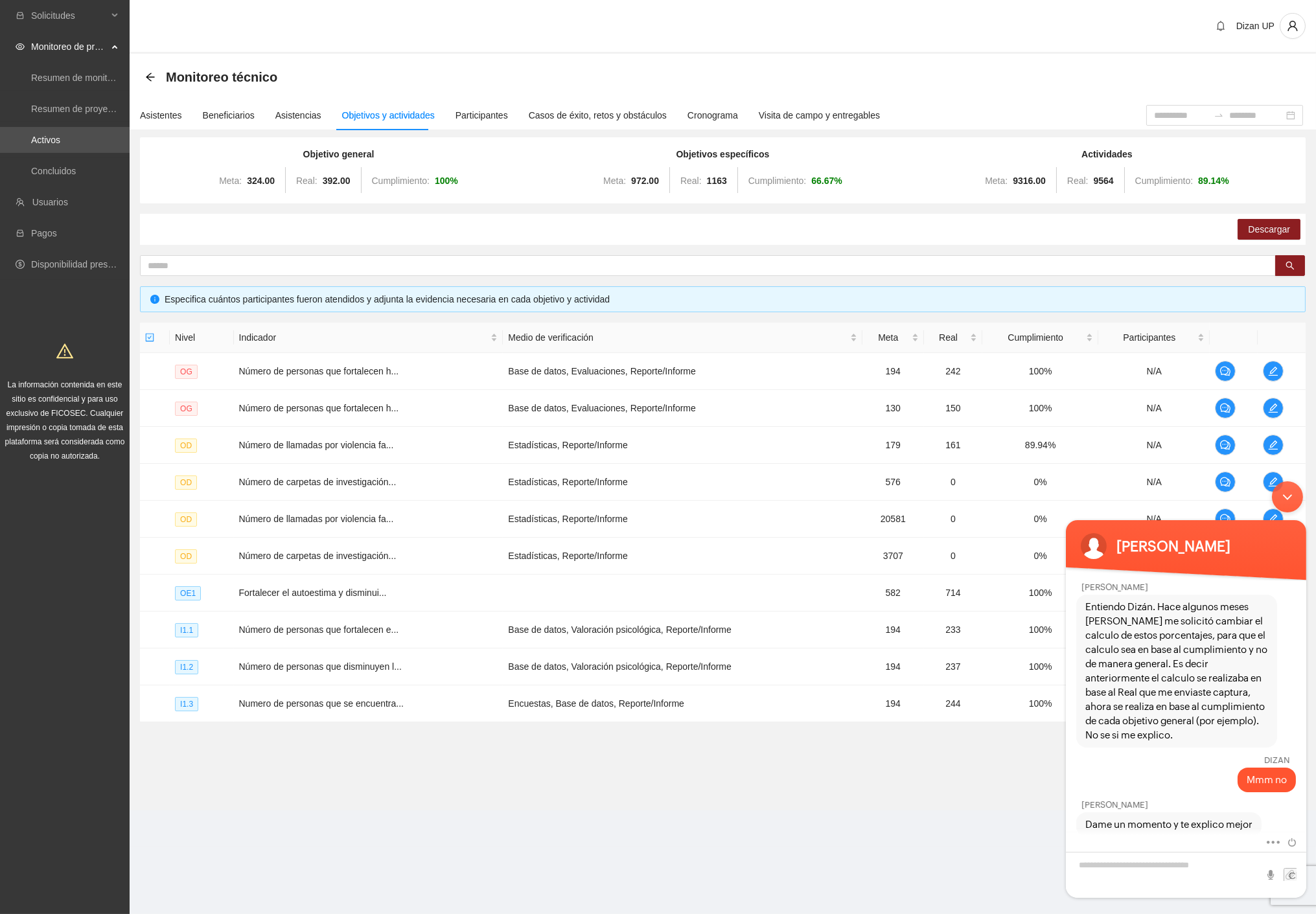
click at [1291, 484] on div "Minimizar ventana de chat en vivo" at bounding box center [1287, 496] width 31 height 31
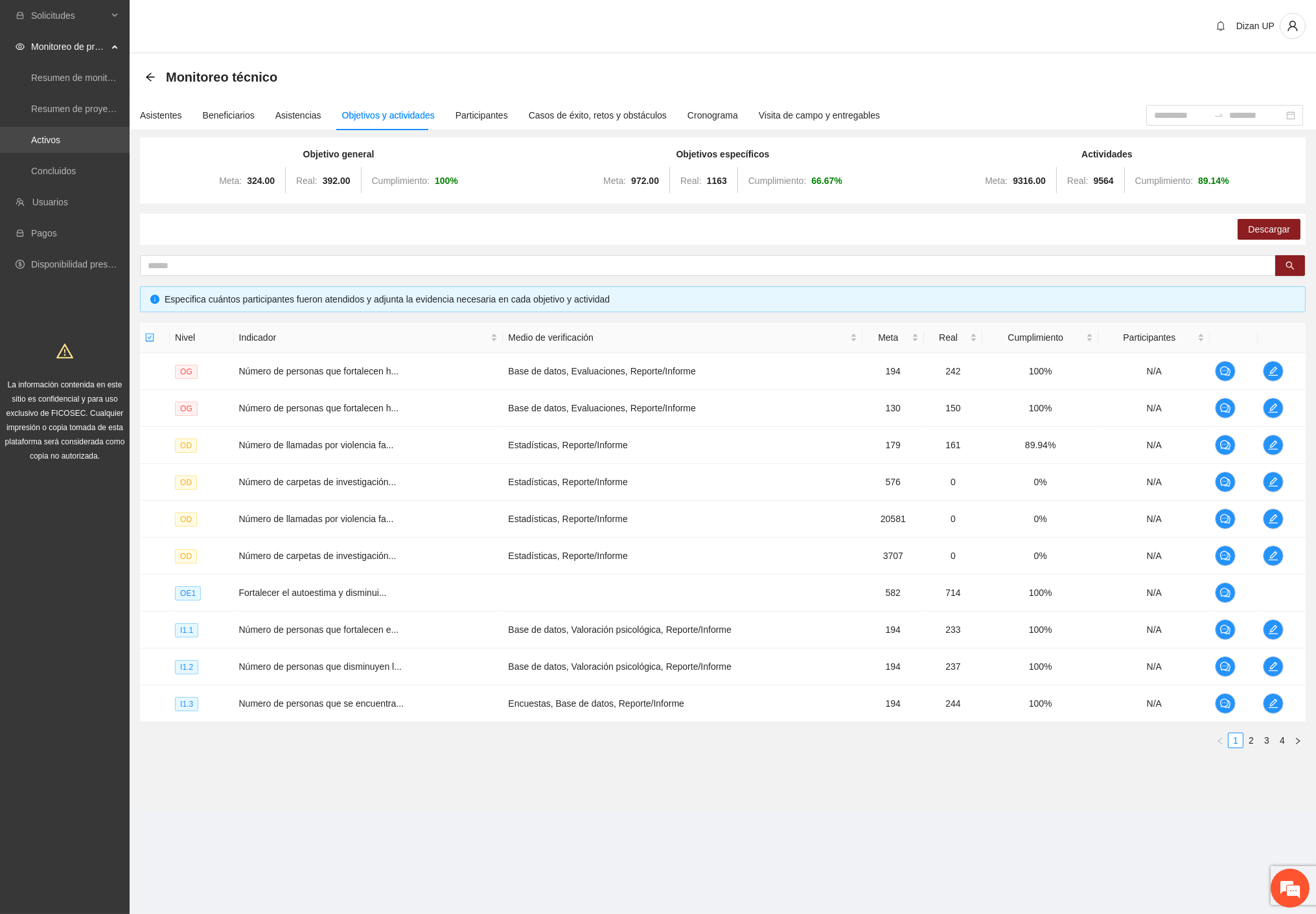
click at [46, 135] on link "Activos" at bounding box center [45, 140] width 29 height 11
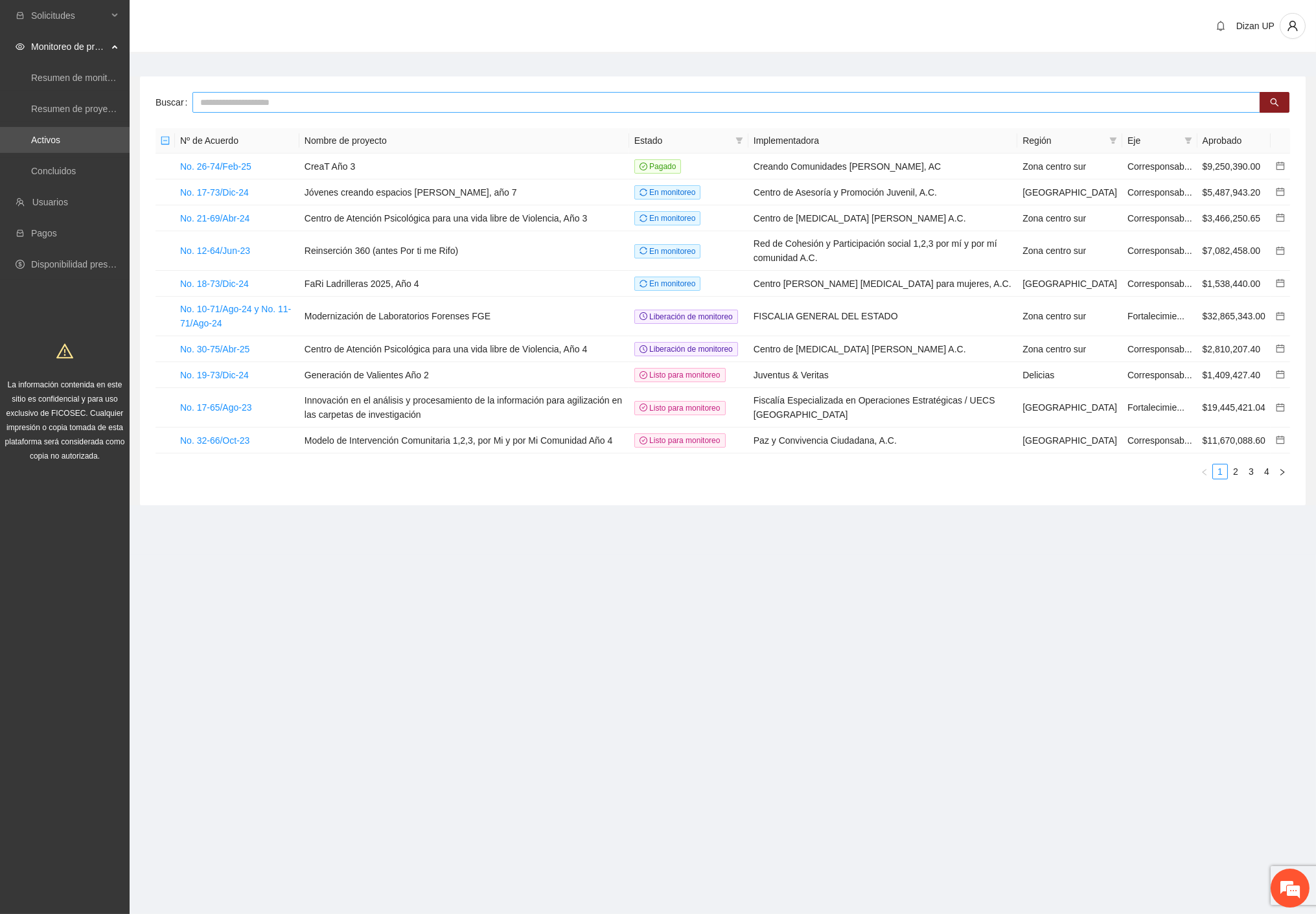
click at [219, 99] on input "text" at bounding box center [726, 103] width 1067 height 21
type input "****"
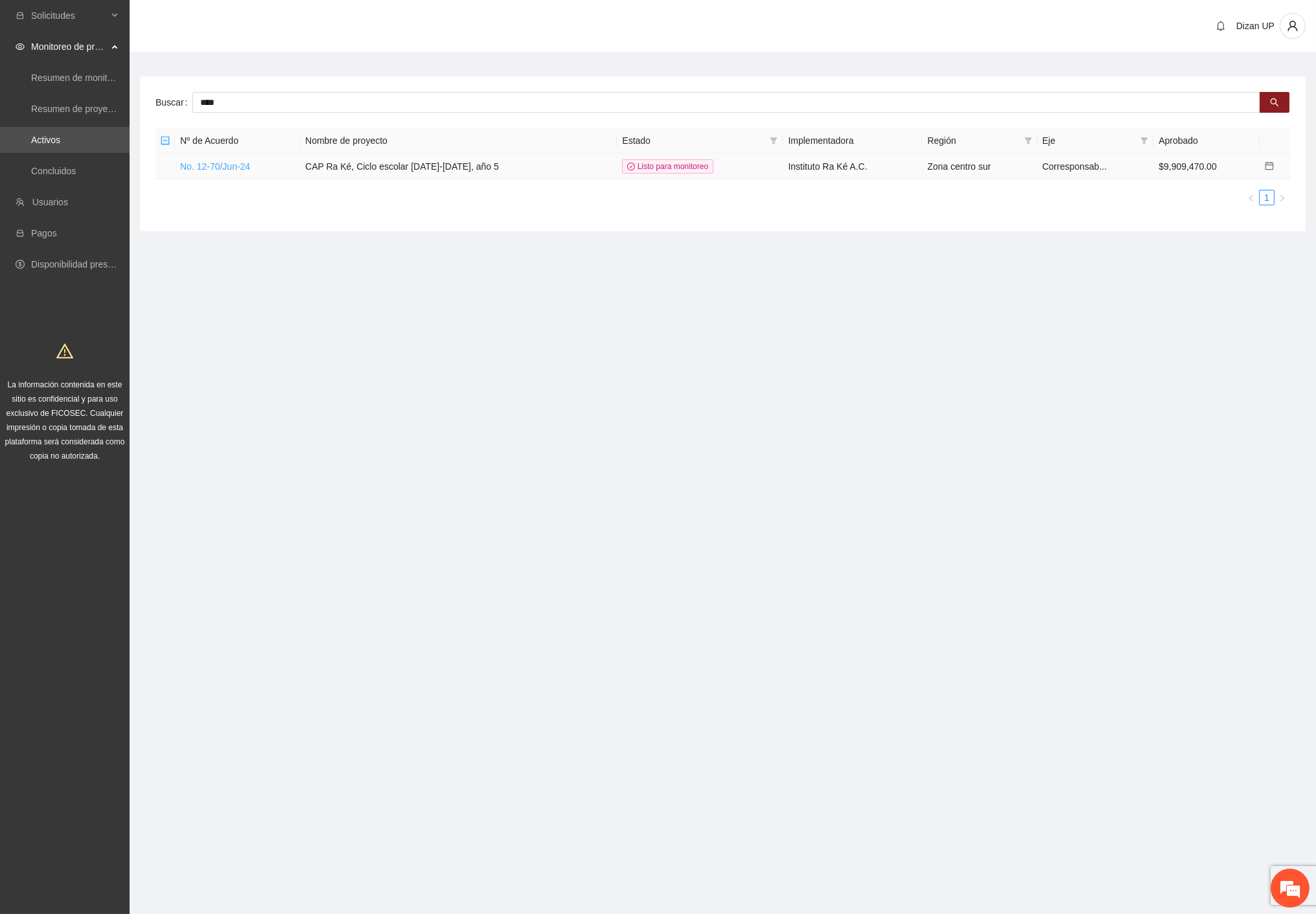
click at [211, 164] on link "No. 12-70/Jun-24" at bounding box center [215, 166] width 70 height 11
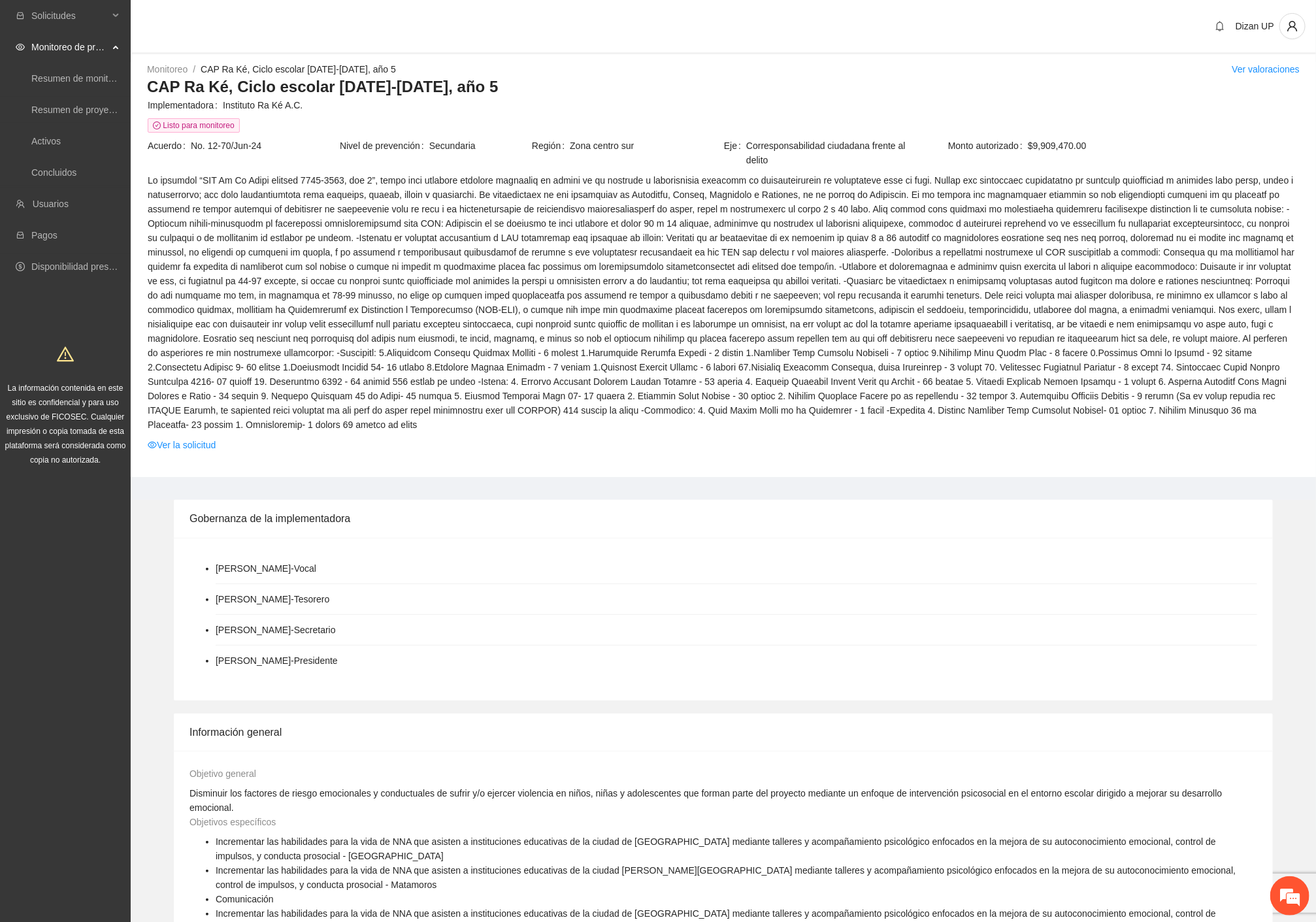
click at [518, 228] on span at bounding box center [723, 302] width 1151 height 258
click at [1290, 894] on em at bounding box center [1290, 896] width 35 height 35
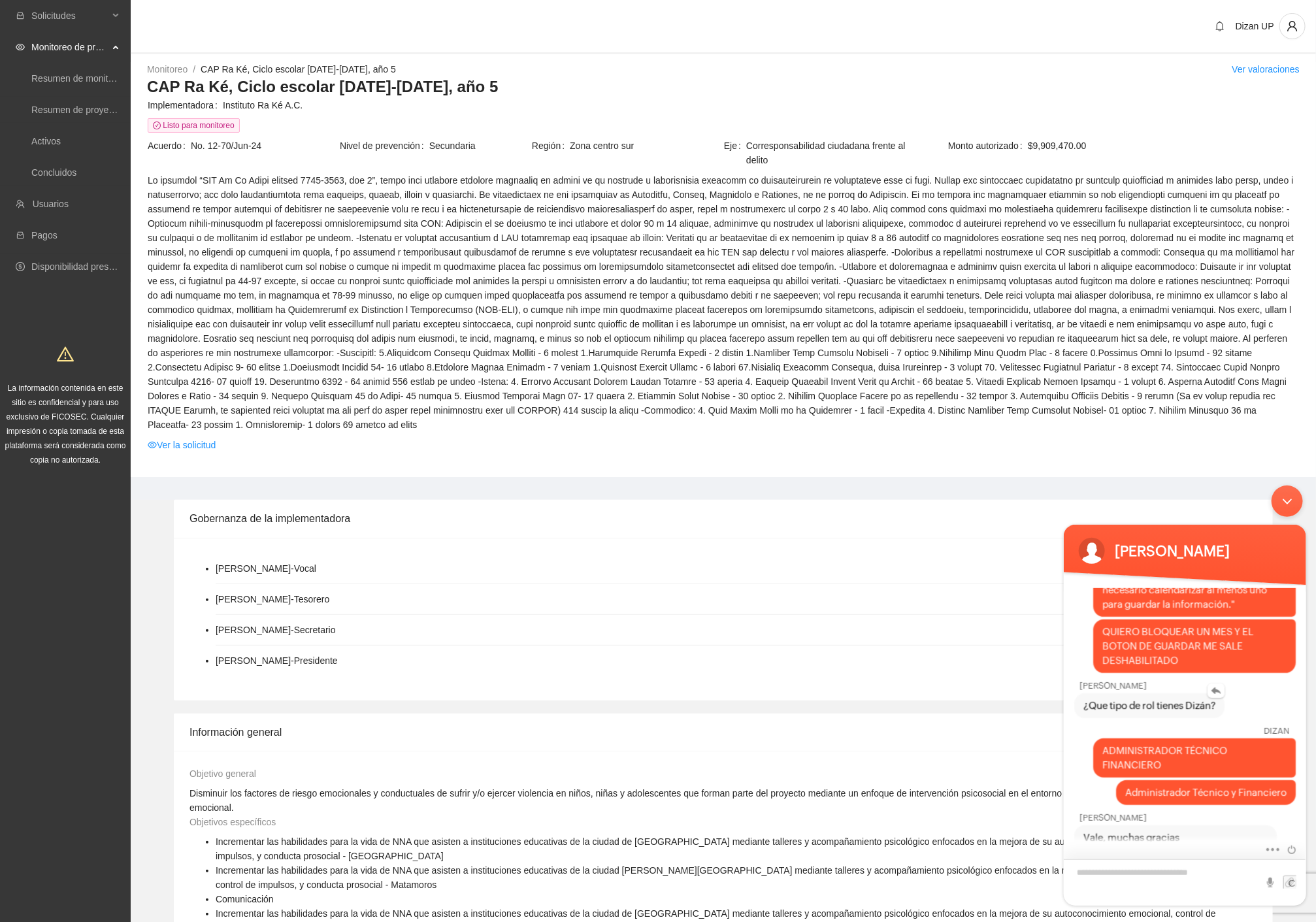
scroll to position [343, 0]
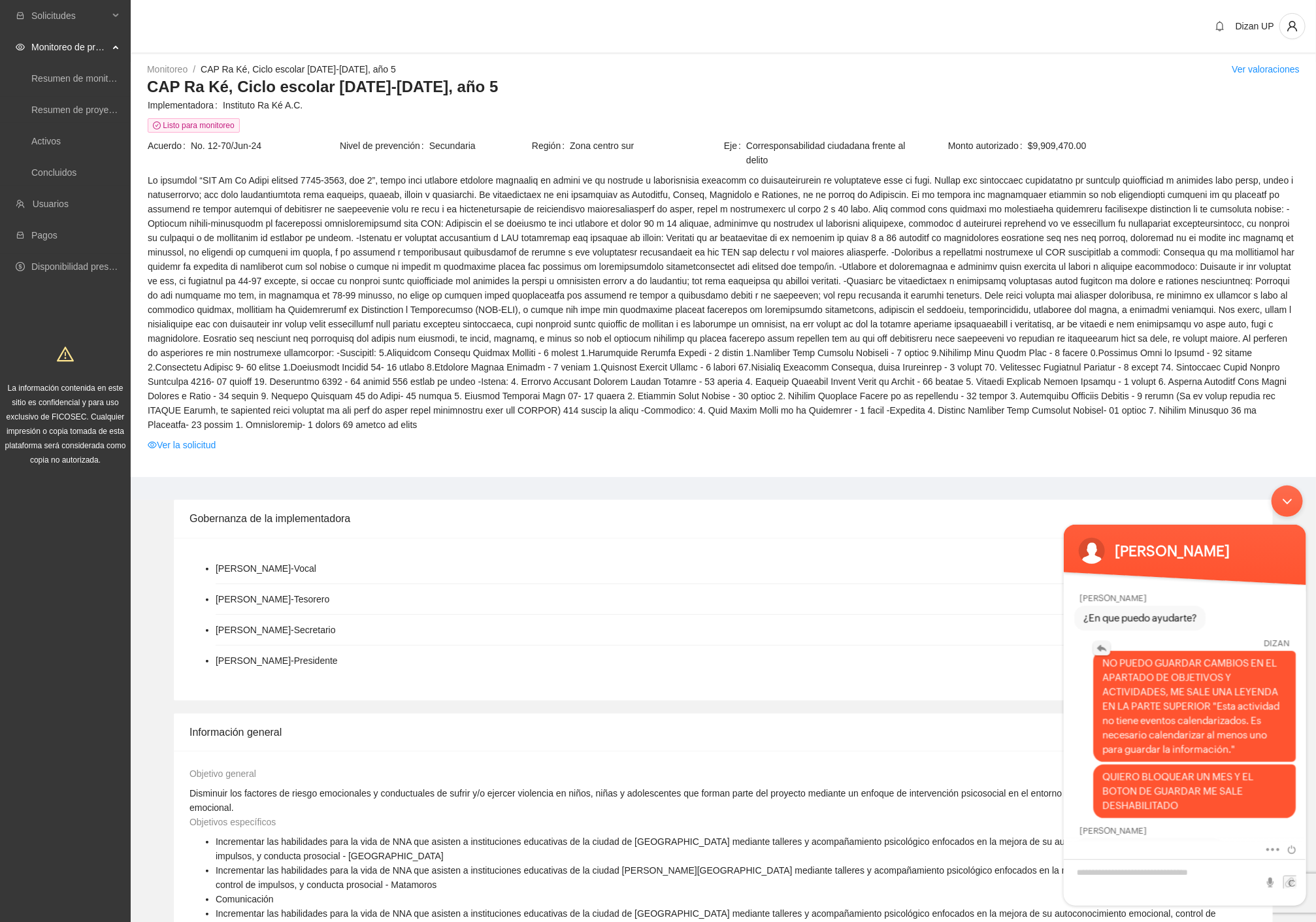
click at [1098, 640] on em at bounding box center [1100, 647] width 17 height 15
type textarea "**********"
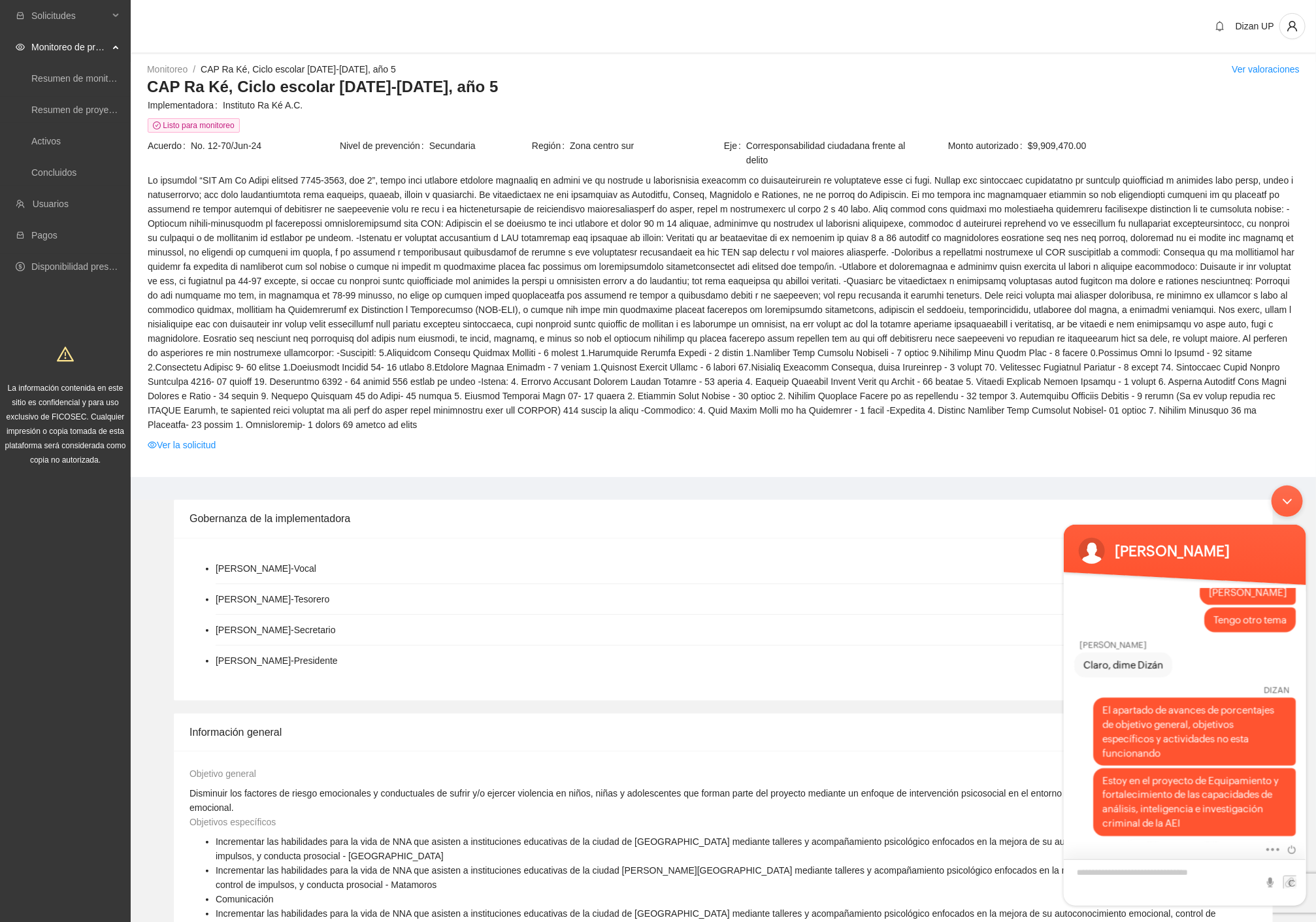
scroll to position [1757, 0]
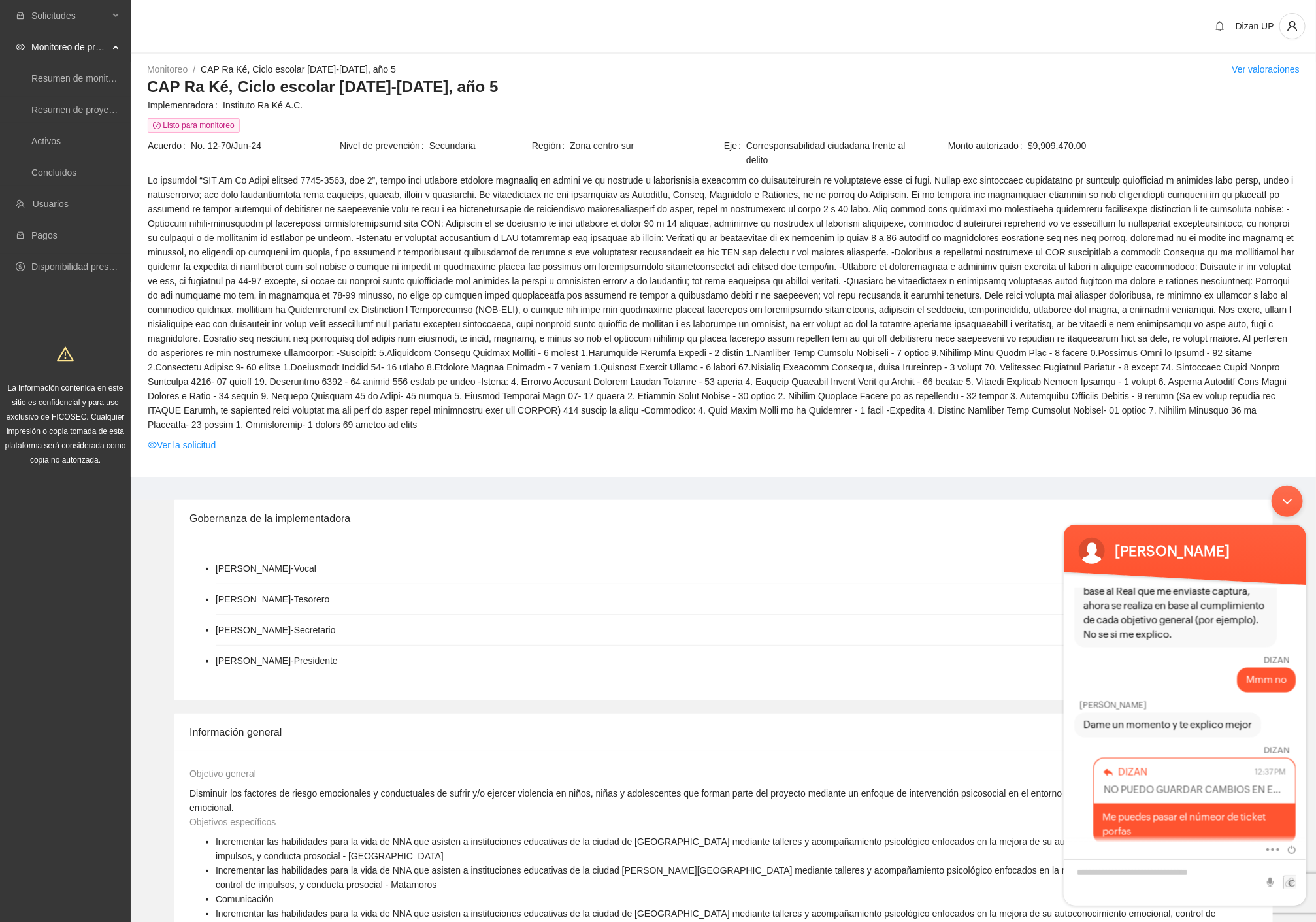
click at [1283, 500] on div "Minimizar ventana de chat en vivo" at bounding box center [1286, 500] width 31 height 31
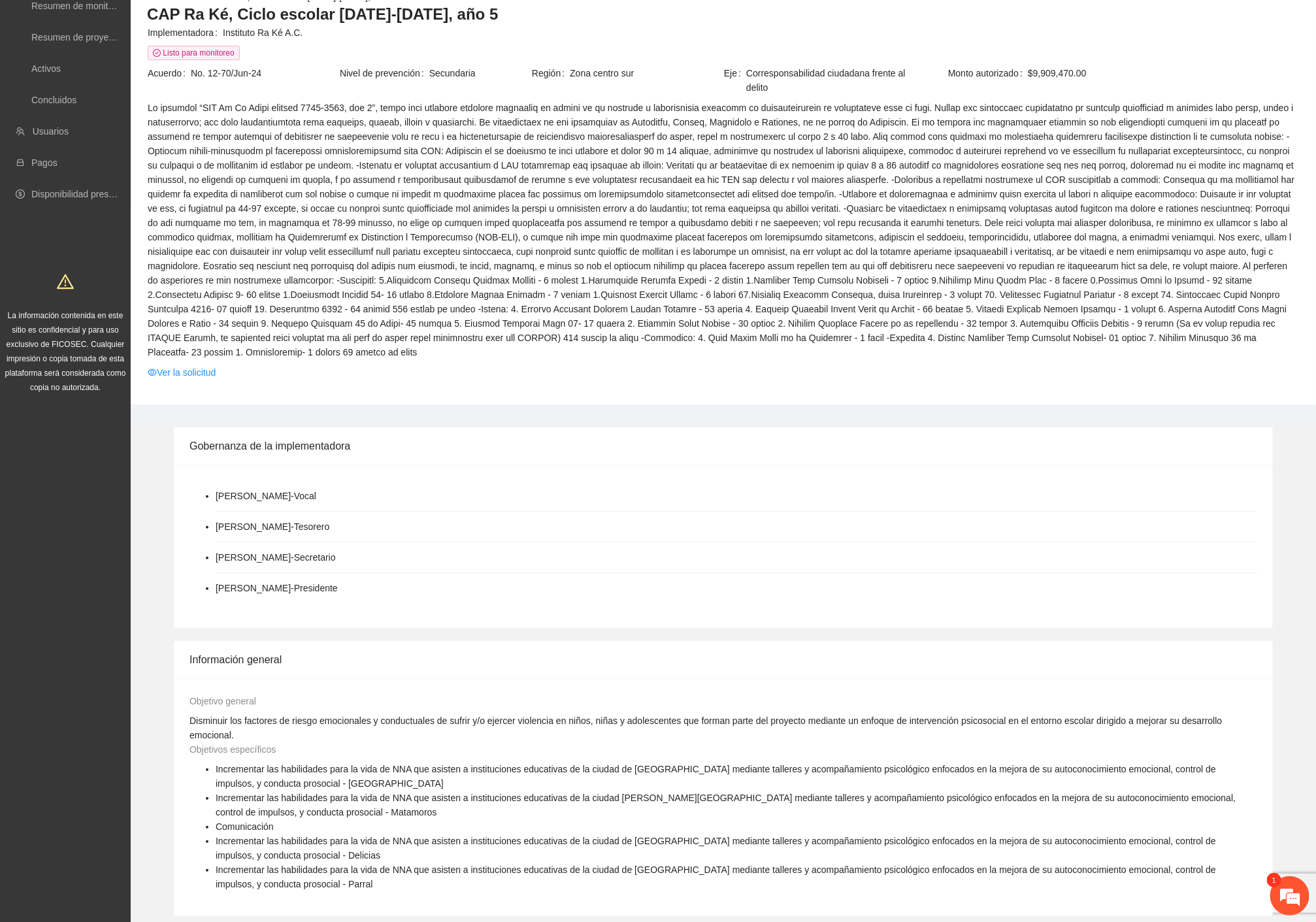
scroll to position [0, 0]
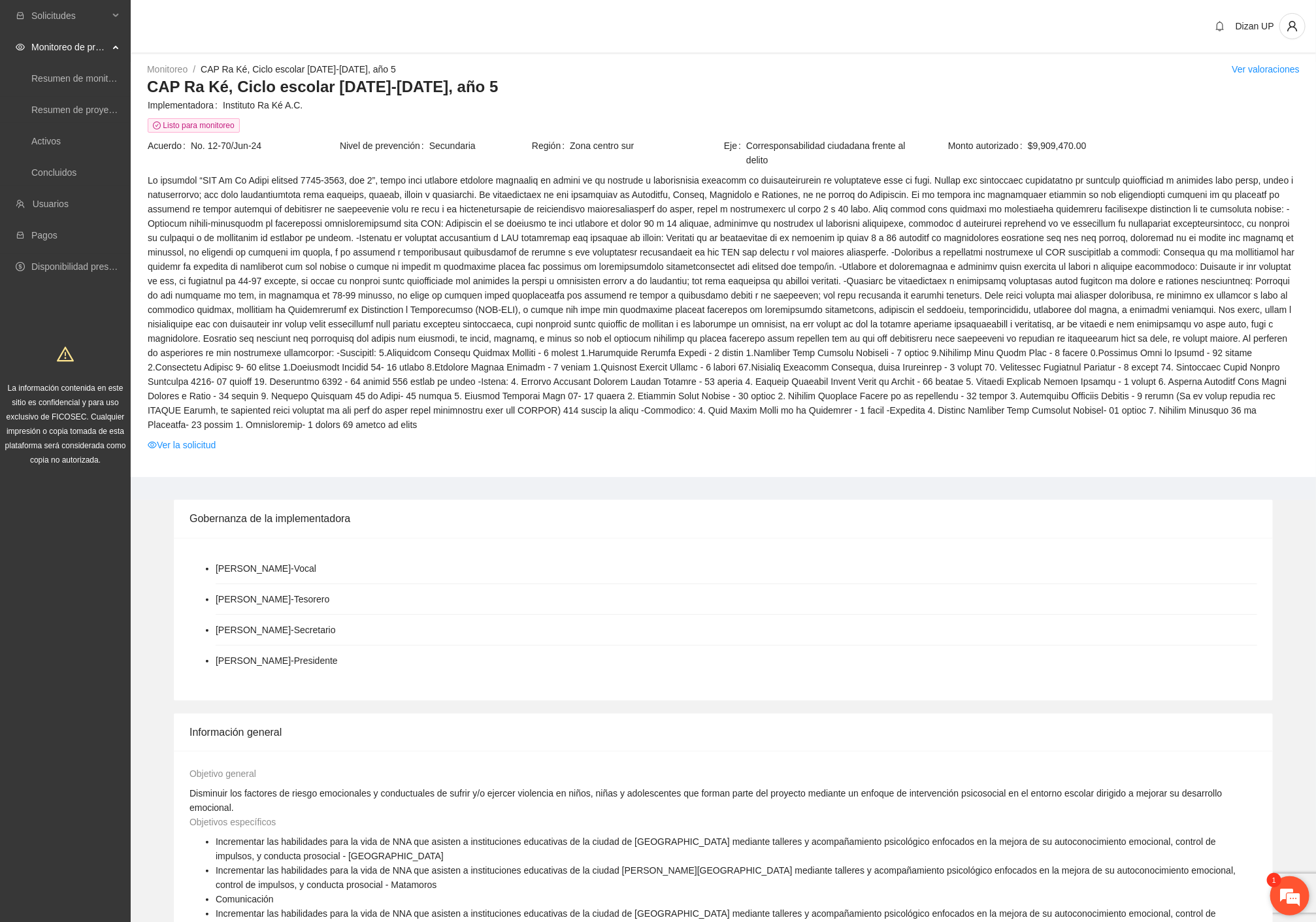
click at [1279, 889] on em at bounding box center [1290, 896] width 35 height 35
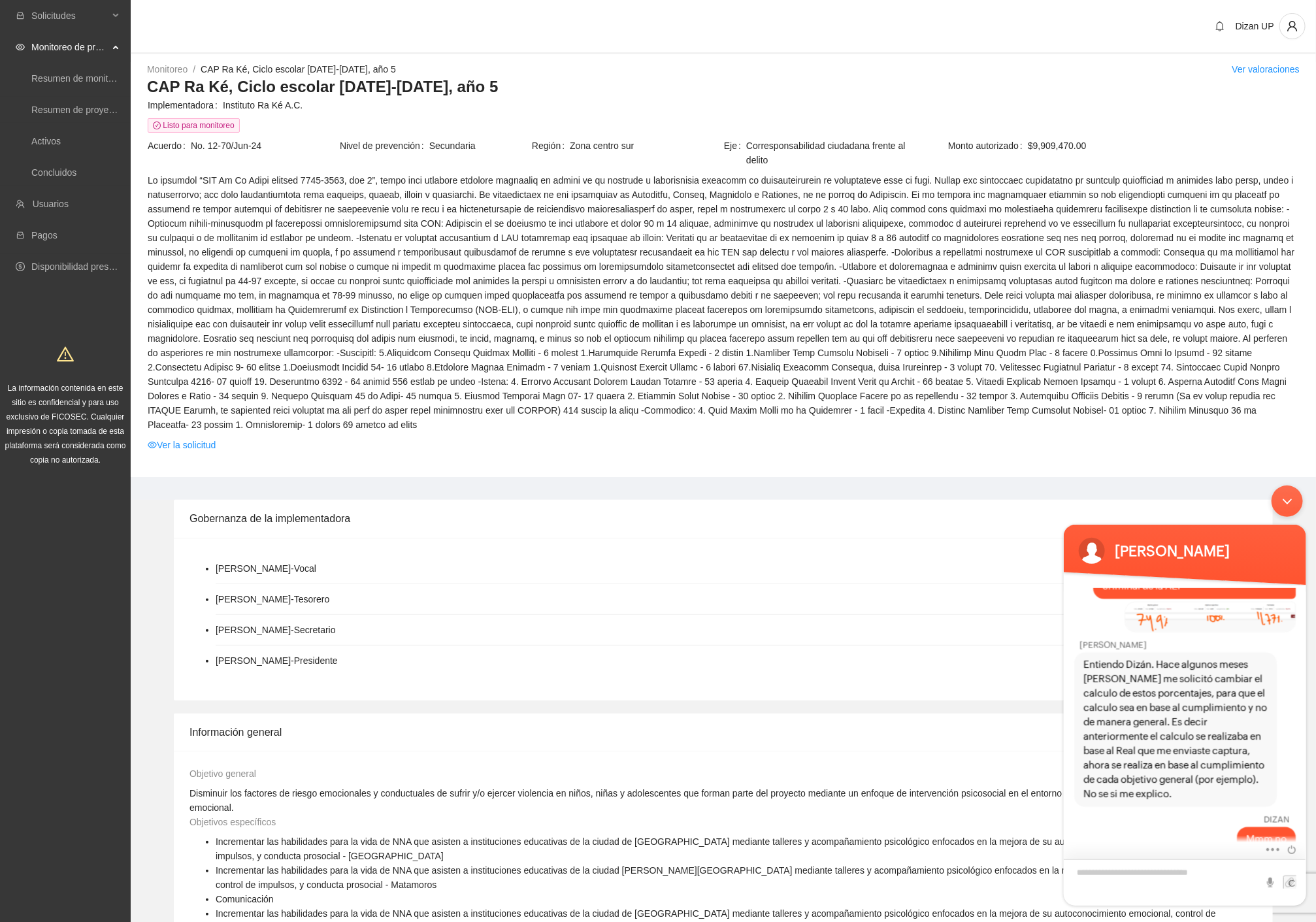
scroll to position [1802, 0]
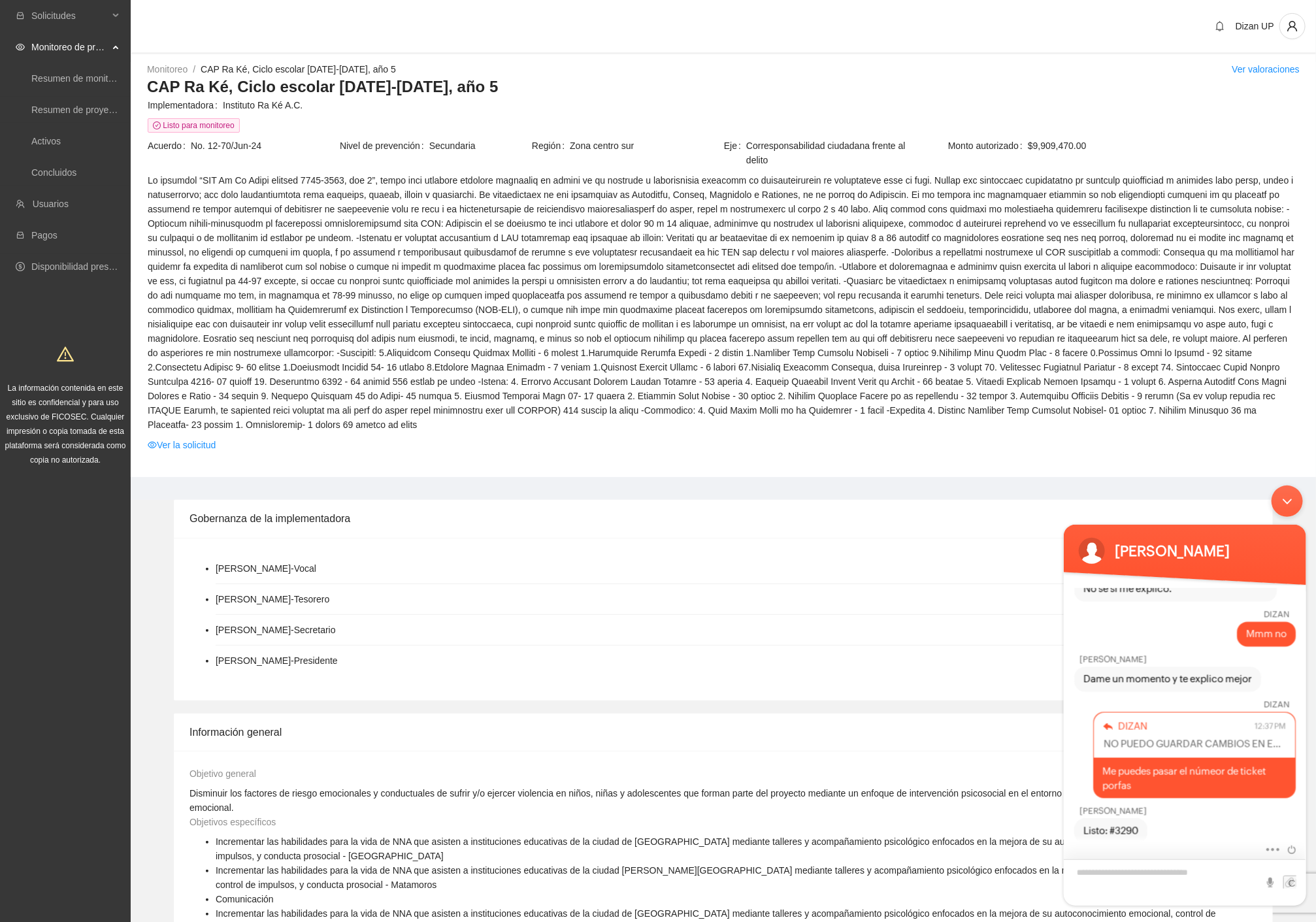
click at [1110, 868] on textarea "Escriba su mensaje y pulse “Intro”" at bounding box center [1184, 882] width 243 height 47
type textarea "*"
type textarea "*******"
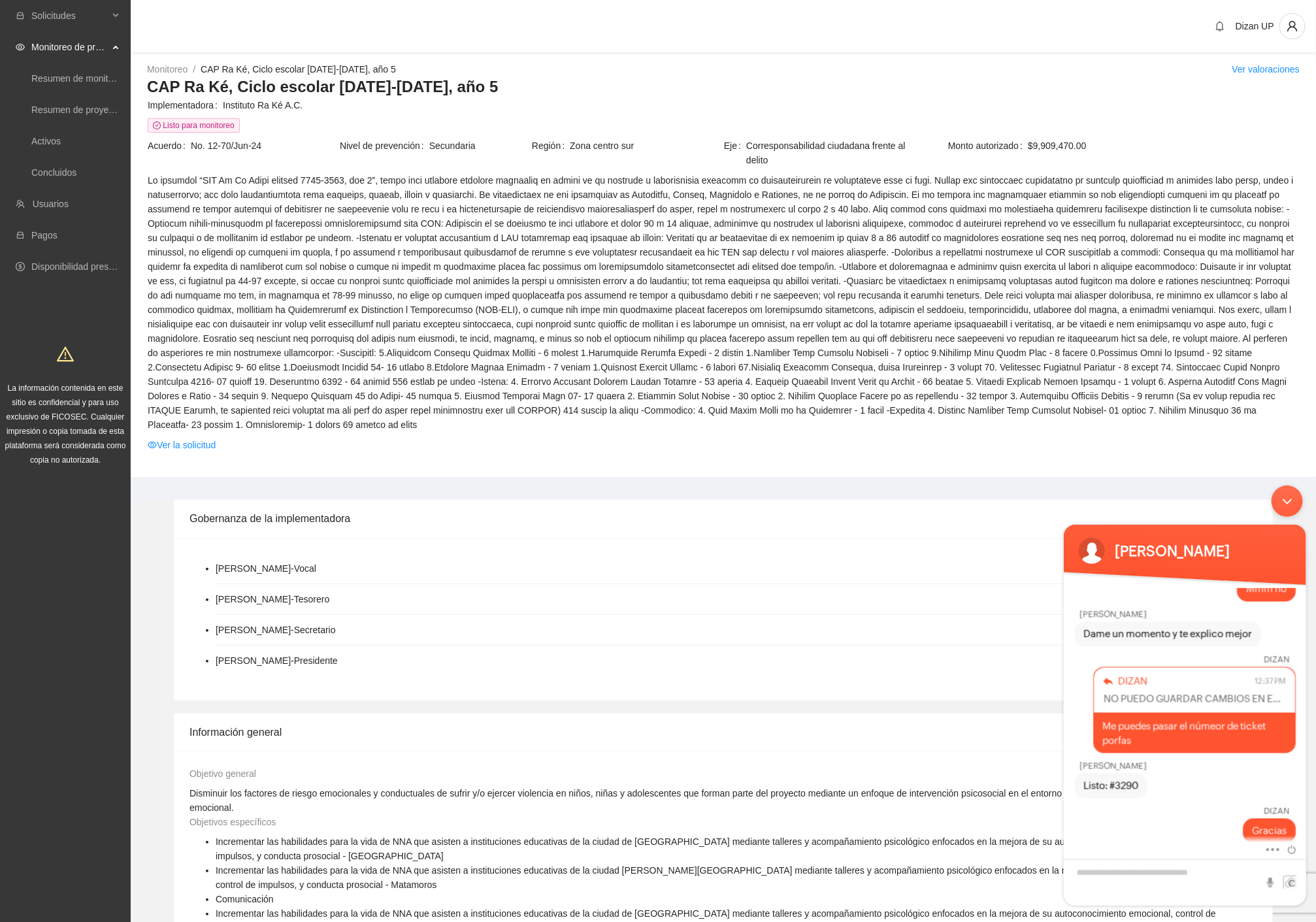
click at [1286, 495] on div "Minimizar ventana de chat en vivo" at bounding box center [1286, 500] width 31 height 31
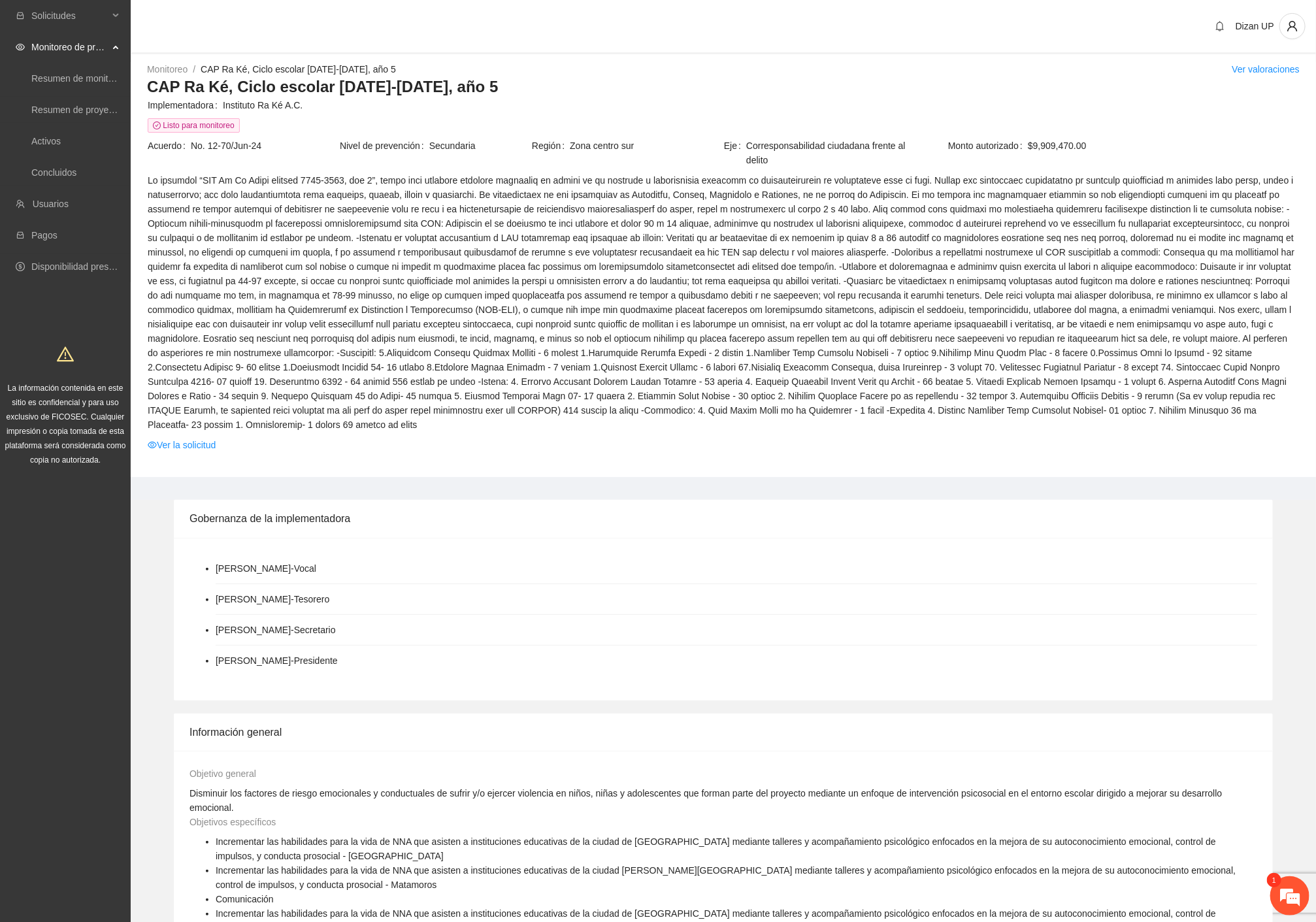
scroll to position [2165, 0]
click at [1284, 902] on em at bounding box center [1290, 896] width 35 height 35
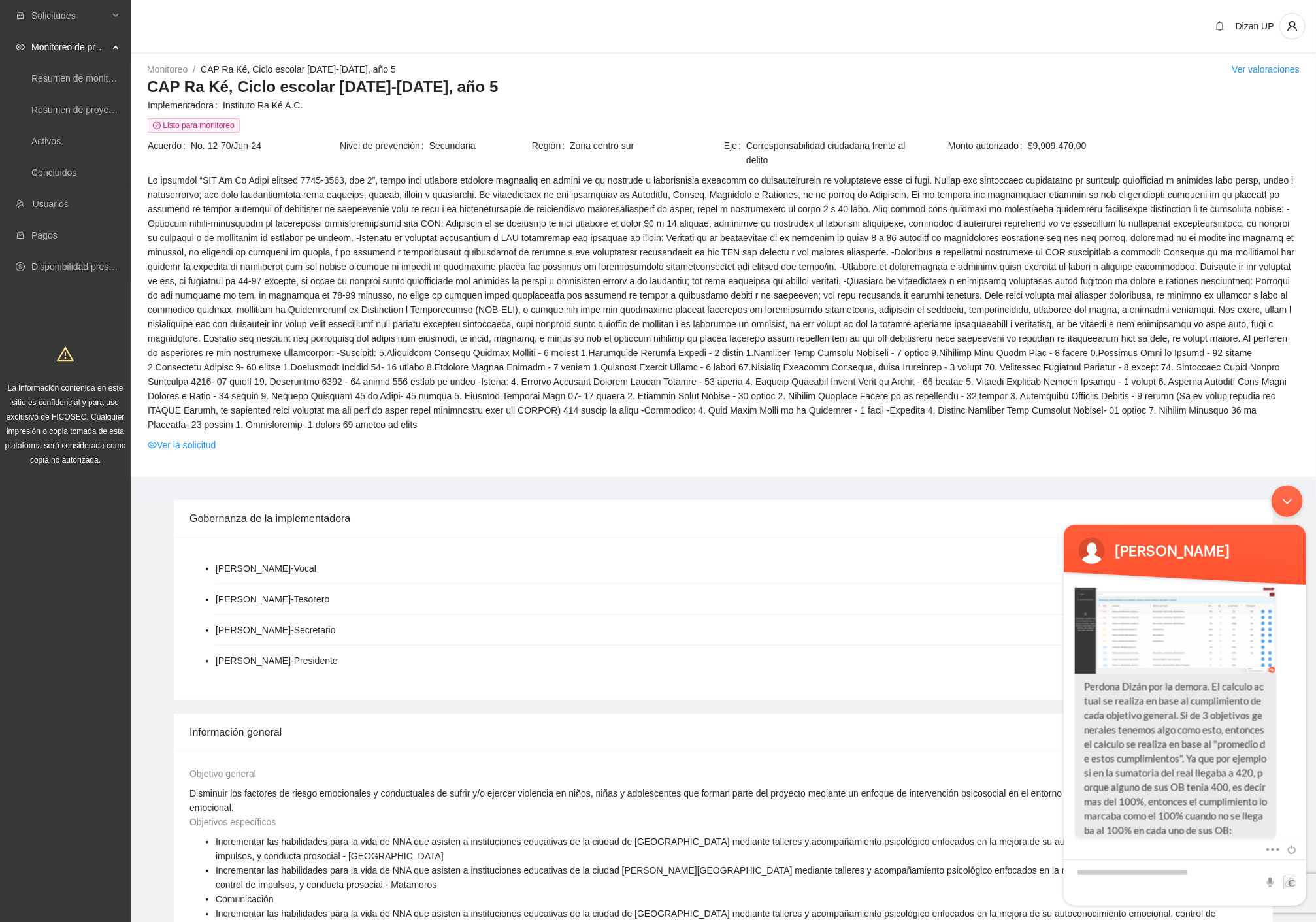
click at [1174, 622] on img at bounding box center [1174, 610] width 201 height 126
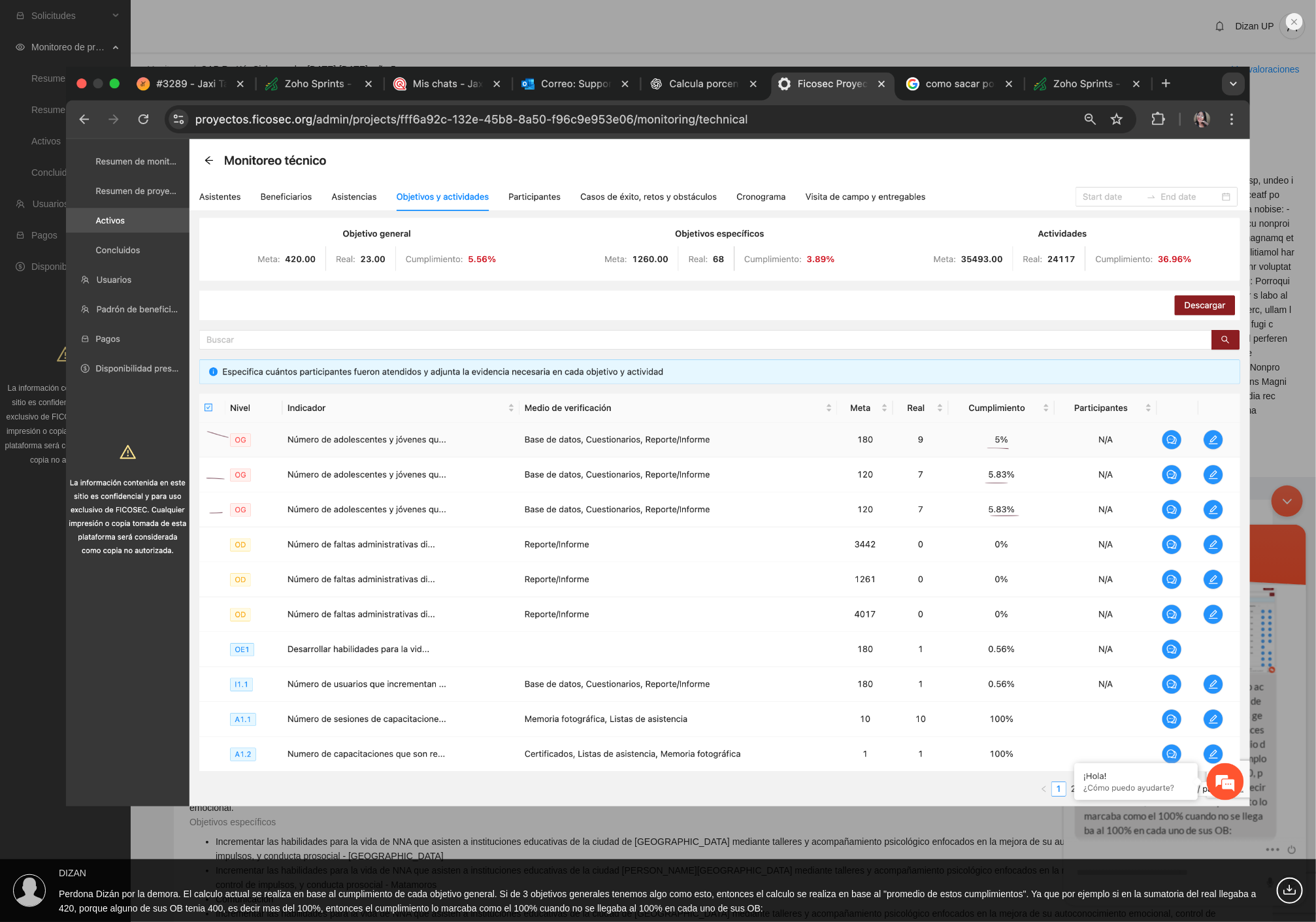
drag, startPoint x: 1185, startPoint y: 839, endPoint x: 144, endPoint y: 333, distance: 1157.5
click at [1185, 839] on div "DIZAN Perdona Dizán por la demora. El calculo actual se realiza en base al cump…" at bounding box center [658, 461] width 1316 height 922
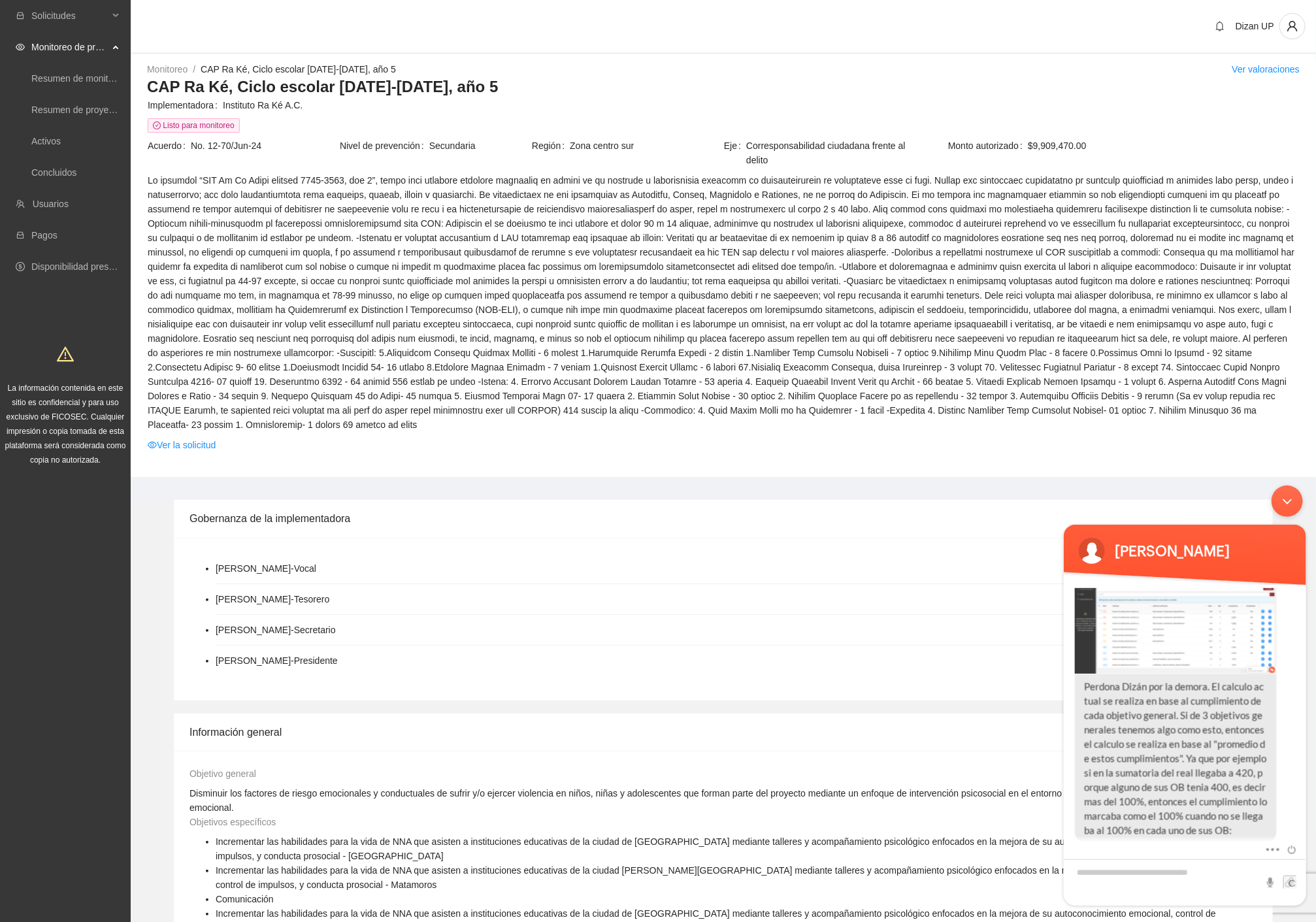
click at [1229, 819] on code "Perdona Dizán por la demora. El calculo actual se realiza en base al cumplimien…" at bounding box center [1174, 758] width 201 height 169
click at [1110, 874] on textarea "Escriba su mensaje y pulse “Intro”" at bounding box center [1184, 882] width 243 height 47
drag, startPoint x: 1125, startPoint y: 877, endPoint x: 1114, endPoint y: 877, distance: 11.0
click at [1105, 879] on textarea "**********" at bounding box center [1184, 877] width 243 height 53
drag, startPoint x: 1149, startPoint y: 877, endPoint x: 1132, endPoint y: 876, distance: 17.0
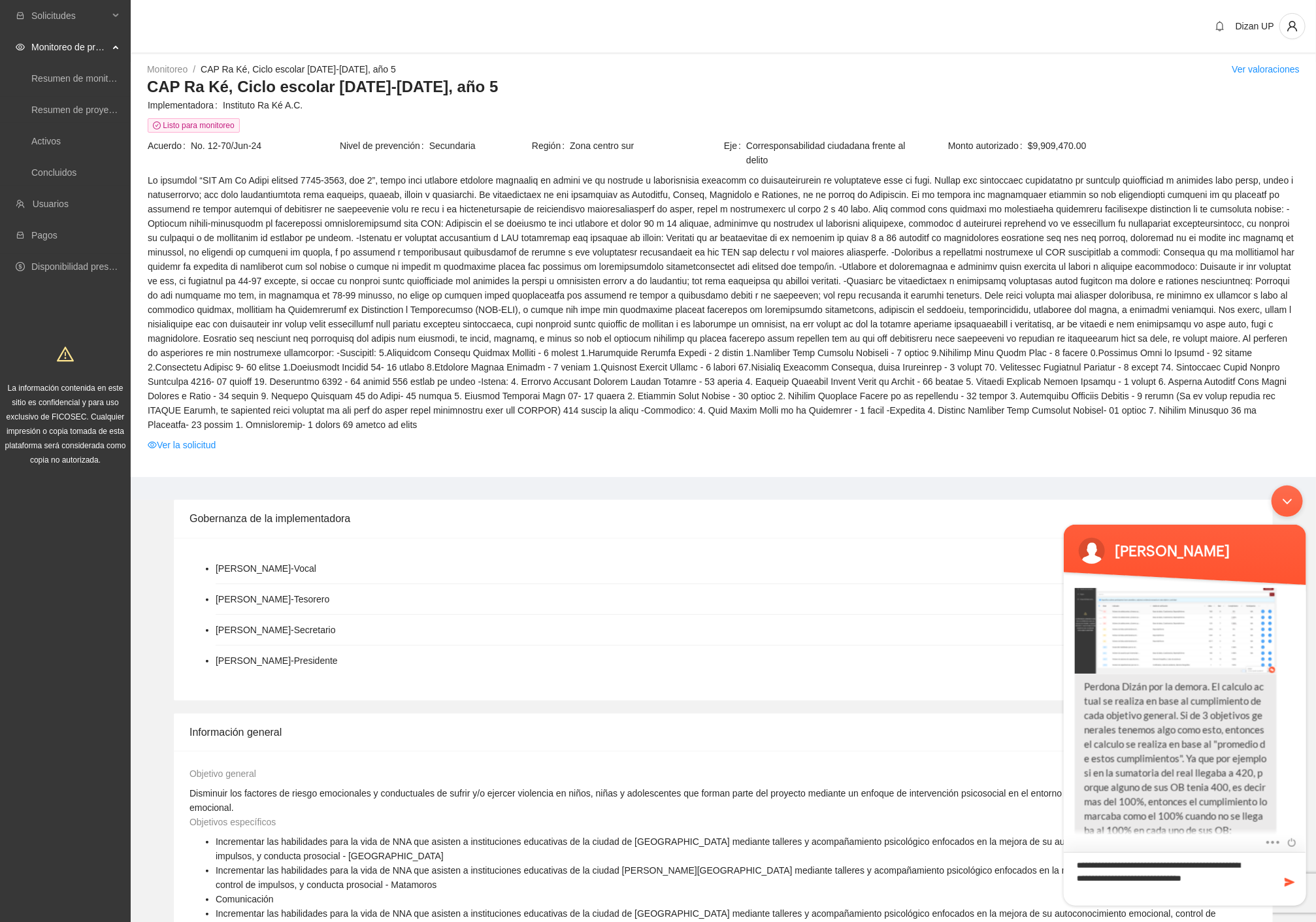
click at [1132, 876] on textarea "**********" at bounding box center [1184, 877] width 243 height 53
click at [1118, 866] on textarea "**********" at bounding box center [1184, 877] width 243 height 53
drag, startPoint x: 1139, startPoint y: 881, endPoint x: 1098, endPoint y: 854, distance: 49.1
click at [1098, 854] on textarea "**********" at bounding box center [1184, 877] width 243 height 53
click at [1151, 879] on textarea "**********" at bounding box center [1184, 877] width 243 height 53
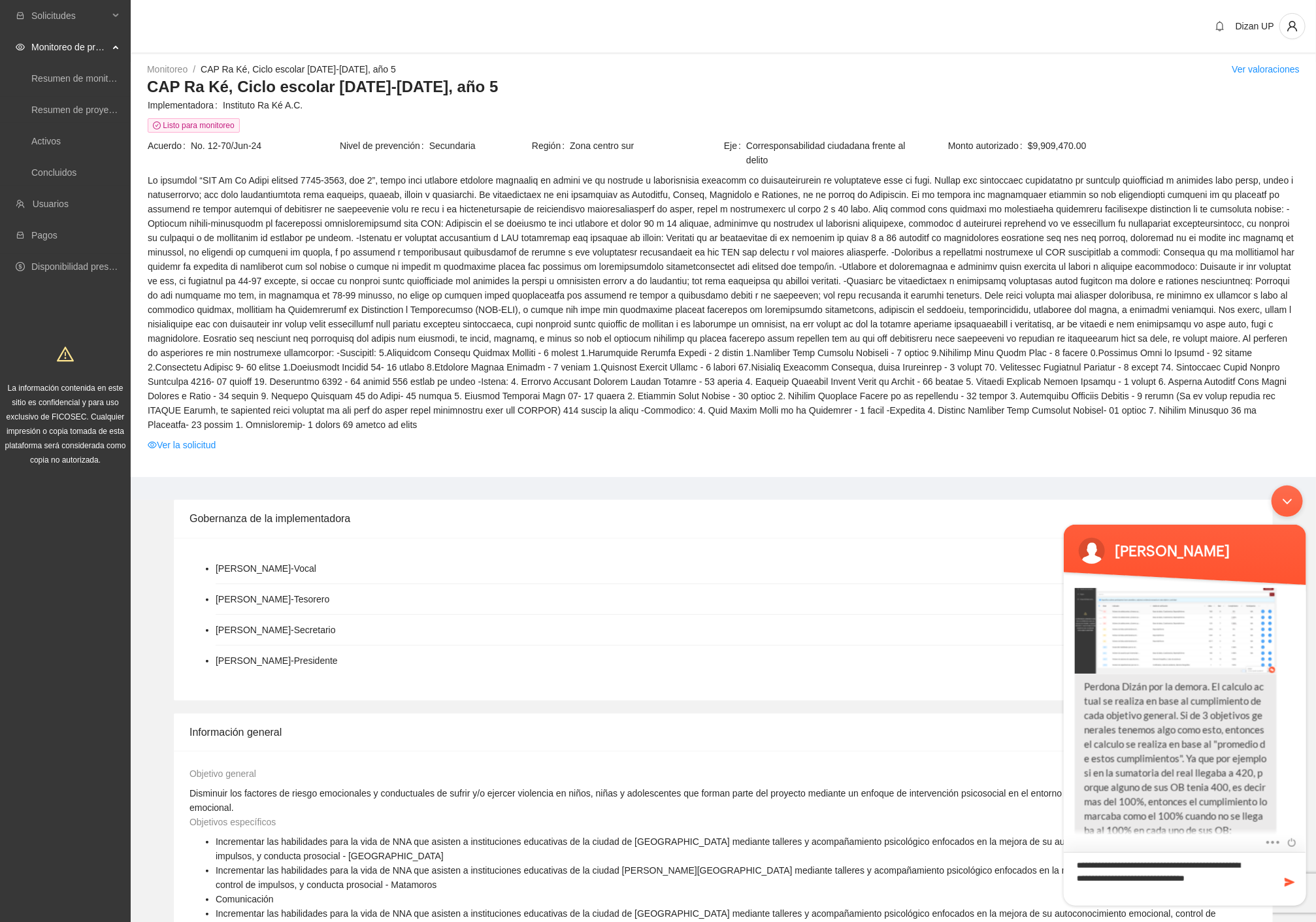
click at [1097, 871] on textarea "**********" at bounding box center [1184, 877] width 243 height 53
click at [1108, 885] on textarea "**********" at bounding box center [1184, 877] width 243 height 53
type textarea "**********"
click at [1284, 879] on span at bounding box center [1288, 881] width 13 height 13
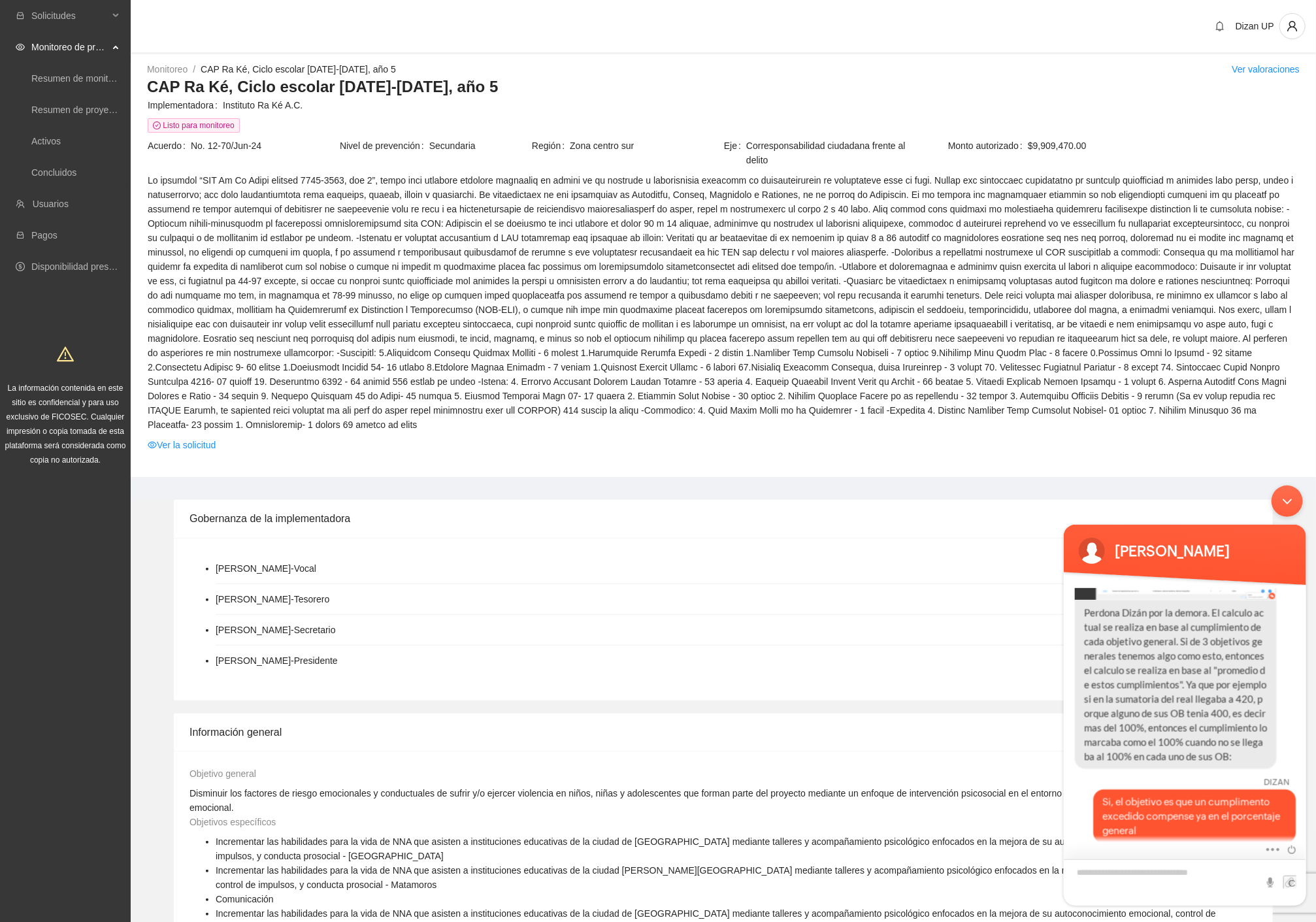
click at [1192, 873] on textarea "Escriba su mensaje y pulse “Intro”" at bounding box center [1184, 882] width 243 height 47
type textarea "**********"
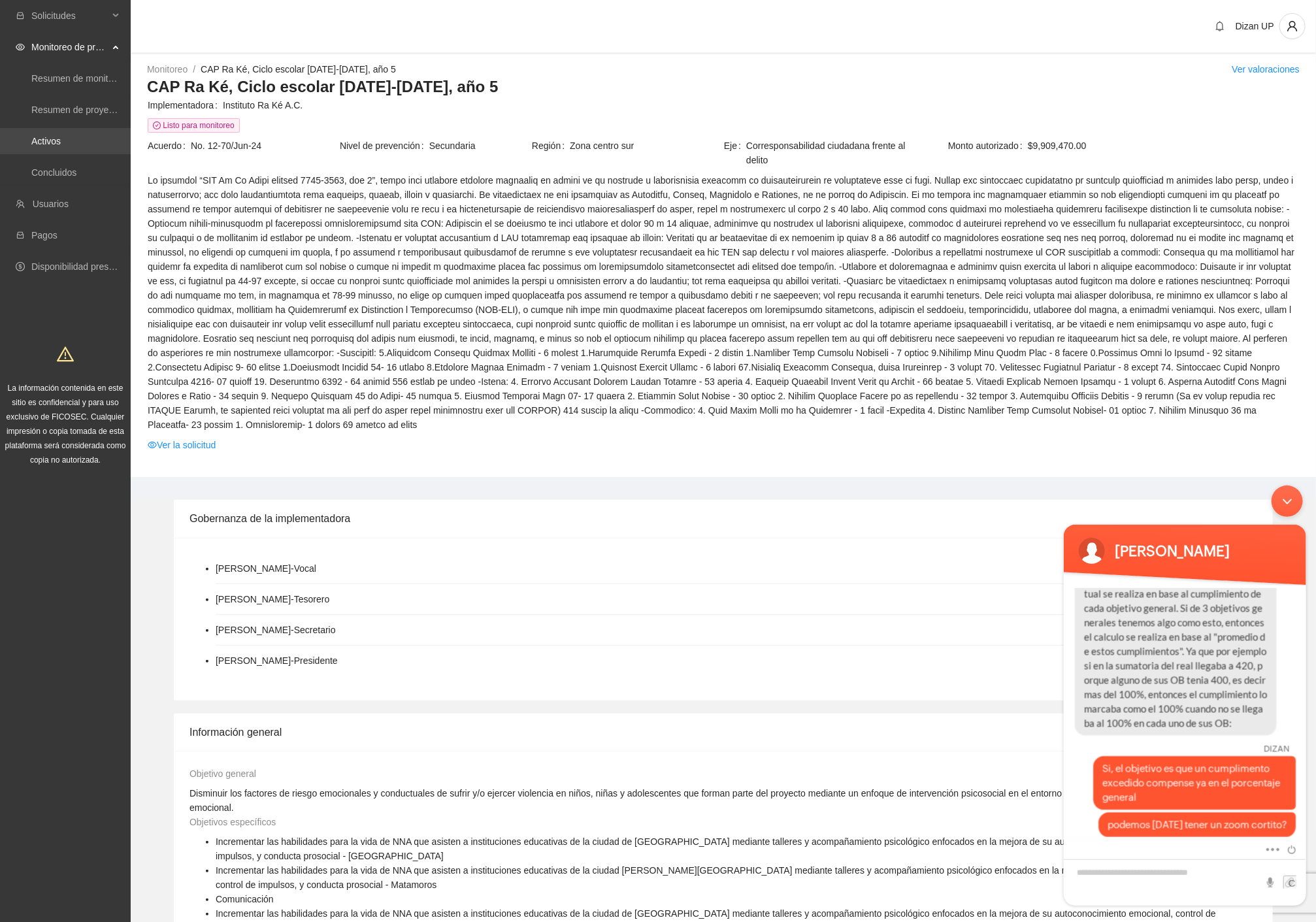
click at [49, 139] on link "Activos" at bounding box center [46, 141] width 29 height 11
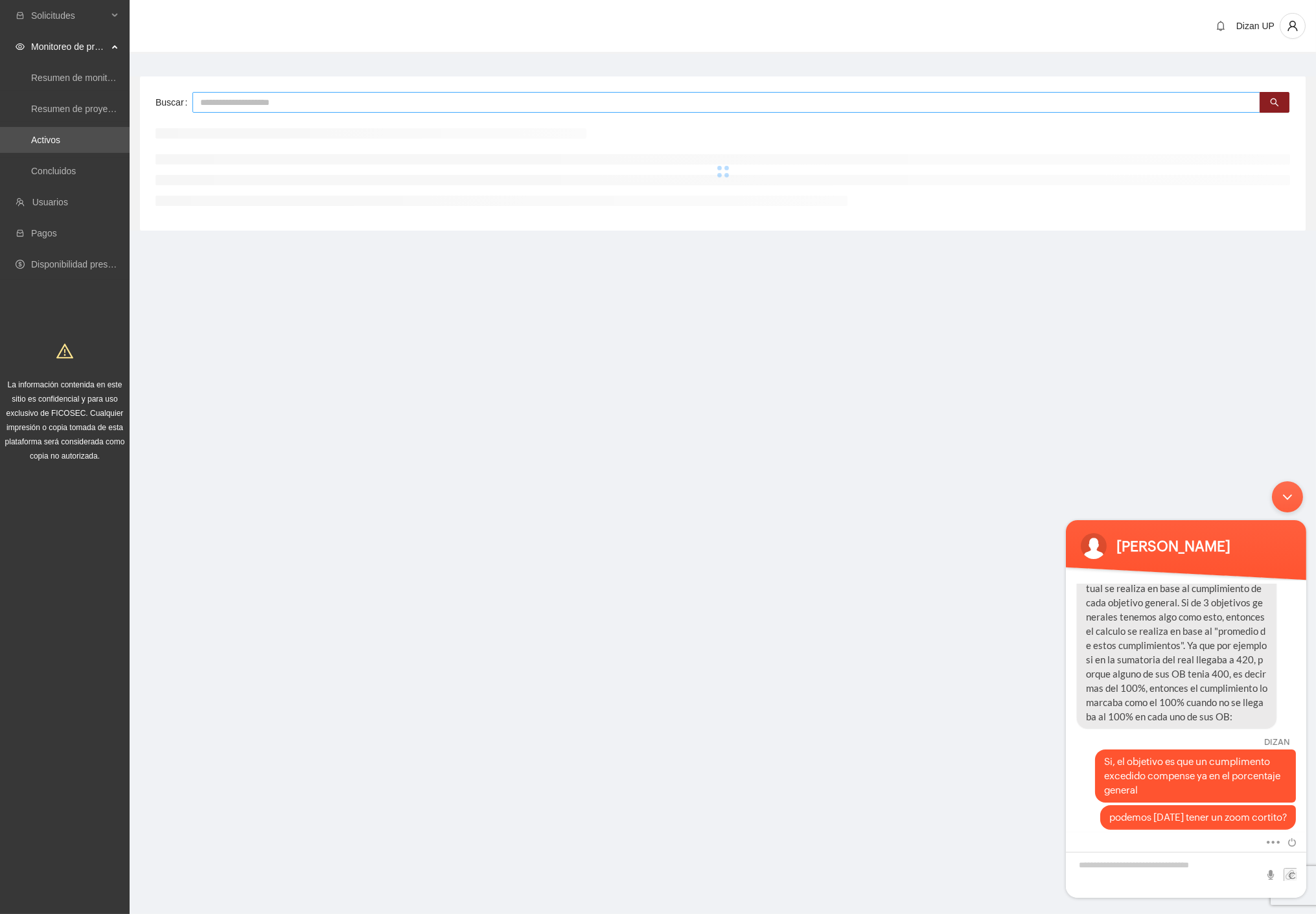
click at [260, 96] on input "text" at bounding box center [726, 103] width 1067 height 21
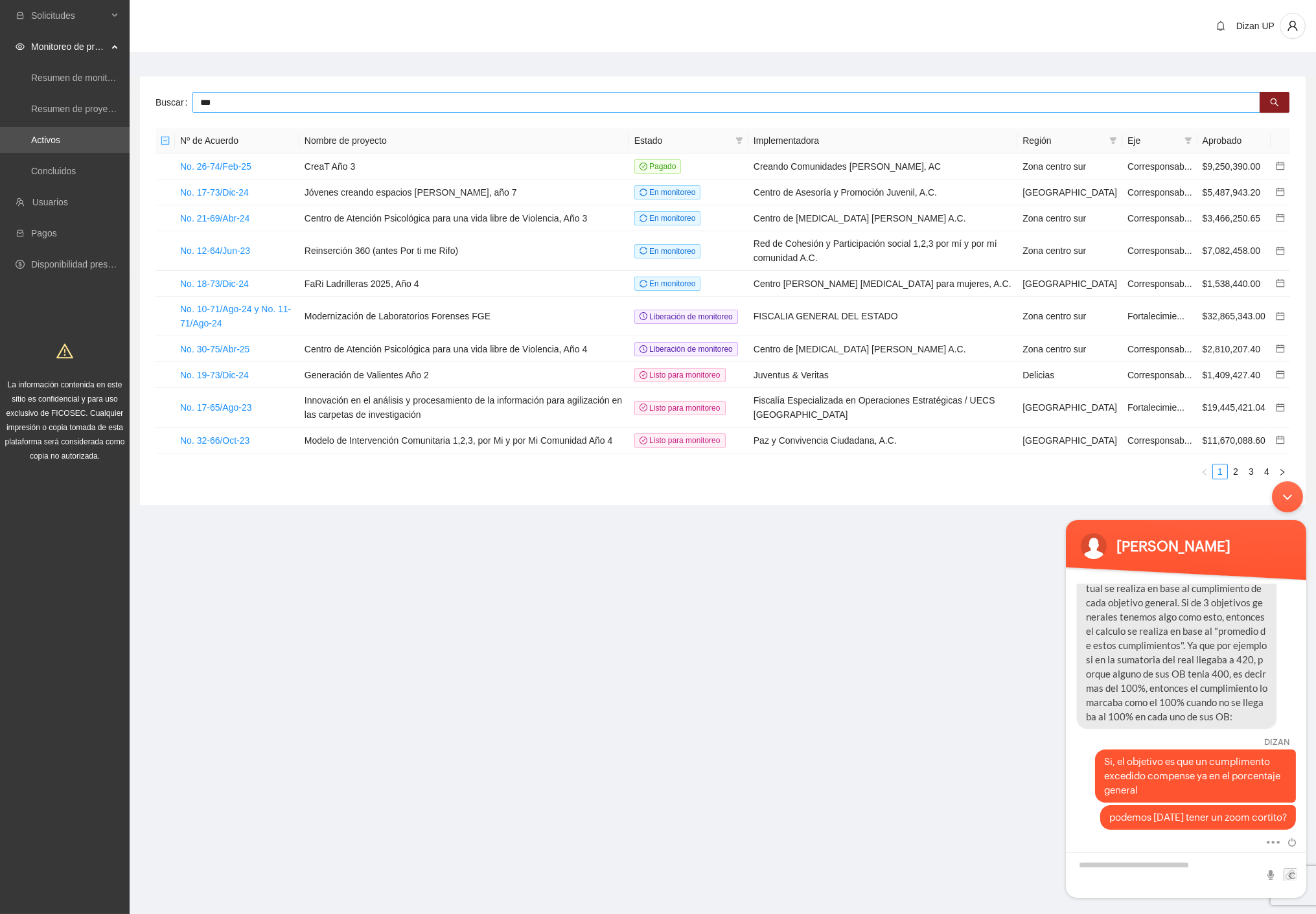
type input "***"
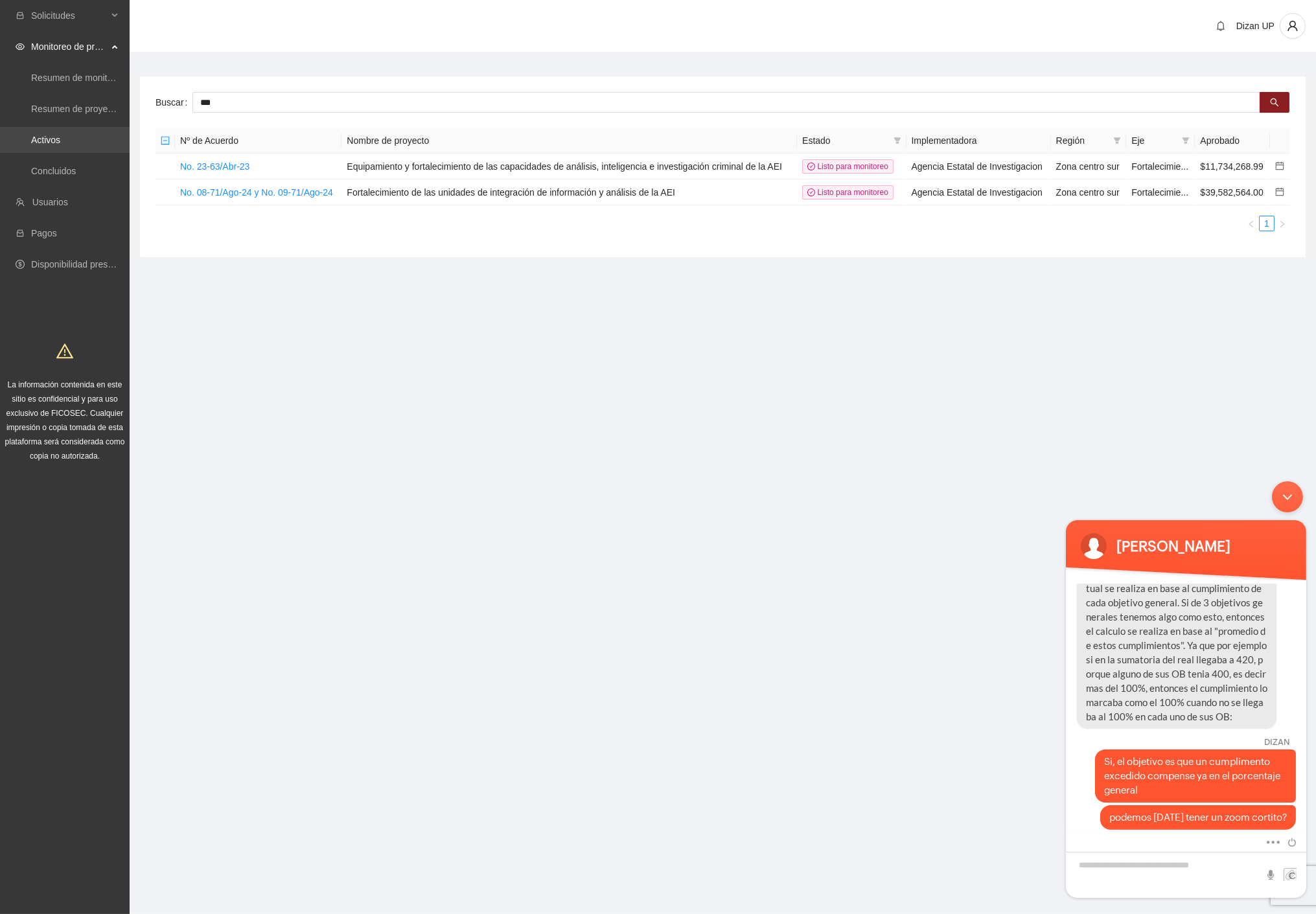
click at [39, 143] on link "Activos" at bounding box center [45, 140] width 29 height 11
click at [1286, 494] on div "Minimizar ventana de chat en vivo" at bounding box center [1287, 496] width 31 height 31
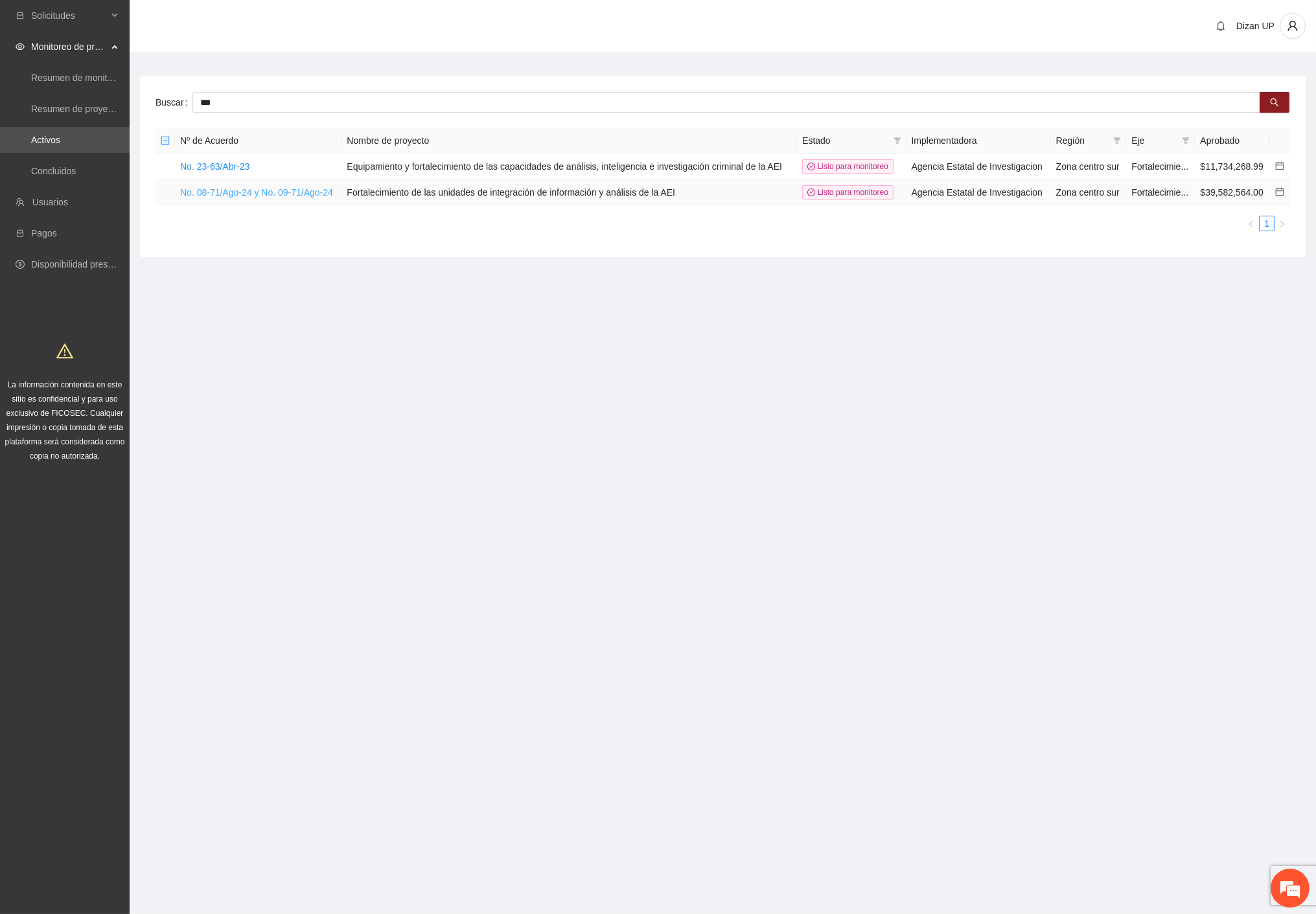
click at [245, 191] on link "No. 08-71/Ago-24 y No. 09-71/Ago-24" at bounding box center [256, 192] width 153 height 11
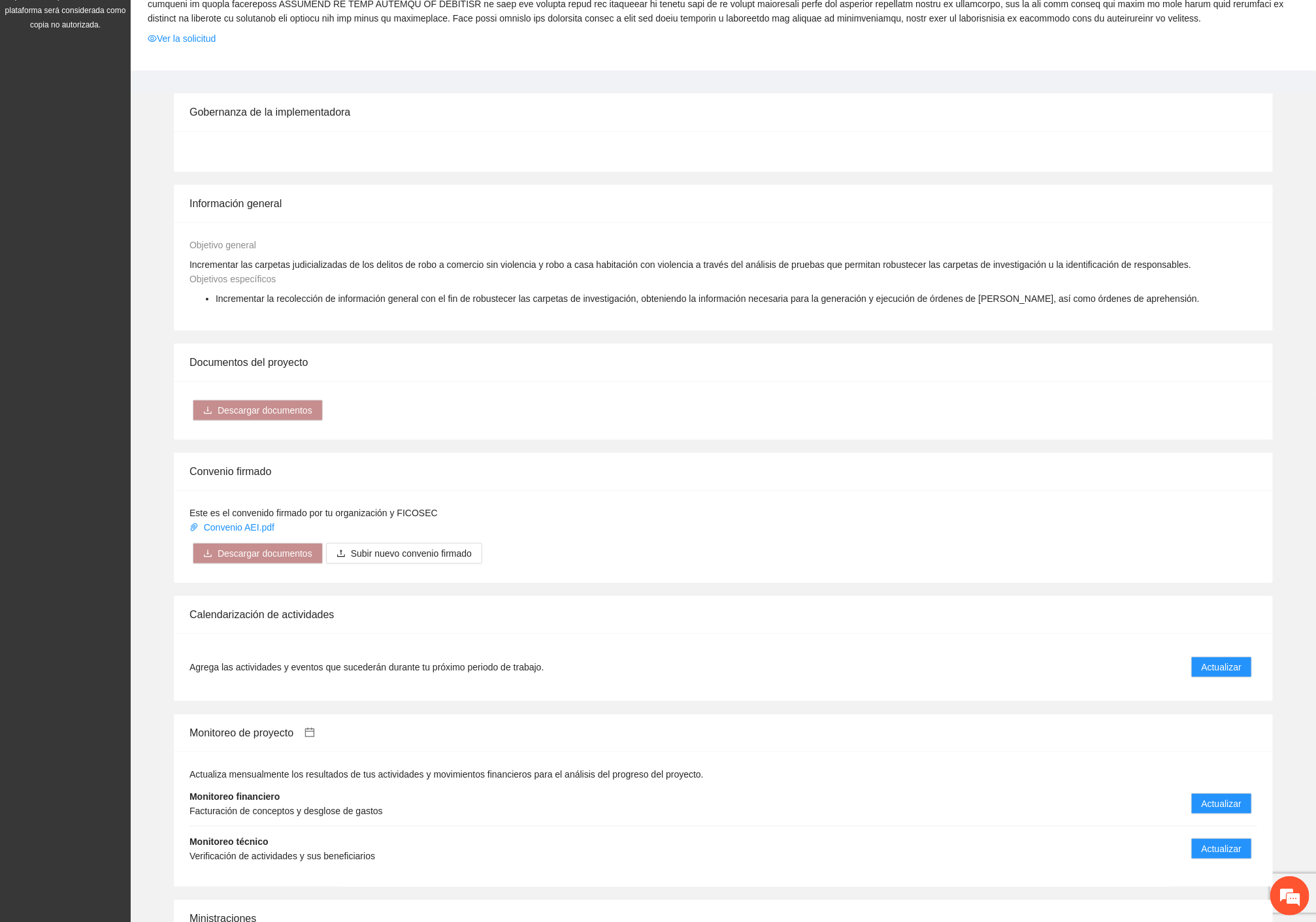
scroll to position [654, 0]
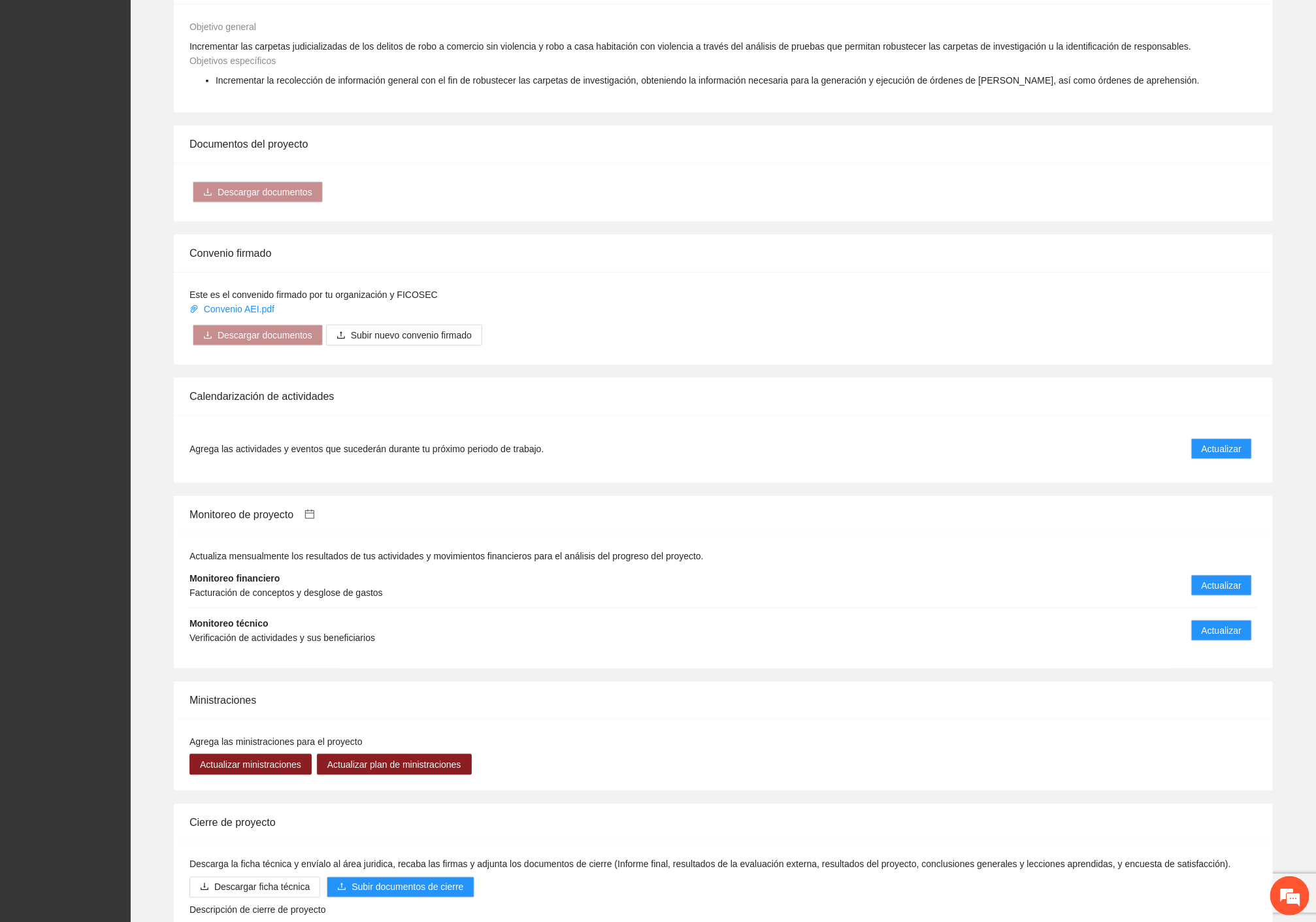
click at [315, 512] on icon "calendar" at bounding box center [309, 514] width 11 height 11
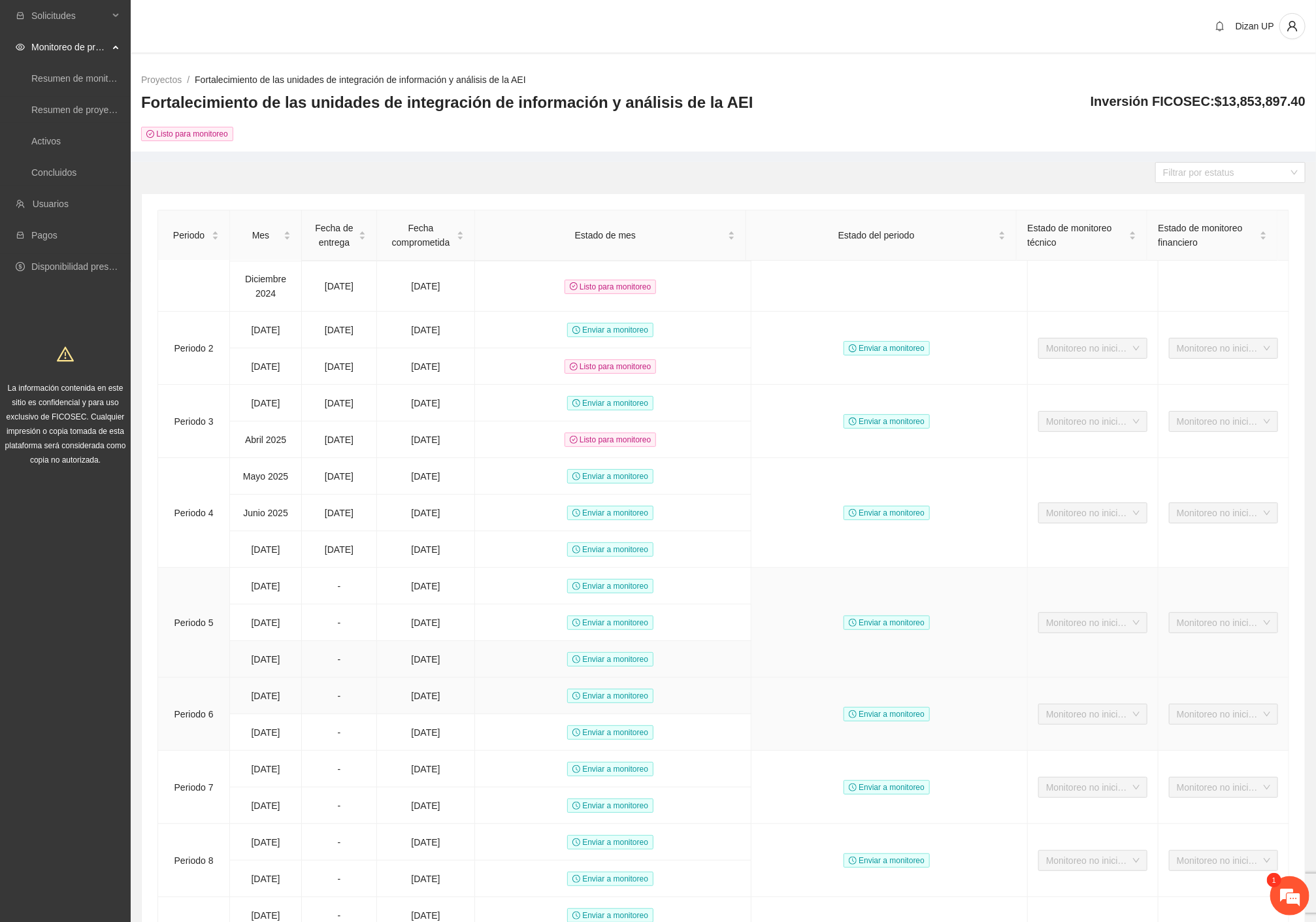
scroll to position [2325, 0]
drag, startPoint x: 194, startPoint y: 550, endPoint x: 508, endPoint y: 596, distance: 317.4
click at [508, 596] on tbody "Periodo [DATE] - [DATE] Enviar a monitoreo Enviar a monitoreo Monitoreo no inic…" at bounding box center [724, 689] width 1130 height 1002
click at [321, 604] on td "-" at bounding box center [339, 587] width 75 height 37
drag, startPoint x: 325, startPoint y: 596, endPoint x: 505, endPoint y: 598, distance: 180.0
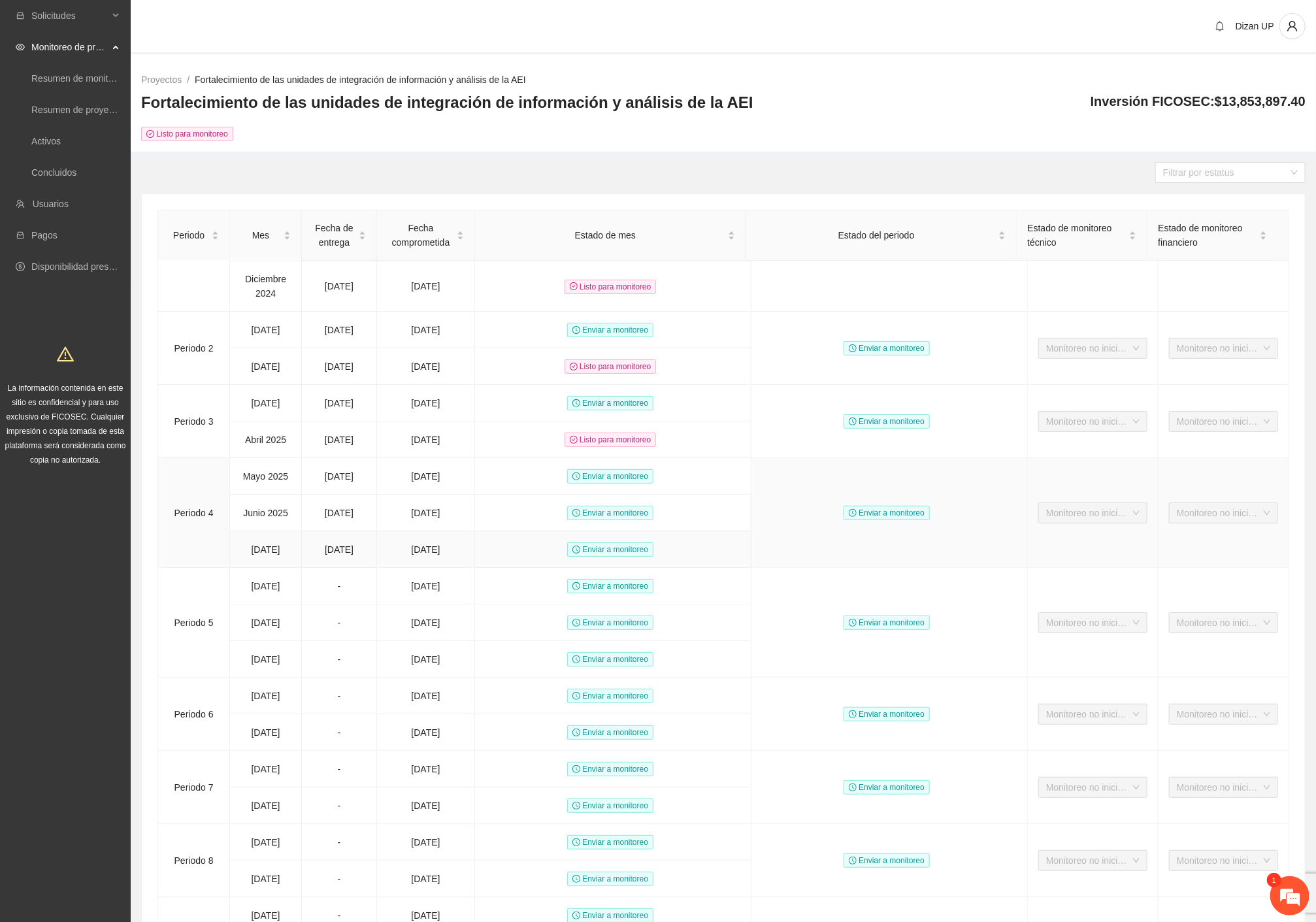
click at [505, 568] on tr "[DATE] [DATE] [DATE] Enviar a monitoreo" at bounding box center [724, 550] width 1130 height 37
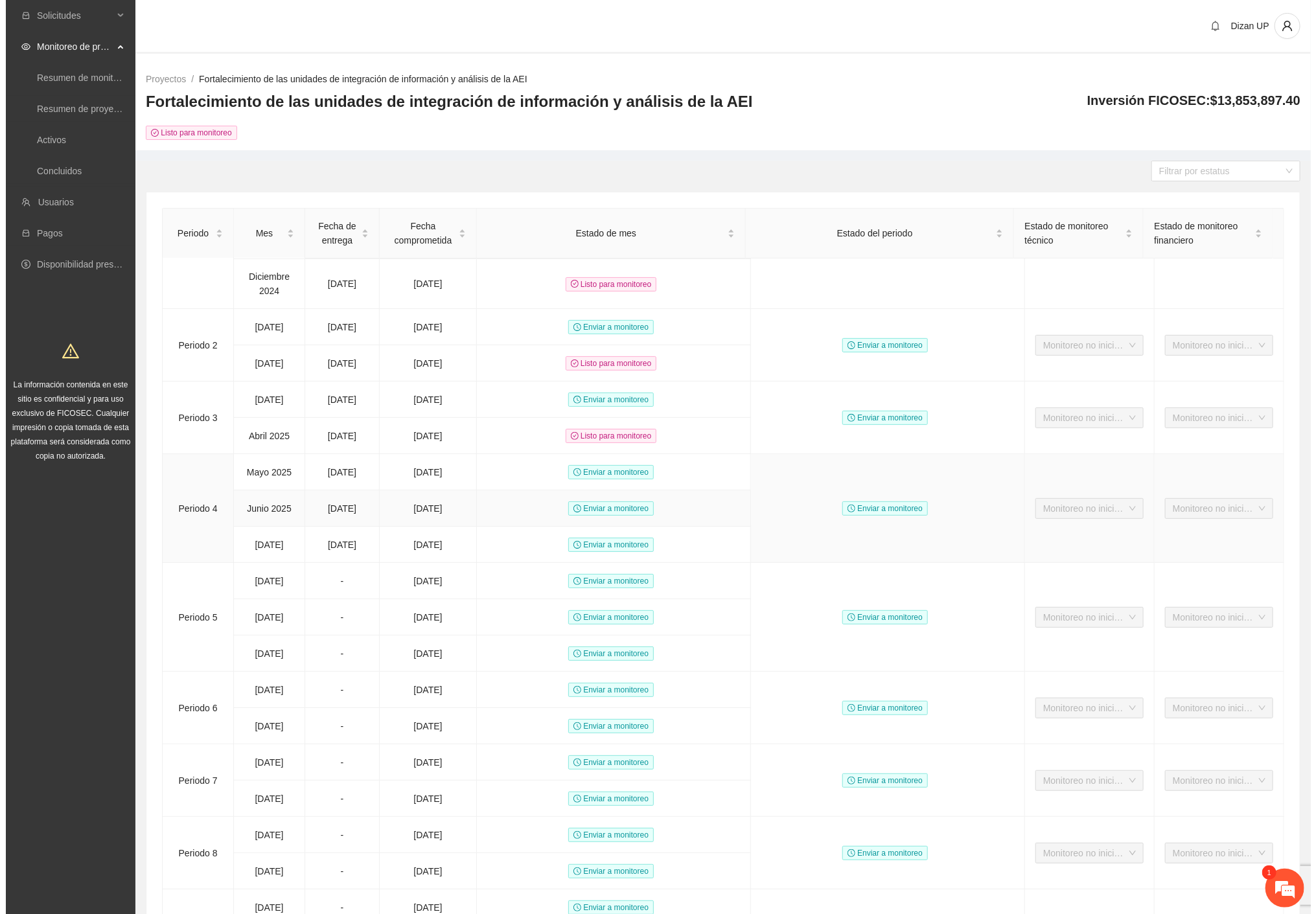
scroll to position [0, 0]
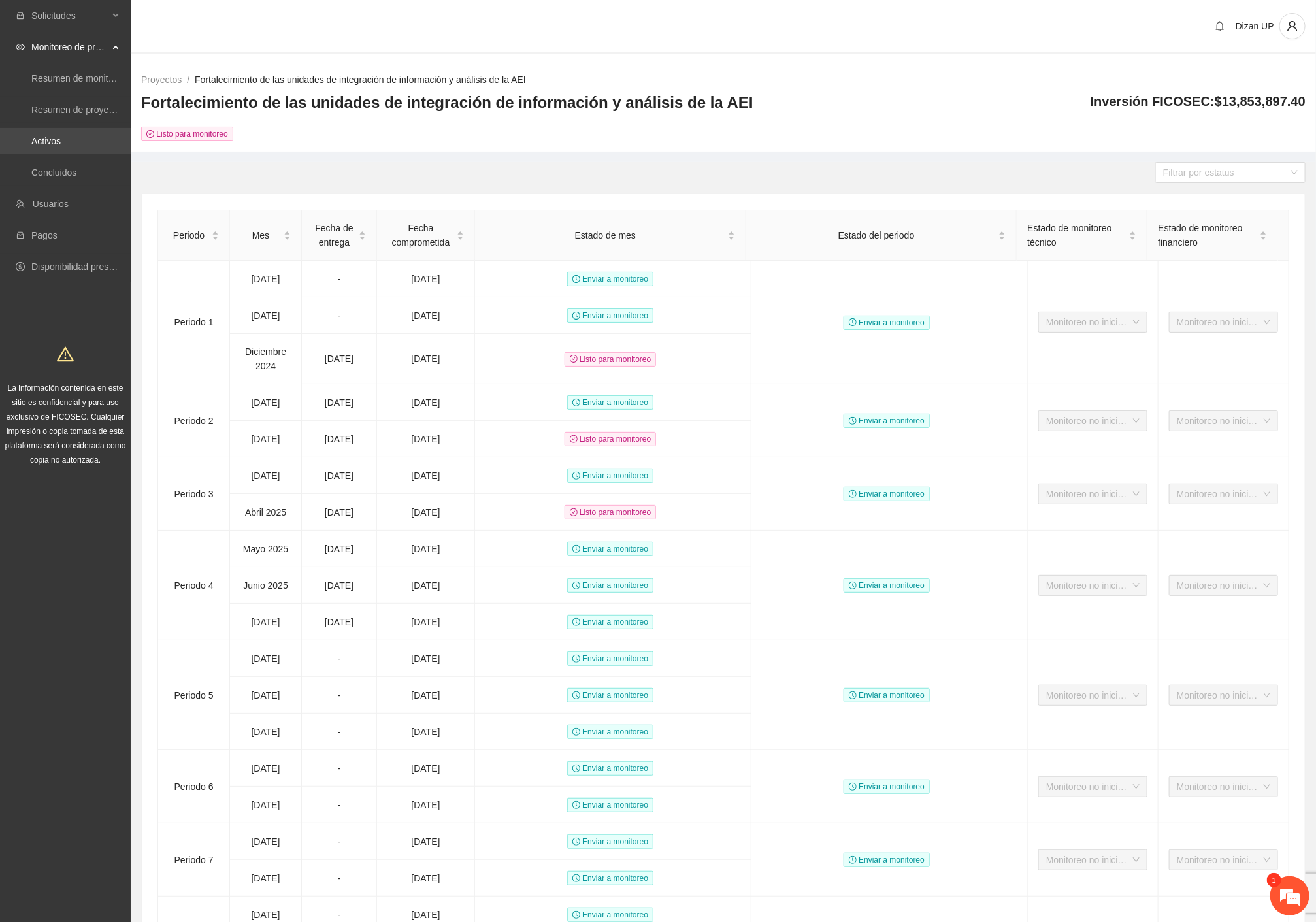
click at [41, 146] on link "Activos" at bounding box center [46, 141] width 29 height 11
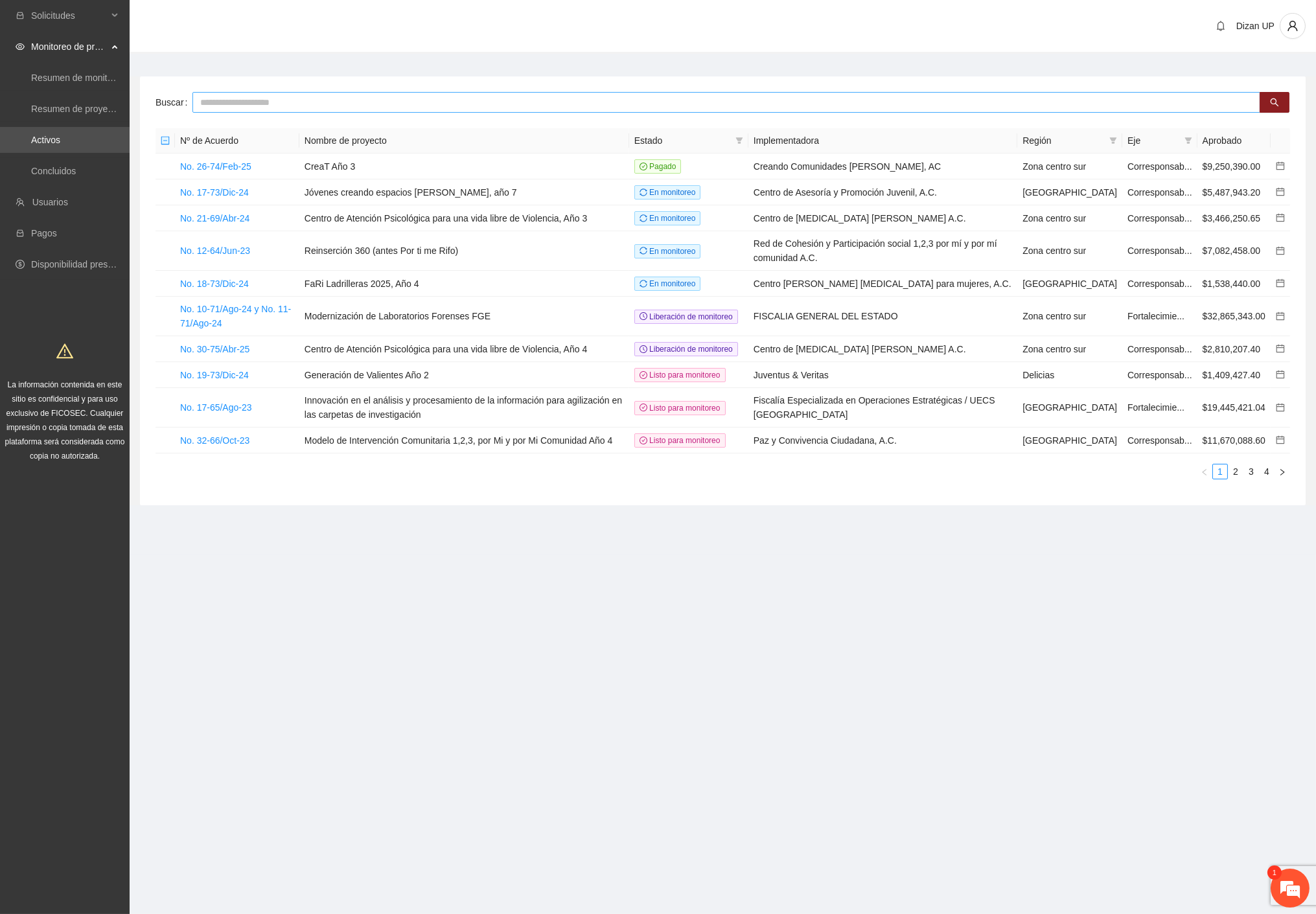
click at [268, 101] on input "text" at bounding box center [726, 103] width 1067 height 21
type input "*****"
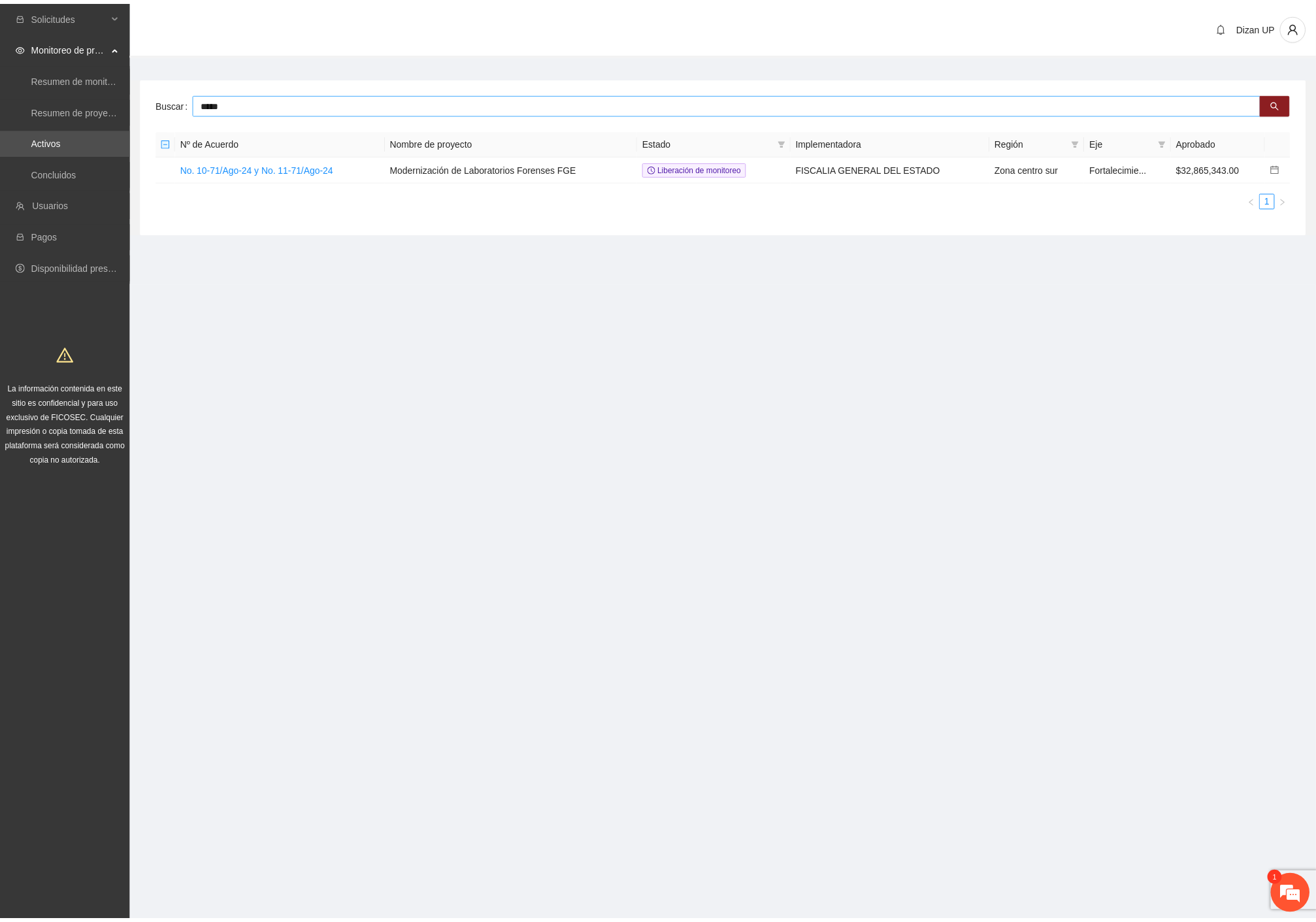
scroll to position [2382, 0]
click at [245, 167] on link "No. 10-71/Ago-24 y No. 11-71/Ago-24" at bounding box center [258, 167] width 154 height 11
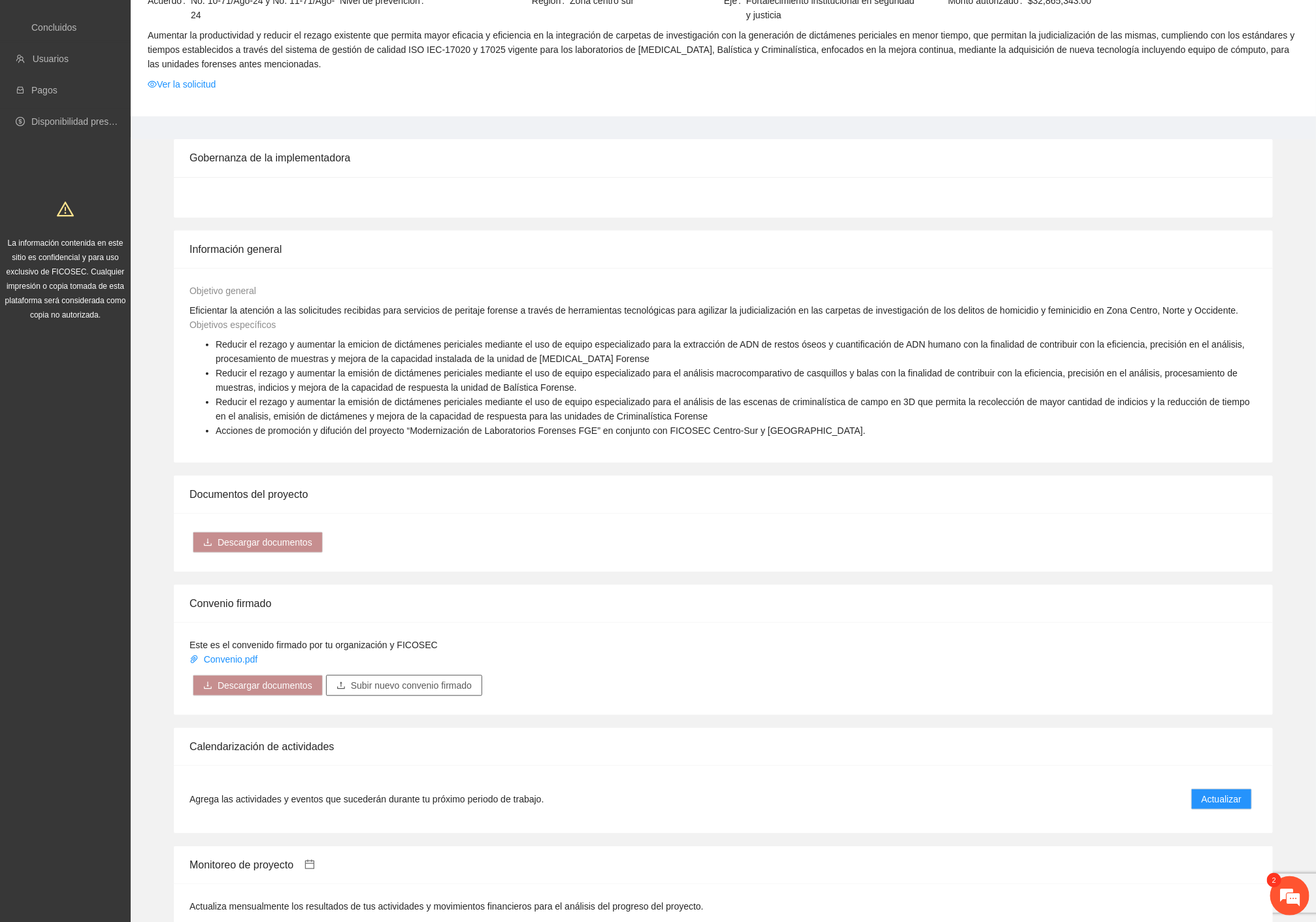
scroll to position [362, 0]
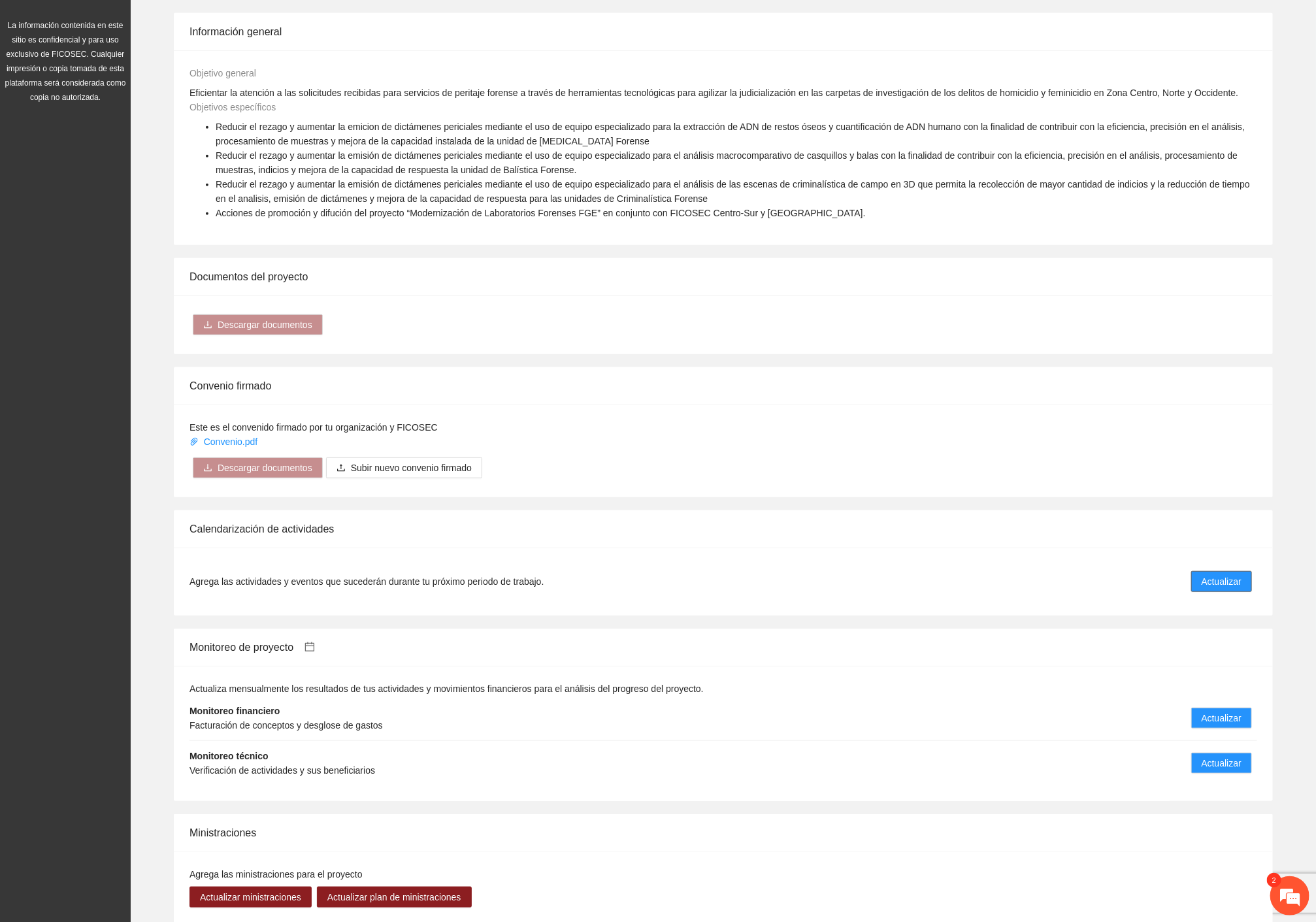
click at [1227, 576] on span "Actualizar" at bounding box center [1221, 581] width 40 height 15
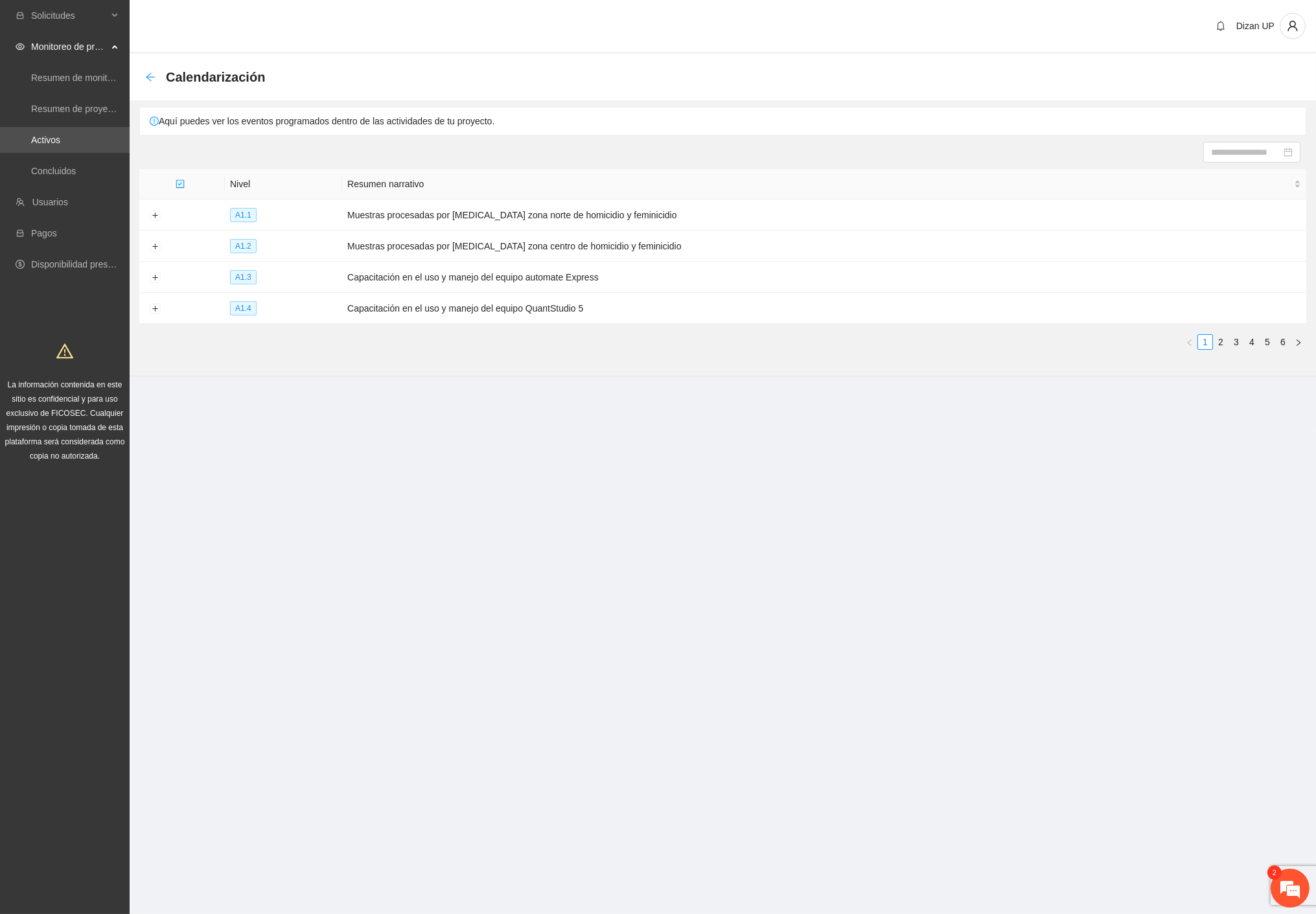
click at [149, 72] on icon "arrow-left" at bounding box center [150, 77] width 11 height 11
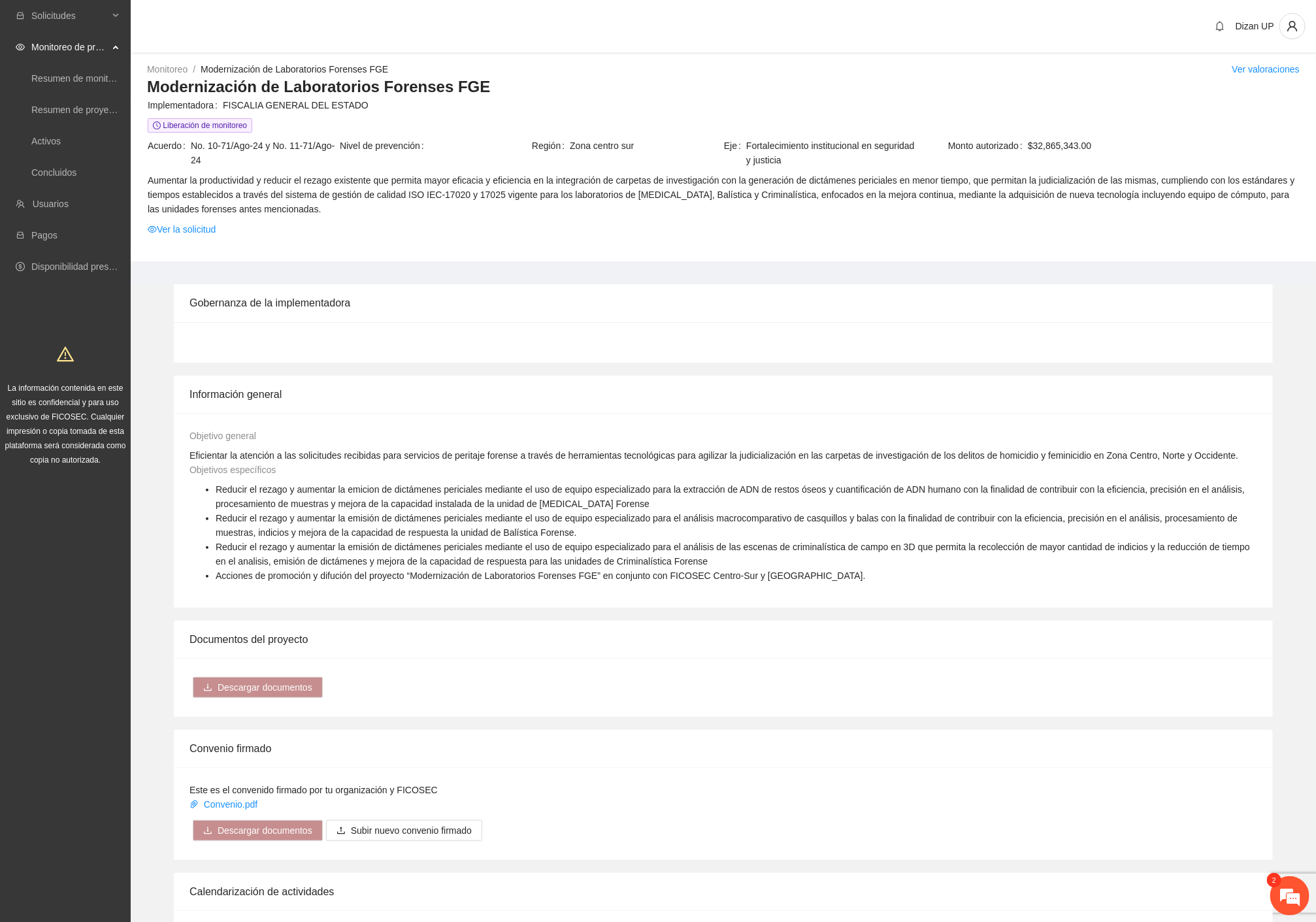
scroll to position [362, 0]
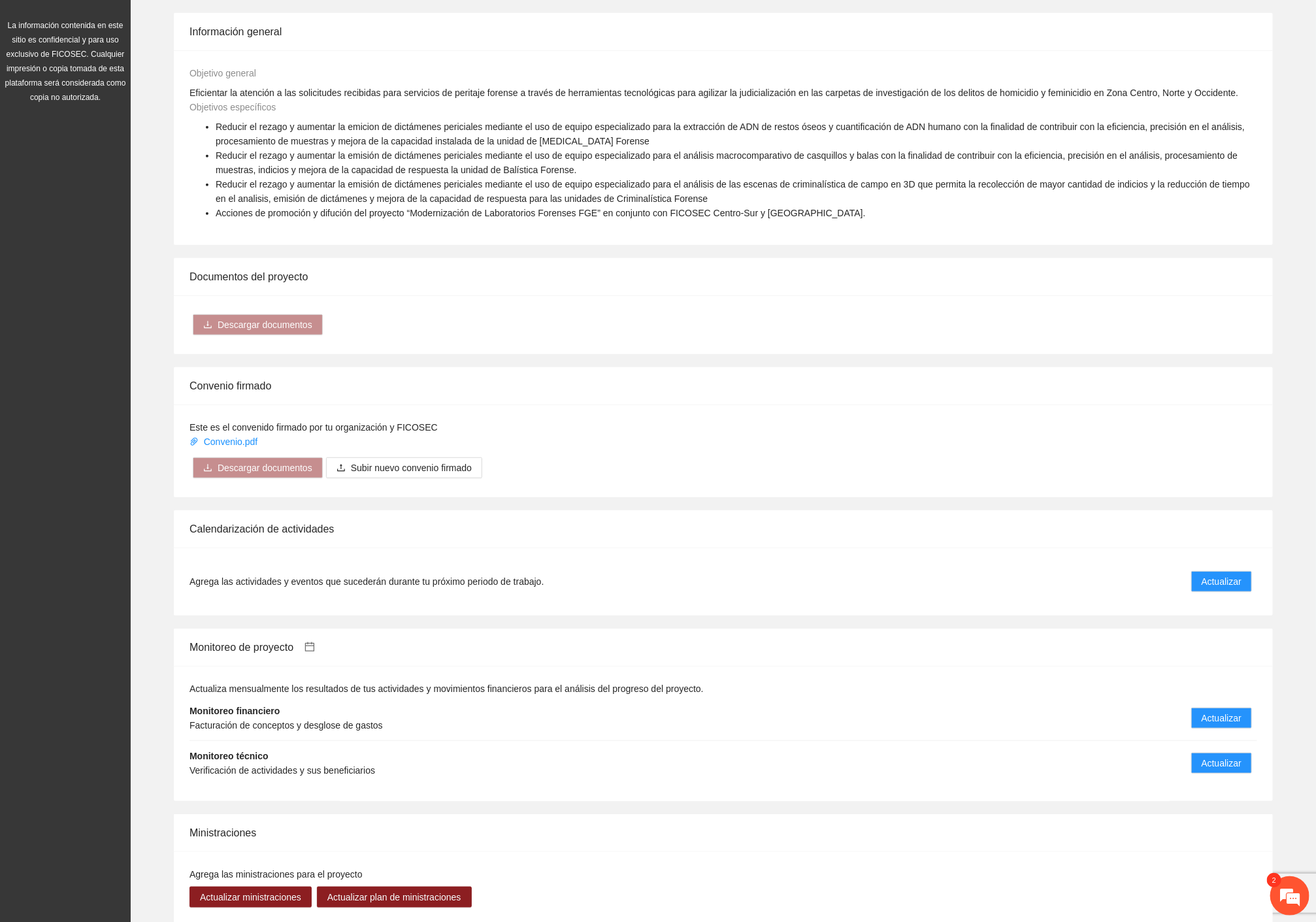
click at [315, 642] on icon "calendar" at bounding box center [309, 647] width 11 height 11
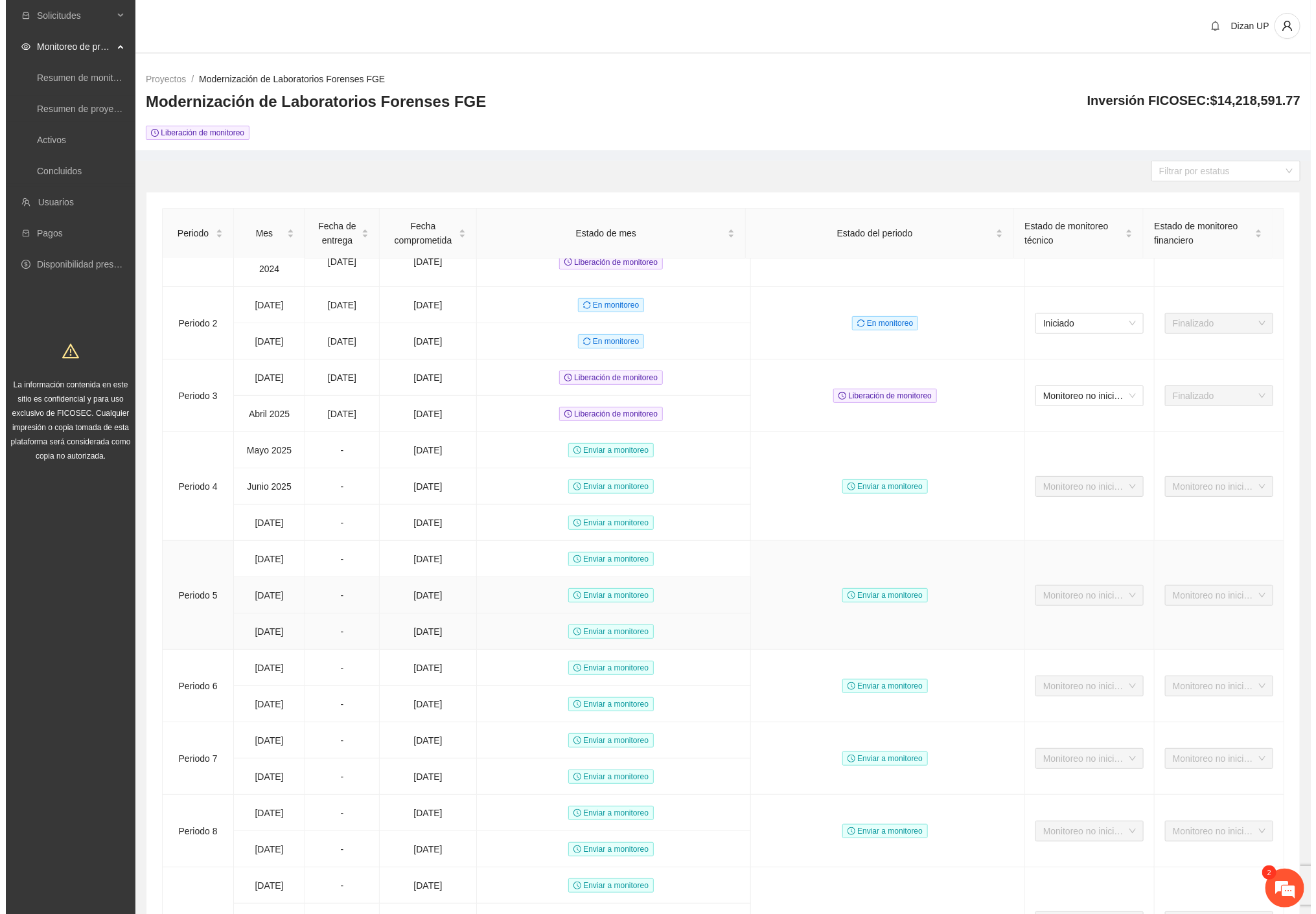
scroll to position [22, 0]
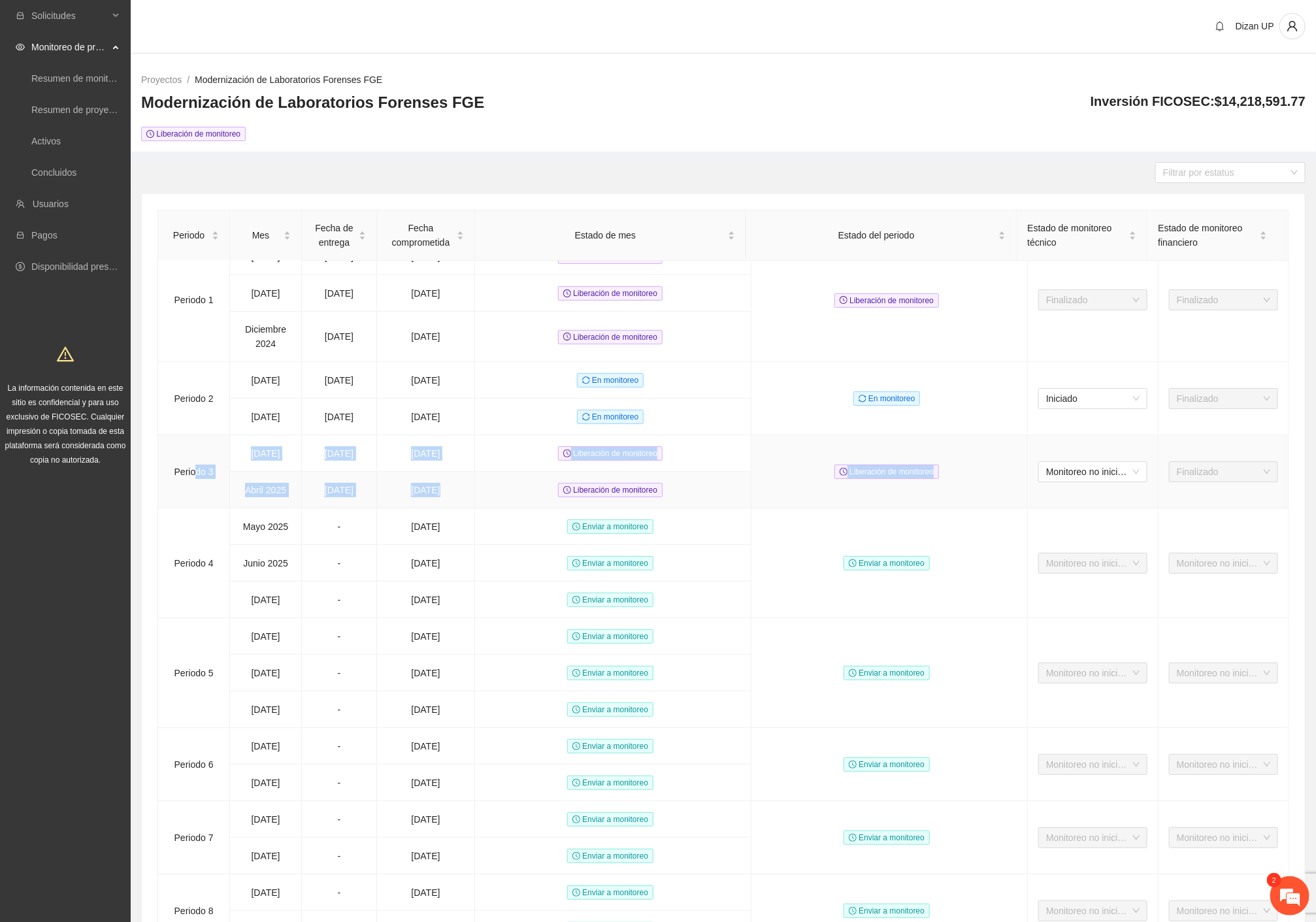
drag, startPoint x: 196, startPoint y: 496, endPoint x: 506, endPoint y: 527, distance: 311.5
click at [506, 527] on tbody "Periodo [DATE] [DATE] [DATE] Liberación de monitoreo Liberación de monitoreo Fi…" at bounding box center [724, 795] width 1130 height 1111
click at [255, 508] on td "Abril 2025" at bounding box center [266, 491] width 72 height 37
click at [253, 472] on td "[DATE]" at bounding box center [266, 454] width 72 height 37
drag, startPoint x: 273, startPoint y: 565, endPoint x: 382, endPoint y: 580, distance: 110.0
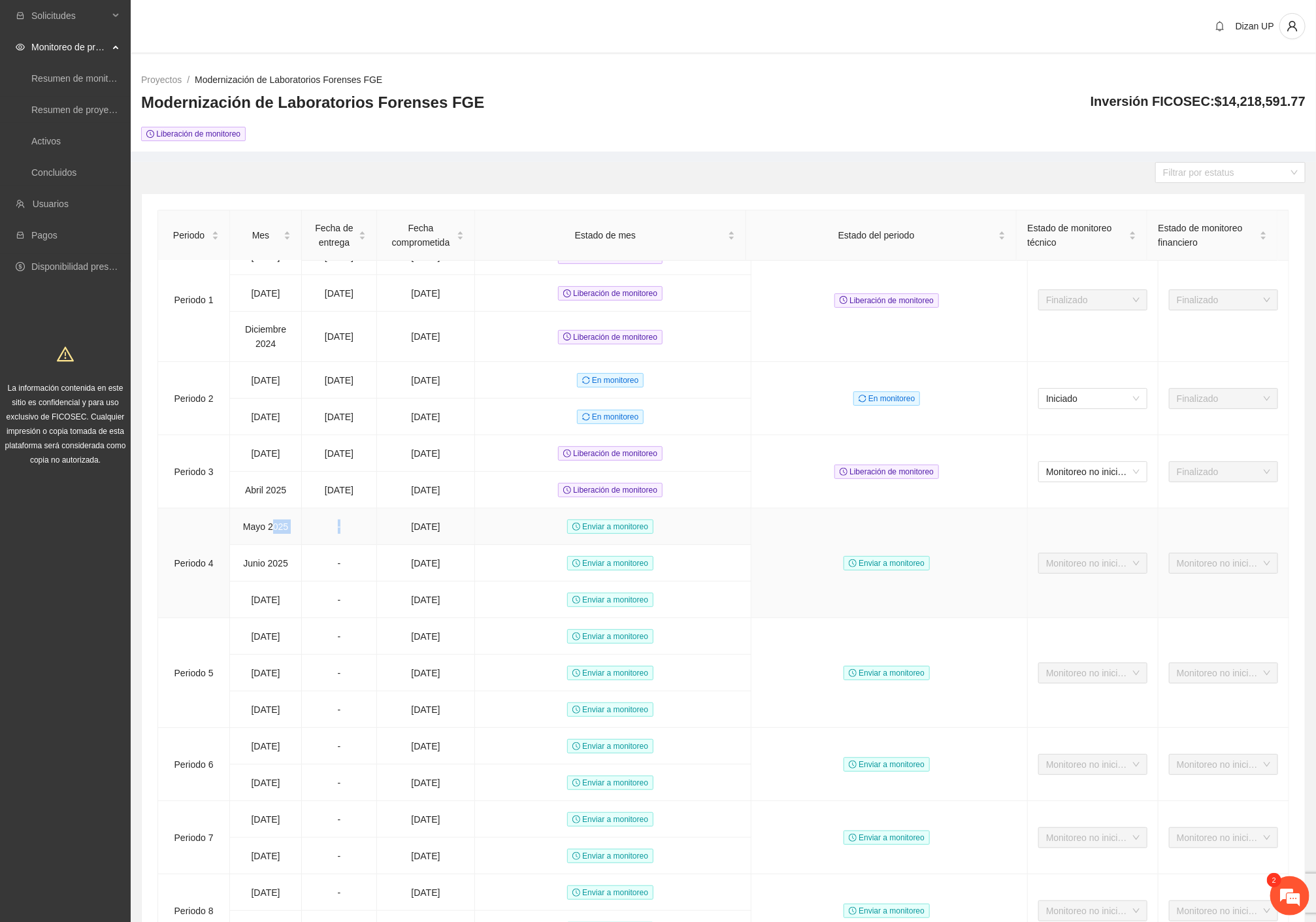
click at [384, 545] on tr "Periodo [DATE] - [DATE] Enviar a monitoreo Enviar a monitoreo Monitoreo no inic…" at bounding box center [724, 527] width 1130 height 37
drag, startPoint x: 264, startPoint y: 599, endPoint x: 374, endPoint y: 615, distance: 111.2
click at [376, 582] on tr "[DATE] - [DATE] Enviar a monitoreo" at bounding box center [724, 563] width 1130 height 37
drag, startPoint x: 292, startPoint y: 640, endPoint x: 420, endPoint y: 657, distance: 129.1
click at [423, 618] on tr "[DATE] - [DATE] Enviar a monitoreo" at bounding box center [724, 600] width 1130 height 37
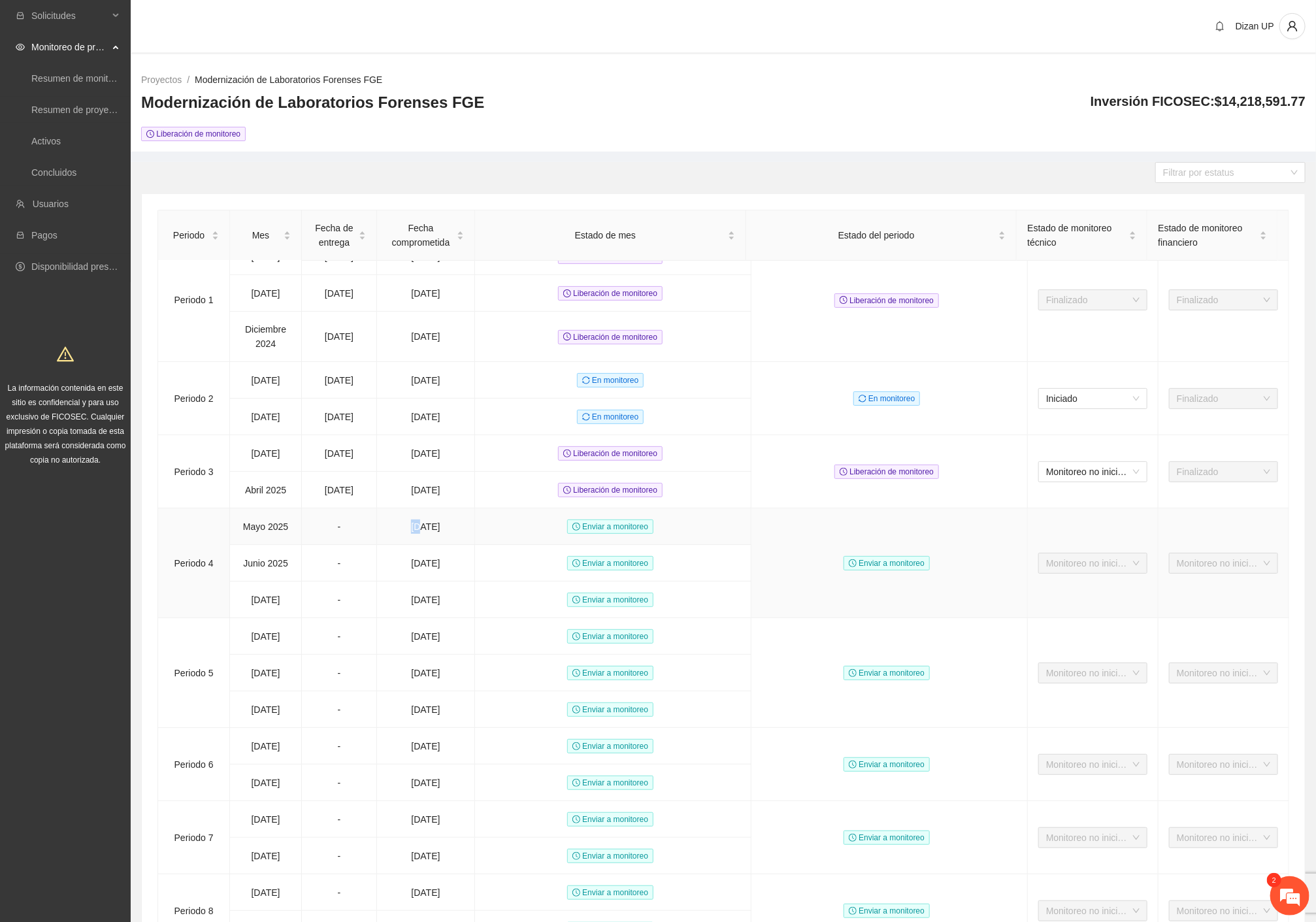
drag, startPoint x: 412, startPoint y: 573, endPoint x: 288, endPoint y: 570, distance: 124.0
click at [396, 545] on td "[DATE]" at bounding box center [425, 527] width 98 height 37
click at [390, 593] on tbody "Periodo [DATE] [DATE] [DATE] Liberación de monitoreo Liberación de monitoreo Fi…" at bounding box center [724, 795] width 1130 height 1111
drag, startPoint x: 324, startPoint y: 648, endPoint x: 342, endPoint y: 645, distance: 18.2
click at [342, 618] on td "-" at bounding box center [339, 600] width 75 height 37
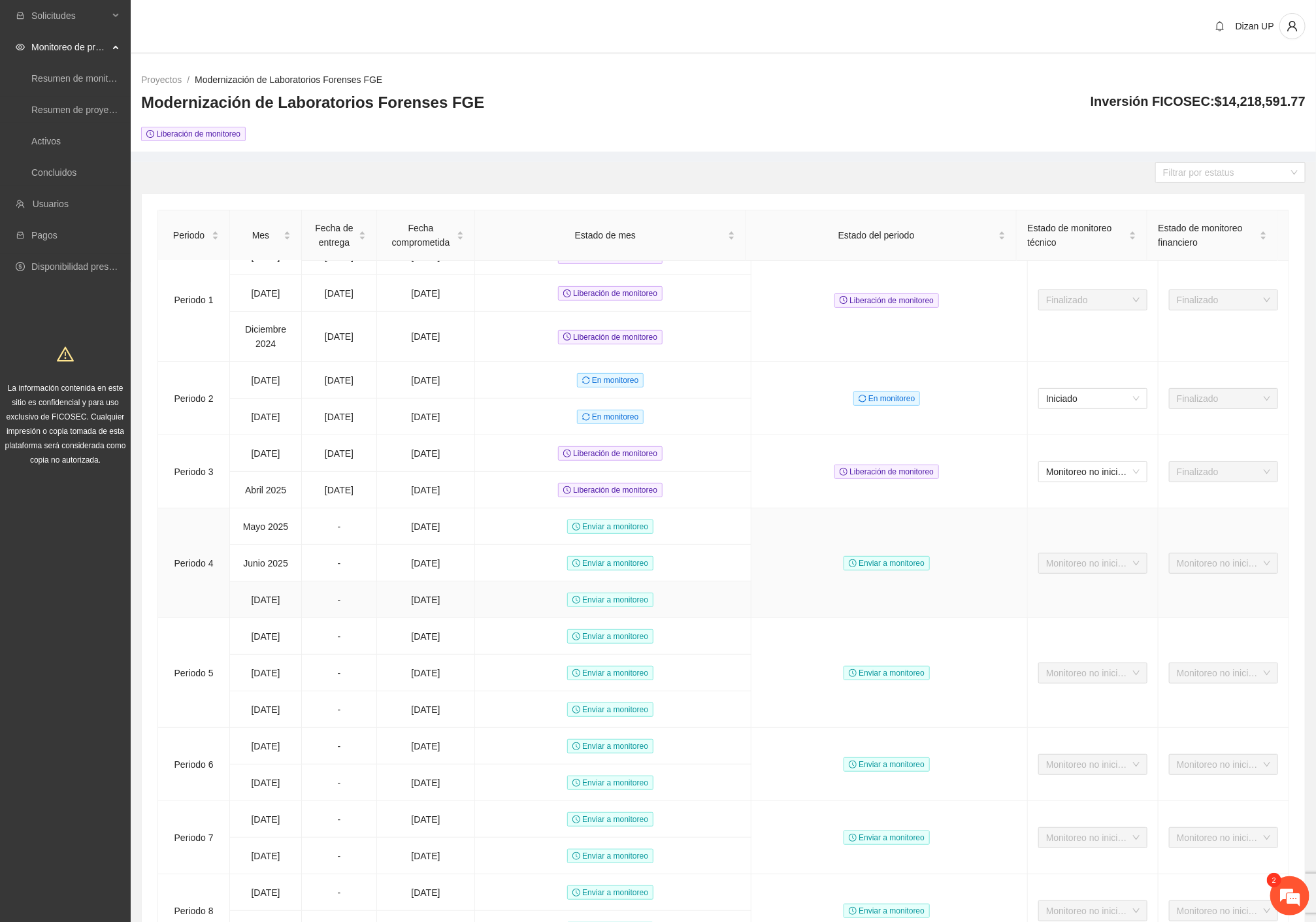
drag, startPoint x: 404, startPoint y: 640, endPoint x: 321, endPoint y: 632, distance: 83.4
click at [321, 618] on tr "[DATE] - [DATE] Enviar a monitoreo" at bounding box center [724, 600] width 1130 height 37
drag, startPoint x: 388, startPoint y: 604, endPoint x: 341, endPoint y: 586, distance: 50.3
click at [309, 582] on tr "[DATE] - [DATE] Enviar a monitoreo" at bounding box center [724, 563] width 1130 height 37
drag, startPoint x: 287, startPoint y: 571, endPoint x: 253, endPoint y: 571, distance: 34.0
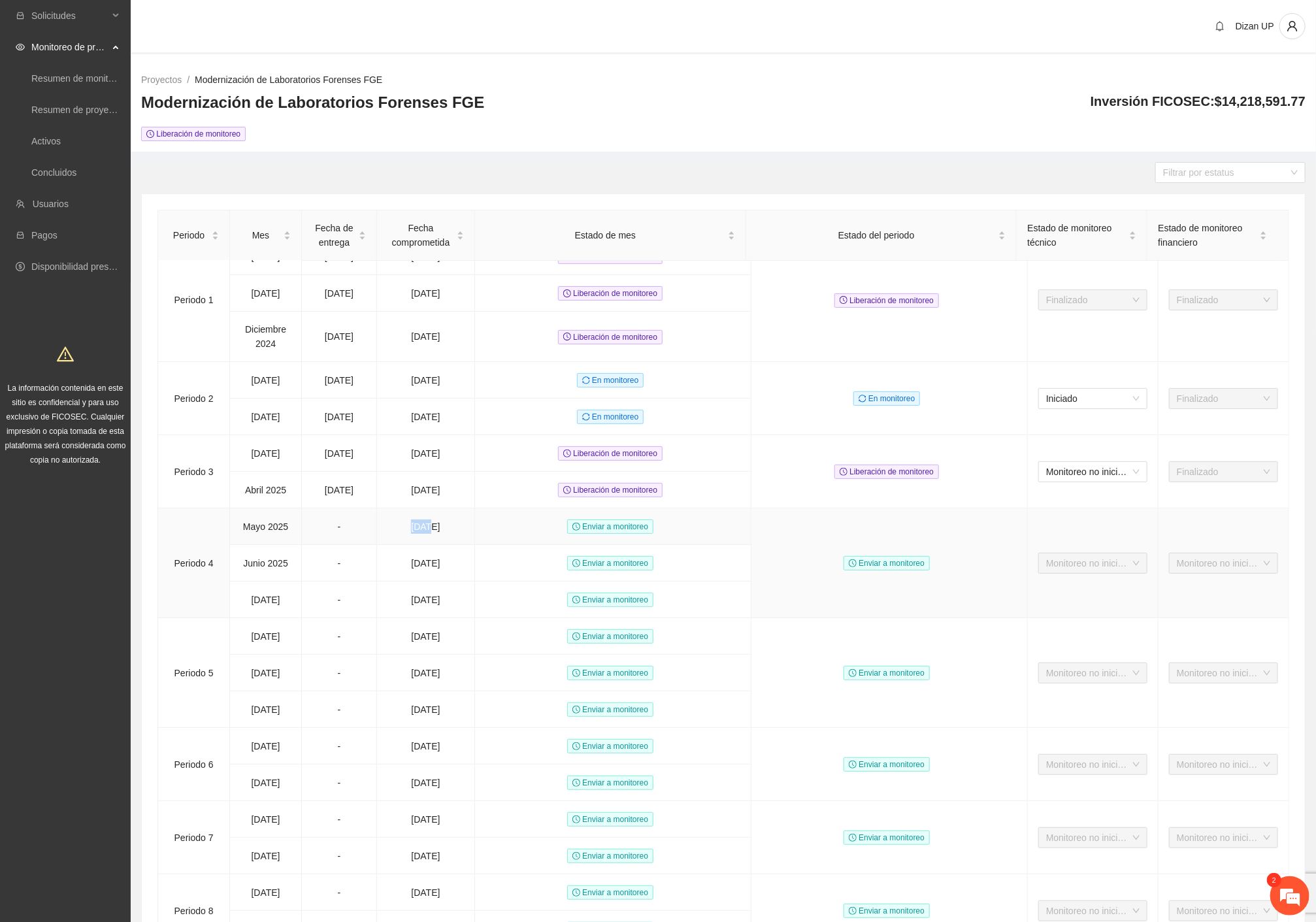
click at [263, 545] on tr "Periodo [DATE] - [DATE] Enviar a monitoreo Enviar a monitoreo Monitoreo no inic…" at bounding box center [724, 527] width 1130 height 37
drag, startPoint x: 285, startPoint y: 568, endPoint x: 295, endPoint y: 570, distance: 10.2
click at [295, 545] on td "Mayo 2025" at bounding box center [266, 527] width 72 height 37
click at [359, 582] on tr "[DATE] - [DATE] Enviar a monitoreo" at bounding box center [724, 563] width 1130 height 37
drag, startPoint x: 376, startPoint y: 643, endPoint x: 384, endPoint y: 644, distance: 8.1
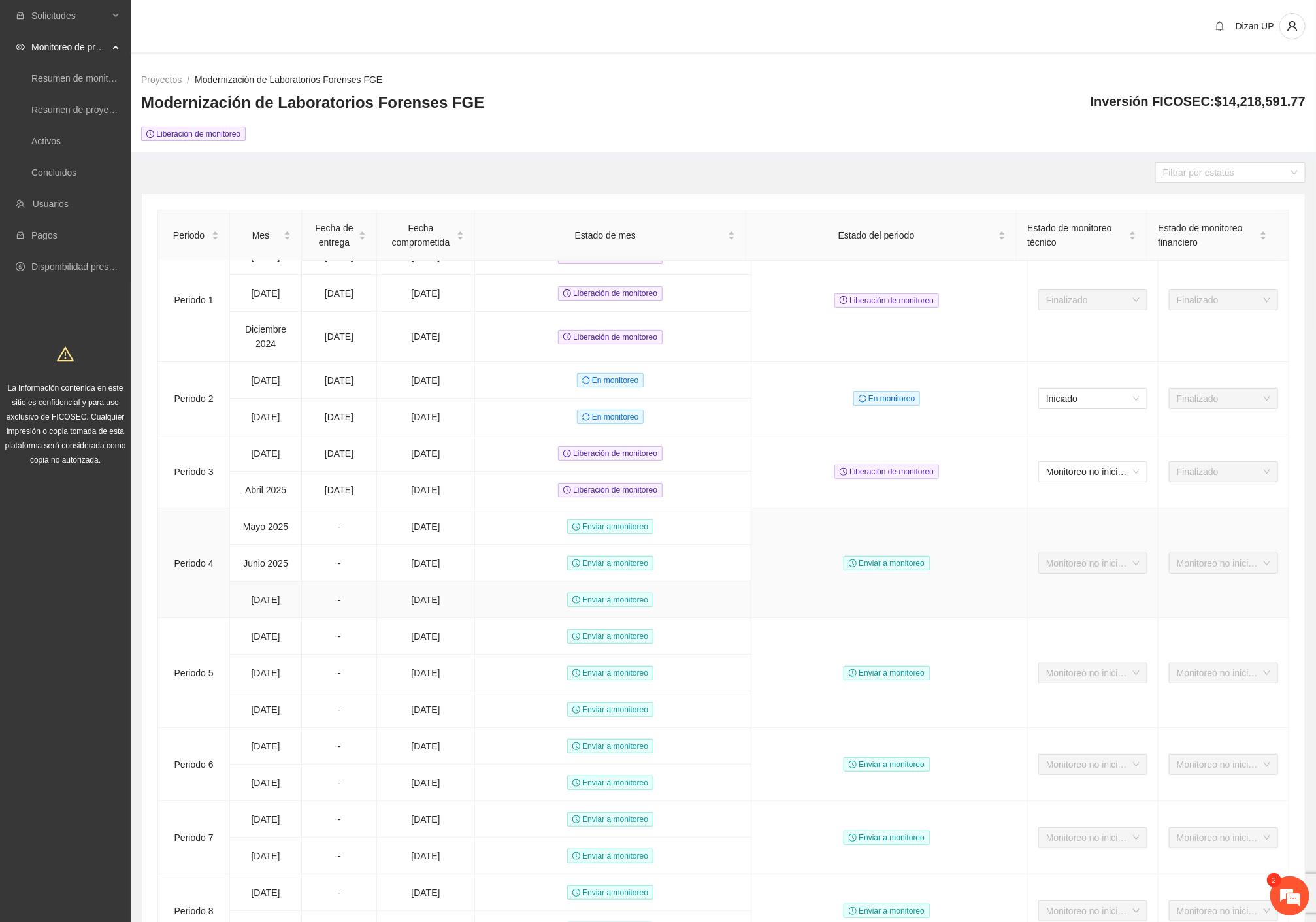
click at [384, 618] on tr "[DATE] - [DATE] Enviar a monitoreo" at bounding box center [724, 600] width 1130 height 37
drag, startPoint x: 352, startPoint y: 575, endPoint x: 426, endPoint y: 576, distance: 74.0
click at [422, 545] on tr "Periodo [DATE] - [DATE] Enviar a monitoreo Enviar a monitoreo Monitoreo no inic…" at bounding box center [724, 527] width 1130 height 37
click at [349, 582] on tr "[DATE] - [DATE] Enviar a monitoreo" at bounding box center [724, 563] width 1130 height 37
click at [340, 618] on td "-" at bounding box center [339, 600] width 75 height 37
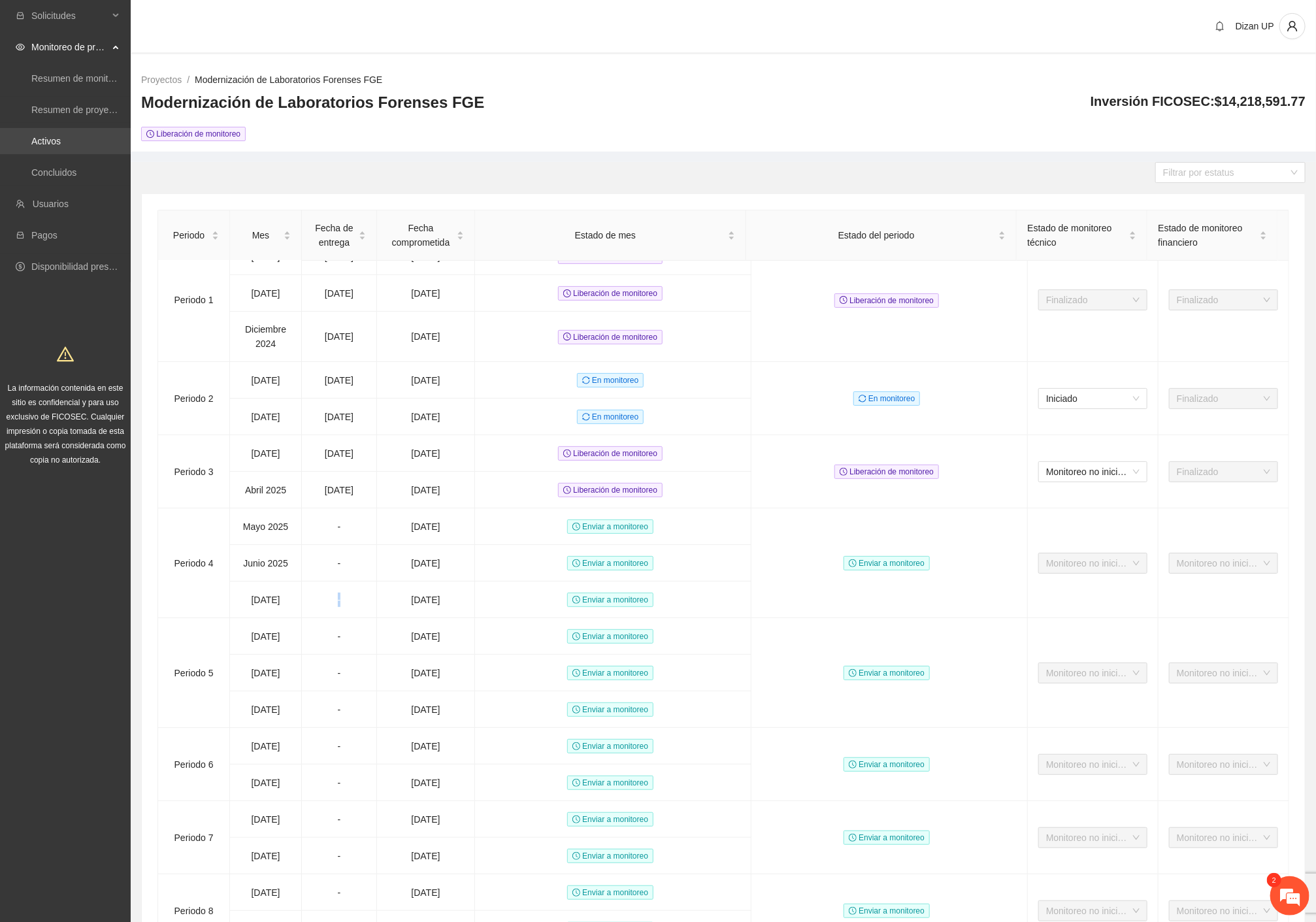
click at [43, 140] on link "Activos" at bounding box center [46, 141] width 29 height 11
